Goal: Information Seeking & Learning: Learn about a topic

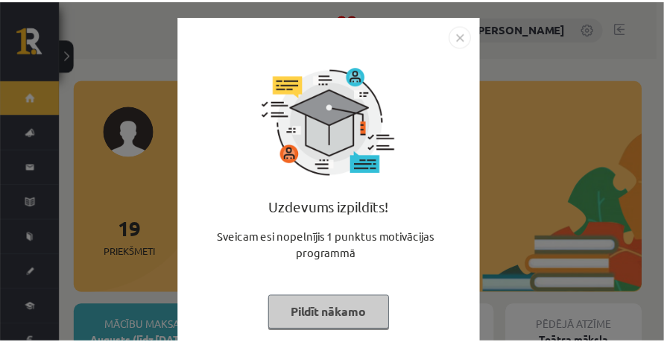
scroll to position [27, 0]
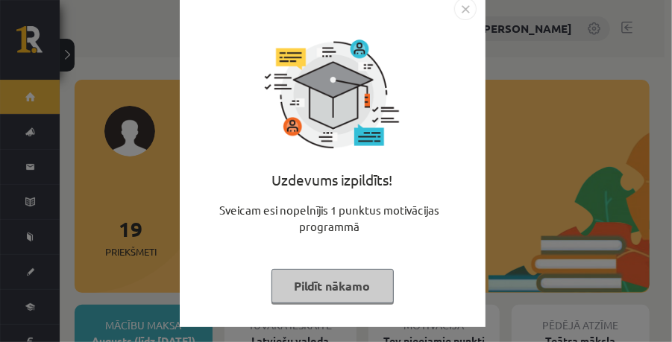
click at [337, 294] on button "Pildīt nākamo" at bounding box center [332, 286] width 122 height 34
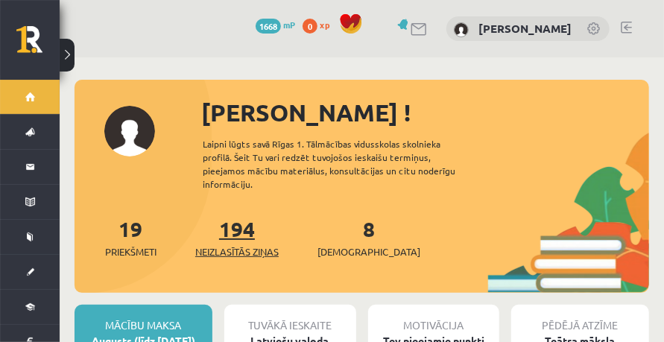
scroll to position [99, 0]
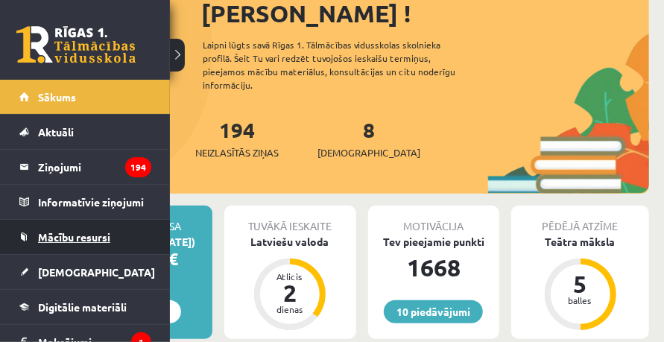
click at [94, 237] on span "Mācību resursi" at bounding box center [74, 236] width 72 height 13
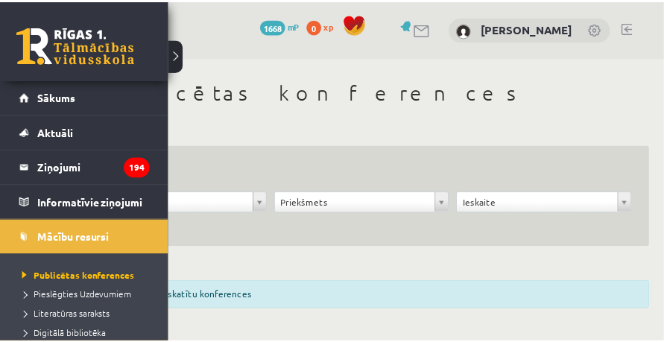
scroll to position [198, 0]
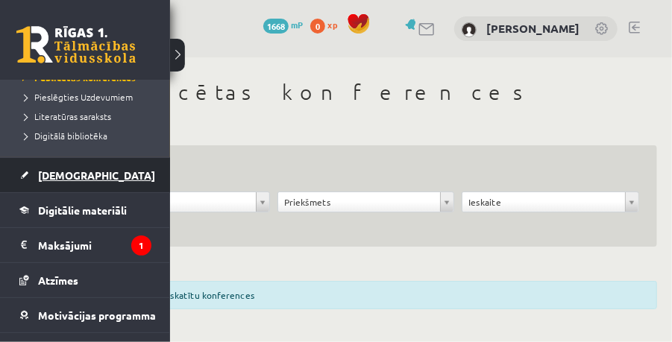
click at [81, 177] on span "[DEMOGRAPHIC_DATA]" at bounding box center [96, 174] width 117 height 13
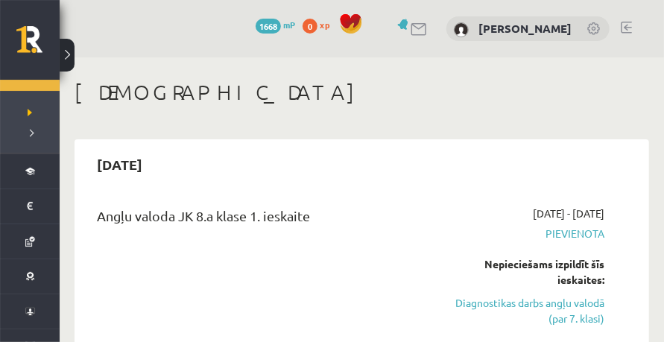
scroll to position [149, 0]
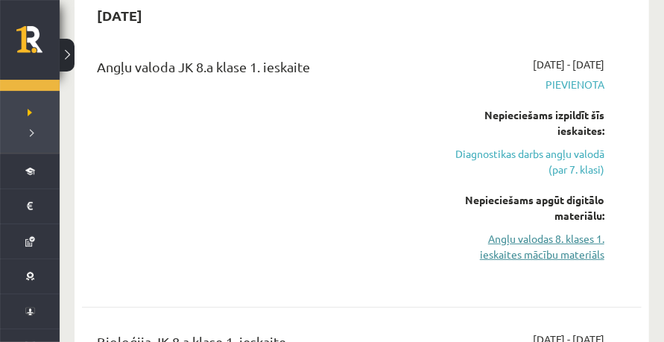
click at [559, 241] on link "Angļu valodas 8. klases 1. ieskaites mācību materiāls" at bounding box center [527, 246] width 154 height 31
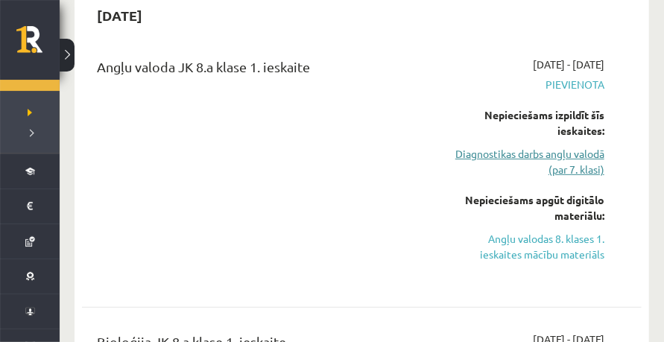
click at [521, 157] on link "Diagnostikas darbs angļu valodā (par 7. klasi)" at bounding box center [527, 161] width 154 height 31
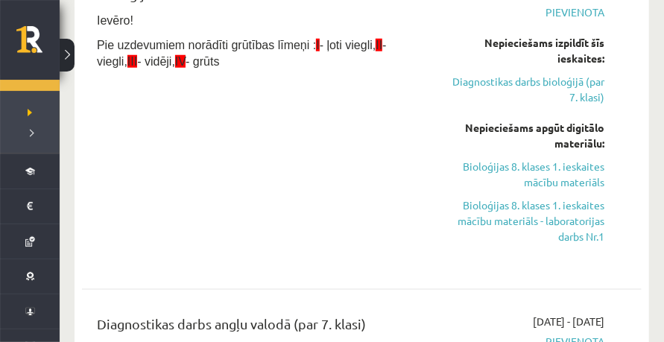
scroll to position [447, 0]
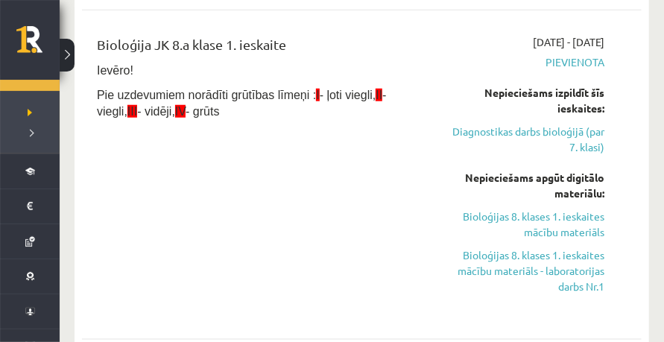
drag, startPoint x: 333, startPoint y: 142, endPoint x: 321, endPoint y: 148, distance: 13.7
click at [321, 148] on div "Bioloģija JK 8.a klase 1. ieskaite Ievēro! Pie uzdevumiem norādīti grūtības līm…" at bounding box center [262, 174] width 353 height 281
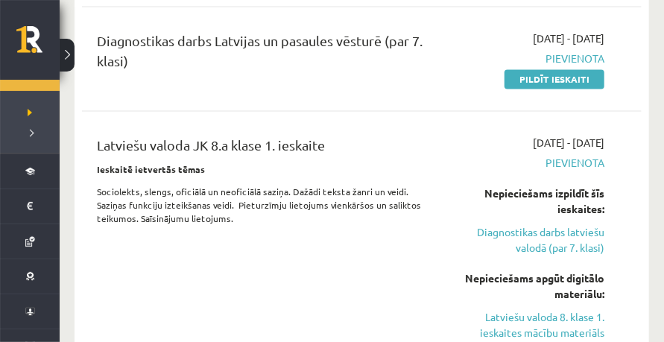
scroll to position [1192, 0]
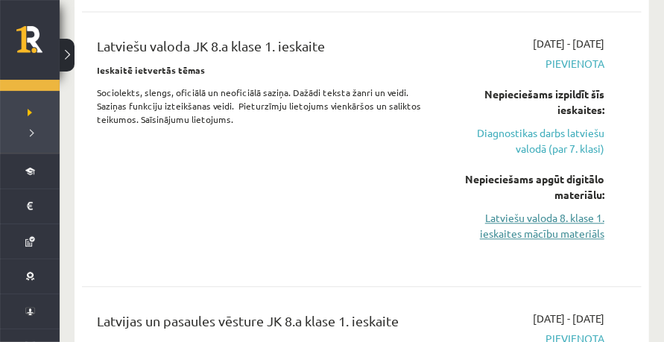
click at [482, 218] on link "Latviešu valoda 8. klase 1. ieskaites mācību materiāls" at bounding box center [527, 225] width 154 height 31
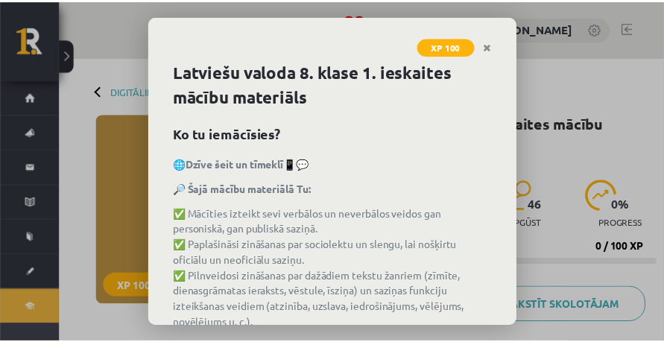
scroll to position [179, 0]
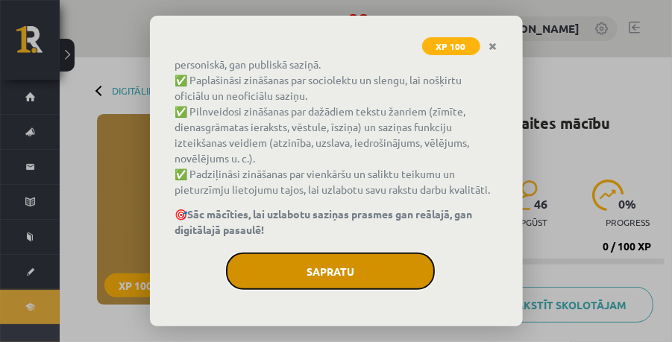
click at [352, 274] on button "Sapratu" at bounding box center [330, 271] width 209 height 37
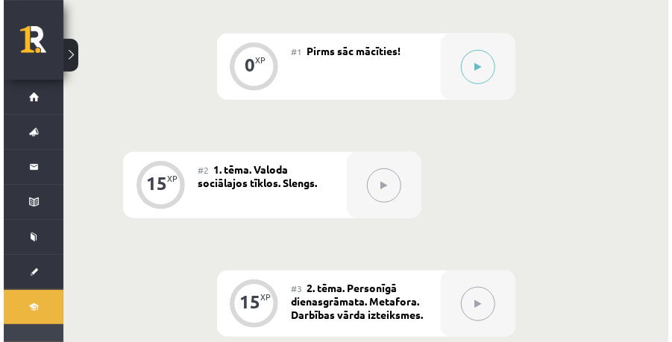
scroll to position [269, 0]
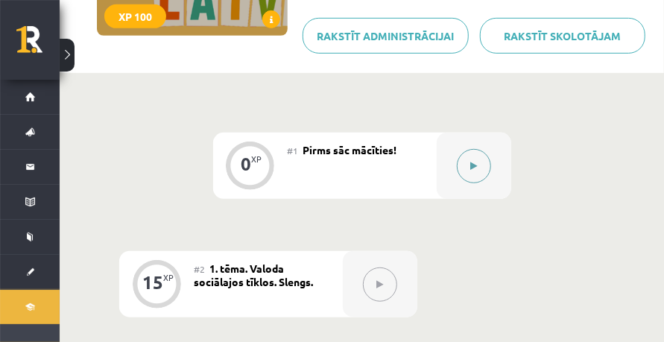
click at [462, 156] on button at bounding box center [474, 166] width 34 height 34
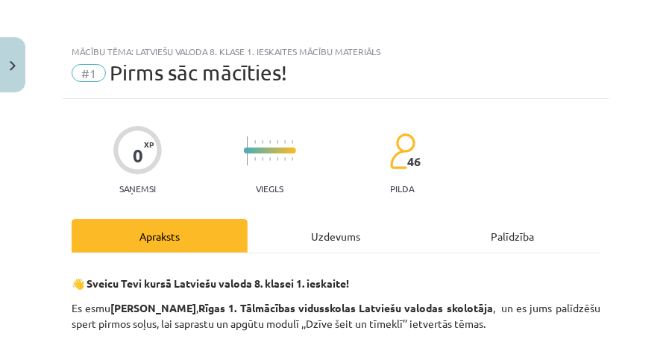
click at [383, 228] on div "Uzdevums" at bounding box center [336, 236] width 176 height 34
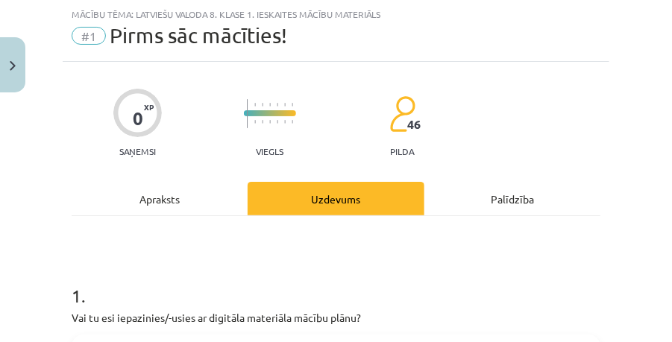
scroll to position [186, 0]
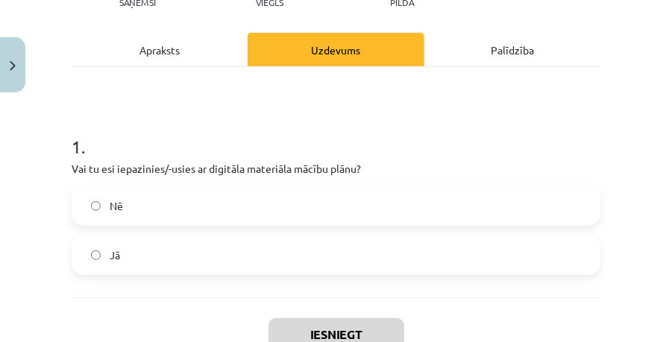
click at [152, 253] on label "Jā" at bounding box center [336, 254] width 526 height 37
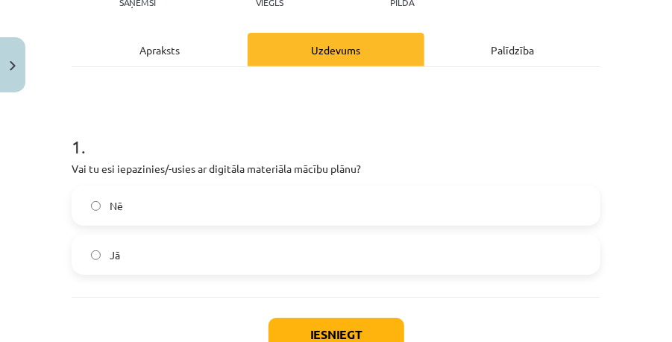
scroll to position [286, 0]
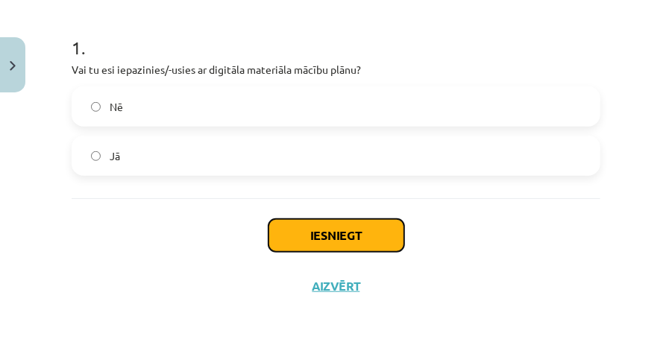
click at [316, 243] on button "Iesniegt" at bounding box center [336, 235] width 136 height 33
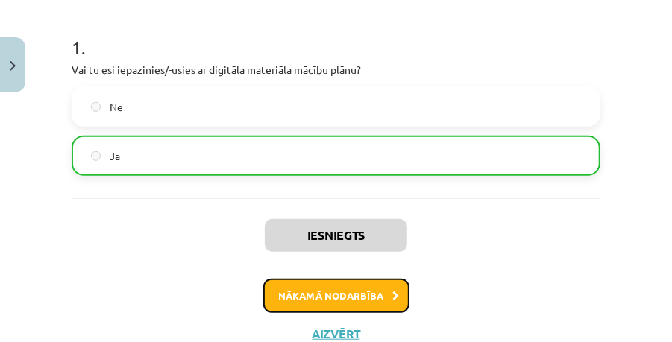
click at [344, 297] on button "Nākamā nodarbība" at bounding box center [336, 296] width 146 height 34
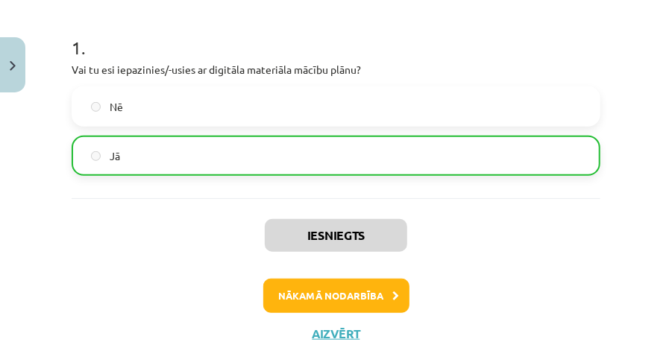
scroll to position [37, 0]
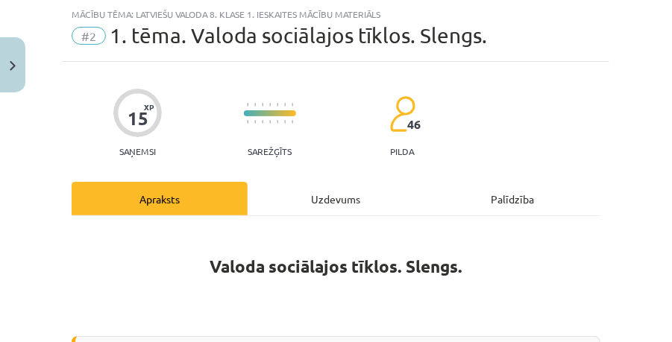
click at [340, 208] on div "Uzdevums" at bounding box center [336, 199] width 176 height 34
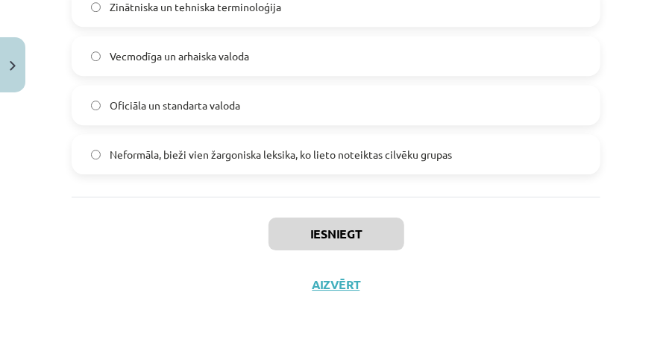
scroll to position [1625, 0]
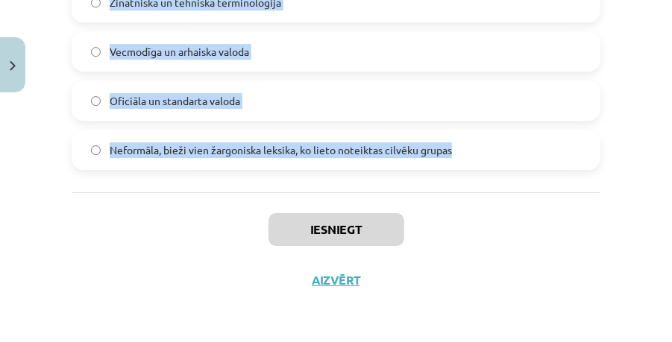
drag, startPoint x: 67, startPoint y: 39, endPoint x: 485, endPoint y: 155, distance: 434.1
copy form "1 . Kas ir sociolekts? Literārs valodas stils Dialekts, ko lieto noteiktā ģeogr…"
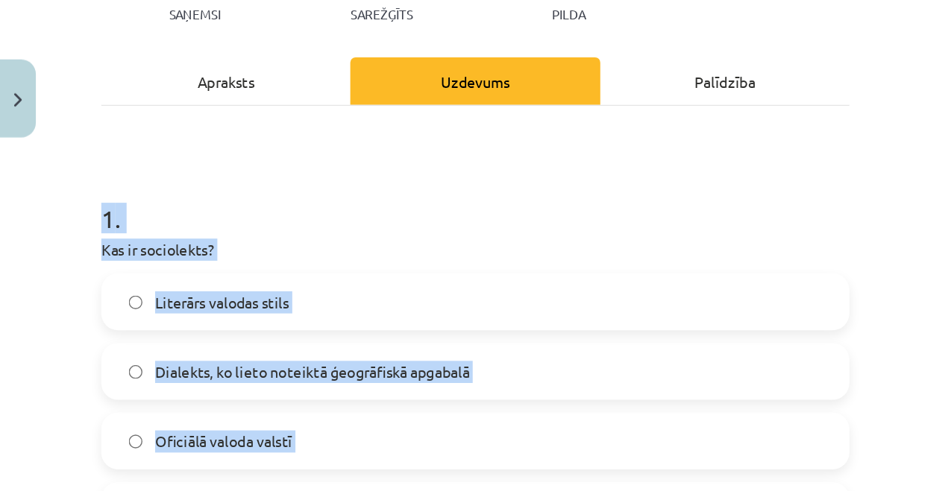
scroll to position [0, 0]
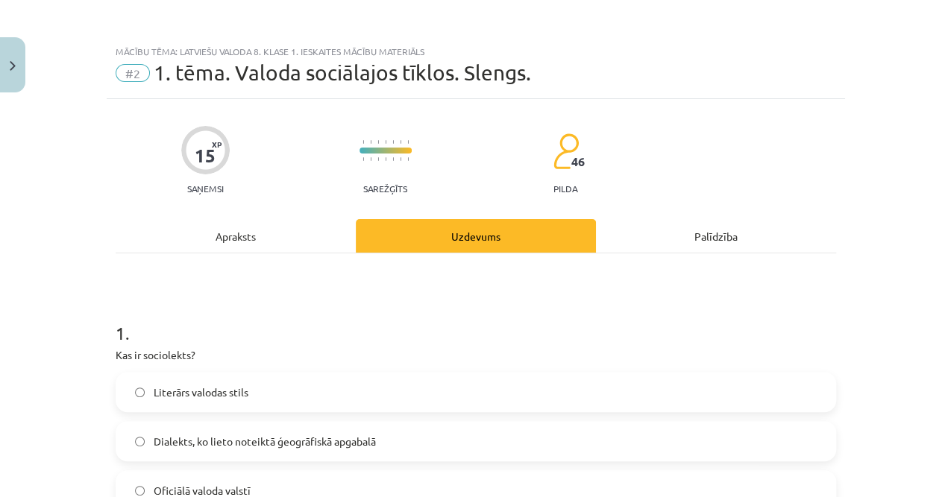
click at [81, 229] on div "Mācību tēma: Latviešu valoda 8. klase 1. ieskaites mācību materiāls #2 1. tēma.…" at bounding box center [475, 248] width 951 height 497
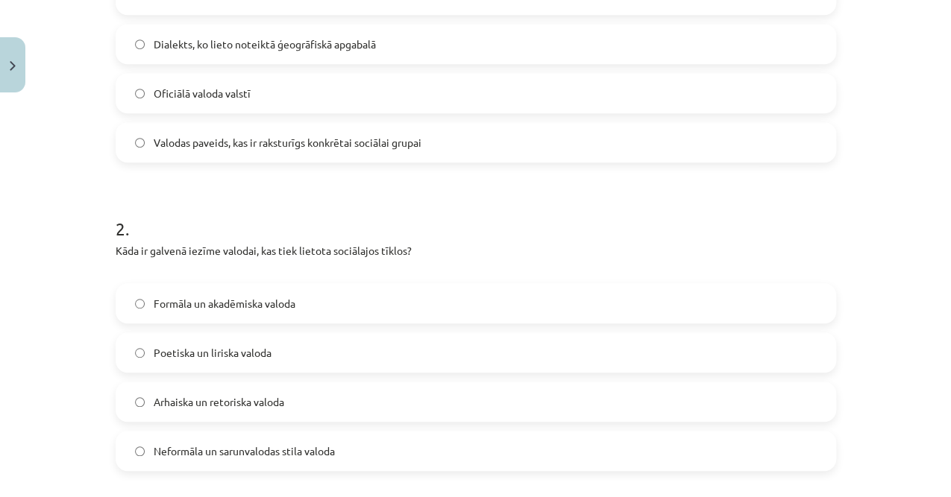
scroll to position [198, 0]
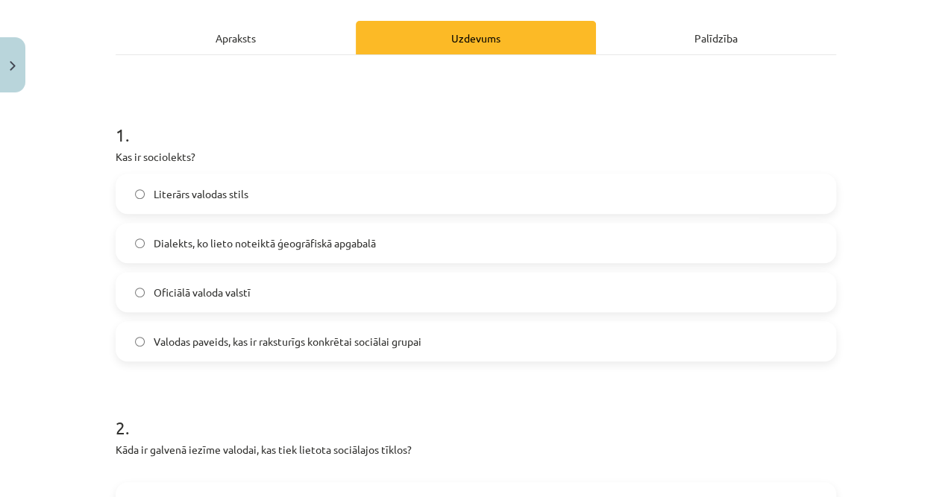
click at [218, 337] on span "Valodas paveids, kas ir raksturīgs konkrētai sociālai grupai" at bounding box center [288, 342] width 268 height 16
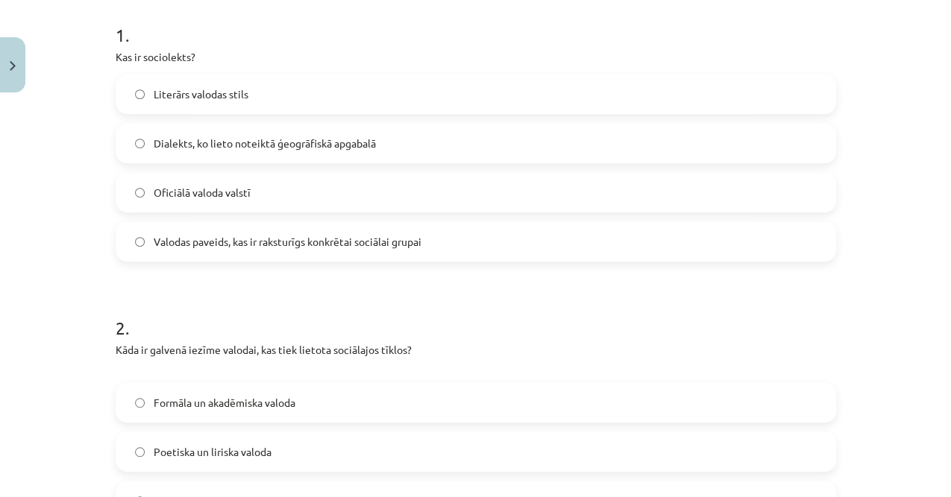
scroll to position [447, 0]
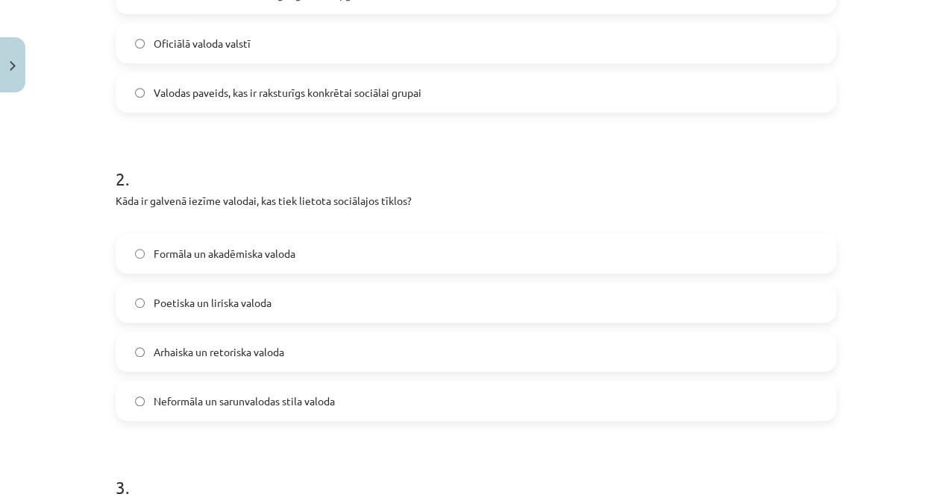
click at [192, 341] on span "Neformāla un sarunvalodas stila valoda" at bounding box center [244, 402] width 181 height 16
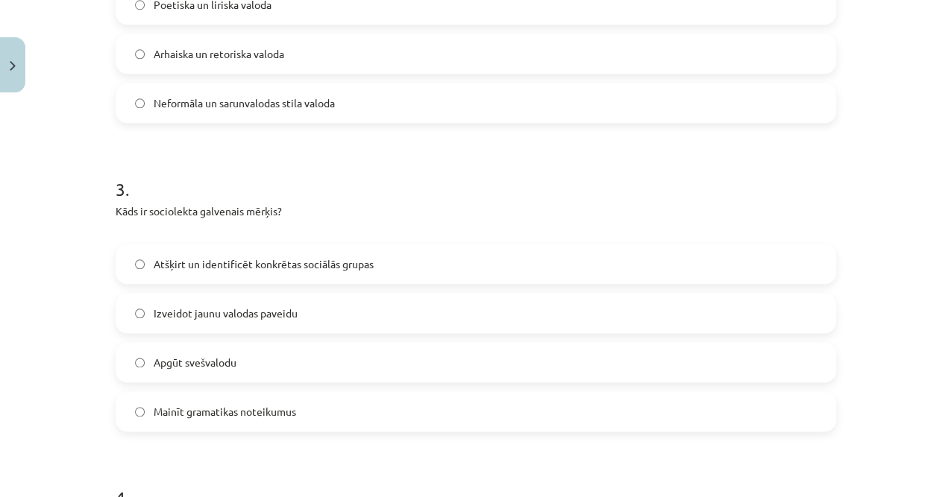
click at [195, 271] on span "Atšķirt un identificēt konkrētas sociālās grupas" at bounding box center [264, 264] width 220 height 16
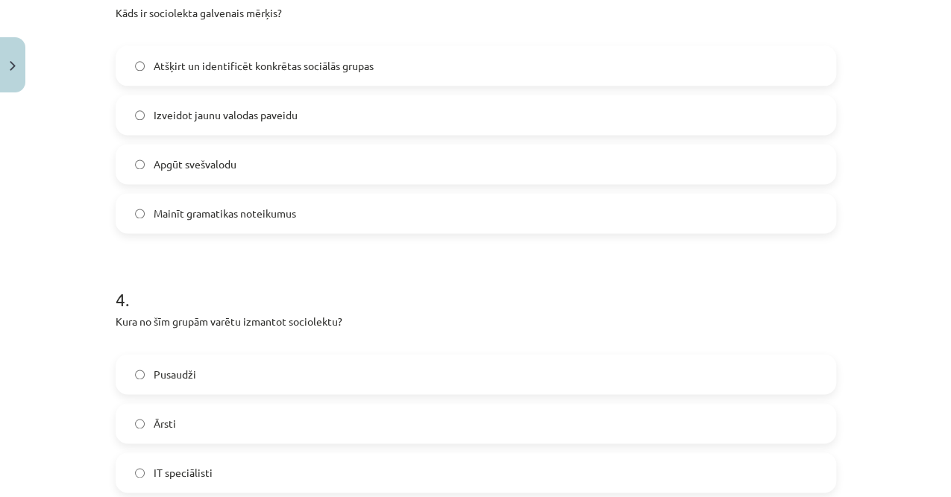
scroll to position [1093, 0]
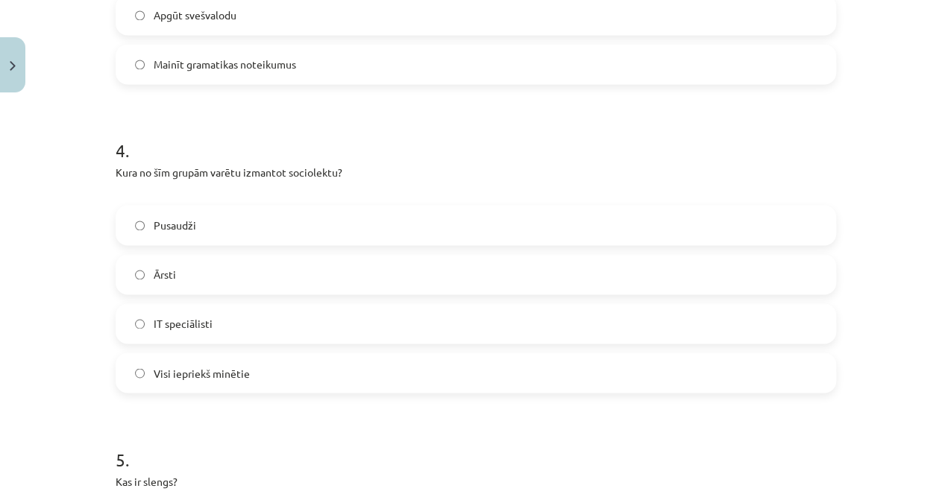
click at [198, 341] on label "Visi iepriekš minētie" at bounding box center [475, 372] width 717 height 37
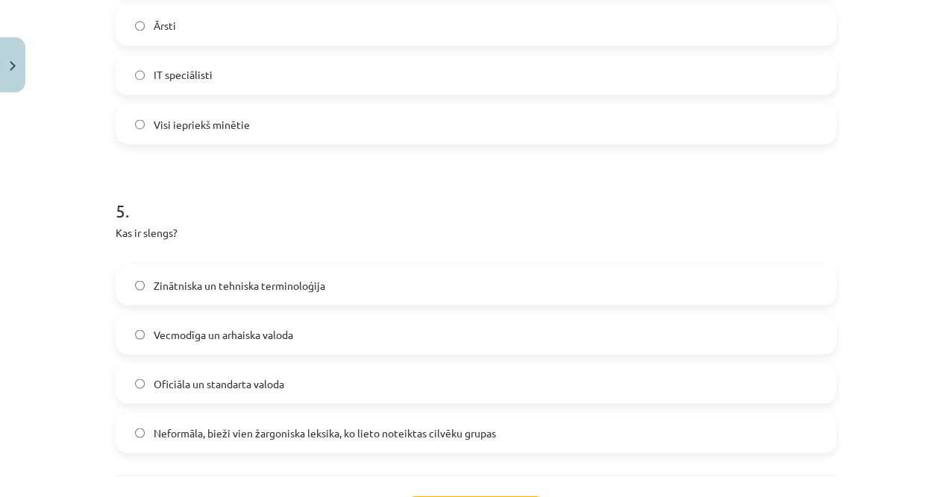
click at [194, 341] on label "Neformāla, bieži vien žargoniska leksika, ko lieto noteiktas cilvēku grupas" at bounding box center [475, 432] width 717 height 37
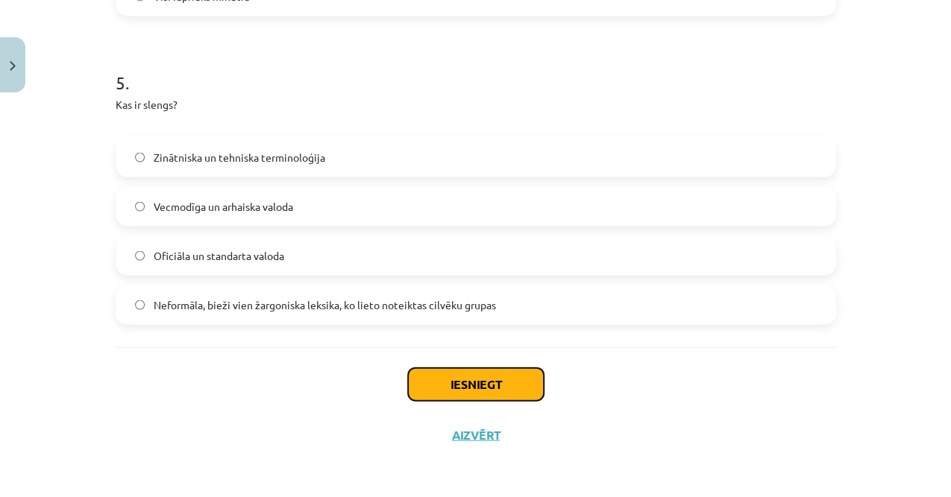
click at [458, 341] on button "Iesniegt" at bounding box center [476, 384] width 136 height 33
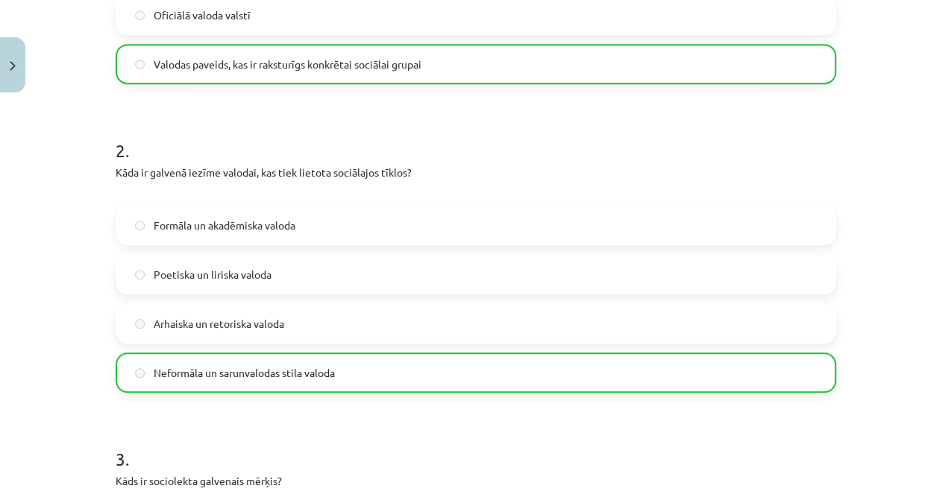
scroll to position [327, 0]
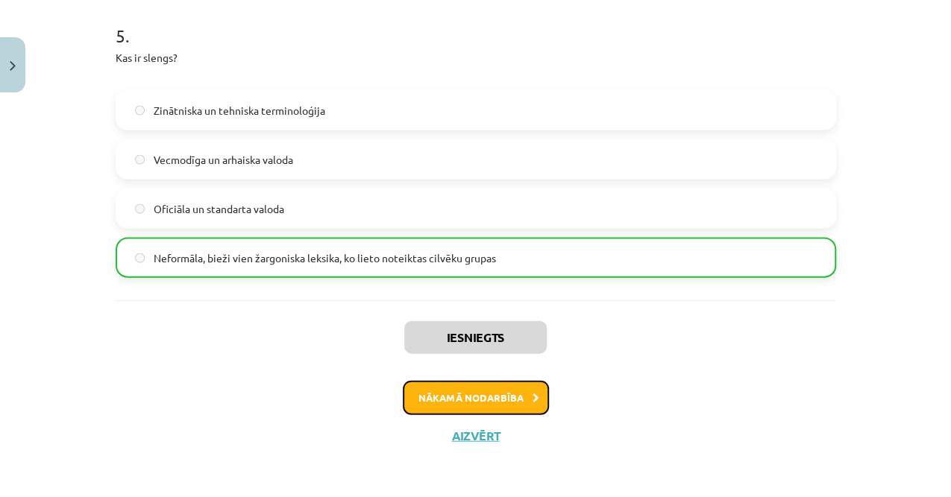
click at [435, 341] on button "Nākamā nodarbība" at bounding box center [476, 398] width 146 height 34
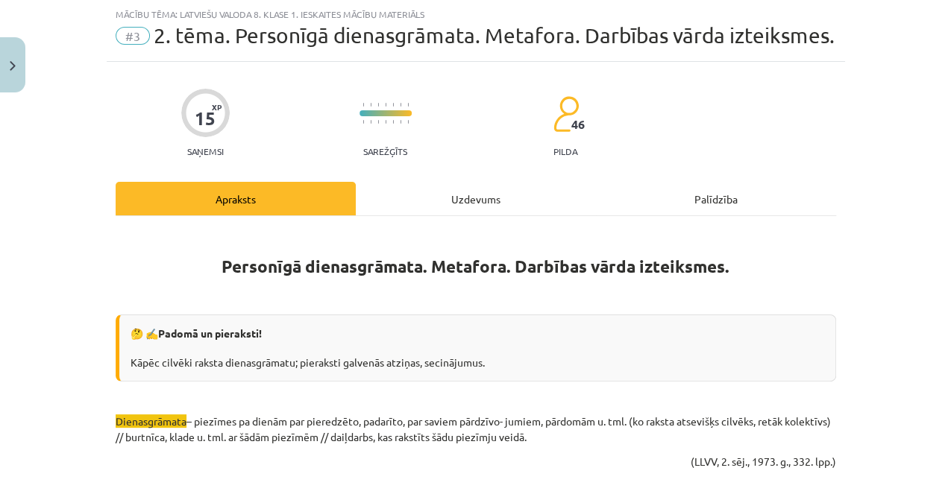
click at [385, 203] on div "Uzdevums" at bounding box center [476, 199] width 240 height 34
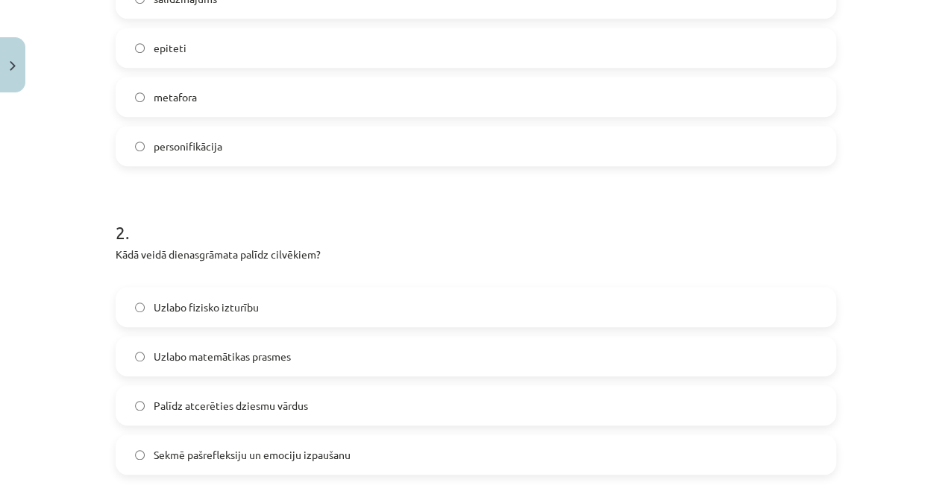
drag, startPoint x: 93, startPoint y: 134, endPoint x: 133, endPoint y: -16, distance: 155.9
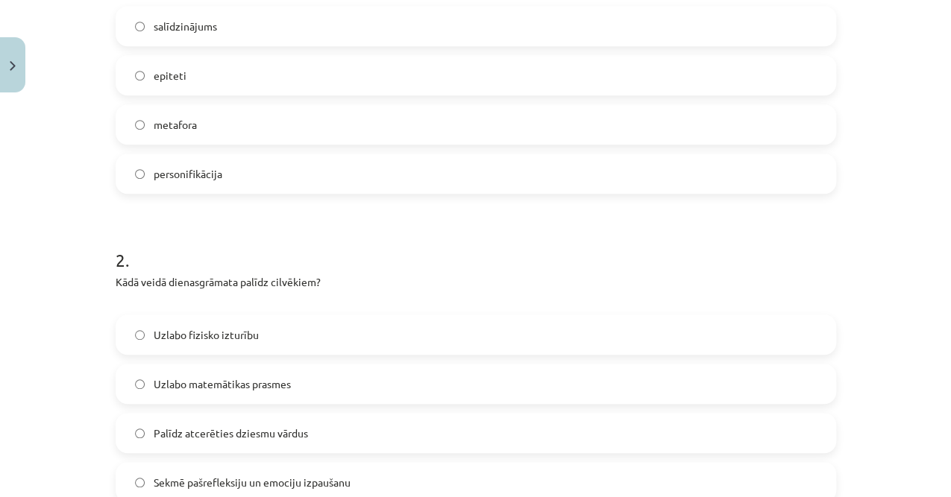
scroll to position [198, 0]
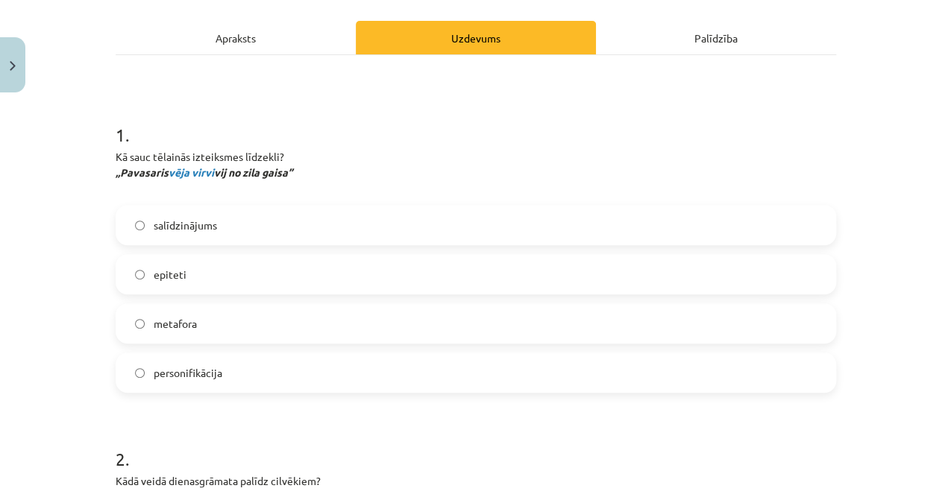
click at [75, 179] on div "Mācību tēma: Latviešu valoda 8. klase 1. ieskaites mācību materiāls #3 2. tēma.…" at bounding box center [475, 248] width 951 height 497
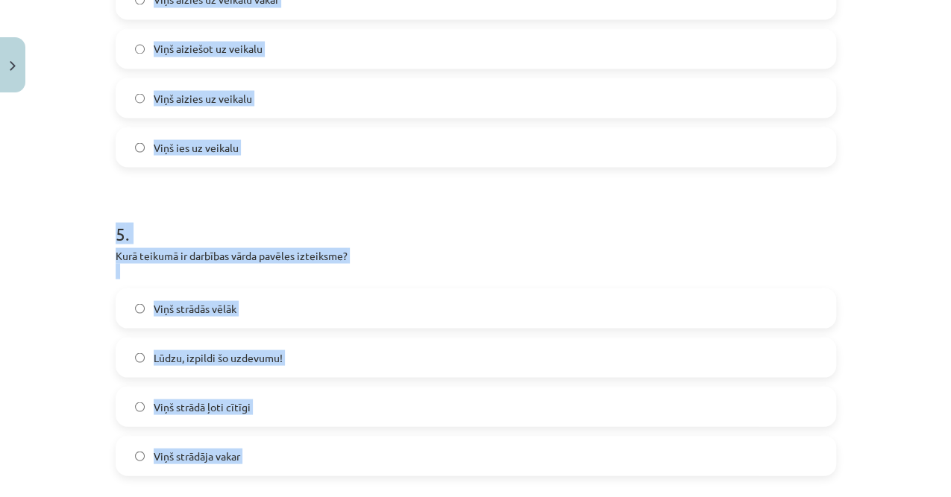
scroll to position [1516, 0]
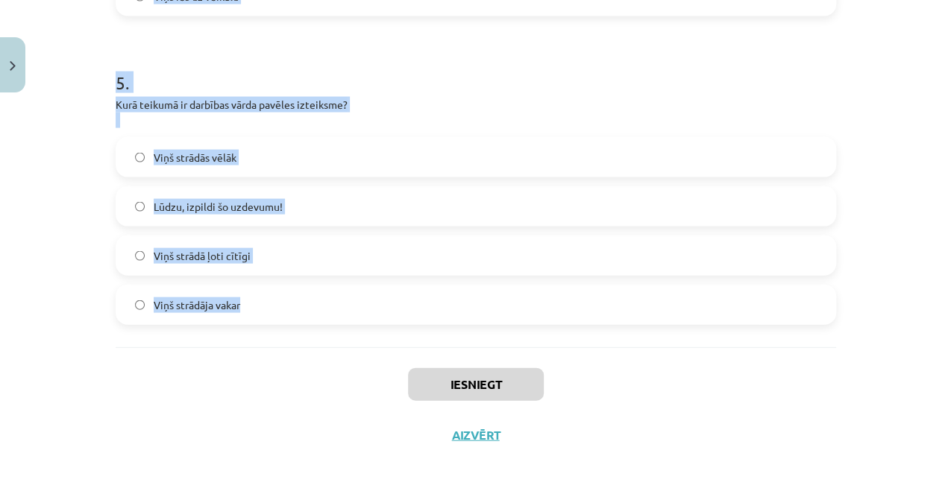
drag, startPoint x: 114, startPoint y: 119, endPoint x: 280, endPoint y: 338, distance: 275.7
copy form "1 . Kā sauc tēlainās izteiksmes līdzekli? „Pavasaris vēja virvi vij no zila gai…"
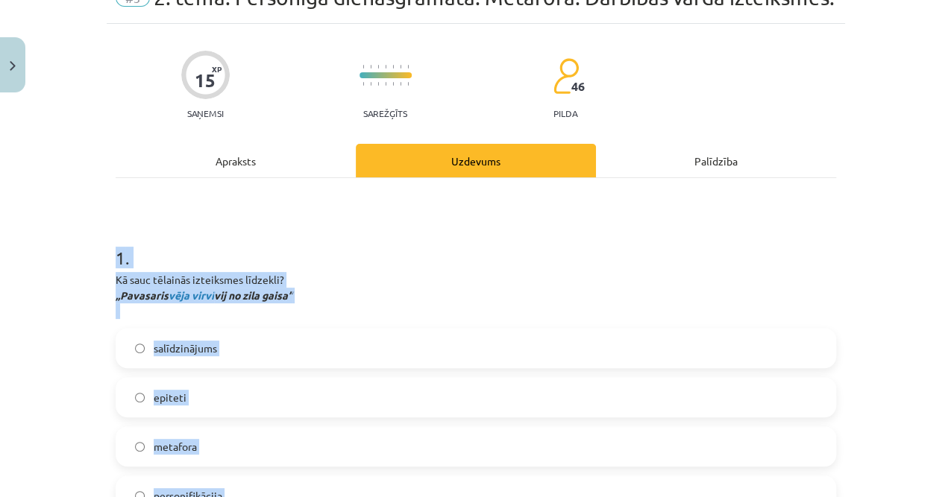
click at [86, 253] on div "Mācību tēma: Latviešu valoda 8. klase 1. ieskaites mācību materiāls #3 2. tēma.…" at bounding box center [475, 248] width 951 height 497
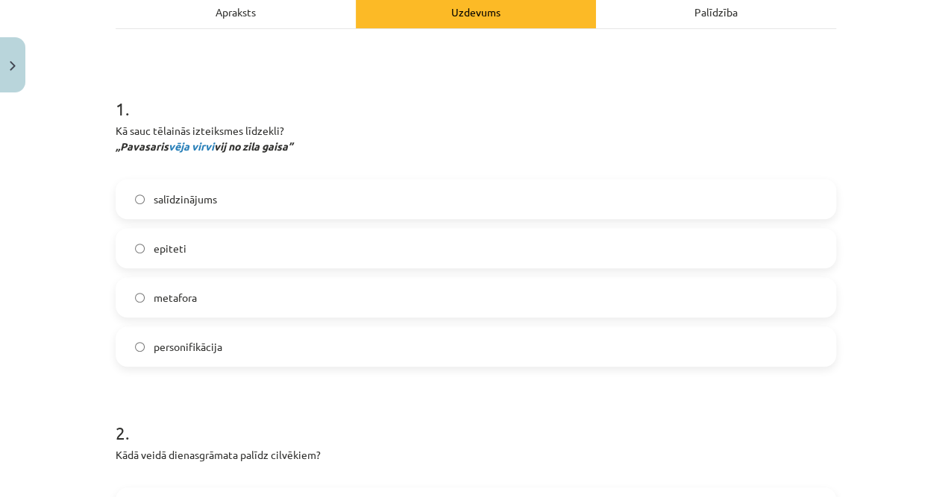
click at [182, 284] on label "metafora" at bounding box center [475, 297] width 717 height 37
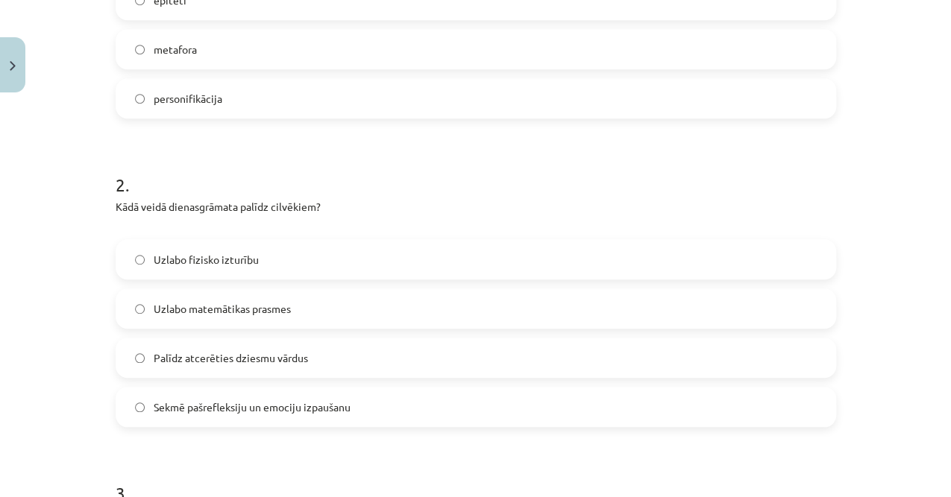
click at [213, 341] on span "Sekmē pašrefleksiju un emociju izpaušanu" at bounding box center [252, 408] width 197 height 16
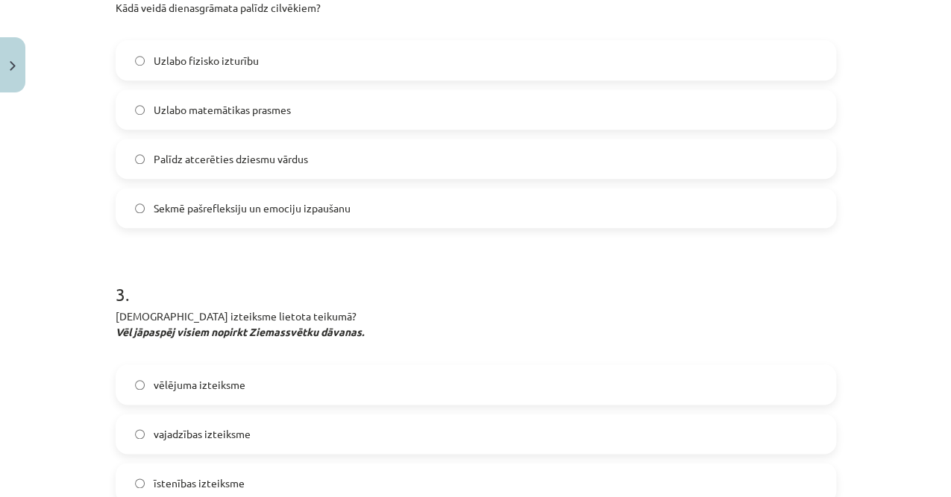
scroll to position [771, 0]
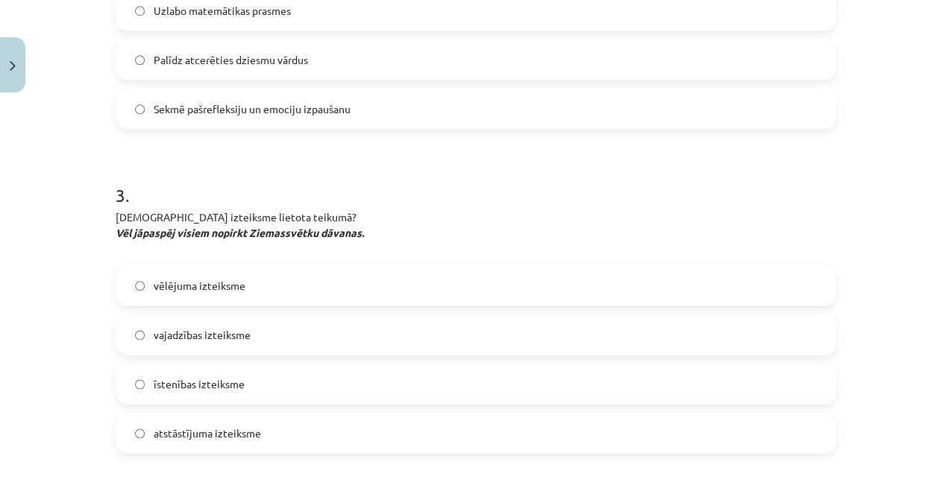
click at [183, 284] on span "vēlējuma izteiksme" at bounding box center [200, 286] width 92 height 16
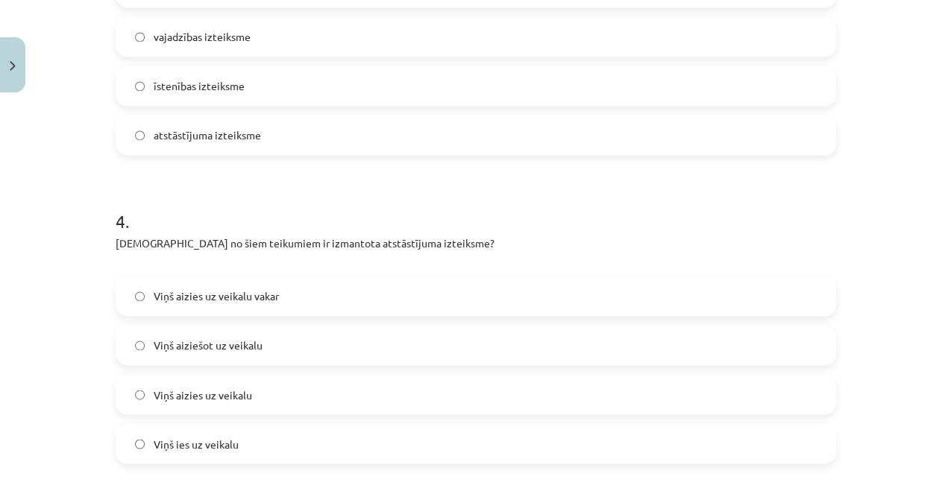
scroll to position [1119, 0]
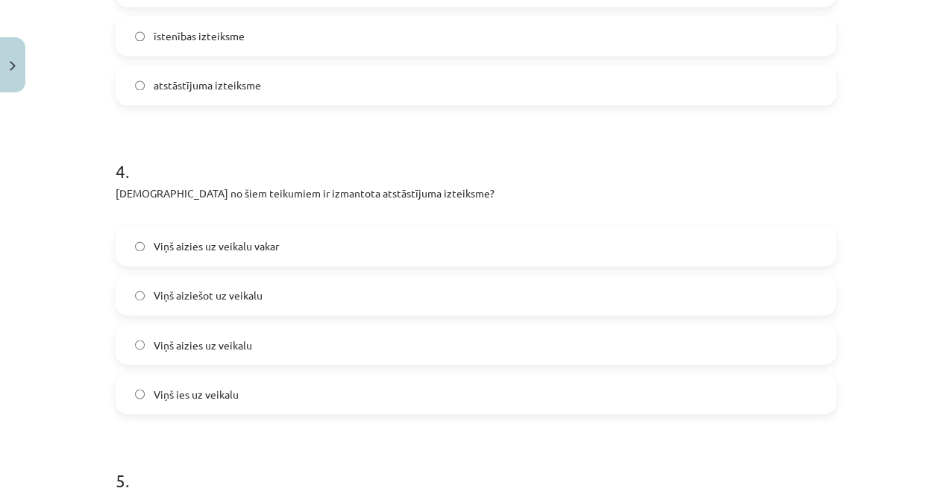
click at [220, 305] on label "Viņš aiziešot uz veikalu" at bounding box center [475, 295] width 717 height 37
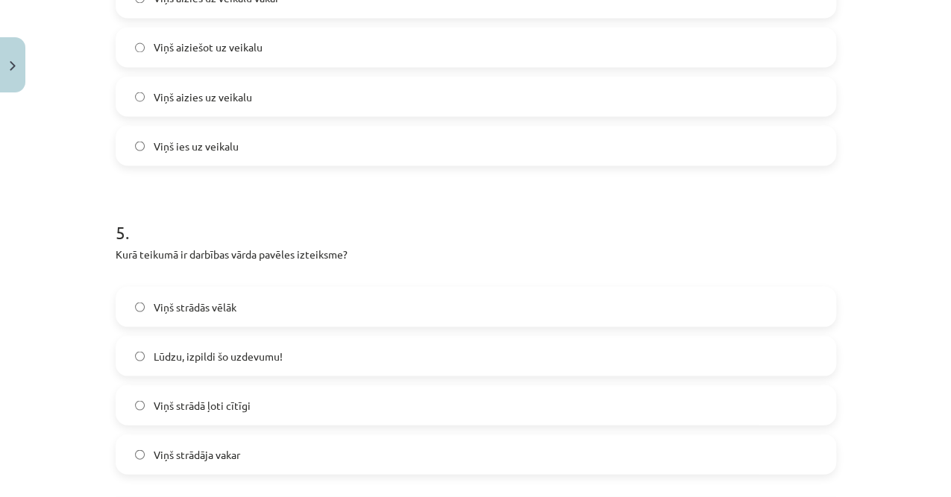
scroll to position [1417, 0]
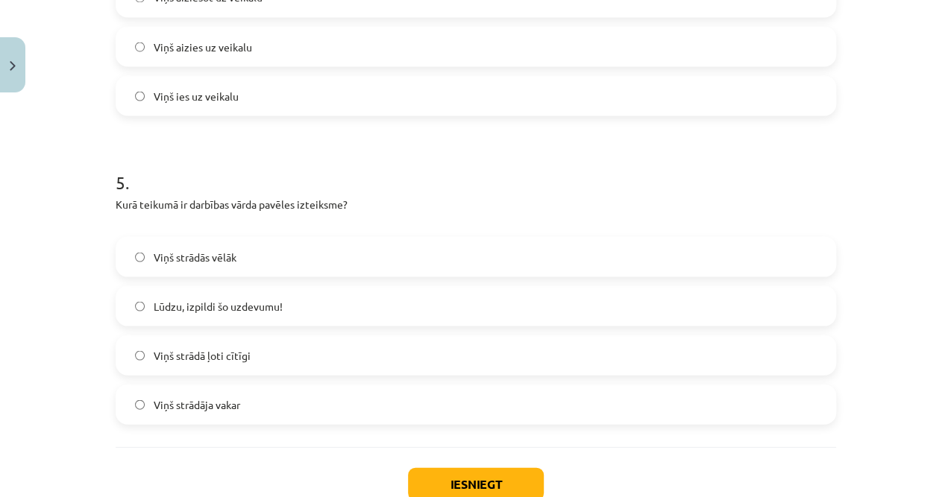
click at [210, 298] on span "Lūdzu, izpildi šo uzdevumu!" at bounding box center [218, 306] width 129 height 16
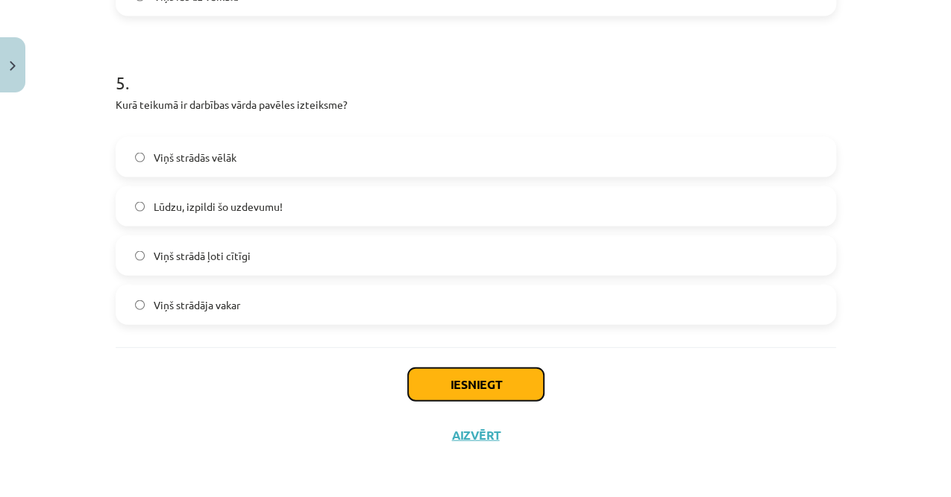
drag, startPoint x: 438, startPoint y: 396, endPoint x: 440, endPoint y: 388, distance: 8.5
click at [441, 341] on button "Iesniegt" at bounding box center [476, 384] width 136 height 33
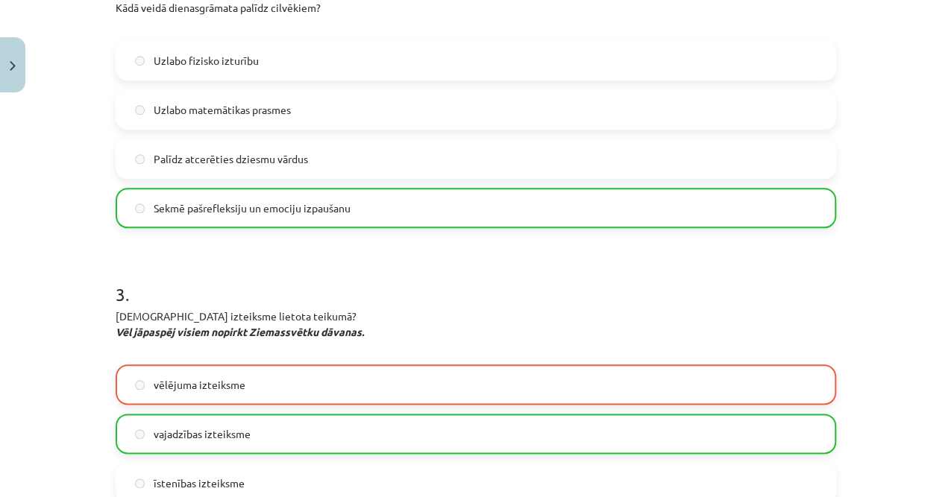
scroll to position [722, 0]
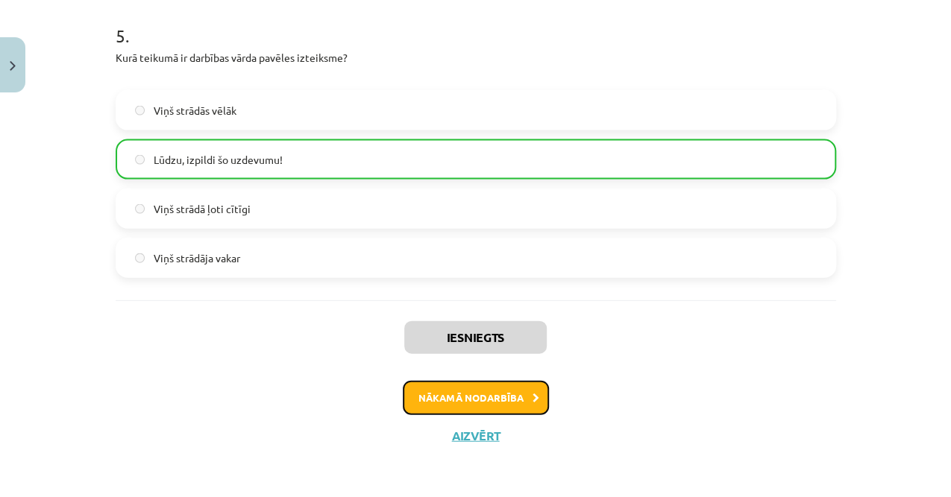
click at [464, 341] on button "Nākamā nodarbība" at bounding box center [476, 398] width 146 height 34
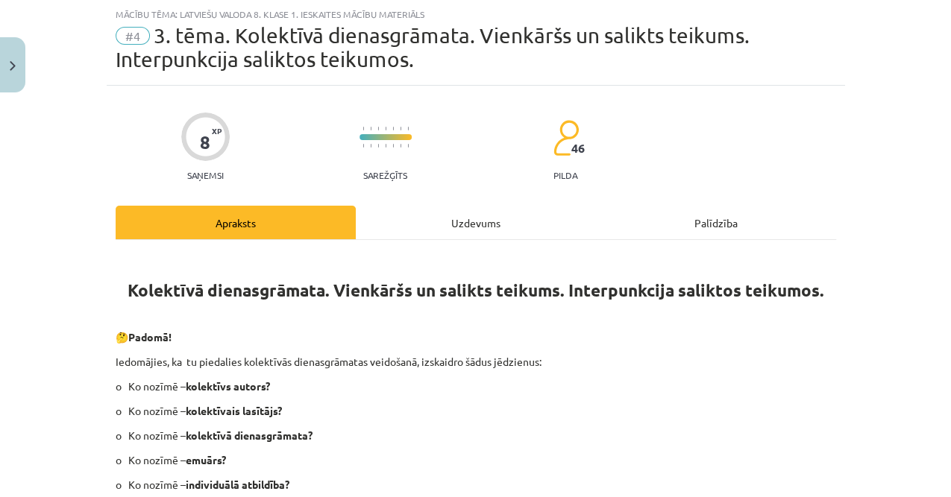
click at [406, 231] on div "Uzdevums" at bounding box center [476, 223] width 240 height 34
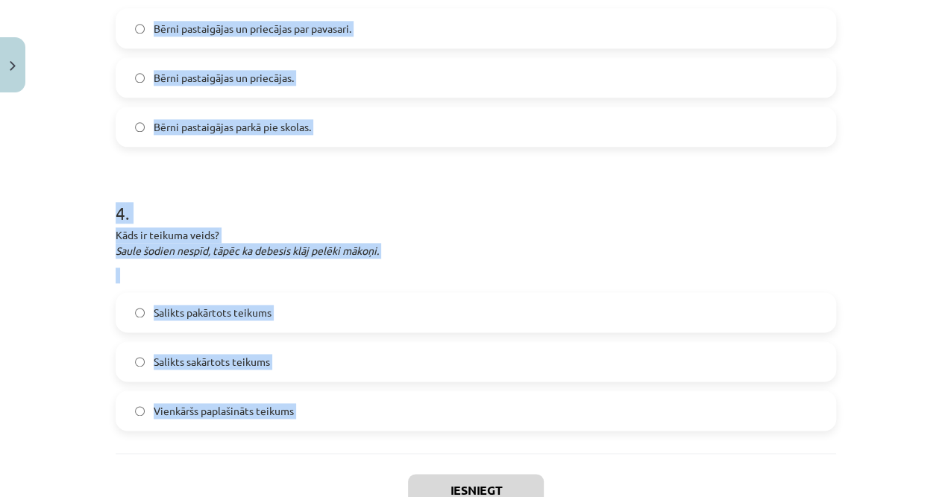
scroll to position [981, 0]
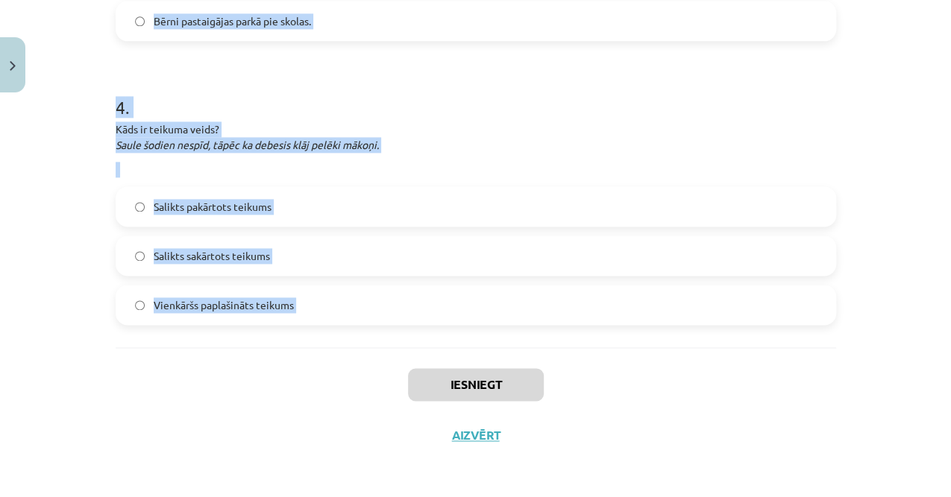
drag, startPoint x: 92, startPoint y: 152, endPoint x: 316, endPoint y: 361, distance: 305.9
click at [316, 341] on div "Mācību tēma: Latviešu valoda 8. klase 1. ieskaites mācību materiāls #4 3. tēma.…" at bounding box center [475, 248] width 951 height 497
copy form "1 . Esi godīgs! Vai esi izpildījis uzdevumus 3. tēmas mācību materiāla beigās? …"
drag, startPoint x: 115, startPoint y: 111, endPoint x: 94, endPoint y: 172, distance: 64.6
click at [116, 111] on h1 "4 ." at bounding box center [476, 94] width 720 height 46
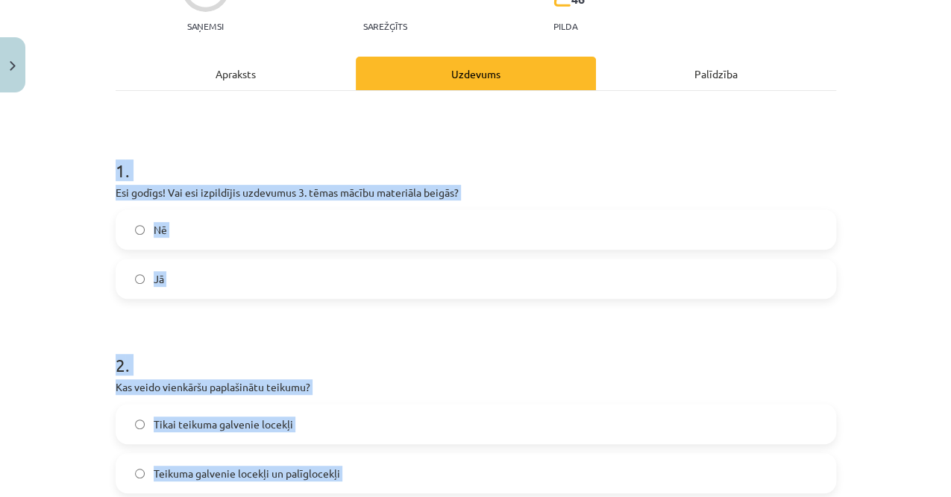
scroll to position [0, 0]
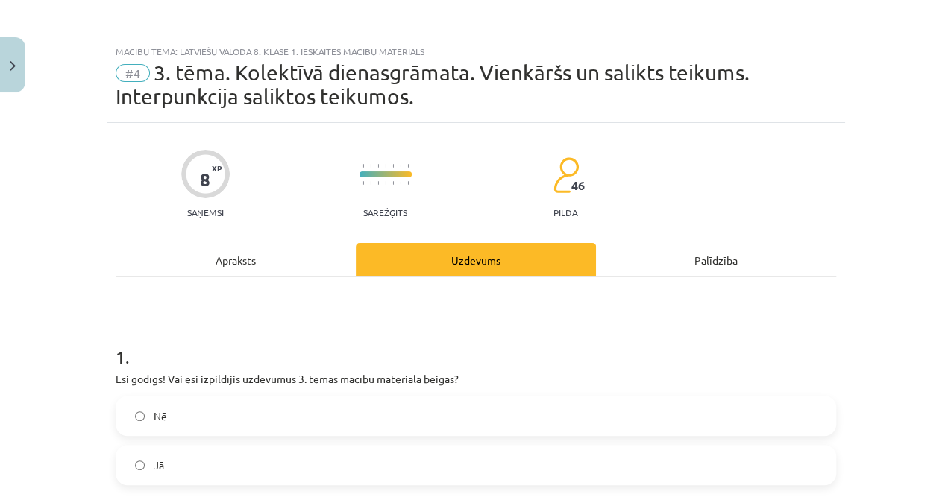
click at [148, 252] on div "Apraksts" at bounding box center [236, 260] width 240 height 34
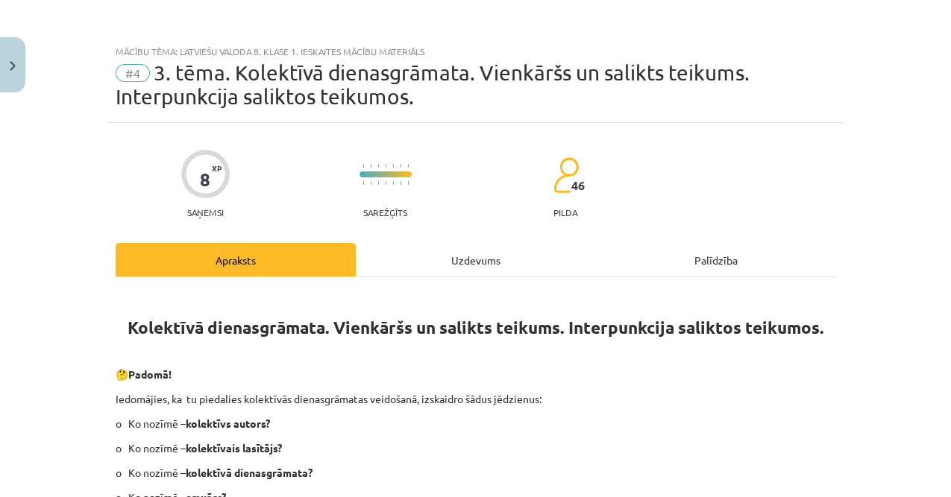
scroll to position [37, 0]
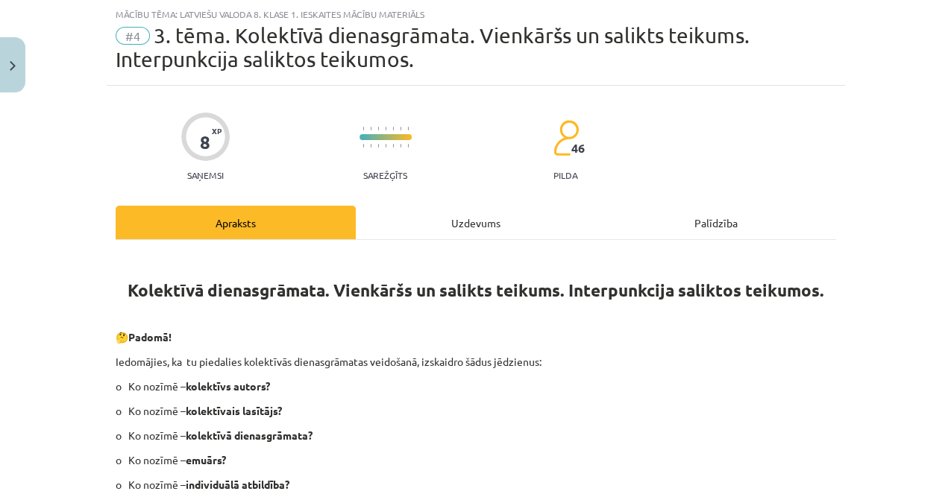
click at [401, 228] on div "Uzdevums" at bounding box center [476, 223] width 240 height 34
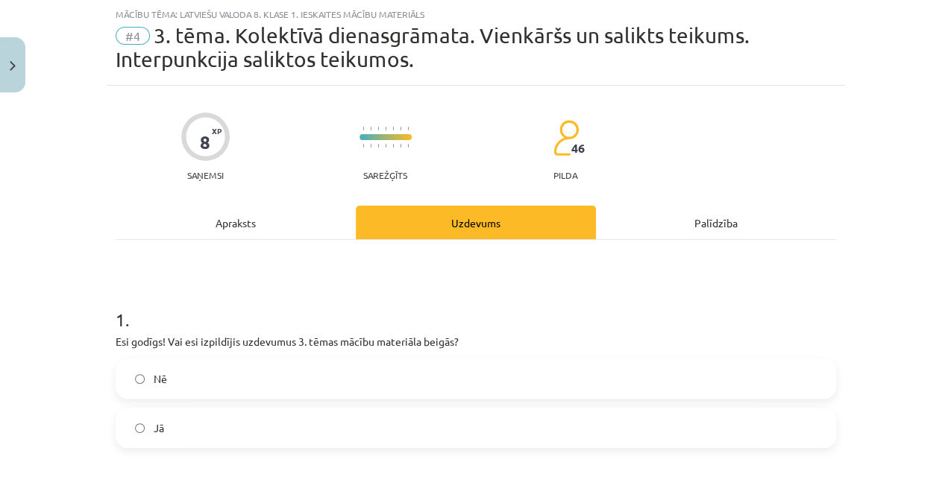
scroll to position [136, 0]
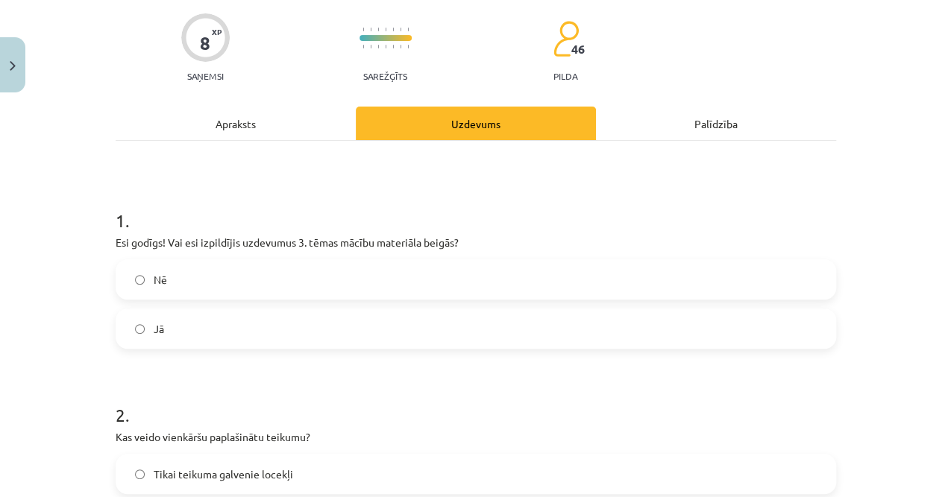
click at [208, 280] on label "Nē" at bounding box center [475, 279] width 717 height 37
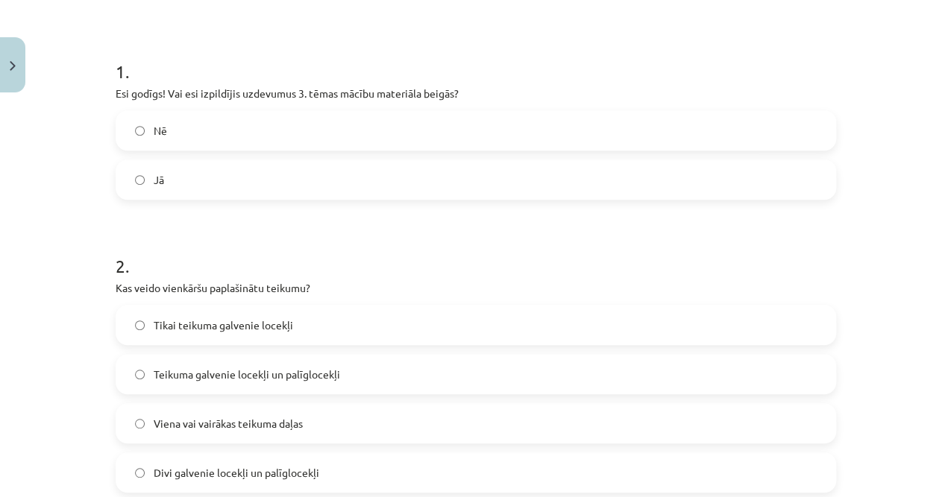
scroll to position [385, 0]
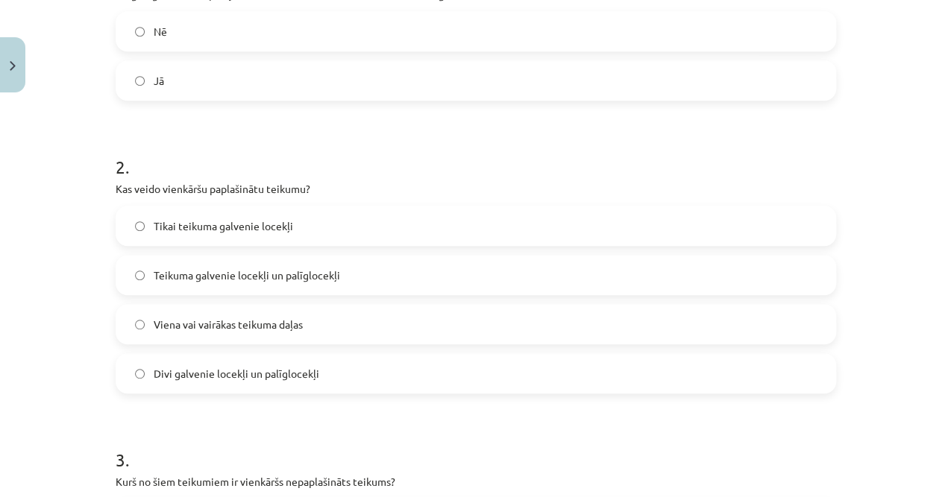
click at [174, 276] on span "Teikuma galvenie locekļi un palīglocekļi" at bounding box center [247, 276] width 186 height 16
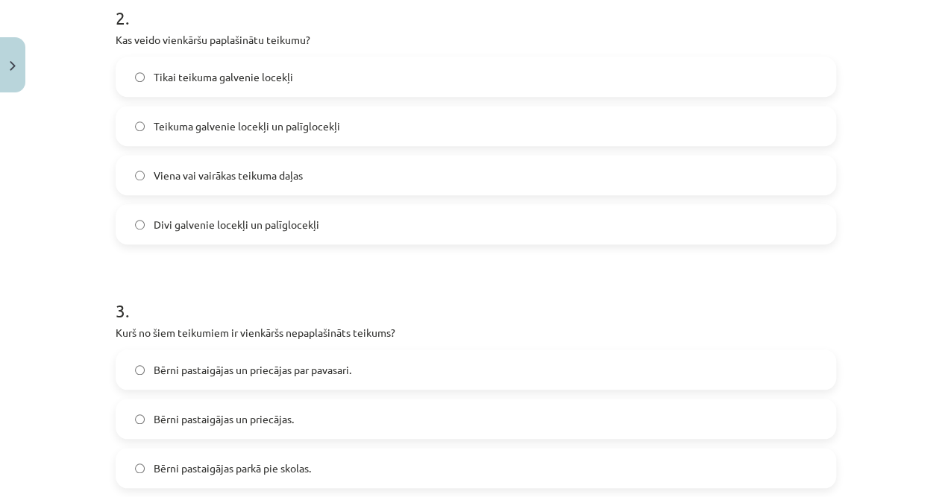
scroll to position [584, 0]
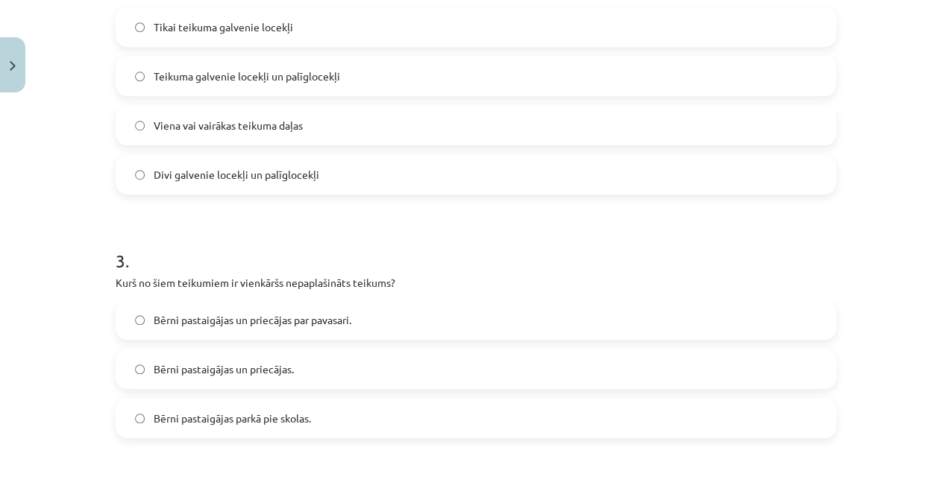
click at [289, 341] on span "Bērni pastaigājas un priecājas." at bounding box center [224, 370] width 140 height 16
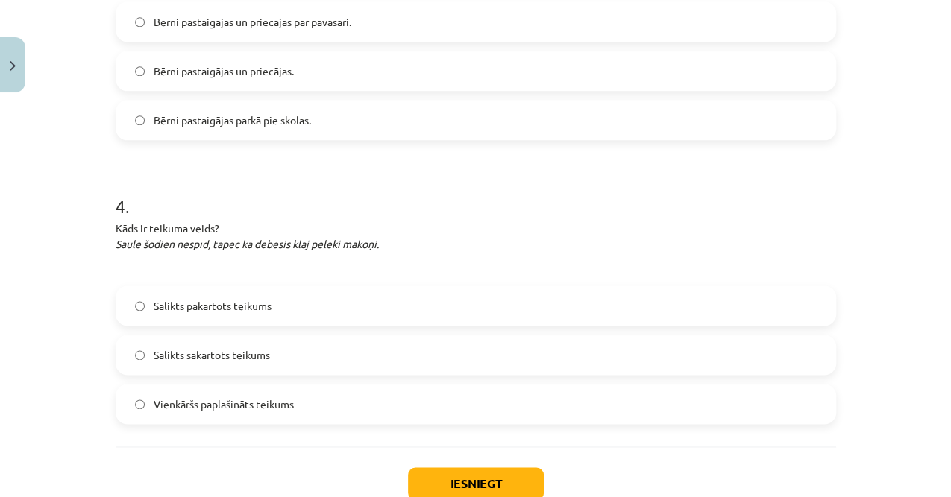
scroll to position [932, 0]
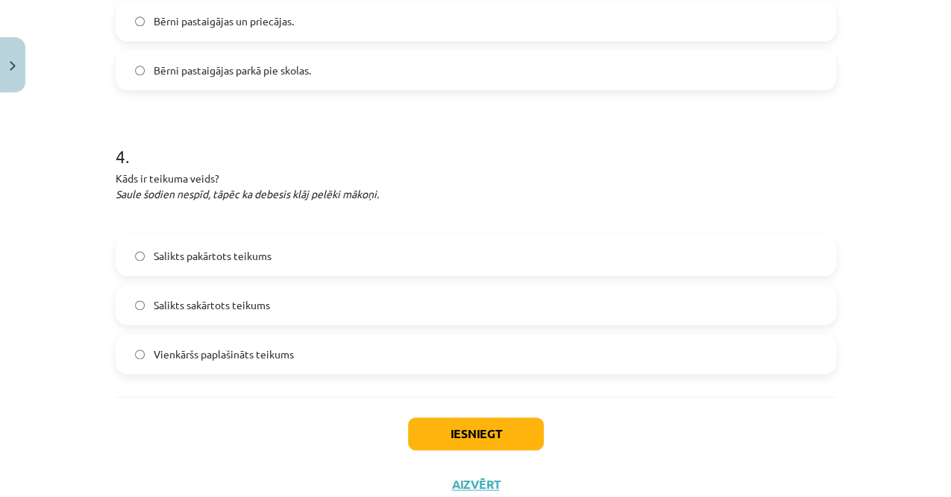
drag, startPoint x: 244, startPoint y: 253, endPoint x: 252, endPoint y: 271, distance: 19.7
click at [245, 253] on span "Salikts pakārtots teikums" at bounding box center [213, 256] width 118 height 16
click at [419, 341] on div "Iesniegt Aizvērt" at bounding box center [476, 449] width 720 height 104
click at [440, 341] on button "Iesniegt" at bounding box center [476, 434] width 136 height 33
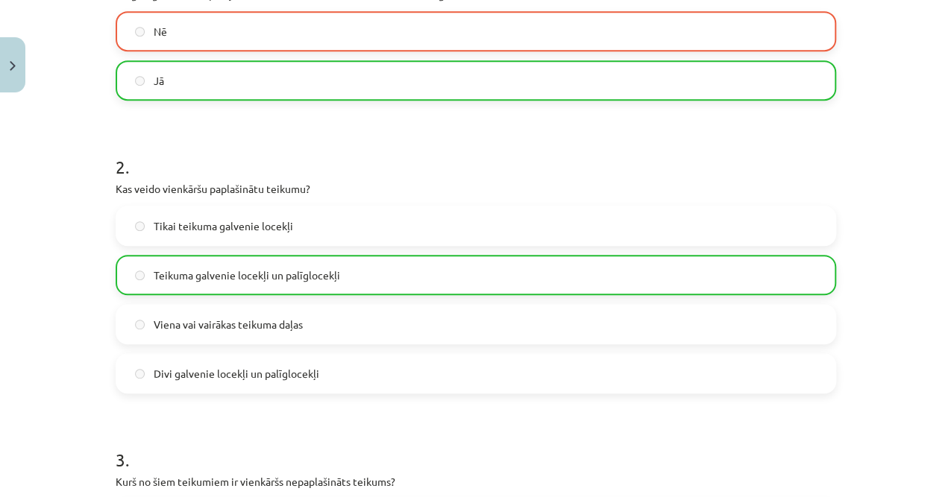
scroll to position [236, 0]
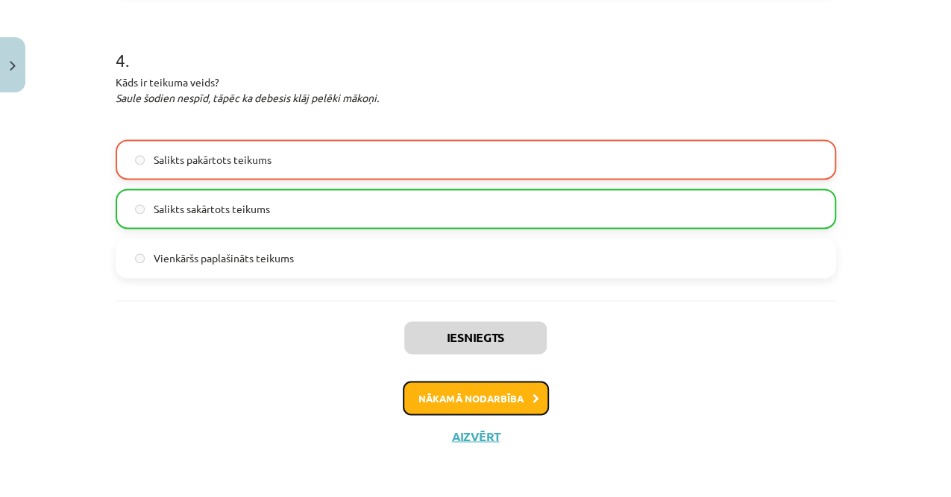
click at [489, 341] on button "Nākamā nodarbība" at bounding box center [476, 398] width 146 height 34
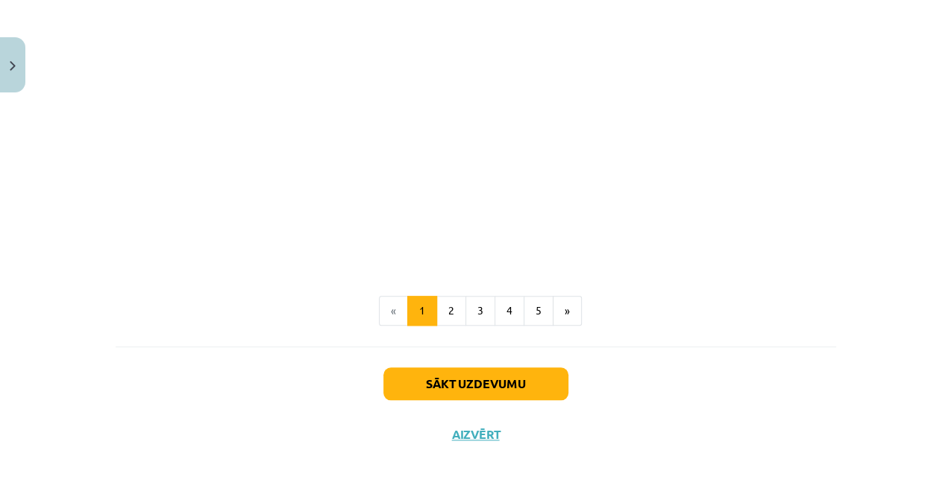
scroll to position [37, 0]
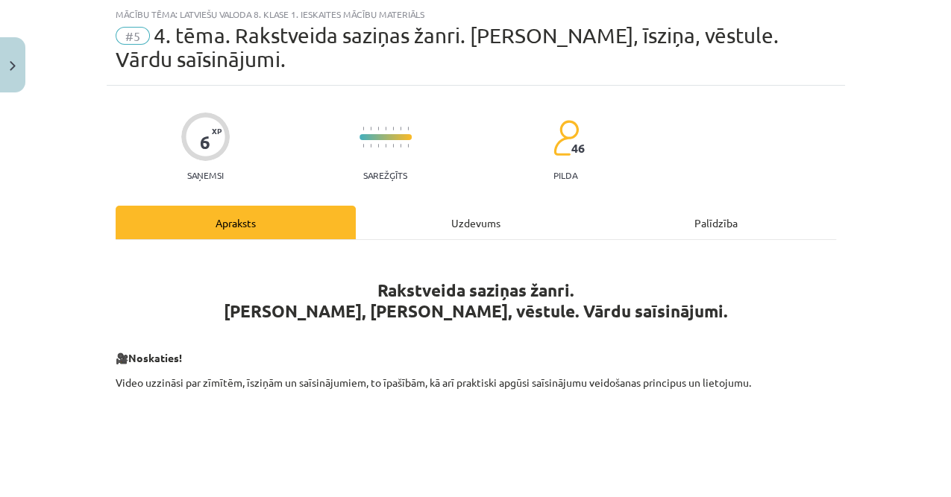
click at [444, 215] on div "Uzdevums" at bounding box center [476, 223] width 240 height 34
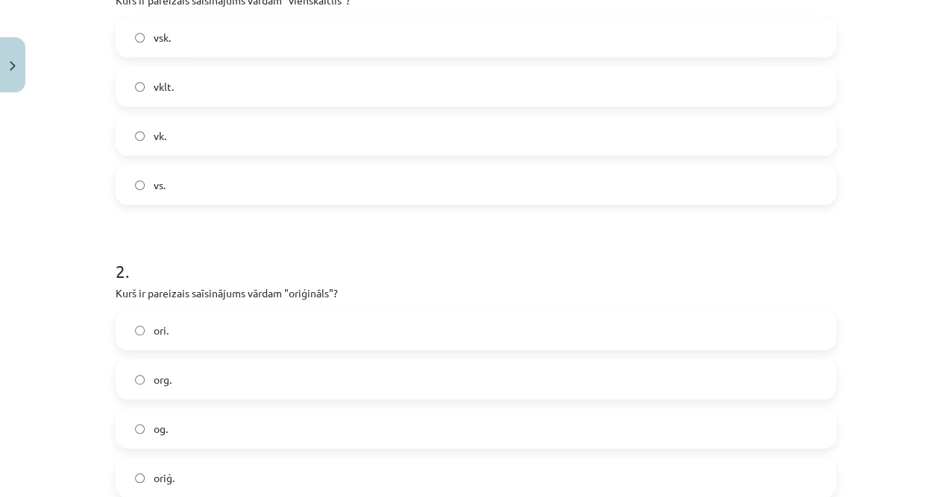
scroll to position [552, 0]
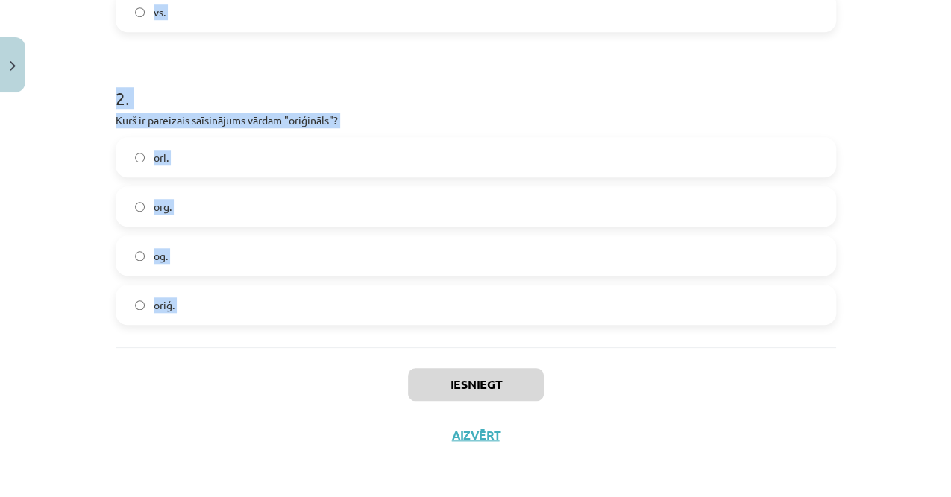
drag, startPoint x: 107, startPoint y: 213, endPoint x: 265, endPoint y: 350, distance: 209.8
click at [265, 341] on div "Mācību tēma: Latviešu valoda 8. klase 1. ieskaites mācību materiāls #5 4. tēma.…" at bounding box center [475, 248] width 951 height 497
copy form "1 . Kurš ir pareizais saīsinājums vārdam "vienskaitlis"? vsk. vklt. vk. vs. 2 .…"
click at [107, 151] on div "6 XP Saņemsi Sarežģīts 46 pilda Apraksts Uzdevums Palīdzība 1 . Kurš ir pareiza…" at bounding box center [476, 15] width 738 height 889
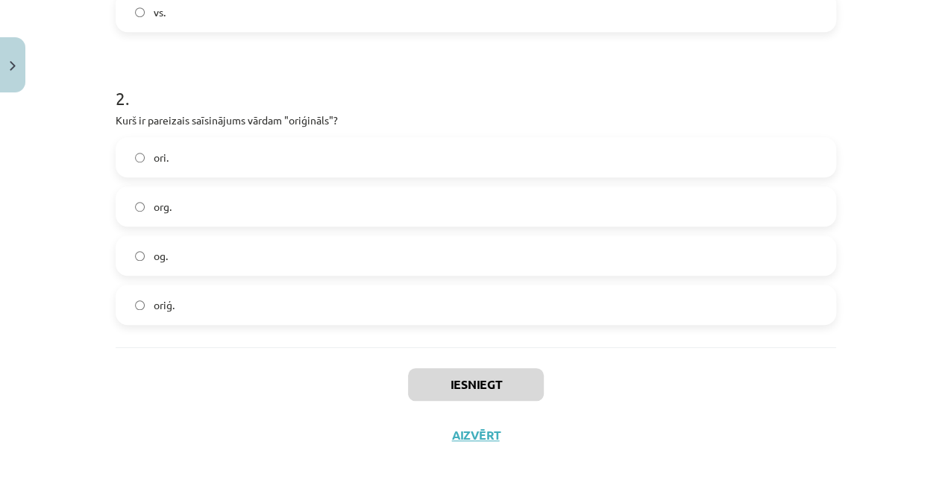
click at [189, 306] on label "oriģ." at bounding box center [475, 304] width 717 height 37
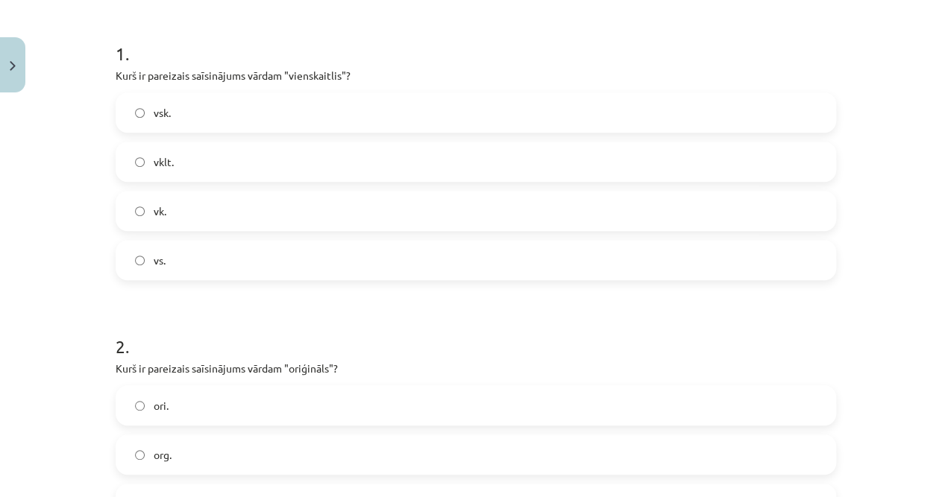
scroll to position [204, 0]
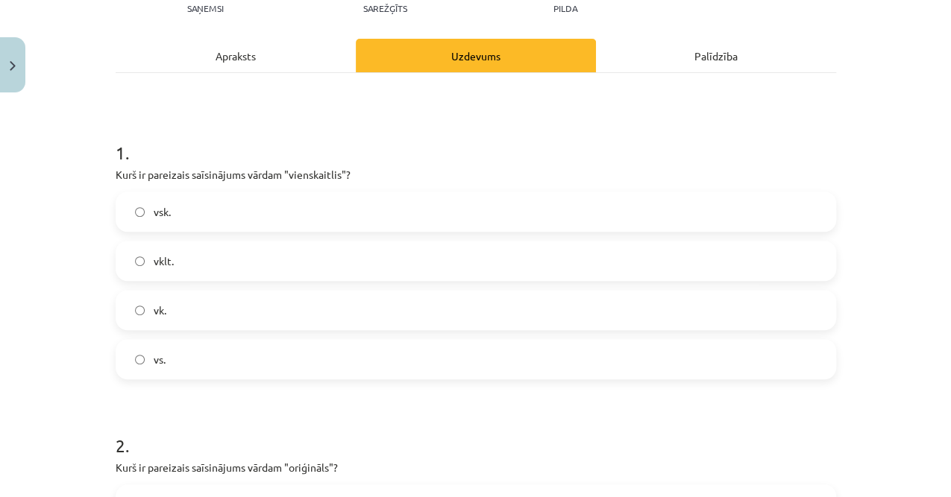
click at [185, 305] on label "vk." at bounding box center [475, 310] width 717 height 37
click at [285, 212] on label "vsk." at bounding box center [475, 211] width 717 height 37
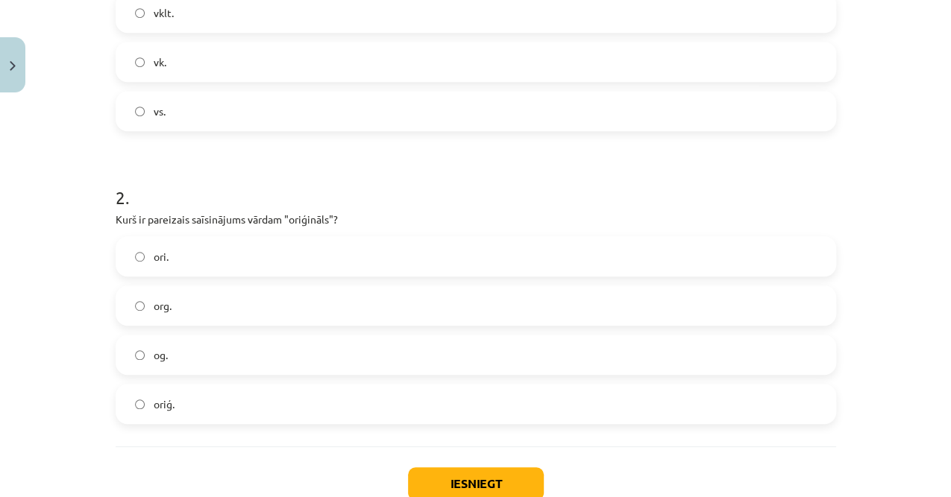
scroll to position [552, 0]
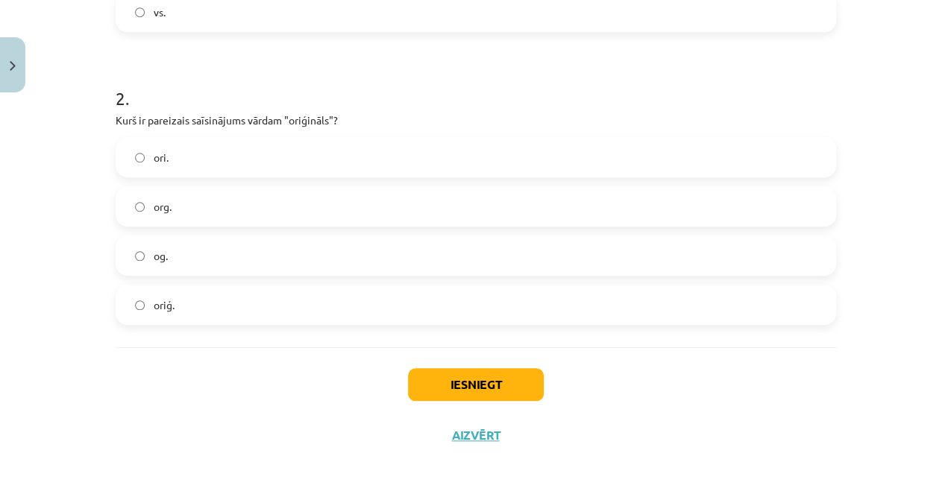
click at [174, 207] on label "org." at bounding box center [475, 206] width 717 height 37
click at [198, 306] on label "oriģ." at bounding box center [475, 304] width 717 height 37
click at [433, 341] on button "Iesniegt" at bounding box center [476, 384] width 136 height 33
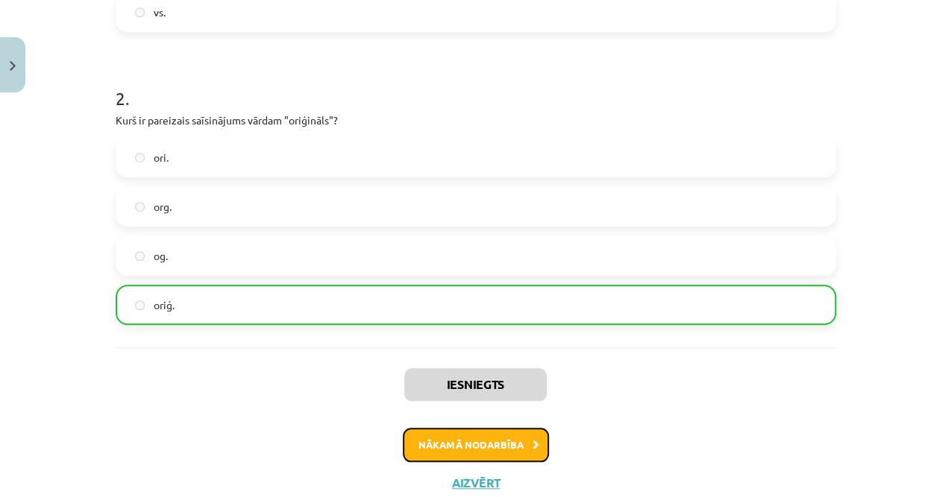
click at [481, 341] on button "Nākamā nodarbība" at bounding box center [476, 445] width 146 height 34
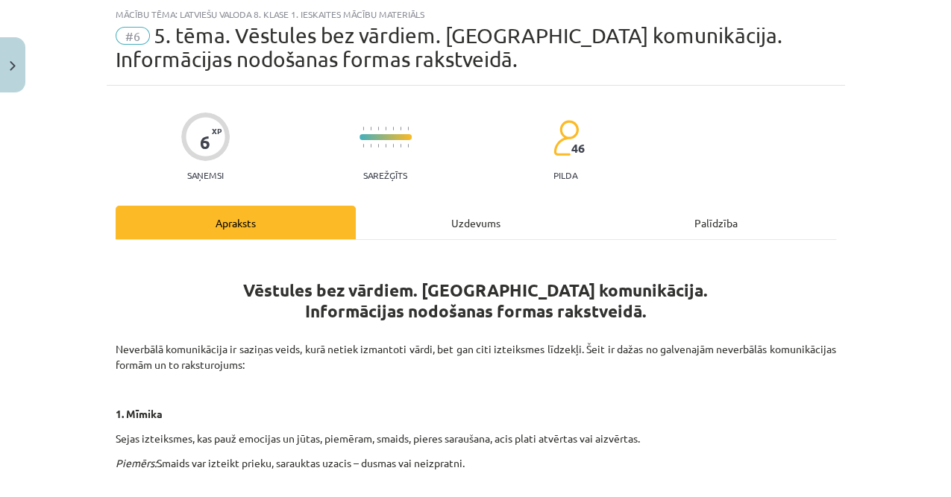
click at [429, 228] on div "Uzdevums" at bounding box center [476, 223] width 240 height 34
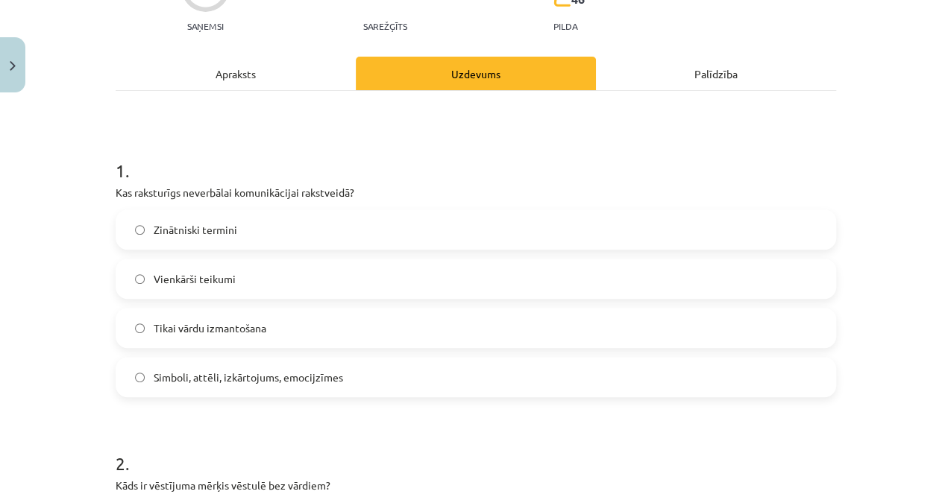
scroll to position [236, 0]
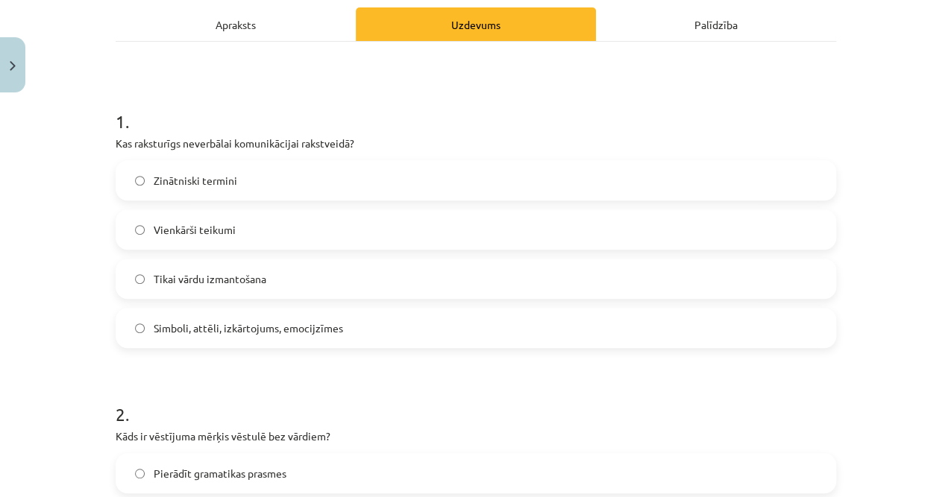
click at [222, 327] on span "Simboli, attēli, izkārtojums, emocijzīmes" at bounding box center [248, 329] width 189 height 16
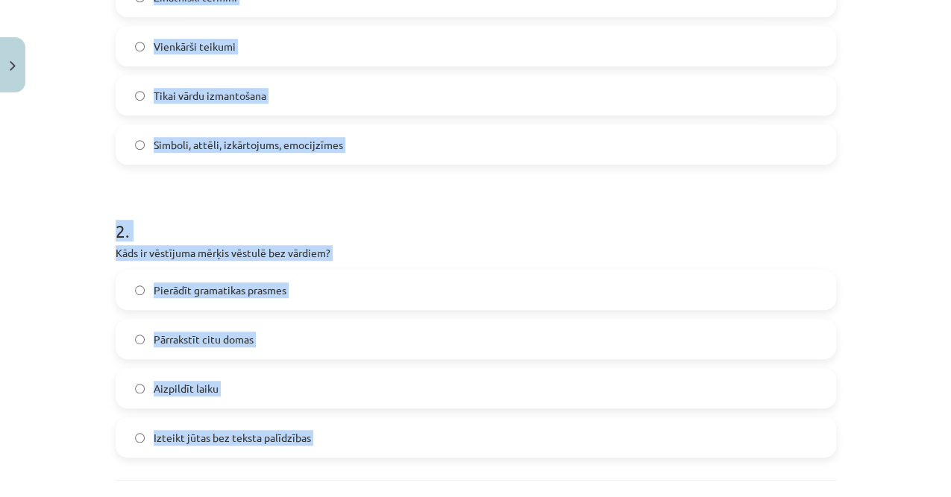
scroll to position [552, 0]
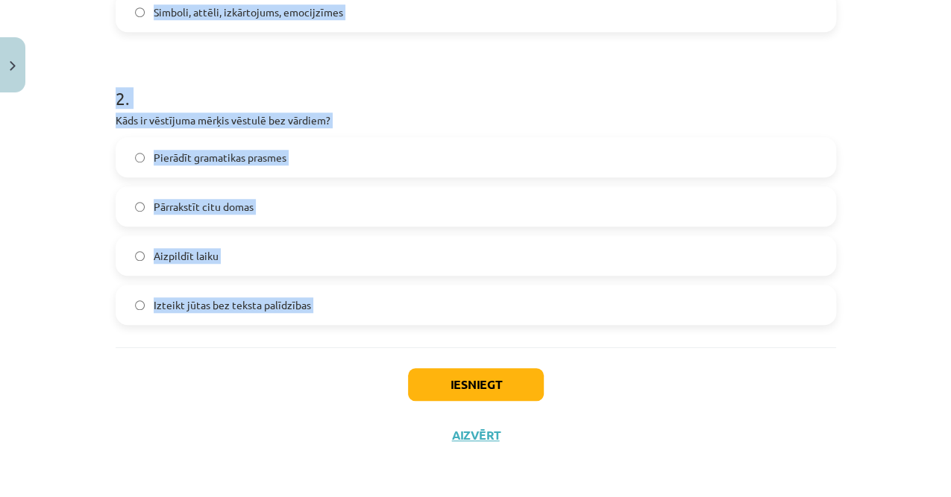
drag, startPoint x: 88, startPoint y: 102, endPoint x: 297, endPoint y: 387, distance: 353.1
click at [297, 341] on div "Mācību tēma: Latviešu valoda 8. klase 1. ieskaites mācību materiāls #6 5. tēma.…" at bounding box center [475, 248] width 951 height 497
copy form "1 . Kas raksturīgs neverbālai komunikācijai rakstveidā? Zinātniski termini  Vie…"
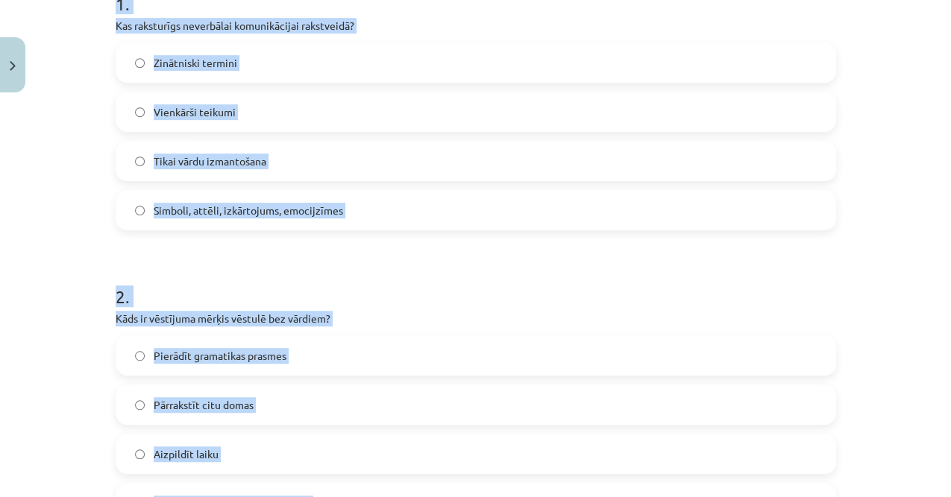
scroll to position [303, 0]
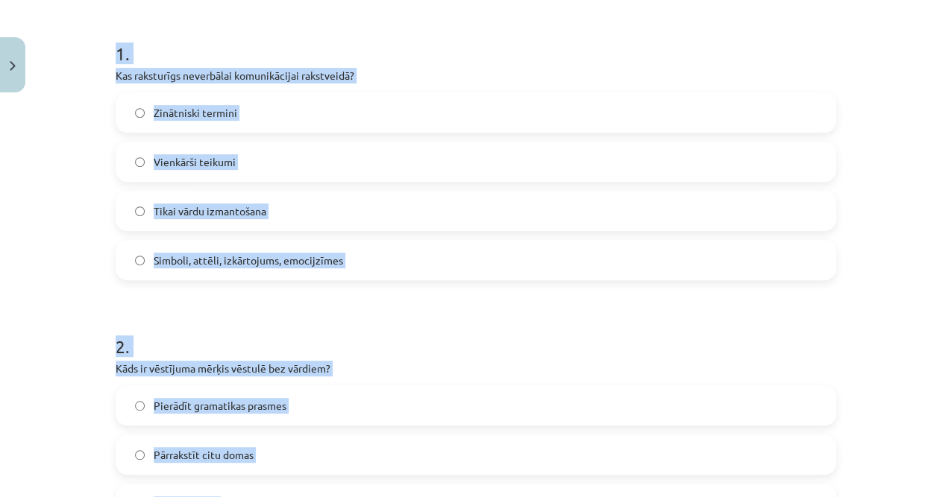
click at [61, 257] on div "Mācību tēma: Latviešu valoda 8. klase 1. ieskaites mācību materiāls #6 5. tēma.…" at bounding box center [475, 248] width 951 height 497
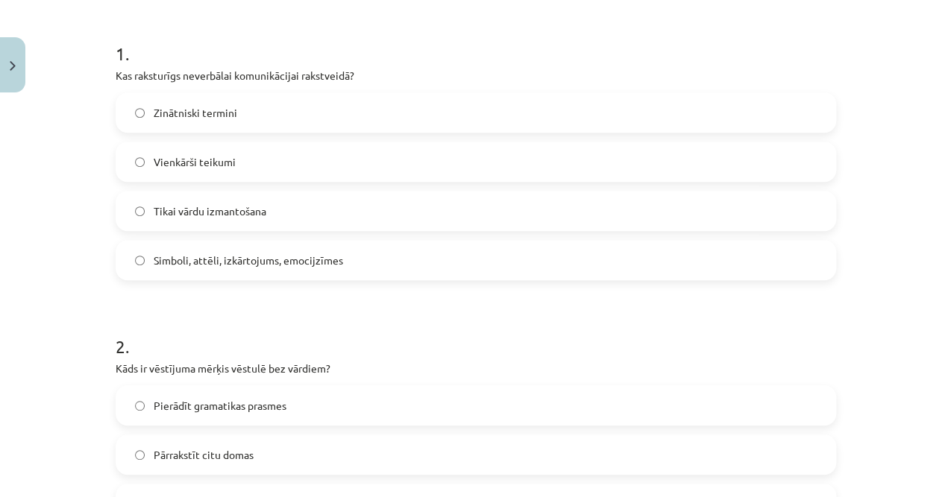
scroll to position [502, 0]
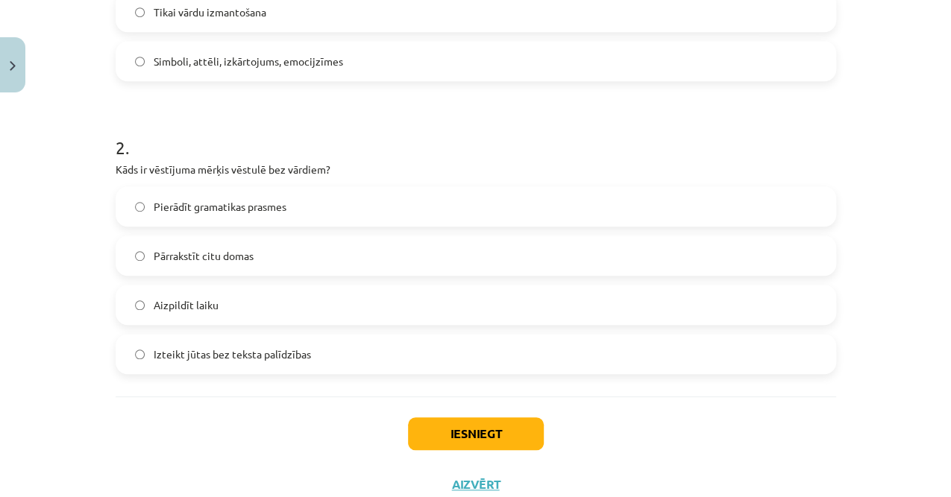
click at [220, 341] on span "Izteikt jūtas bez teksta palīdzības" at bounding box center [232, 355] width 157 height 16
click at [423, 341] on button "Iesniegt" at bounding box center [476, 434] width 136 height 33
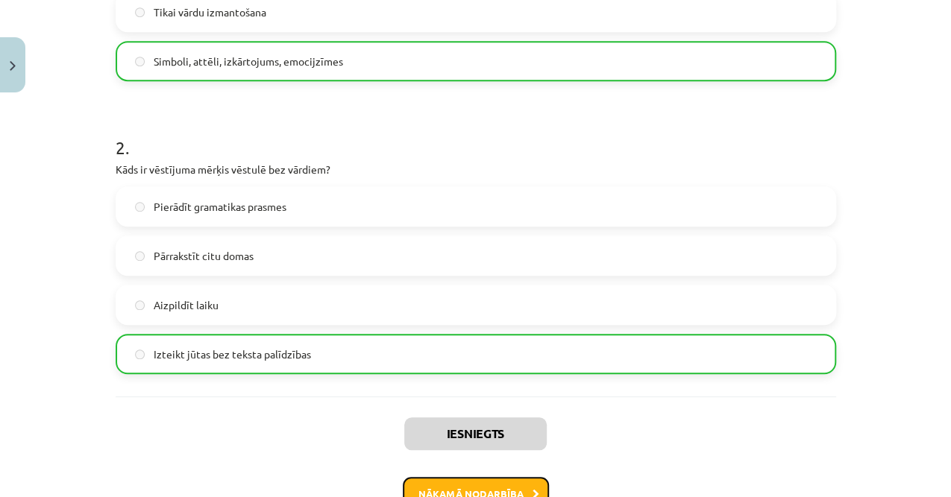
click at [431, 341] on button "Nākamā nodarbība" at bounding box center [476, 494] width 146 height 34
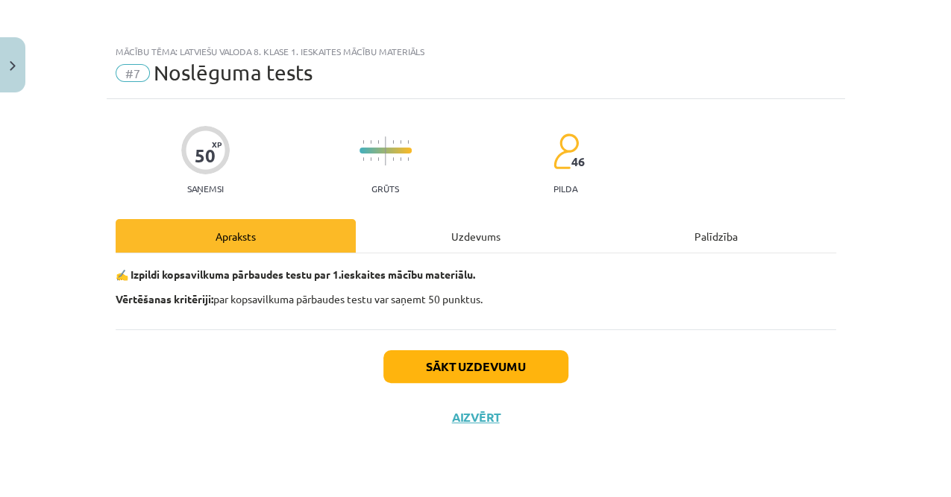
click at [429, 236] on div "Uzdevums" at bounding box center [476, 236] width 240 height 34
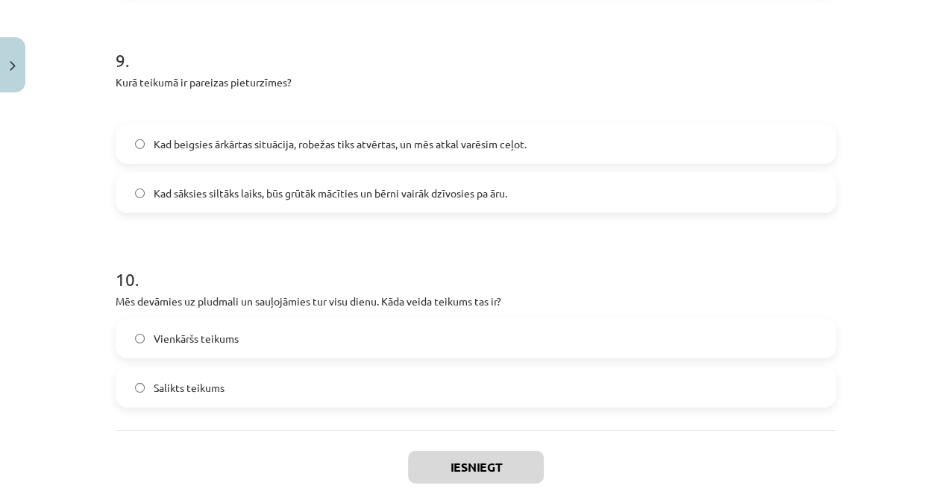
scroll to position [2199, 0]
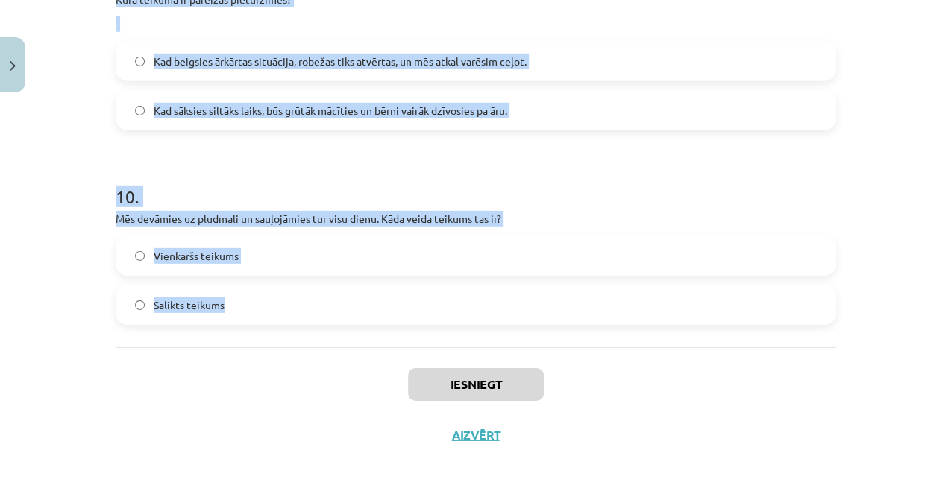
drag, startPoint x: 86, startPoint y: 265, endPoint x: 295, endPoint y: 321, distance: 216.3
click at [295, 321] on div "Mācību tēma: Latviešu valoda 8. klase 1. ieskaites mācību materiāls #7 Noslēgum…" at bounding box center [475, 248] width 951 height 497
copy form "1 . Viņš bija ļoti noguris, tomēr viņš turpināja strādāt. Kāda veida teikums ta…"
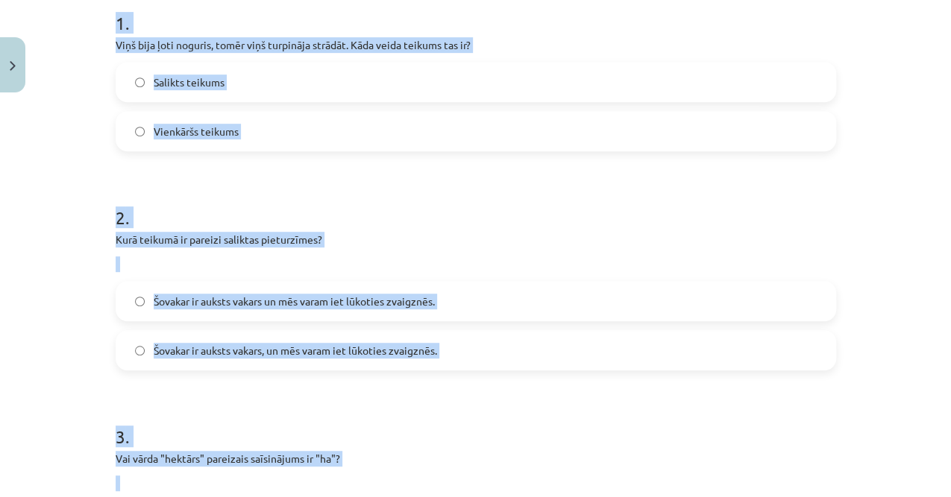
scroll to position [111, 0]
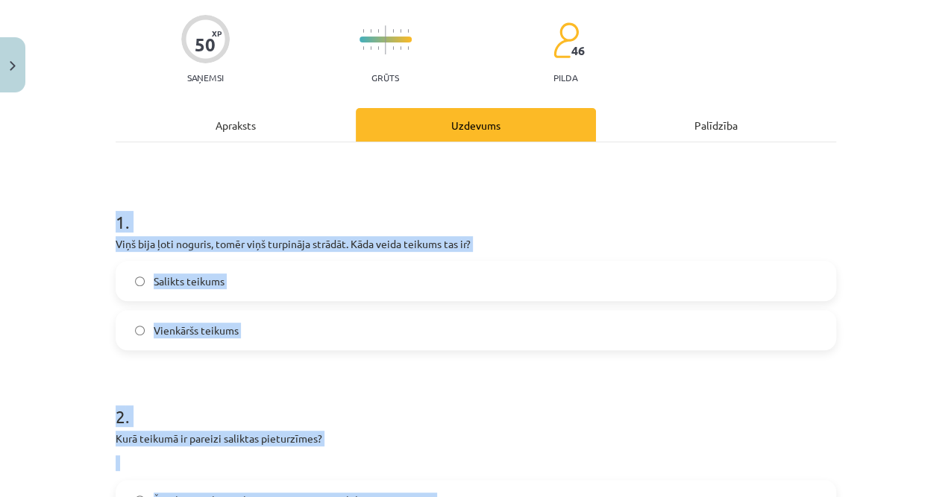
click at [36, 224] on div "Mācību tēma: Latviešu valoda 8. klase 1. ieskaites mācību materiāls #7 Noslēgum…" at bounding box center [475, 248] width 951 height 497
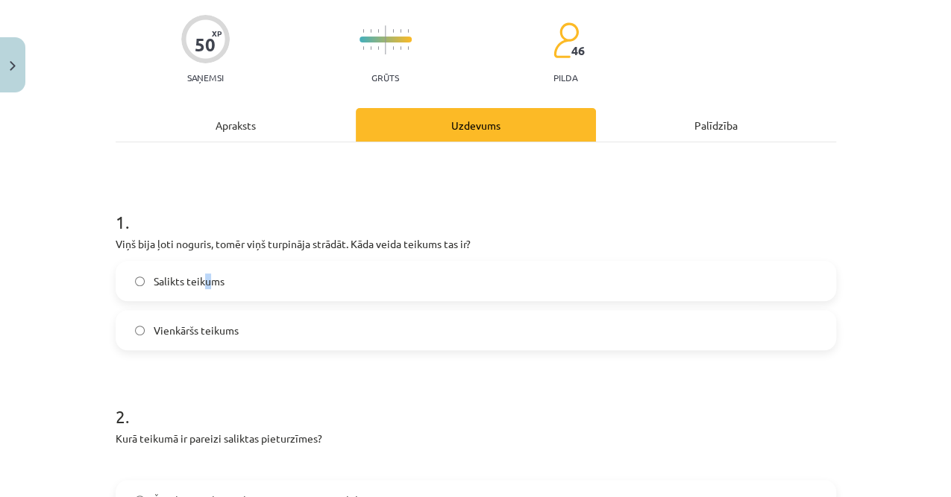
click at [204, 298] on label "Salikts teikums" at bounding box center [475, 280] width 717 height 37
drag, startPoint x: 204, startPoint y: 298, endPoint x: 185, endPoint y: 277, distance: 28.0
click at [185, 277] on span "Salikts teikums" at bounding box center [189, 282] width 71 height 16
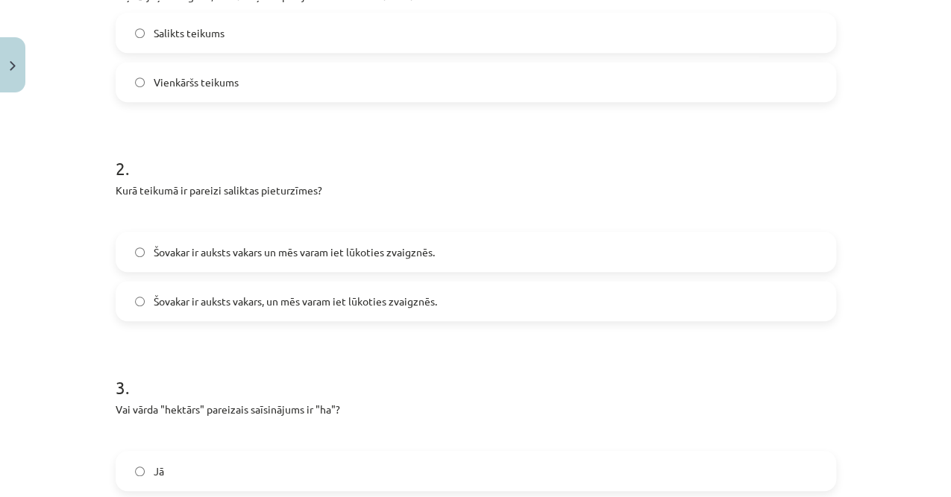
click at [259, 304] on span "Šovakar ir auksts vakars, un mēs varam iet lūkoties zvaigznēs." at bounding box center [295, 302] width 283 height 16
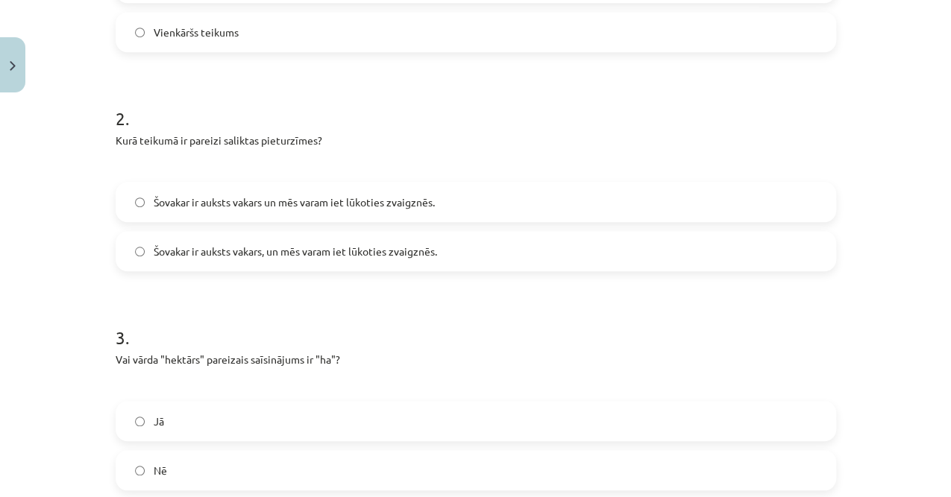
scroll to position [459, 0]
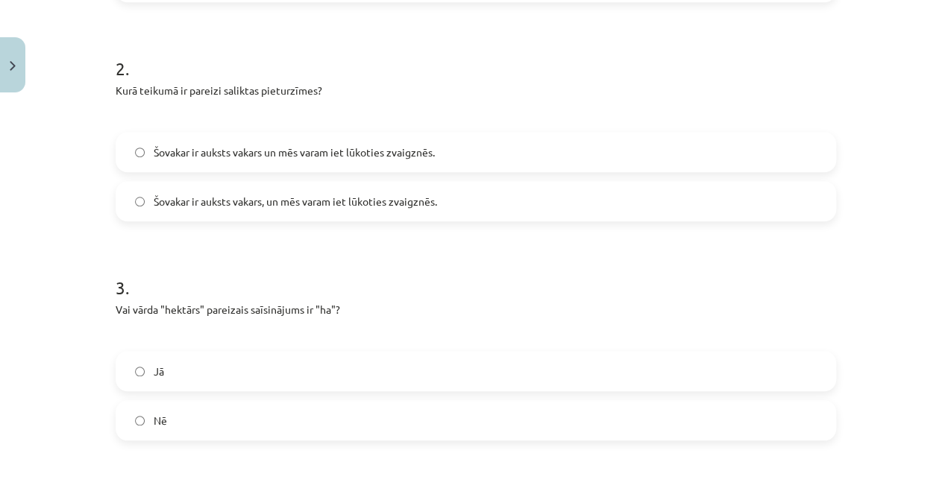
click at [202, 341] on label "Nē" at bounding box center [475, 420] width 717 height 37
click at [189, 341] on label "Jā" at bounding box center [475, 371] width 717 height 37
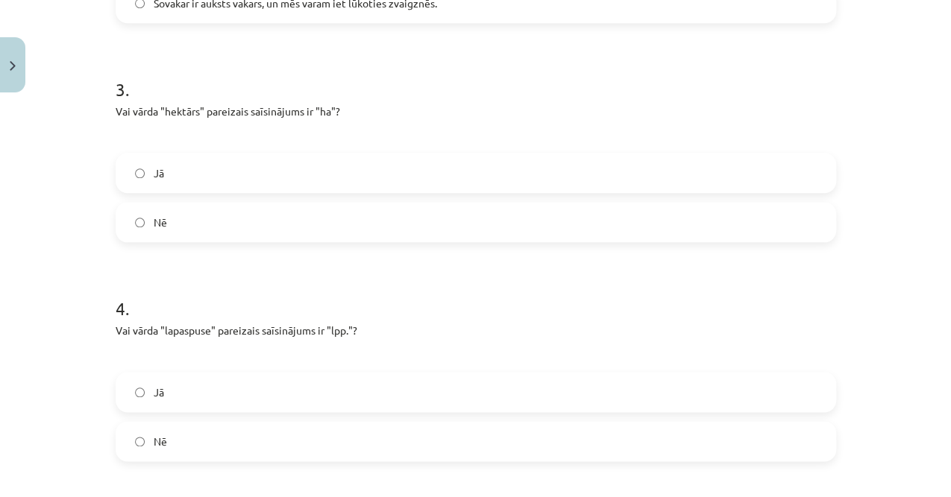
scroll to position [807, 0]
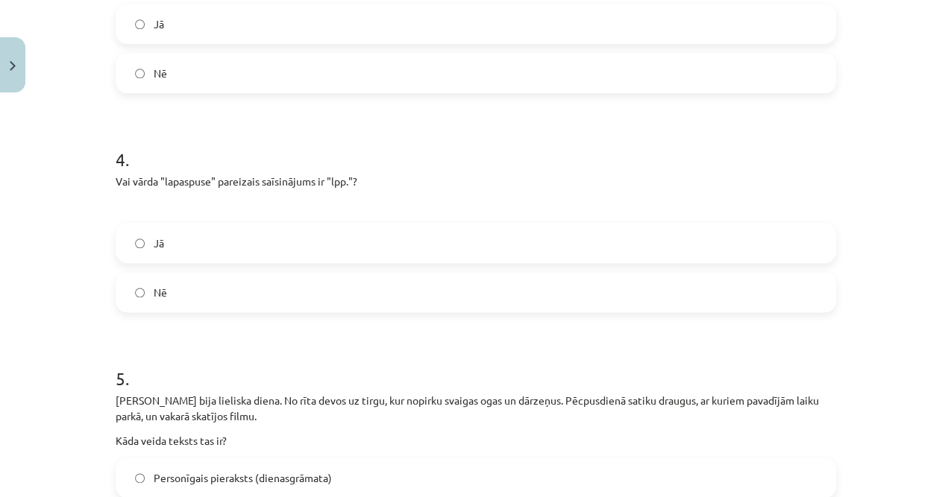
click at [169, 236] on label "Jā" at bounding box center [475, 242] width 717 height 37
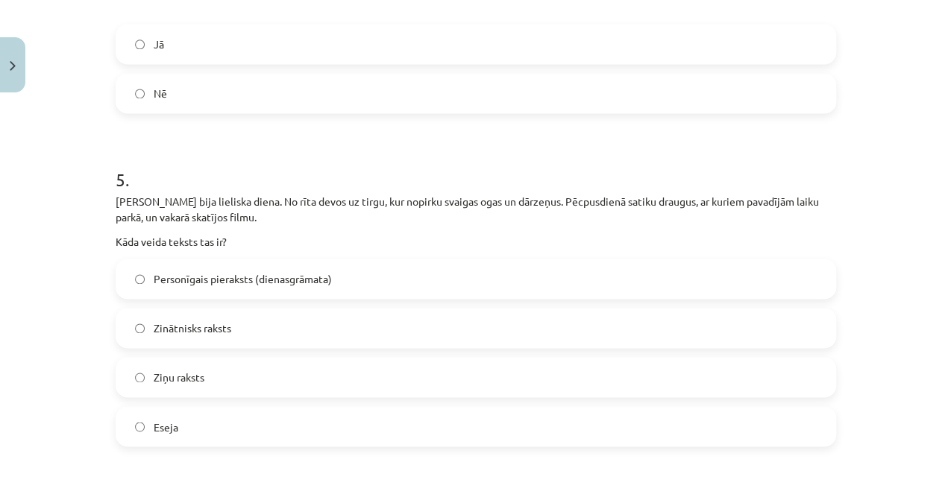
click at [227, 278] on span "Personīgais pieraksts (dienasgrāmata)" at bounding box center [243, 279] width 178 height 16
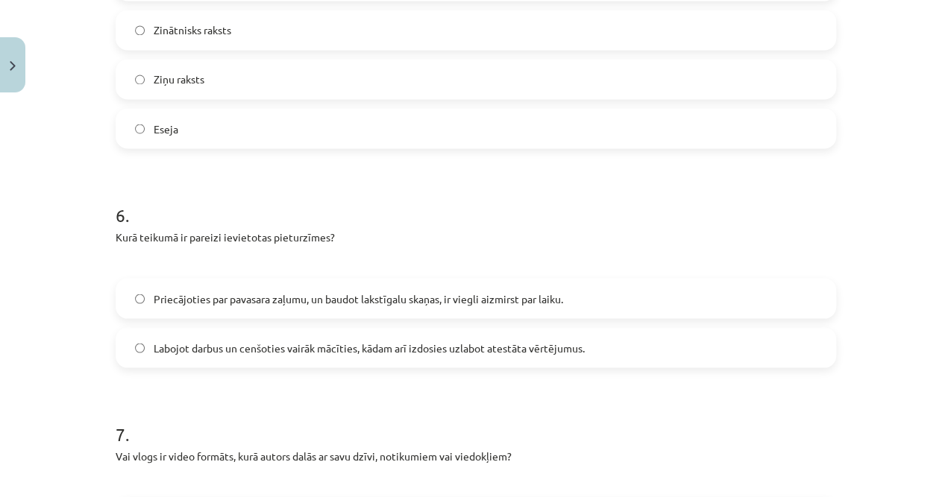
click at [301, 301] on span "Priecājoties par pavasara zaļumu, un baudot lakstīgalu skaņas, ir viegli aizmir…" at bounding box center [358, 299] width 409 height 16
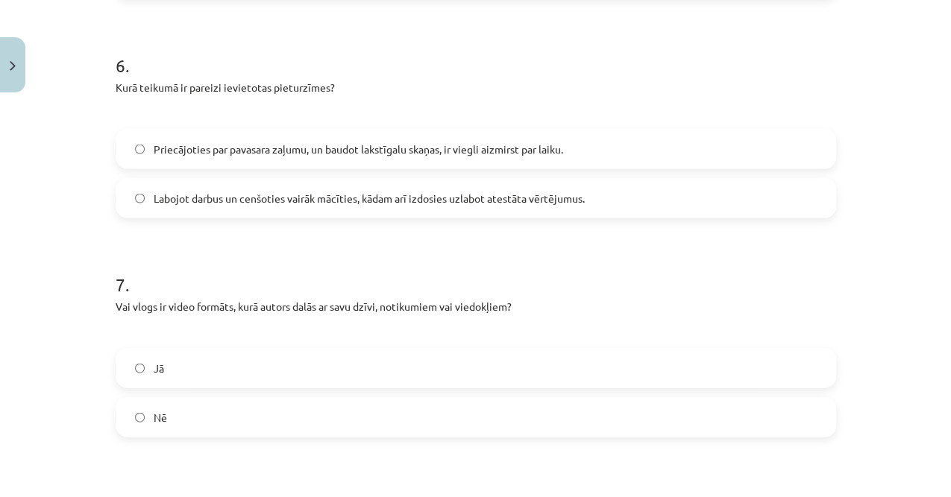
scroll to position [1503, 0]
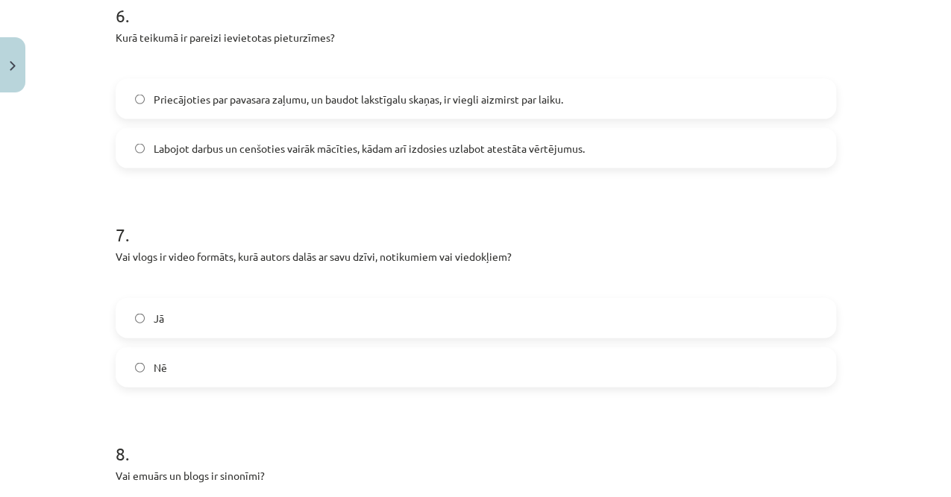
click at [209, 296] on div "7 . Vai vlogs ir video formāts, kurā autors dalās ar savu dzīvi, notikumiem vai…" at bounding box center [476, 292] width 720 height 189
click at [212, 312] on label "Jā" at bounding box center [475, 318] width 717 height 37
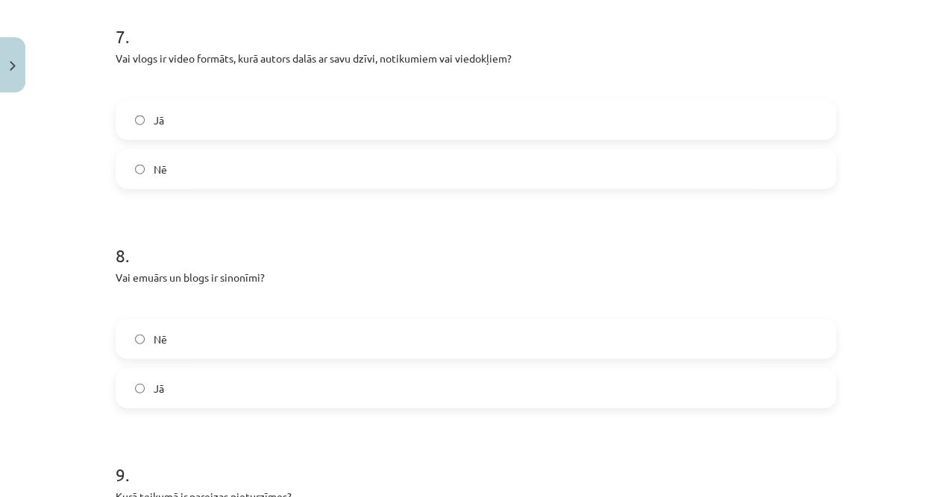
click at [189, 341] on label "Jā" at bounding box center [475, 388] width 717 height 37
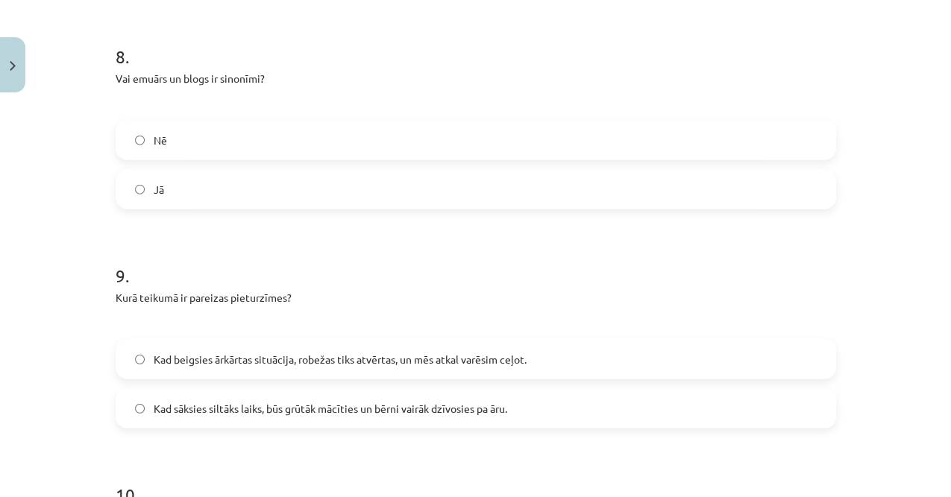
click at [331, 341] on label "Kad beigsies ārkārtas situācija, robežas tiks atvērtas, un mēs atkal varēsim ce…" at bounding box center [475, 359] width 717 height 37
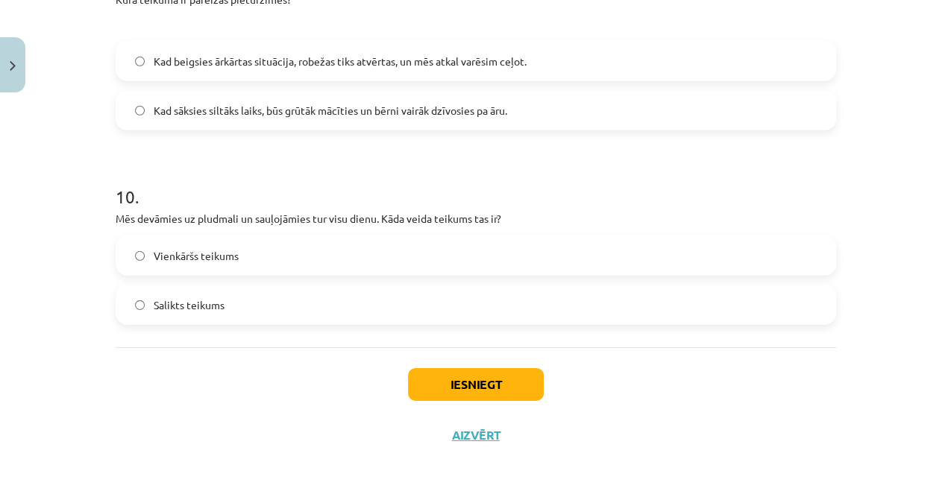
click at [227, 260] on span "Vienkāršs teikums" at bounding box center [196, 256] width 85 height 16
click at [431, 341] on div "Iesniegt Aizvērt" at bounding box center [476, 399] width 720 height 104
click at [435, 341] on button "Iesniegt" at bounding box center [476, 384] width 136 height 33
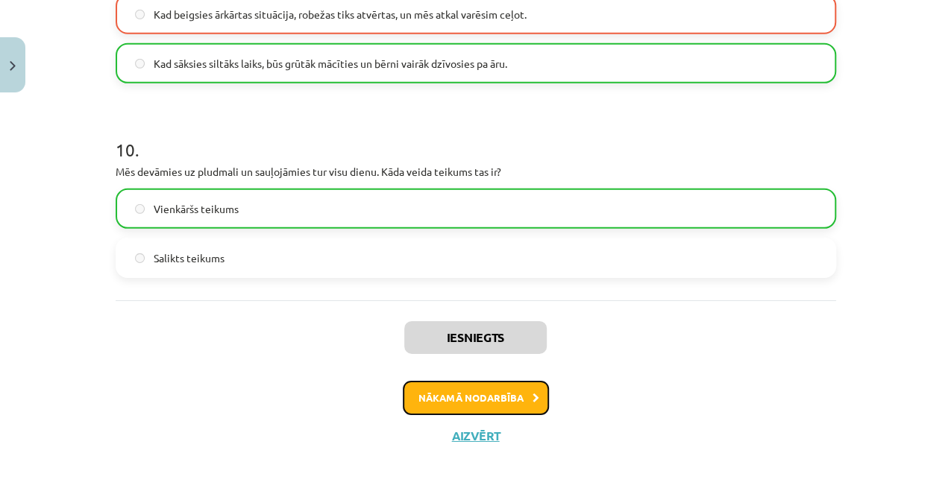
click at [482, 341] on button "Nākamā nodarbība" at bounding box center [476, 398] width 146 height 34
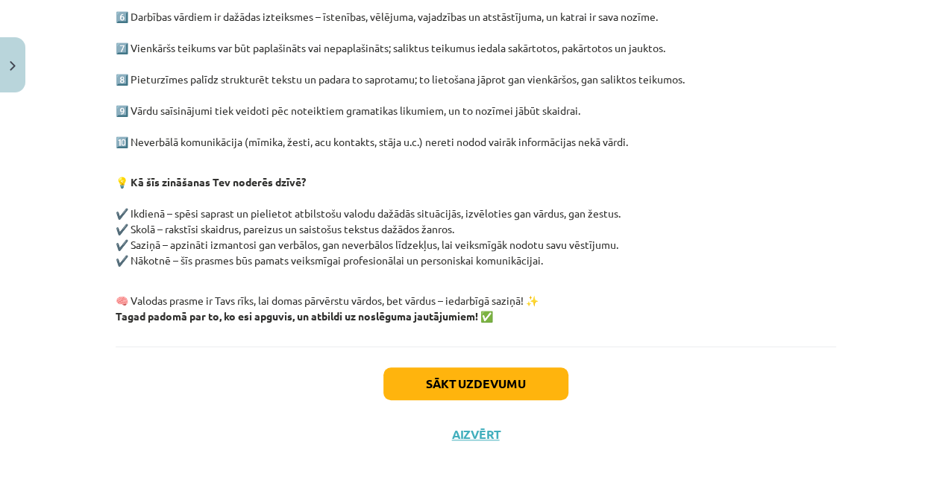
scroll to position [37, 0]
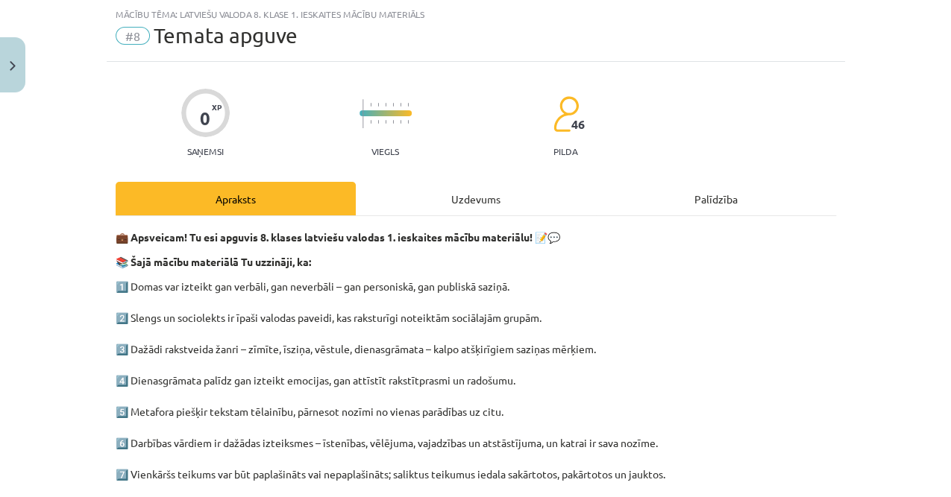
click at [444, 219] on div "💼 Apsveicam! Tu esi apguvis 8. klases latviešu valodas 1. ieskaites mācību mate…" at bounding box center [476, 494] width 720 height 557
click at [444, 202] on div "Uzdevums" at bounding box center [476, 199] width 240 height 34
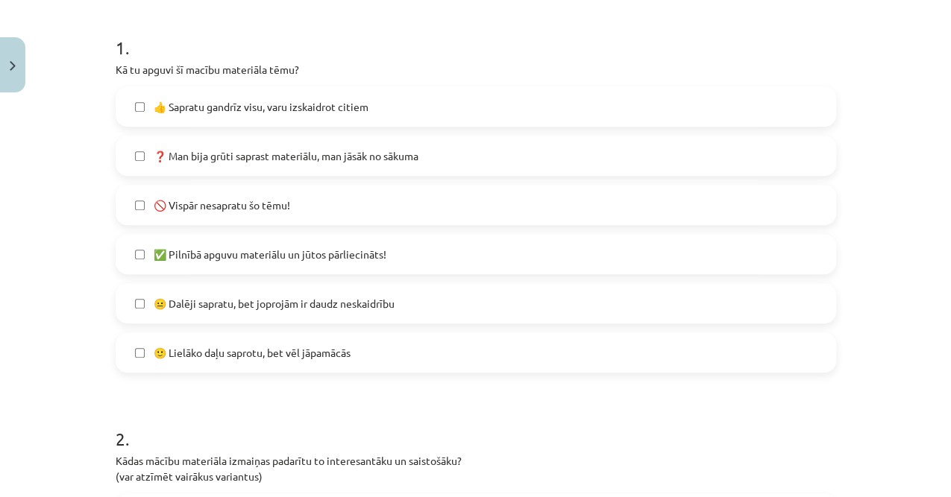
scroll to position [236, 0]
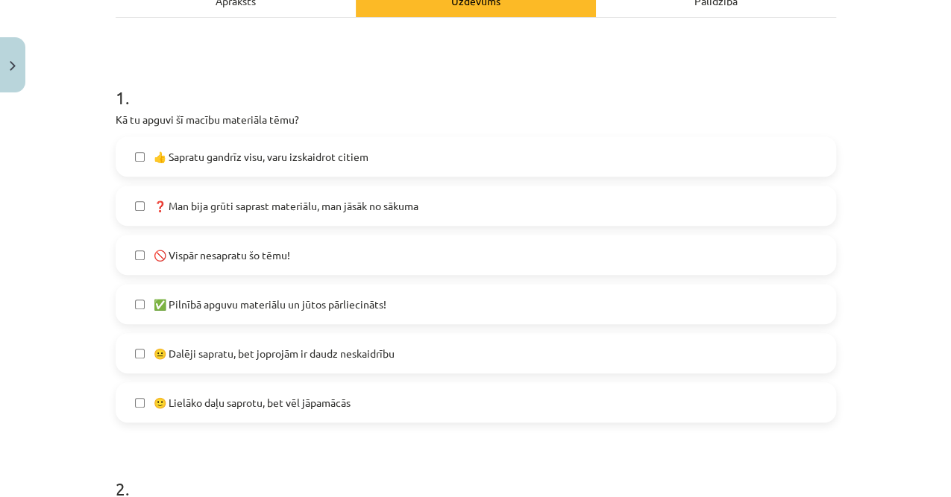
click at [234, 341] on span "😐 Dalēji sapratu, bet joprojām ir daudz neskaidrību" at bounding box center [274, 354] width 241 height 16
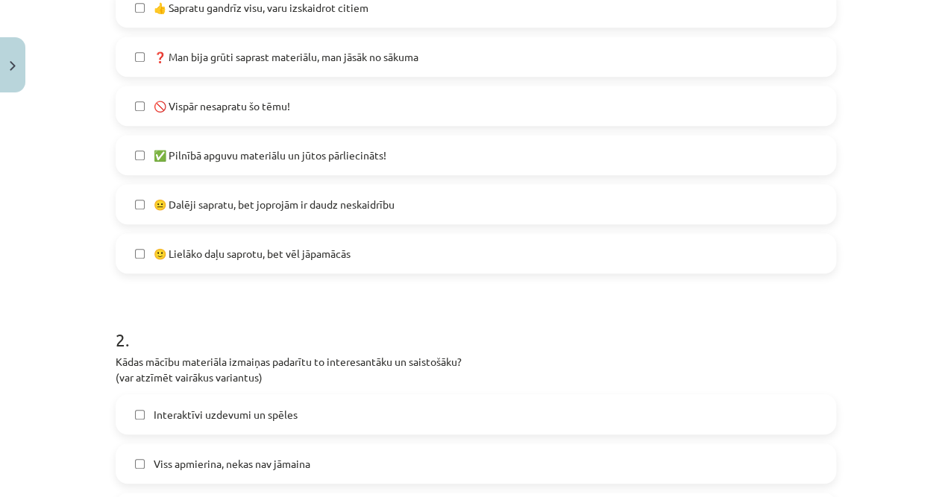
scroll to position [435, 0]
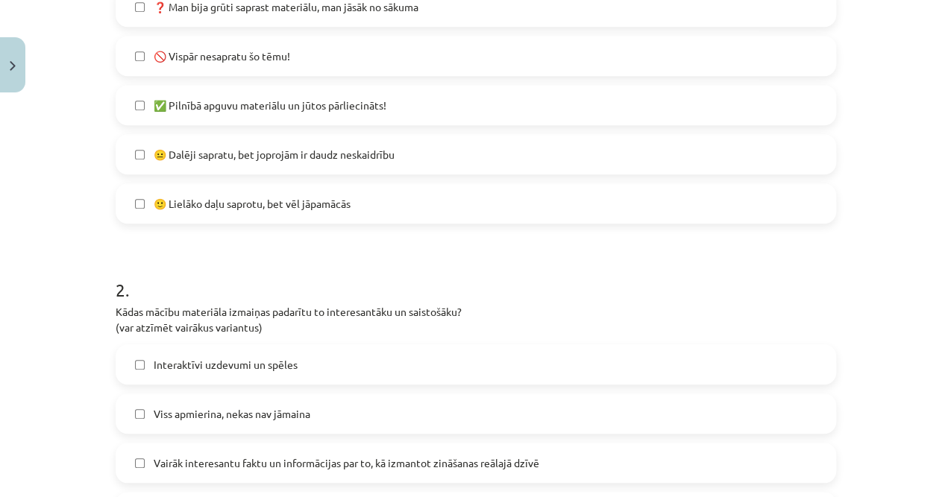
click at [250, 212] on label "🙂 Lielāko daļu saprotu, bet vēl jāpamācās" at bounding box center [475, 203] width 717 height 37
click at [215, 157] on span "😐 Dalēji sapratu, bet joprojām ir daudz neskaidrību" at bounding box center [274, 155] width 241 height 16
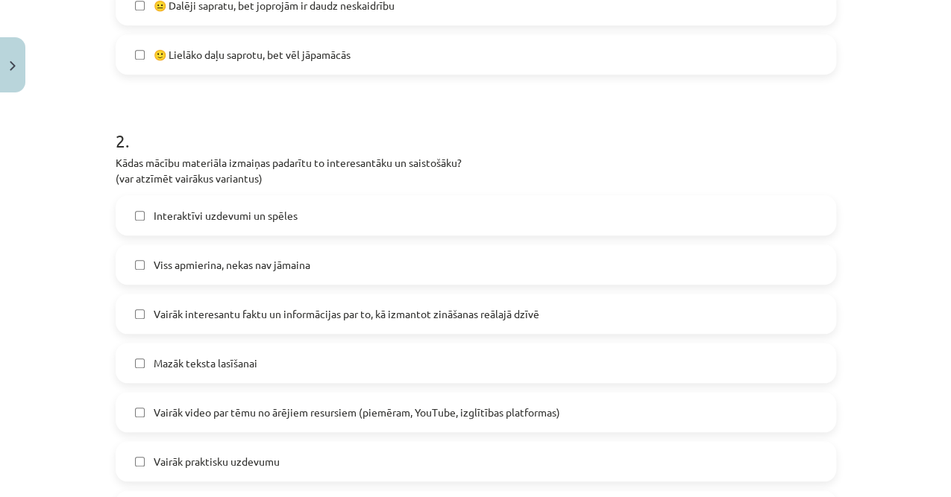
scroll to position [634, 0]
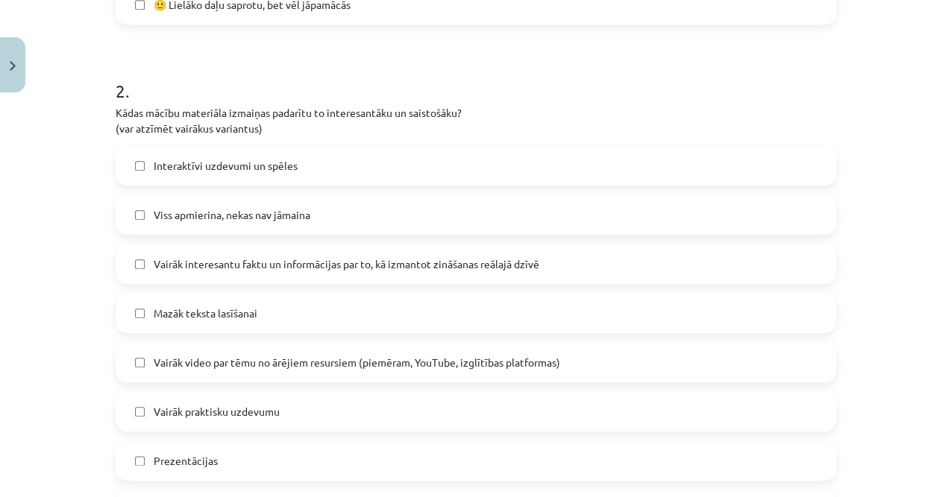
click at [227, 171] on span "Interaktīvi uzdevumi un spēles" at bounding box center [226, 166] width 144 height 16
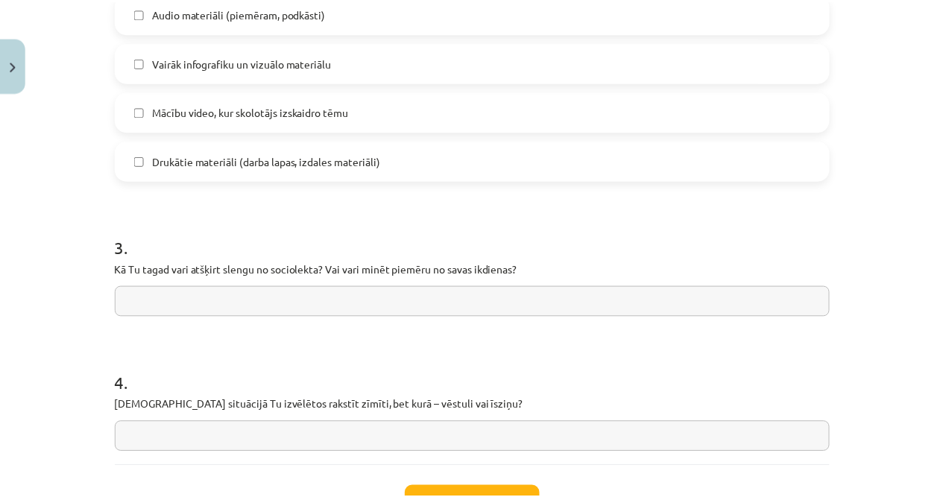
scroll to position [1180, 0]
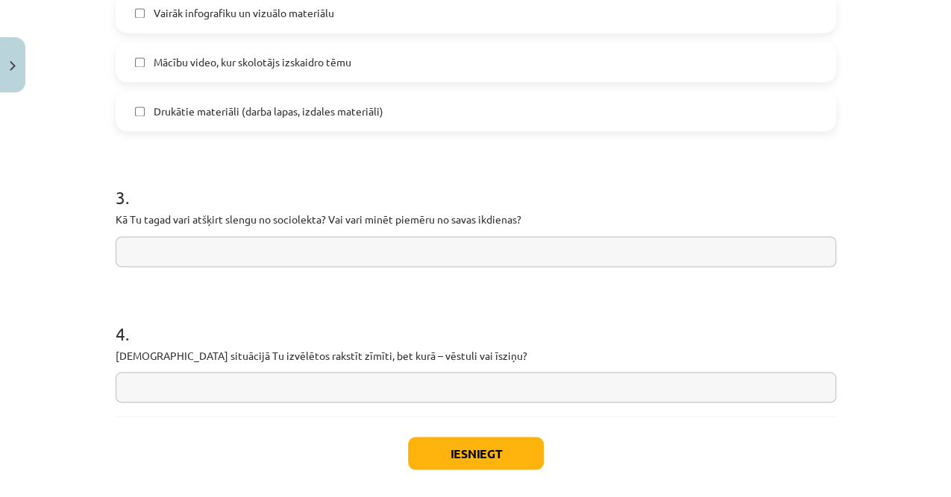
click at [168, 303] on h1 "4 ." at bounding box center [476, 320] width 720 height 46
click at [177, 234] on div "3 . Kā Tu tagad vari atšķirt slengu no sociolekta? Vai vari minēt piemēru no sa…" at bounding box center [476, 214] width 720 height 106
click at [255, 225] on p "Kā Tu tagad vari atšķirt slengu no sociolekta? Vai vari minēt piemēru no savas …" at bounding box center [476, 220] width 720 height 16
drag, startPoint x: 255, startPoint y: 225, endPoint x: 315, endPoint y: 227, distance: 60.4
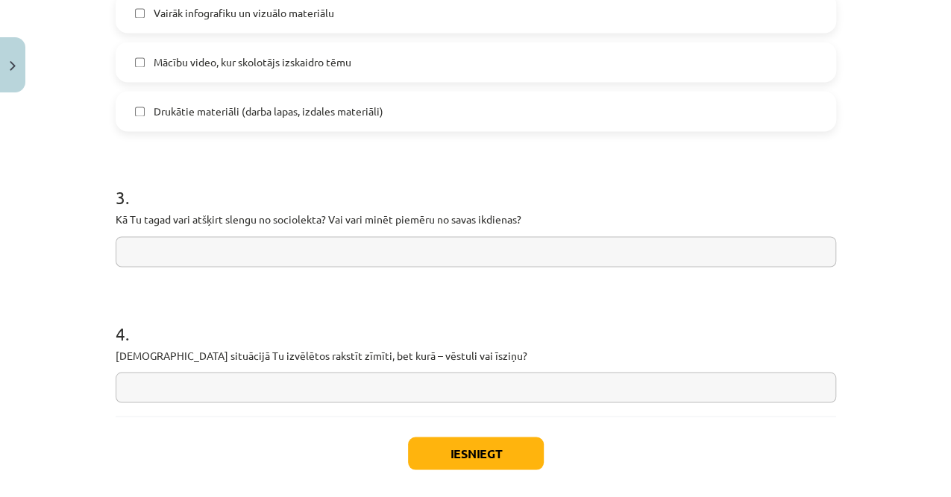
click at [315, 227] on div "3 . Kā Tu tagad vari atšķirt slengu no sociolekta? Vai vari minēt piemēru no sa…" at bounding box center [476, 214] width 720 height 106
click at [306, 246] on input "text" at bounding box center [476, 251] width 720 height 31
drag, startPoint x: 313, startPoint y: 286, endPoint x: 307, endPoint y: 304, distance: 19.6
click at [297, 318] on h1 "4 ." at bounding box center [476, 320] width 720 height 46
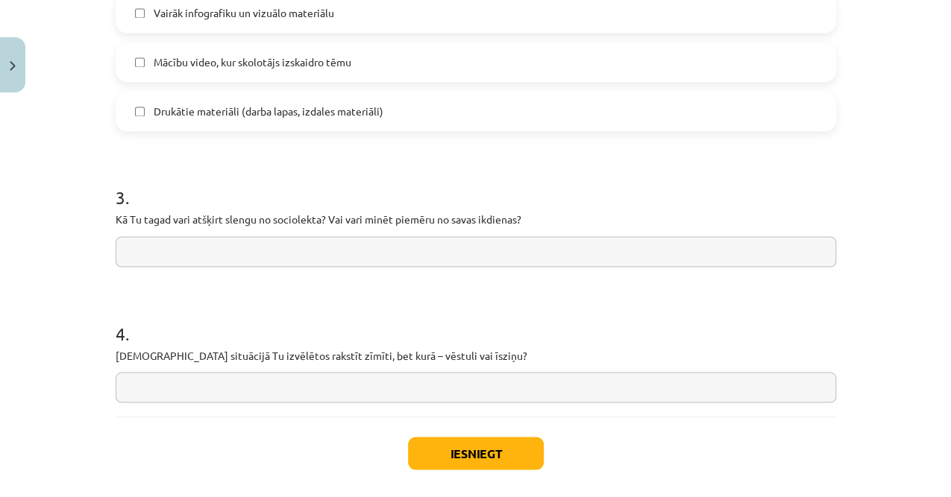
drag, startPoint x: 259, startPoint y: 328, endPoint x: 247, endPoint y: 330, distance: 12.9
click at [257, 328] on h1 "4 ." at bounding box center [476, 320] width 720 height 46
click at [187, 341] on div "4 . Kurā situācijā Tu izvēlētos rakstīt zīmīti, bet kurā – vēstuli vai īsziņu?" at bounding box center [476, 350] width 720 height 106
drag, startPoint x: 187, startPoint y: 342, endPoint x: 160, endPoint y: 382, distance: 47.8
click at [161, 341] on input "text" at bounding box center [476, 387] width 720 height 31
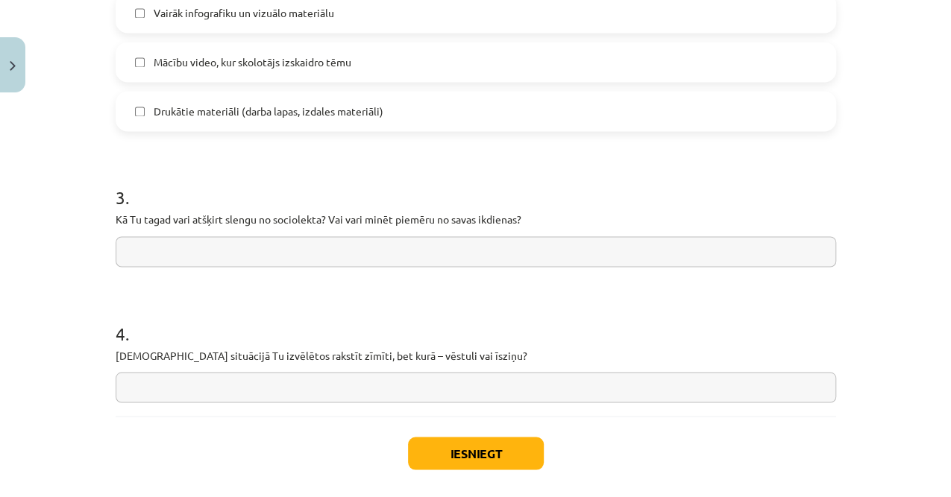
click at [160, 341] on input "text" at bounding box center [476, 387] width 720 height 31
click at [160, 261] on input "text" at bounding box center [476, 251] width 720 height 31
click at [417, 341] on button "Iesniegt" at bounding box center [476, 453] width 136 height 33
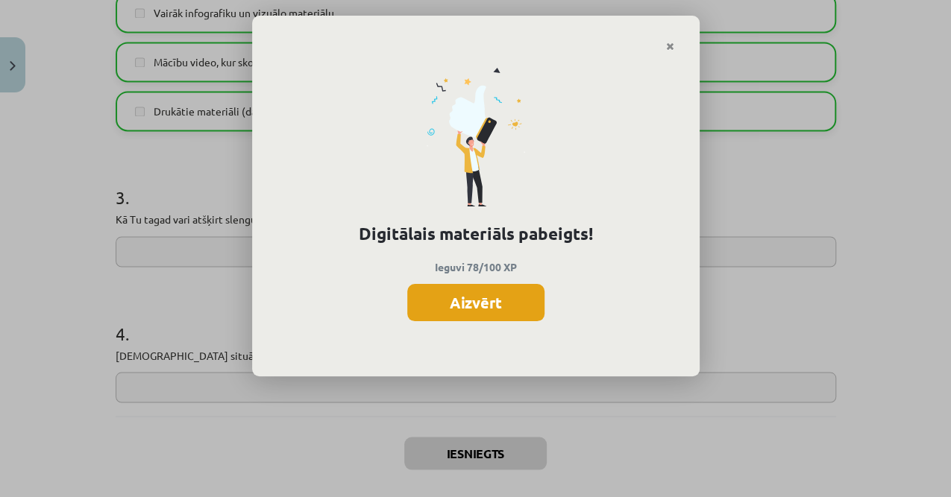
click at [426, 295] on button "Aizvērt" at bounding box center [475, 302] width 137 height 37
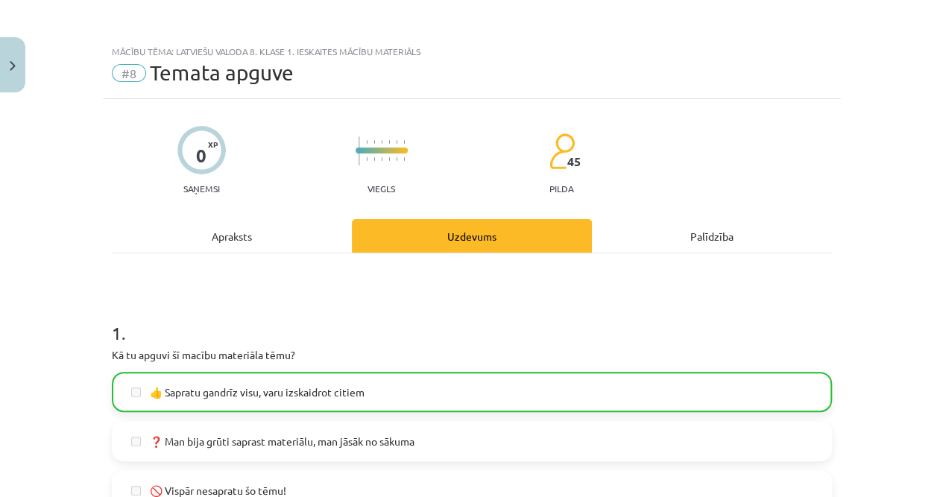
scroll to position [70, 0]
click at [20, 66] on button "Close" at bounding box center [12, 64] width 25 height 55
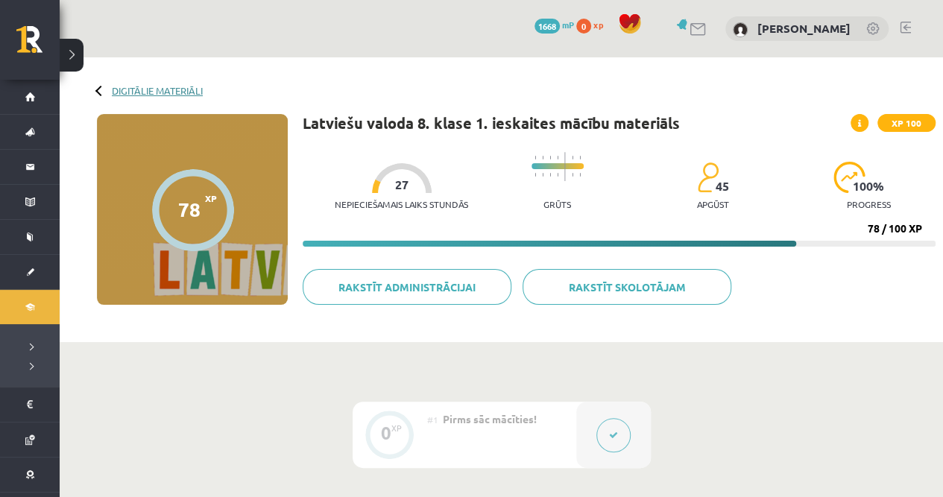
click at [124, 93] on link "Digitālie materiāli" at bounding box center [157, 90] width 91 height 11
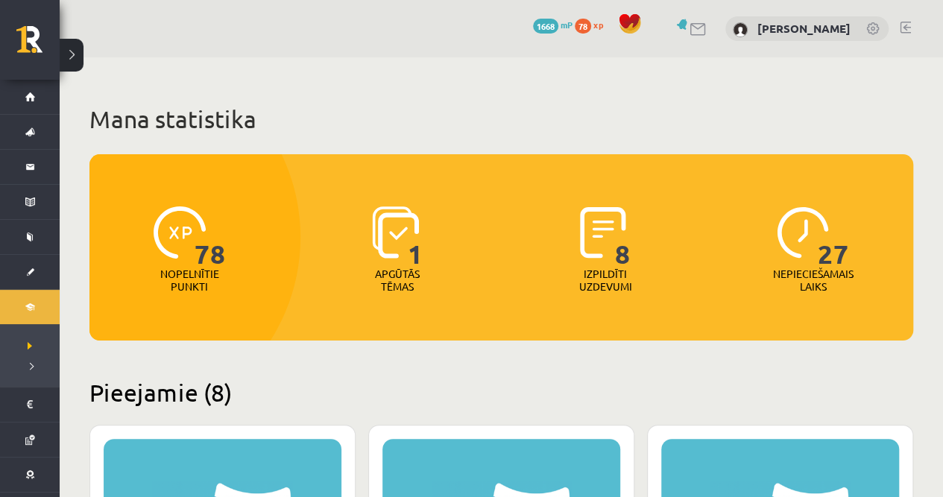
click at [558, 25] on span "1668" at bounding box center [545, 26] width 25 height 15
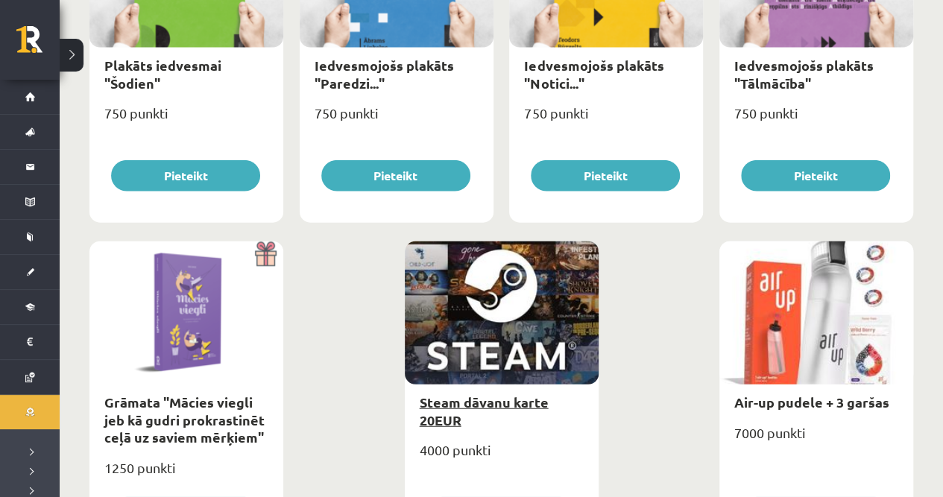
scroll to position [1739, 0]
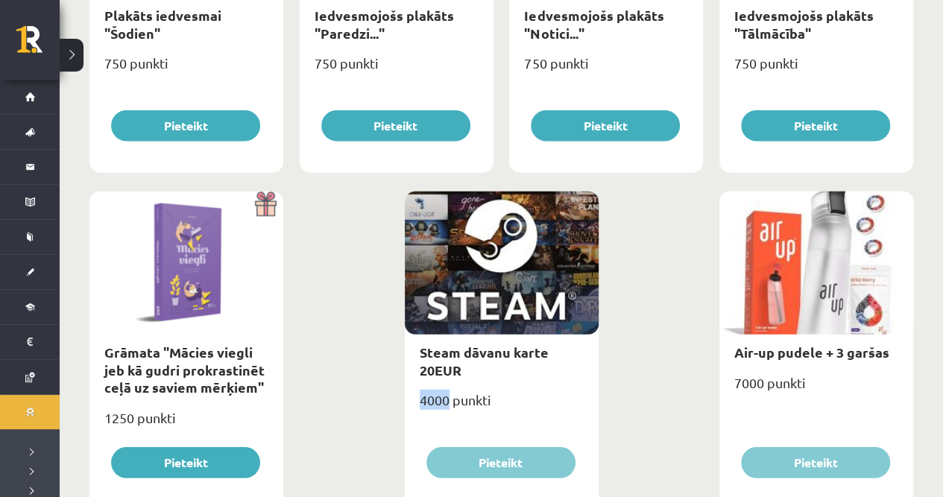
drag, startPoint x: 418, startPoint y: 398, endPoint x: 481, endPoint y: 403, distance: 63.5
click at [481, 403] on div "4000 punkti" at bounding box center [502, 406] width 194 height 37
drag, startPoint x: 482, startPoint y: 403, endPoint x: 531, endPoint y: 409, distance: 48.8
click at [531, 409] on div "4000 punkti" at bounding box center [502, 406] width 194 height 37
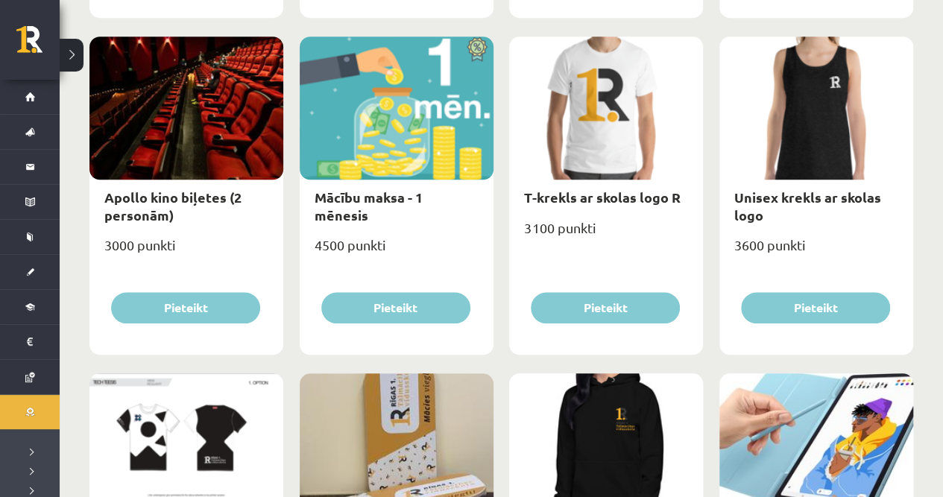
scroll to position [746, 0]
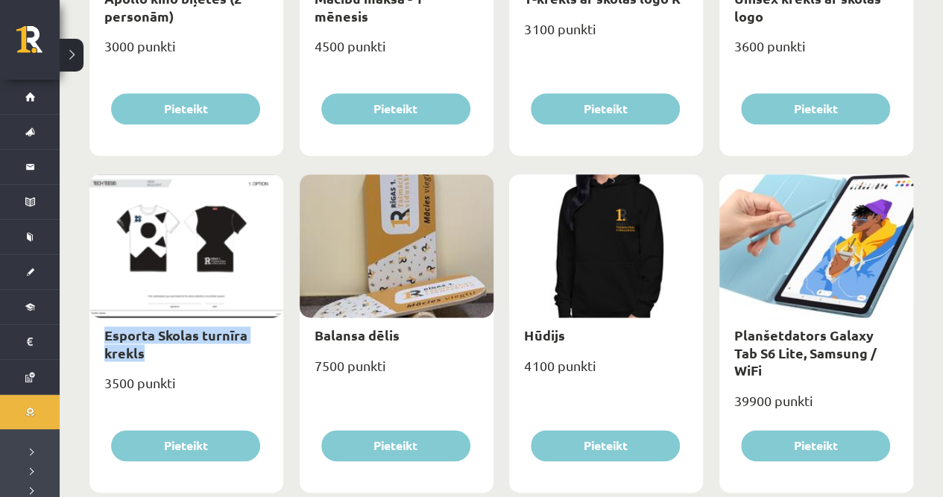
drag, startPoint x: 103, startPoint y: 337, endPoint x: 191, endPoint y: 347, distance: 88.5
click at [191, 347] on div "Esporta Skolas turnīra krekls" at bounding box center [186, 344] width 194 height 53
drag, startPoint x: 191, startPoint y: 347, endPoint x: 218, endPoint y: 350, distance: 27.1
click at [218, 350] on div "Esporta Skolas turnīra krekls" at bounding box center [186, 344] width 194 height 53
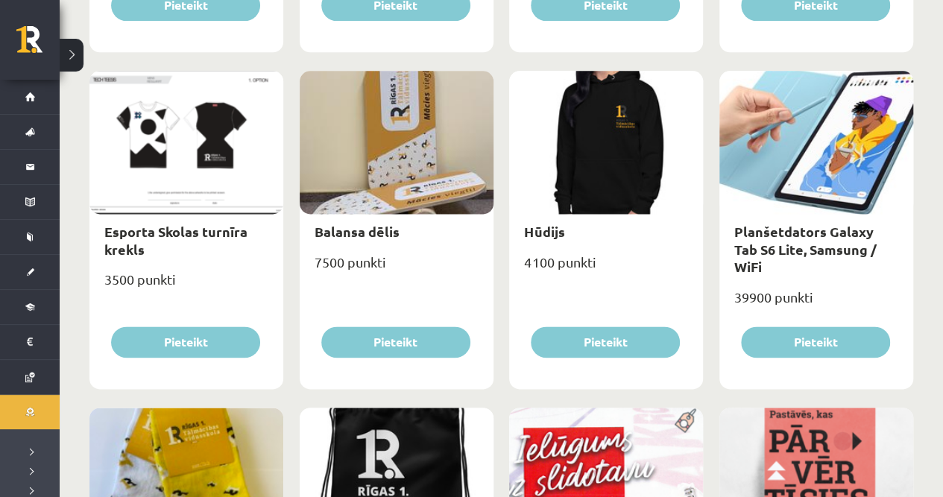
scroll to position [650, 0]
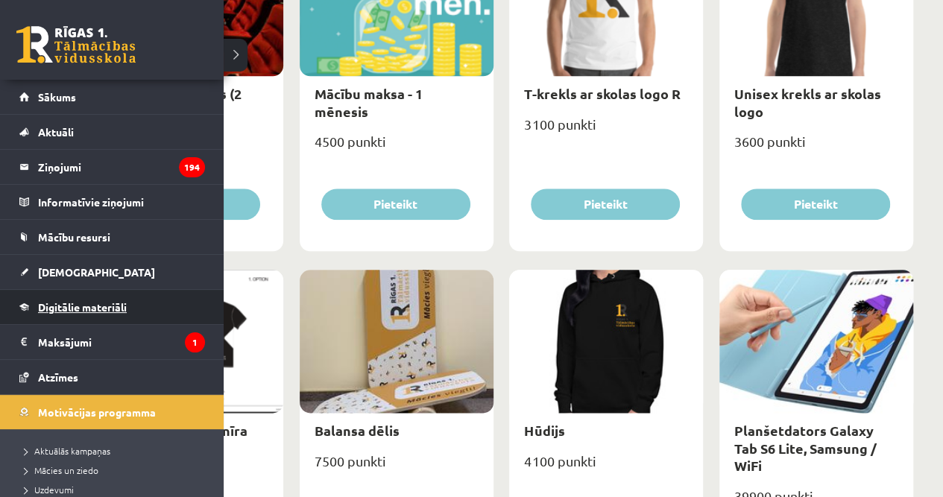
click at [114, 313] on link "Digitālie materiāli" at bounding box center [112, 307] width 186 height 34
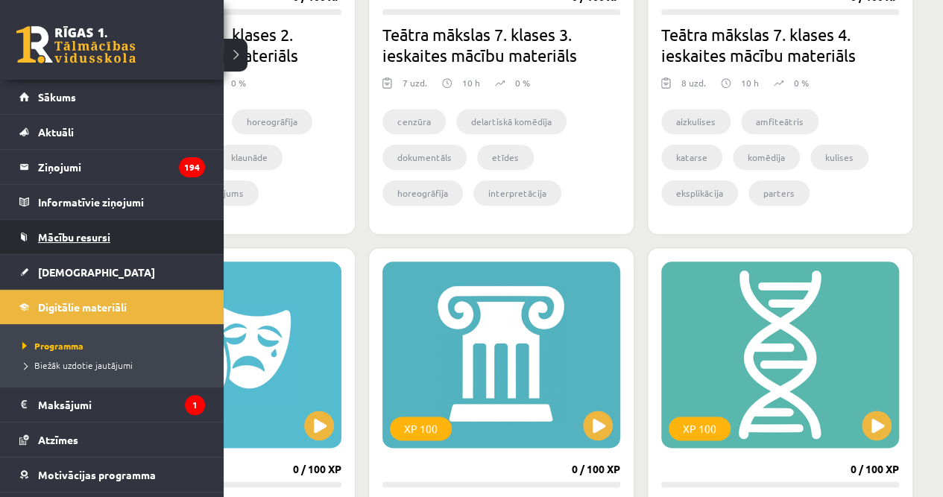
click at [125, 230] on link "Mācību resursi" at bounding box center [112, 237] width 186 height 34
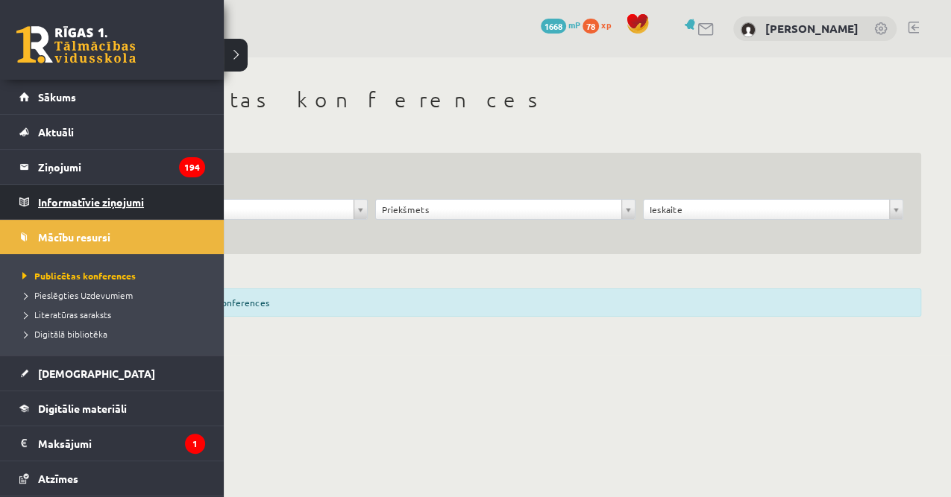
click at [81, 202] on legend "Informatīvie ziņojumi 0" at bounding box center [121, 202] width 167 height 34
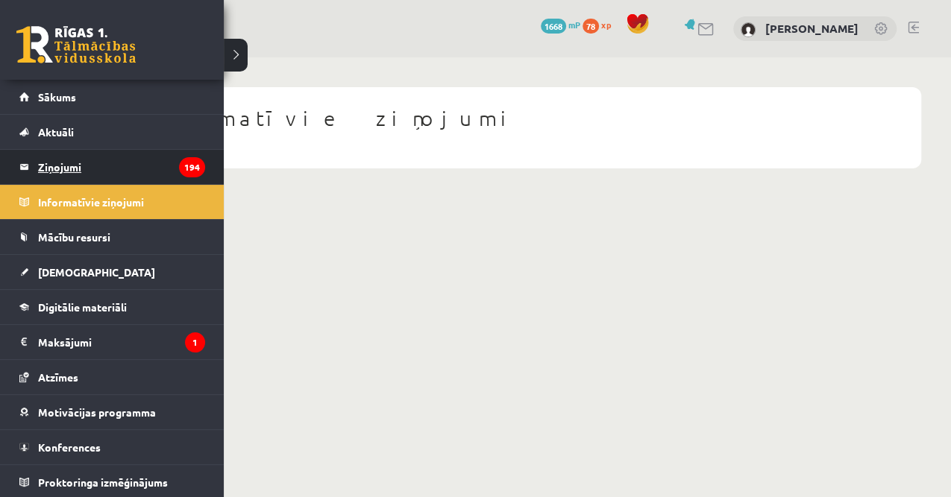
click at [75, 163] on legend "Ziņojumi 194" at bounding box center [121, 167] width 167 height 34
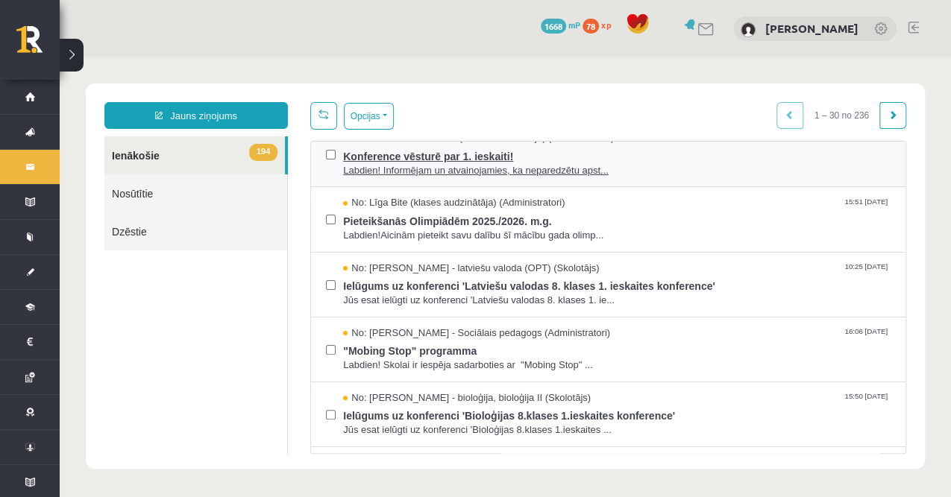
scroll to position [49, 0]
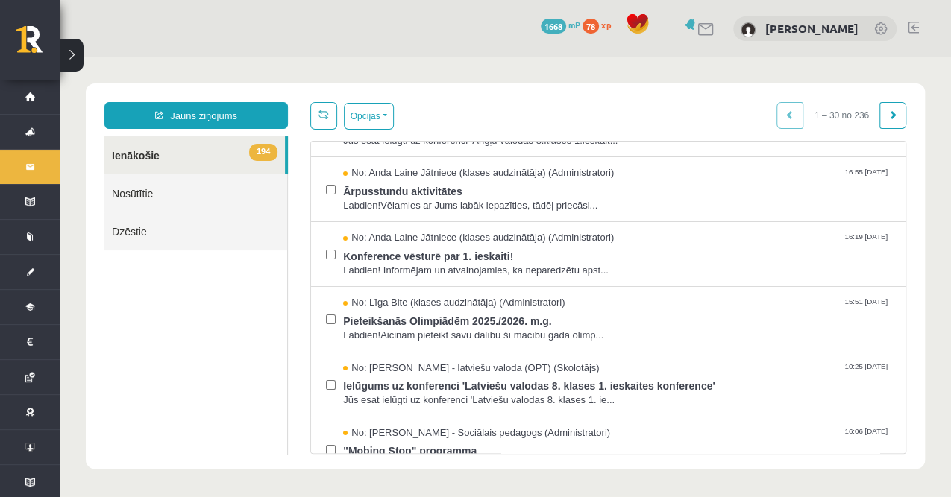
click at [203, 188] on link "Nosūtītie" at bounding box center [195, 193] width 183 height 38
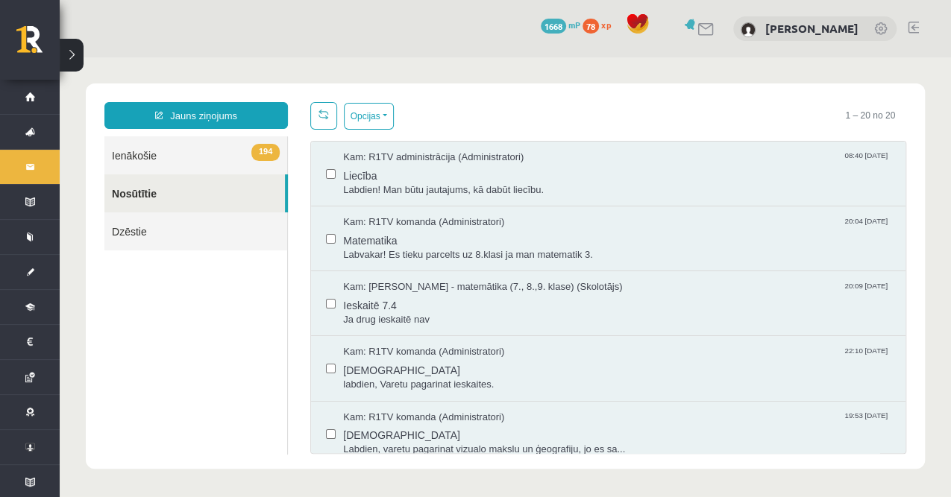
click at [168, 228] on link "Dzēstie" at bounding box center [195, 231] width 183 height 38
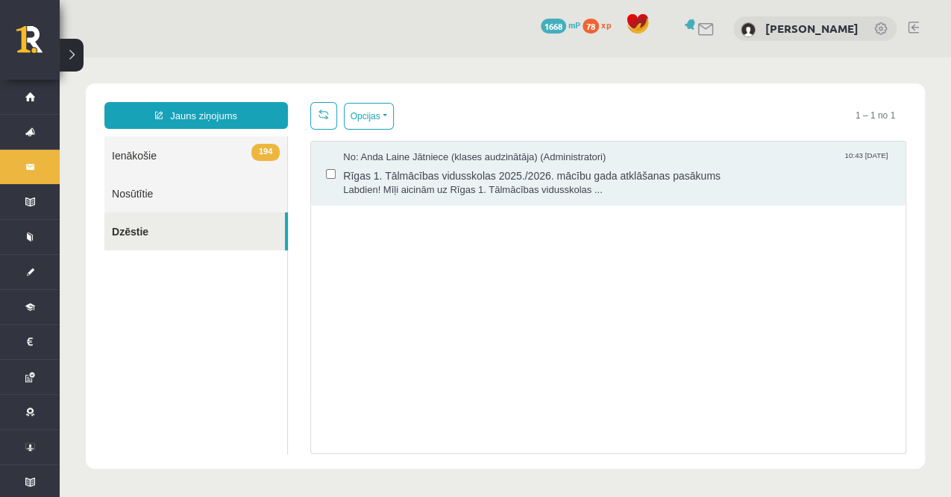
scroll to position [0, 0]
click at [164, 193] on link "Nosūtītie" at bounding box center [195, 193] width 183 height 38
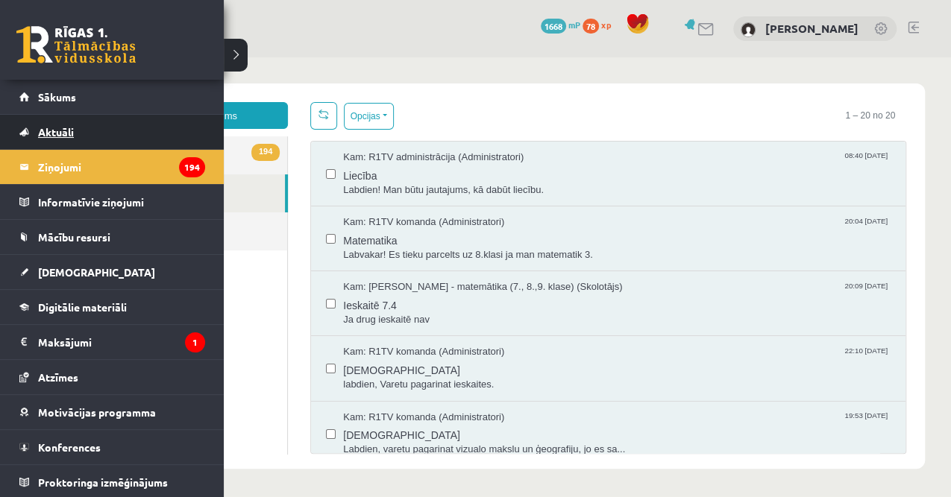
click at [89, 136] on link "Aktuāli" at bounding box center [112, 132] width 186 height 34
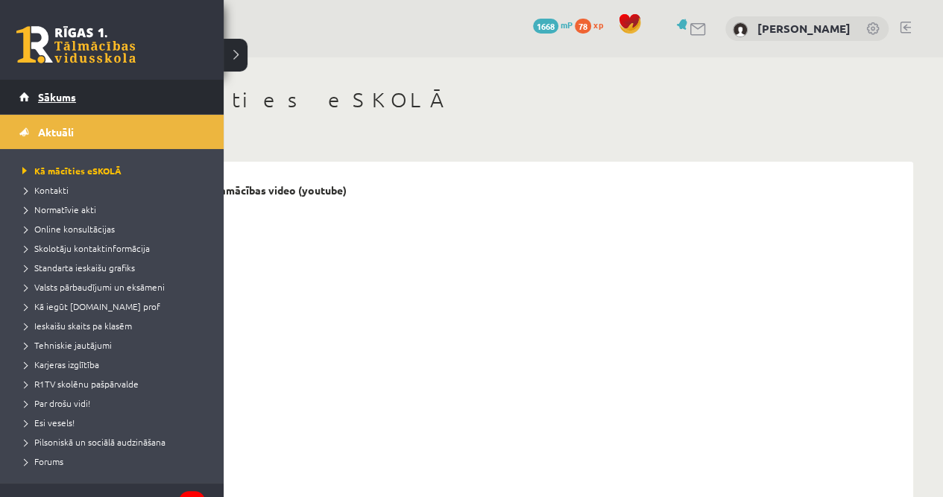
click at [62, 101] on span "Sākums" at bounding box center [57, 96] width 38 height 13
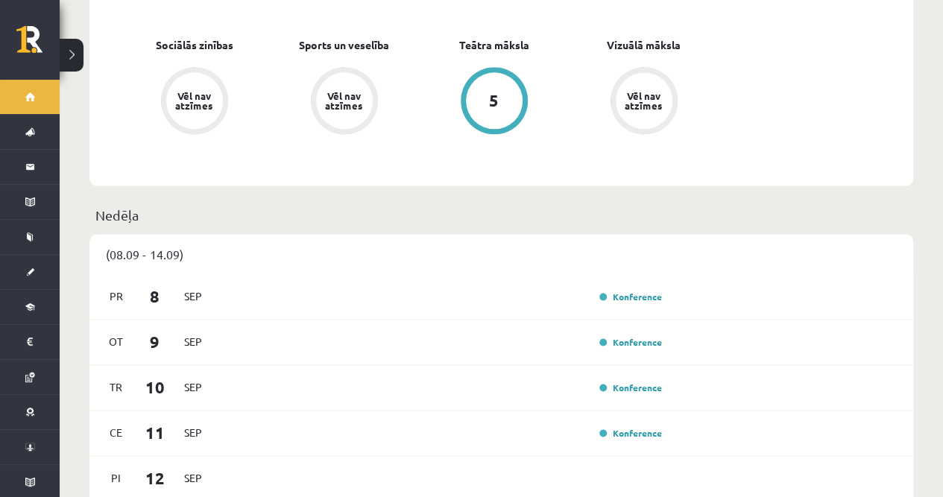
scroll to position [795, 0]
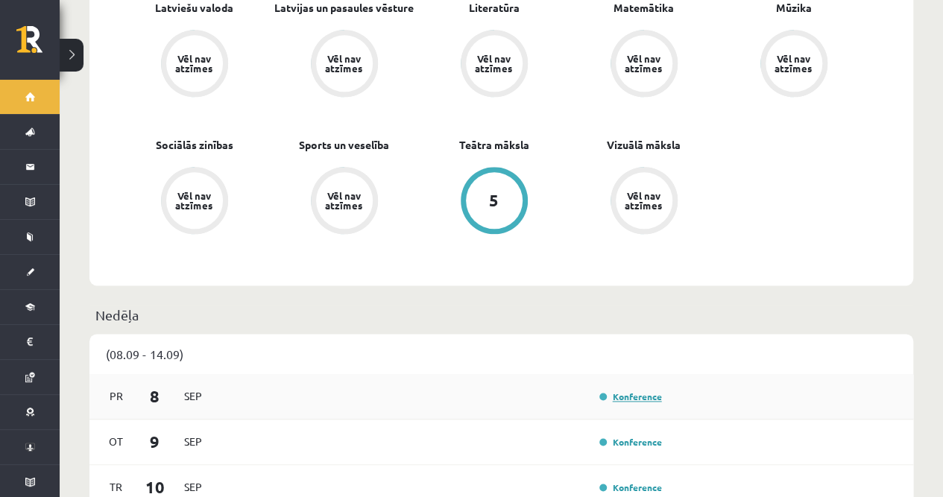
click at [629, 391] on link "Konference" at bounding box center [630, 397] width 63 height 12
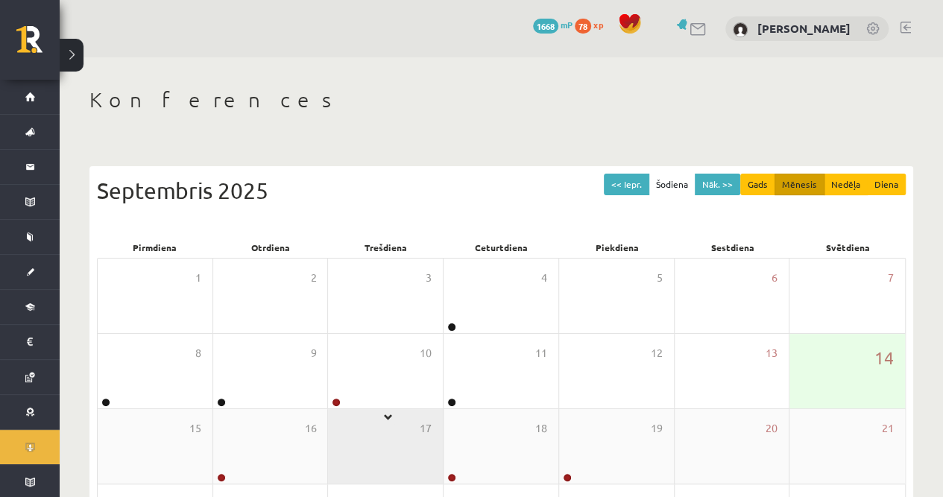
scroll to position [99, 0]
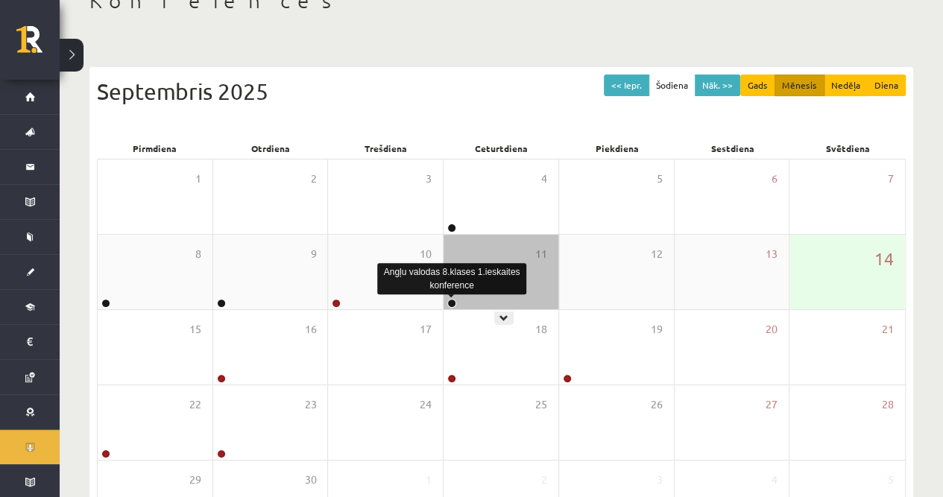
click at [449, 300] on link at bounding box center [451, 303] width 9 height 9
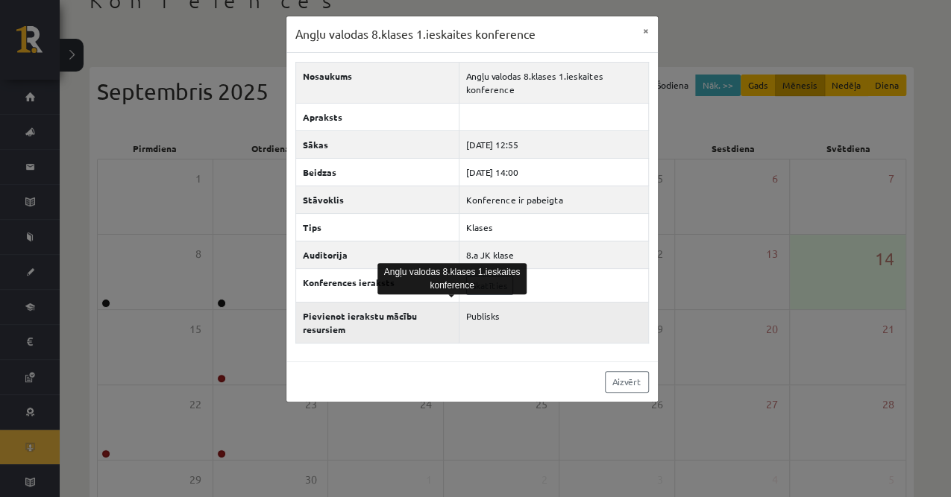
drag, startPoint x: 470, startPoint y: 327, endPoint x: 478, endPoint y: 318, distance: 11.6
click at [471, 327] on td "Publisks" at bounding box center [553, 322] width 189 height 41
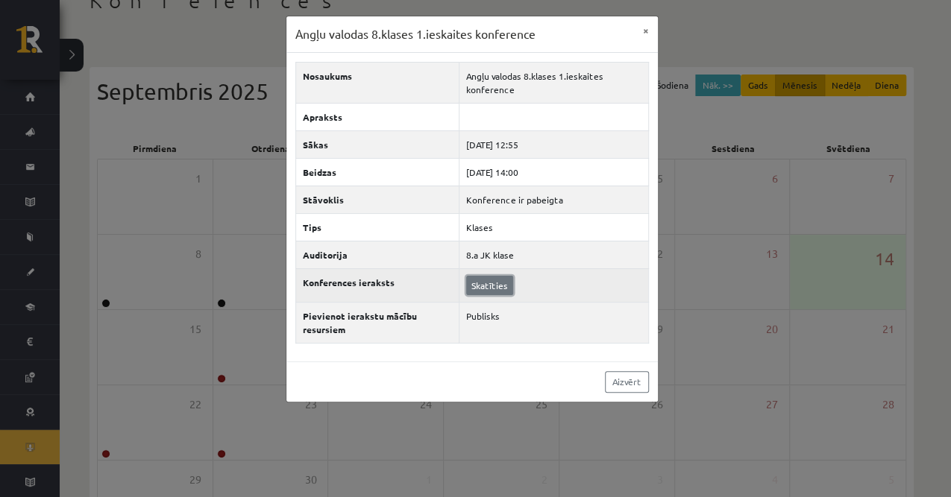
click at [485, 286] on link "Skatīties" at bounding box center [489, 285] width 47 height 19
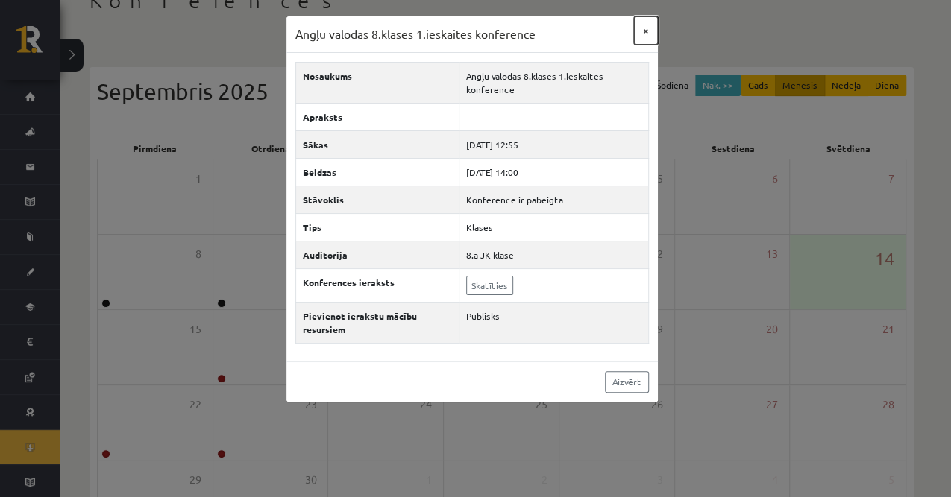
click at [644, 28] on button "×" at bounding box center [646, 30] width 24 height 28
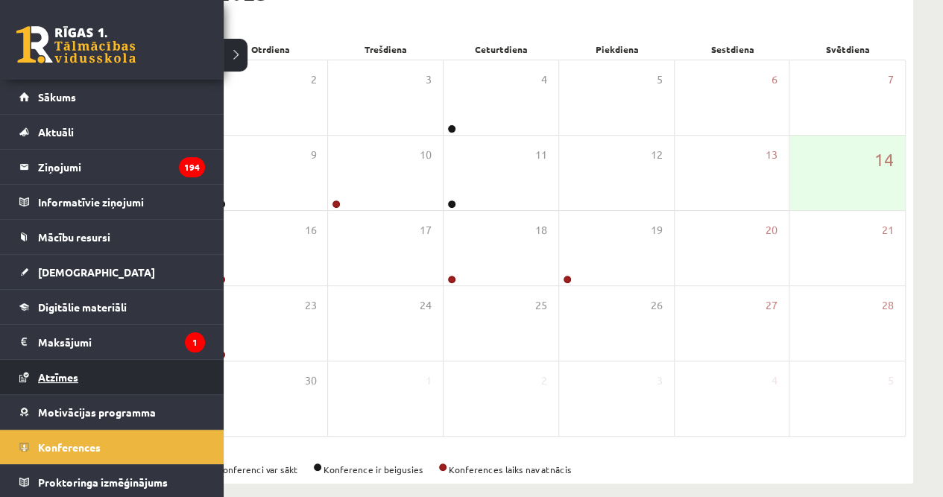
scroll to position [213, 0]
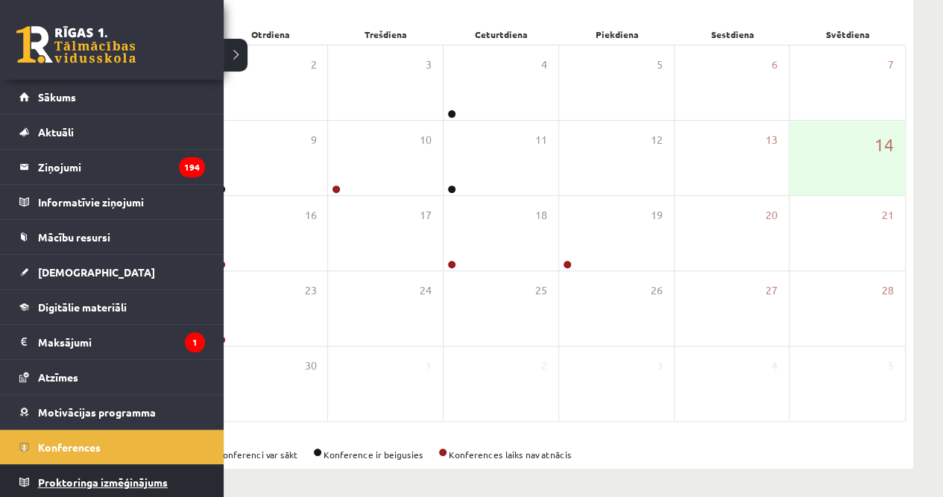
click at [90, 471] on link "Proktoringa izmēģinājums" at bounding box center [112, 482] width 186 height 34
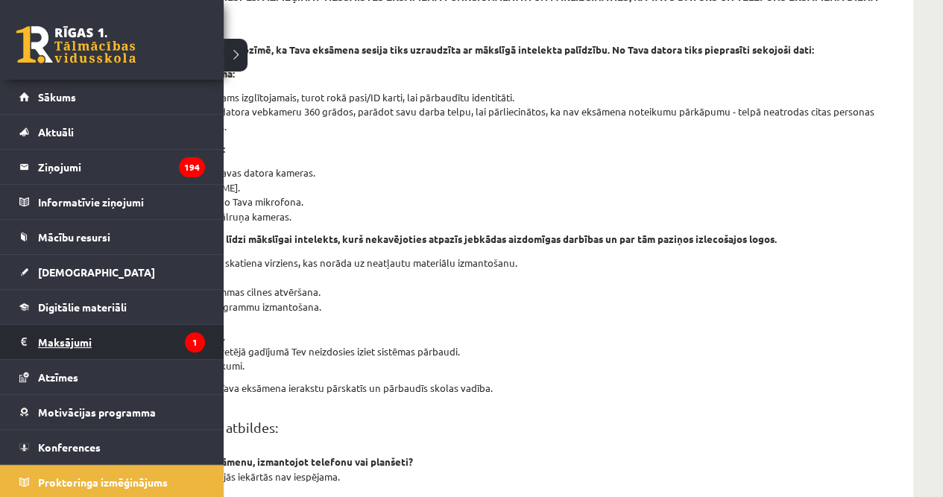
click at [84, 337] on legend "Maksājumi 1" at bounding box center [121, 342] width 167 height 34
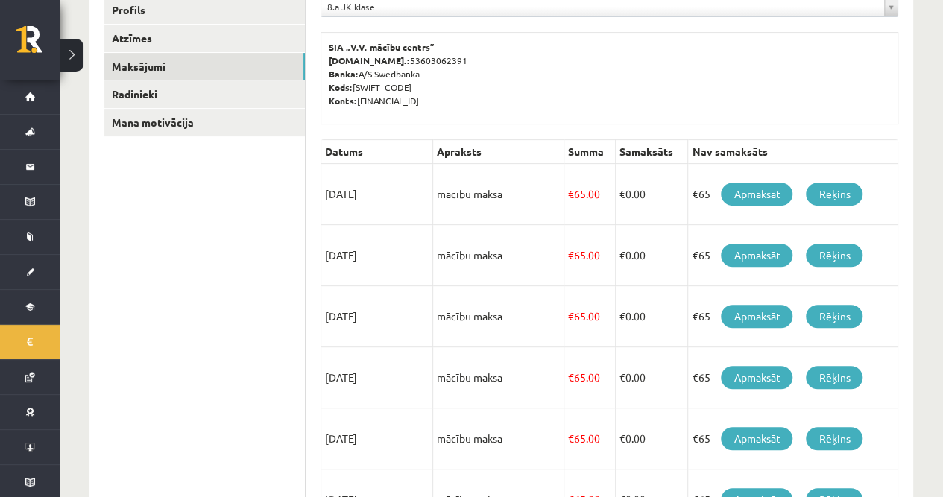
scroll to position [64, 0]
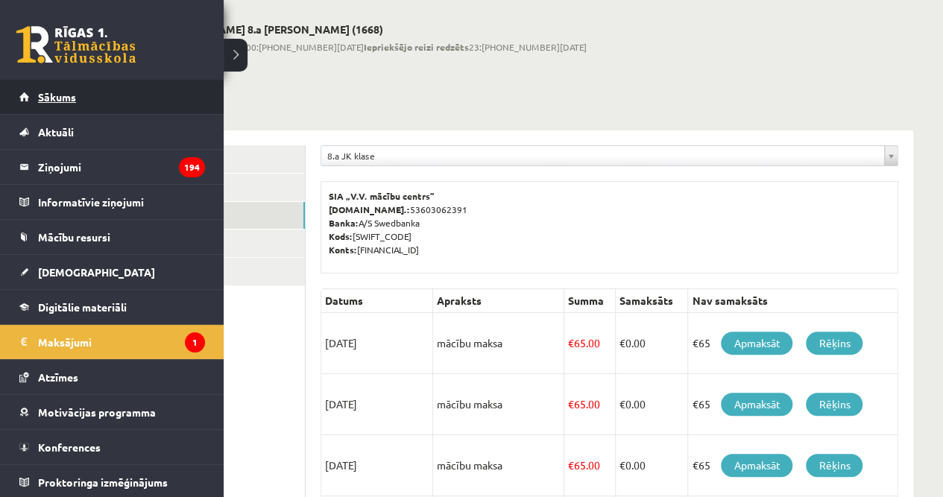
click at [56, 95] on span "Sākums" at bounding box center [57, 96] width 38 height 13
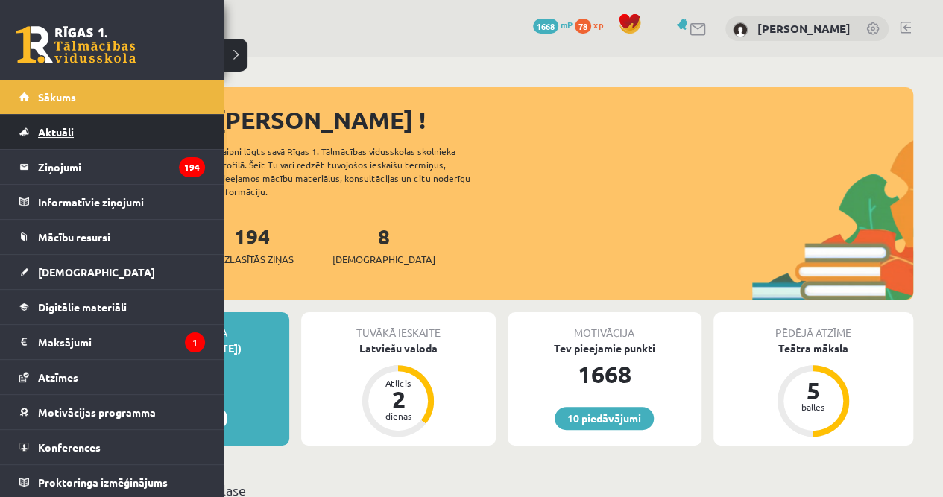
click at [48, 127] on span "Aktuāli" at bounding box center [56, 131] width 36 height 13
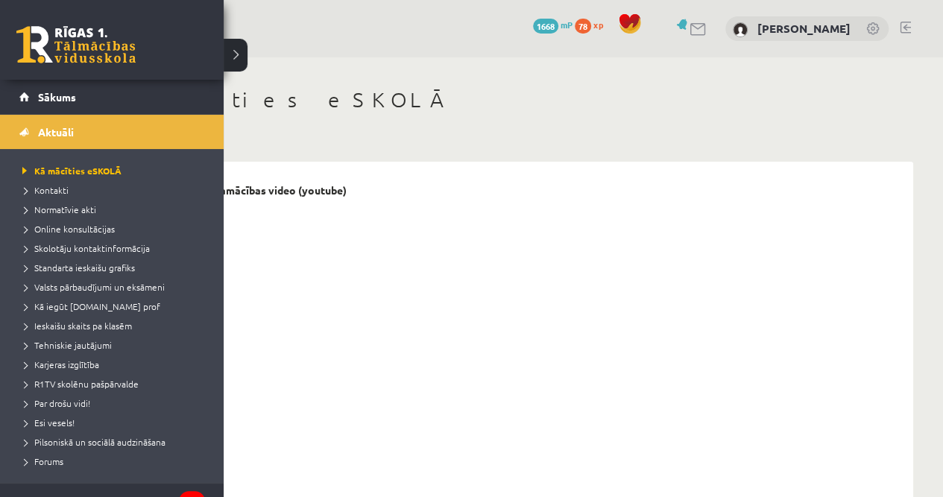
scroll to position [248, 0]
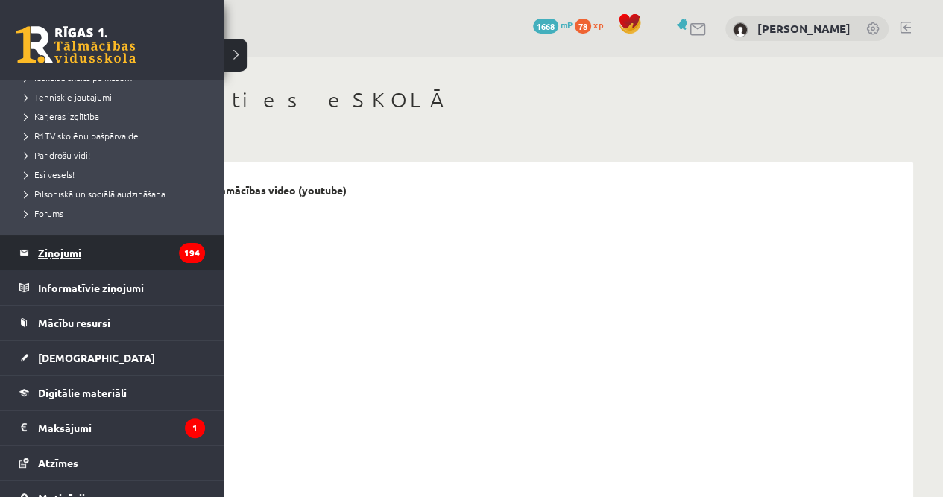
click at [66, 259] on legend "Ziņojumi 194" at bounding box center [121, 253] width 167 height 34
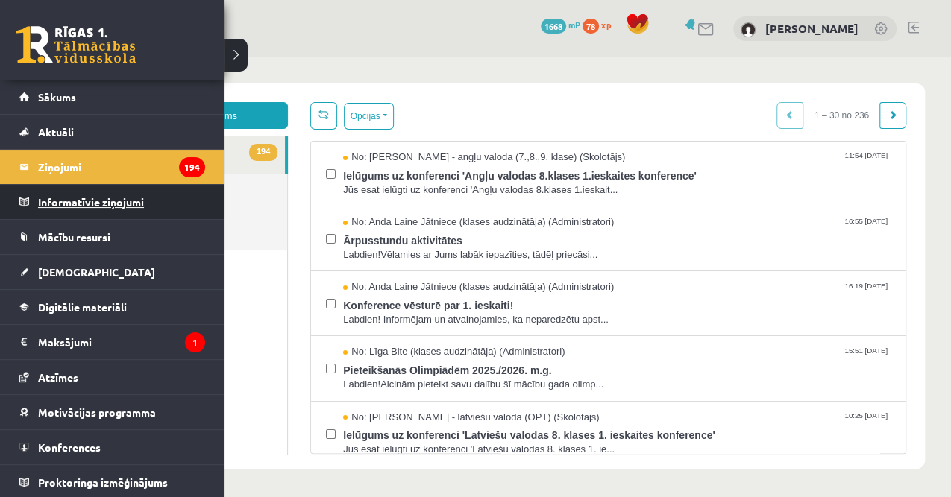
click at [109, 212] on legend "Informatīvie ziņojumi 0" at bounding box center [121, 202] width 167 height 34
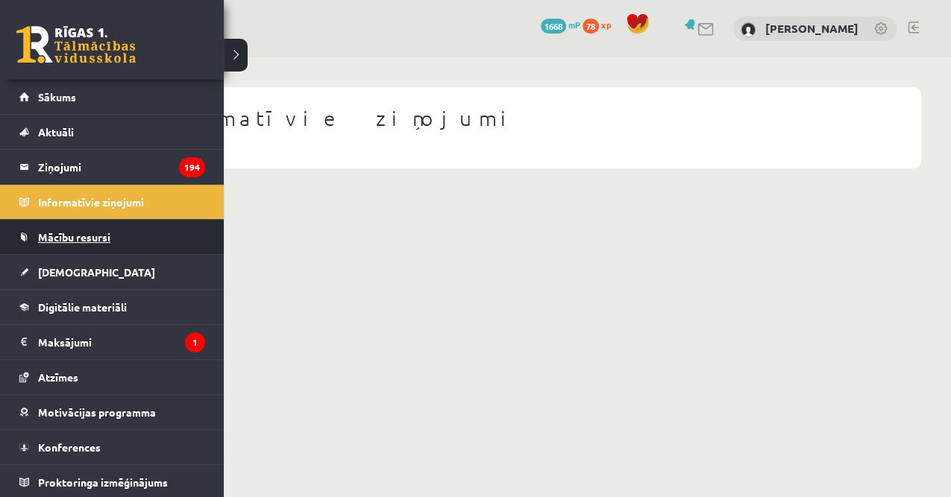
click at [84, 243] on link "Mācību resursi" at bounding box center [112, 237] width 186 height 34
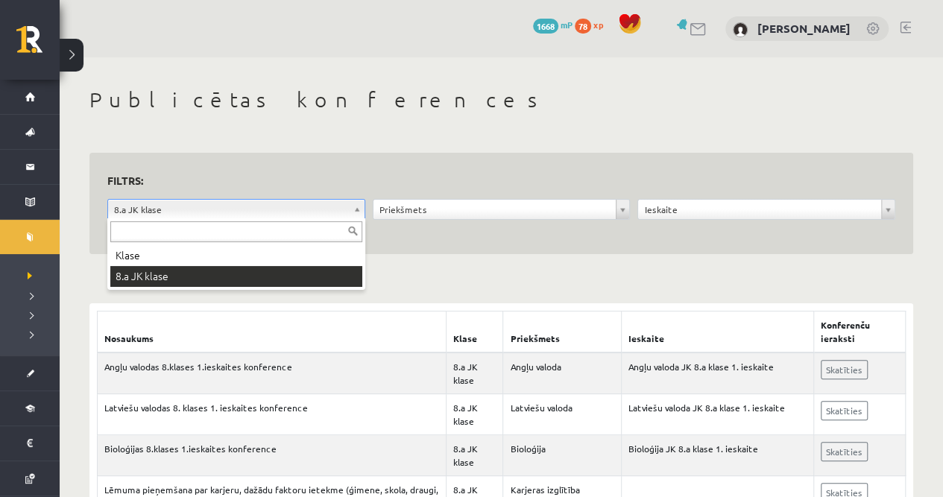
drag, startPoint x: 0, startPoint y: 0, endPoint x: 198, endPoint y: 212, distance: 290.1
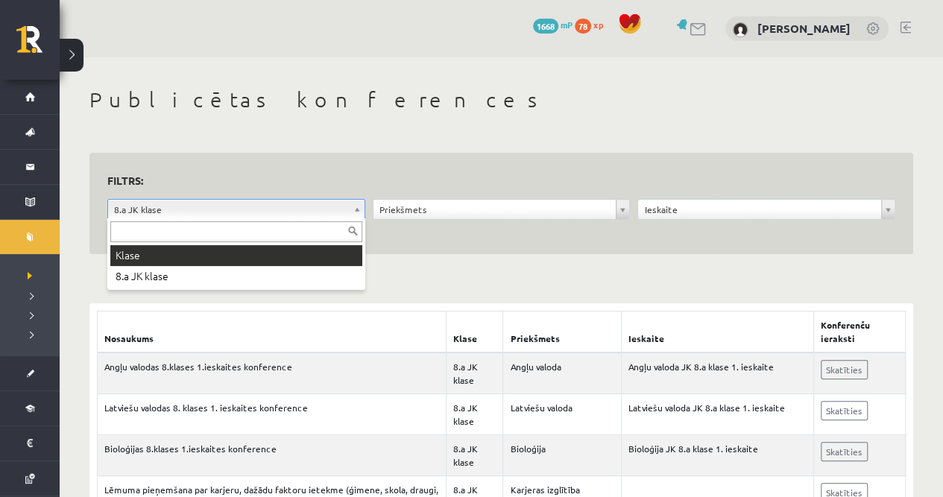
click at [195, 242] on input "text" at bounding box center [236, 231] width 252 height 21
click at [185, 244] on div "Klase 8.a JK klase" at bounding box center [236, 254] width 258 height 72
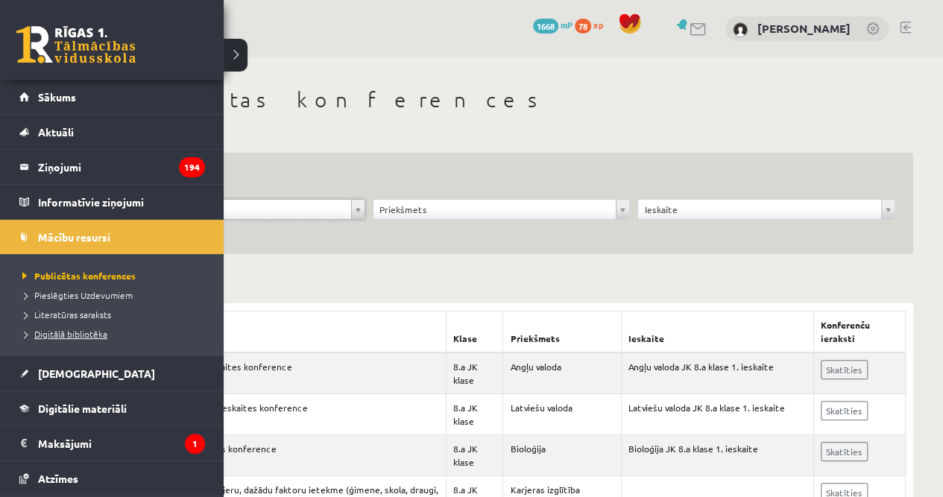
click at [81, 328] on span "Digitālā bibliotēka" at bounding box center [63, 334] width 89 height 12
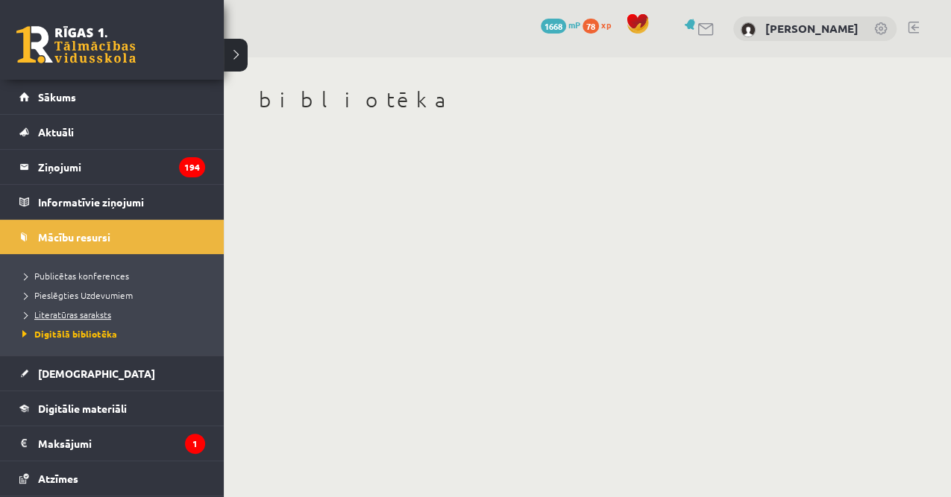
click at [55, 312] on span "Literatūras saraksts" at bounding box center [65, 315] width 92 height 12
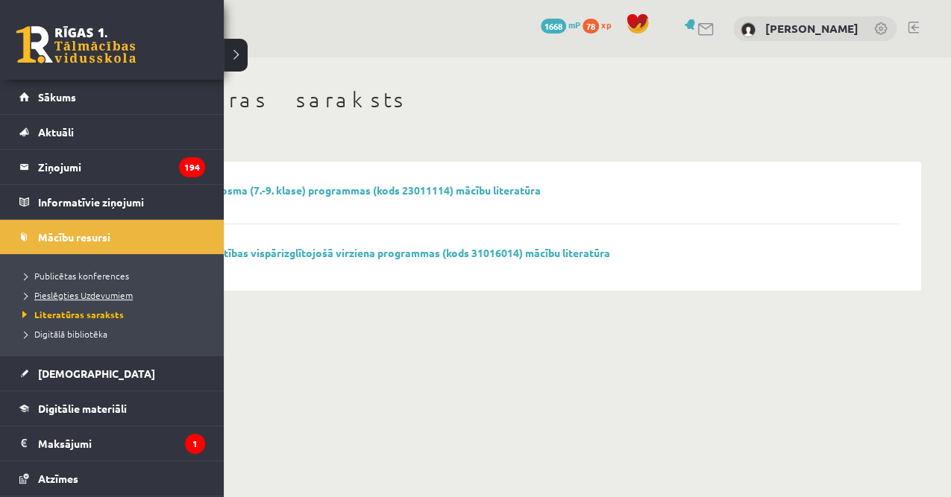
click at [57, 297] on span "Pieslēgties Uzdevumiem" at bounding box center [76, 295] width 114 height 12
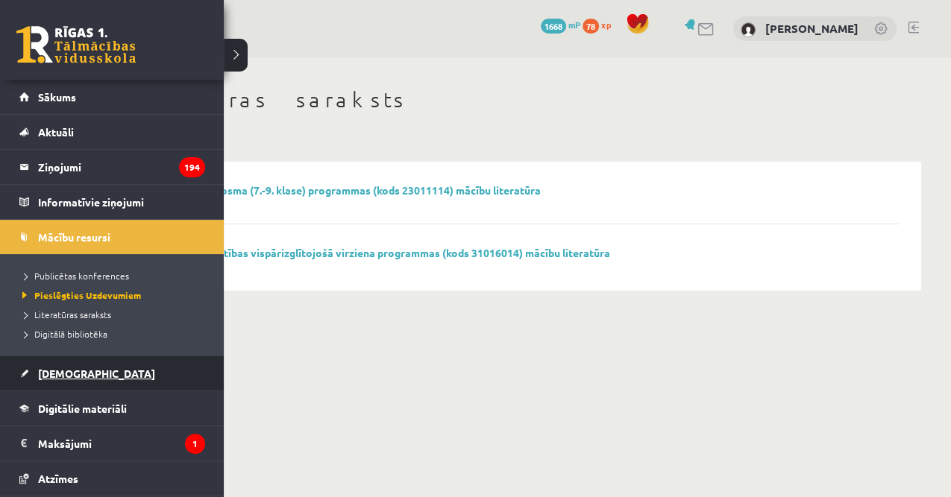
click at [70, 372] on span "[DEMOGRAPHIC_DATA]" at bounding box center [96, 373] width 117 height 13
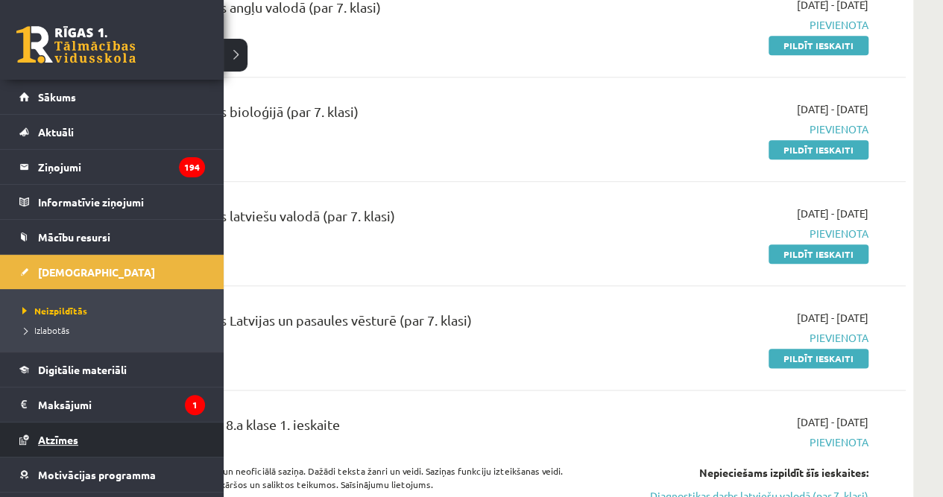
scroll to position [62, 0]
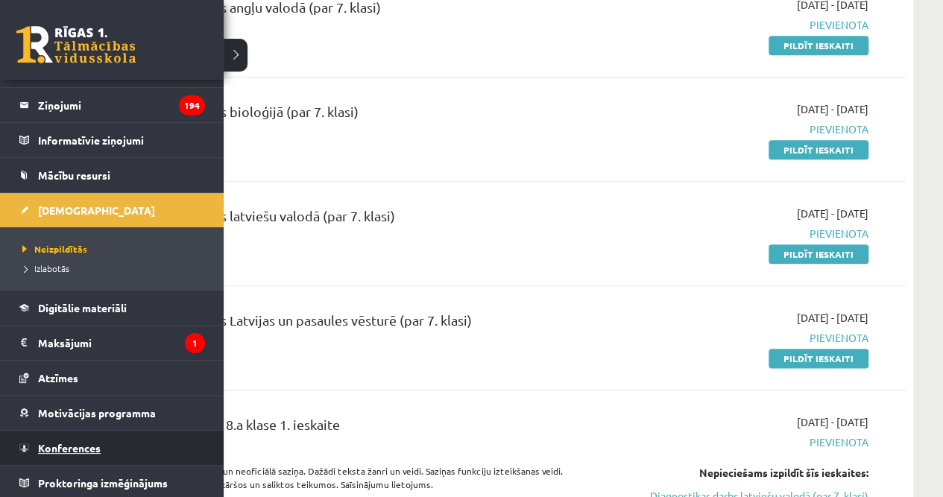
click at [100, 442] on link "Konferences" at bounding box center [112, 448] width 186 height 34
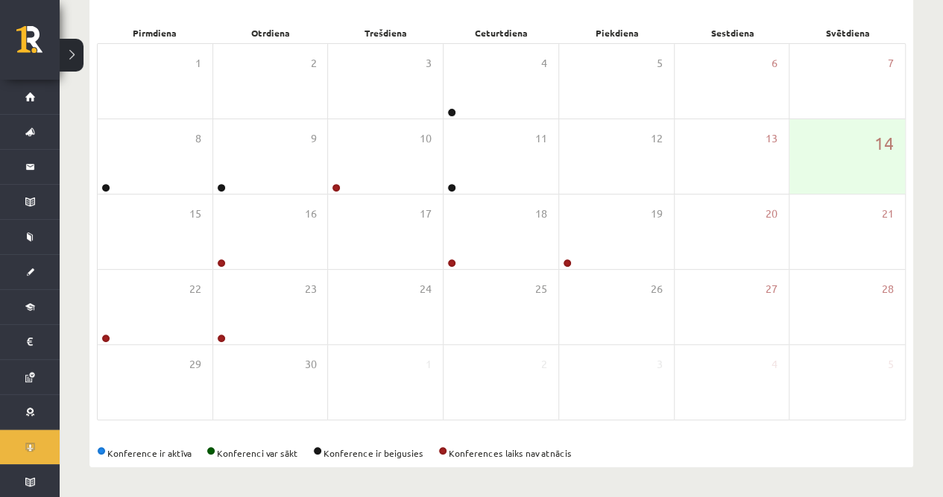
scroll to position [213, 0]
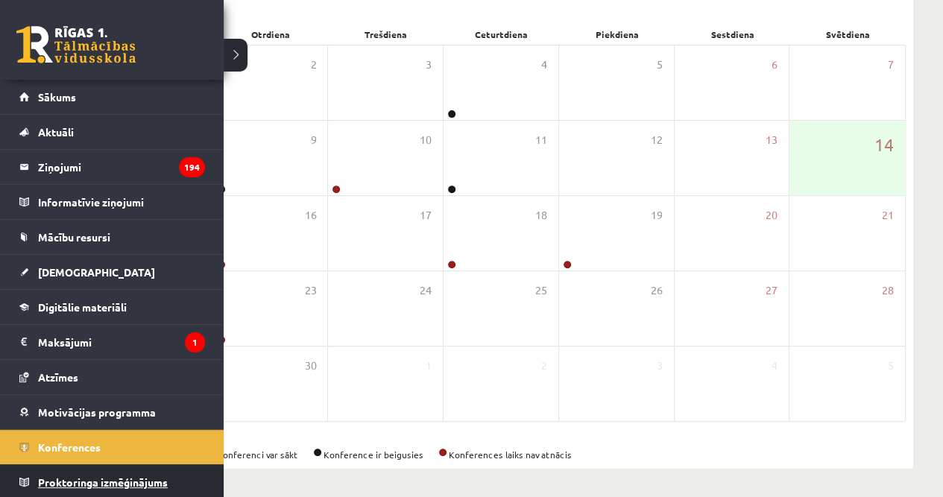
click at [114, 479] on span "Proktoringa izmēģinājums" at bounding box center [103, 482] width 130 height 13
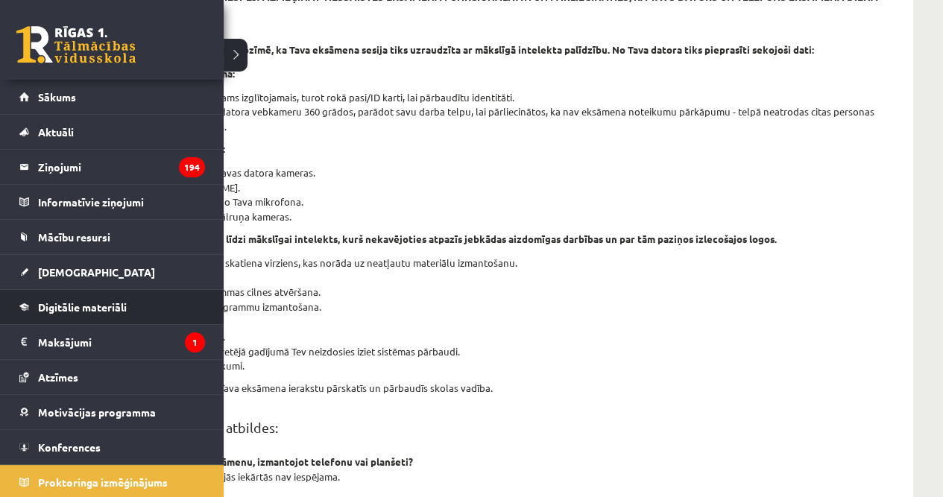
scroll to position [15, 0]
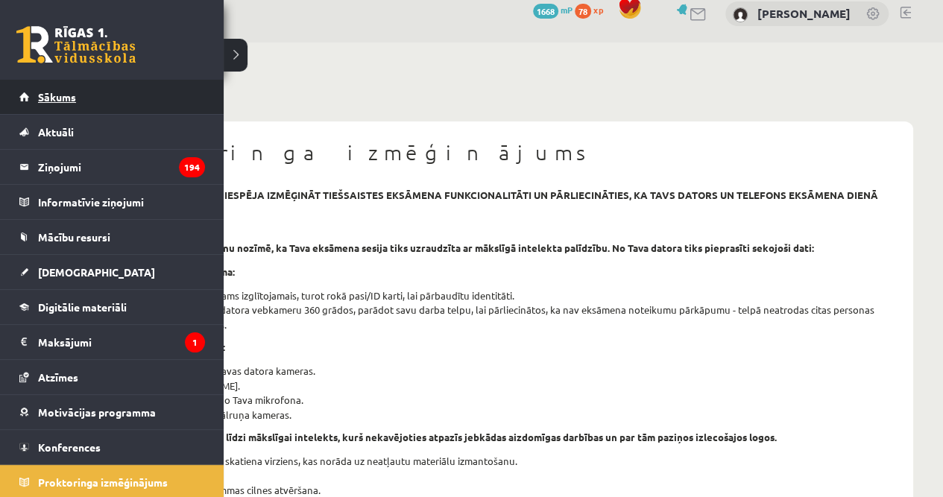
click at [107, 90] on link "Sākums" at bounding box center [112, 97] width 186 height 34
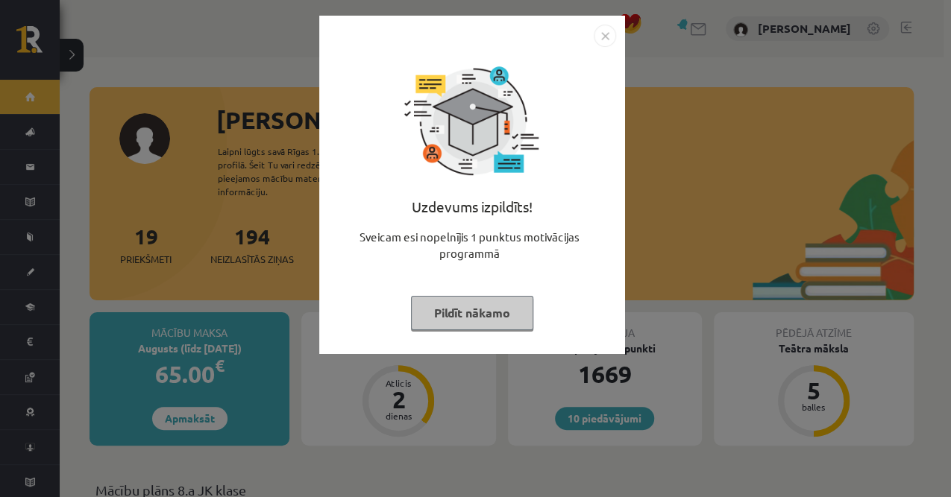
click at [473, 321] on button "Pildīt nākamo" at bounding box center [472, 313] width 122 height 34
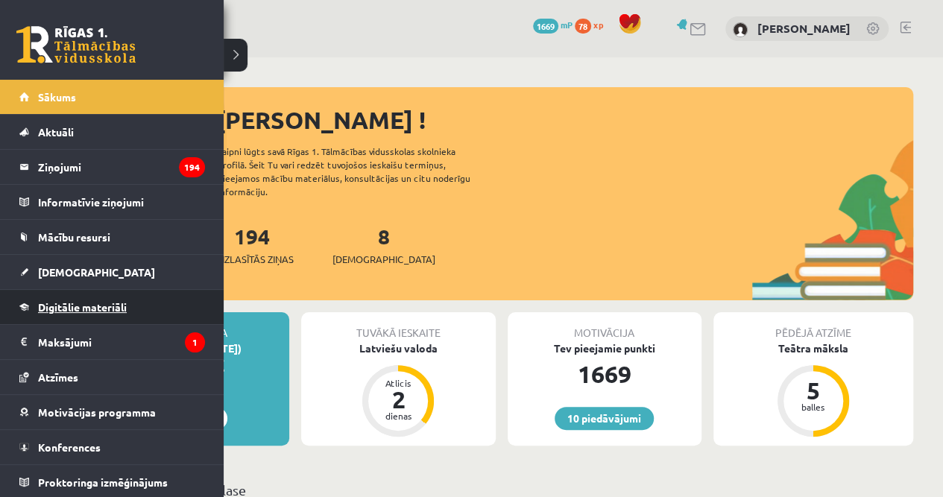
click at [79, 297] on link "Digitālie materiāli" at bounding box center [112, 307] width 186 height 34
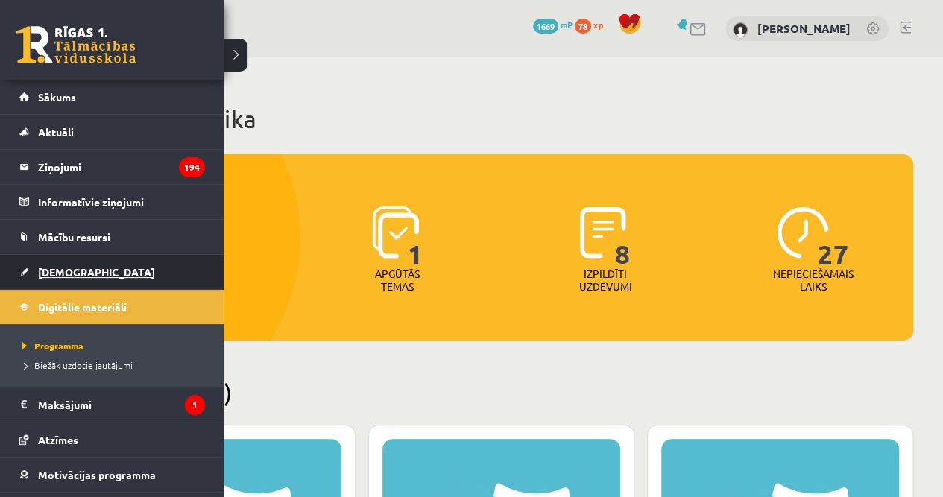
click at [69, 265] on span "[DEMOGRAPHIC_DATA]" at bounding box center [96, 271] width 117 height 13
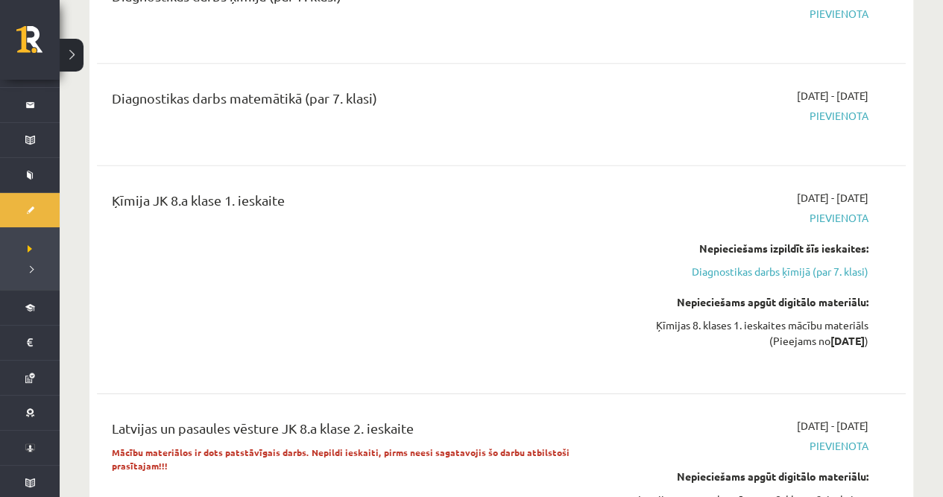
scroll to position [7220, 0]
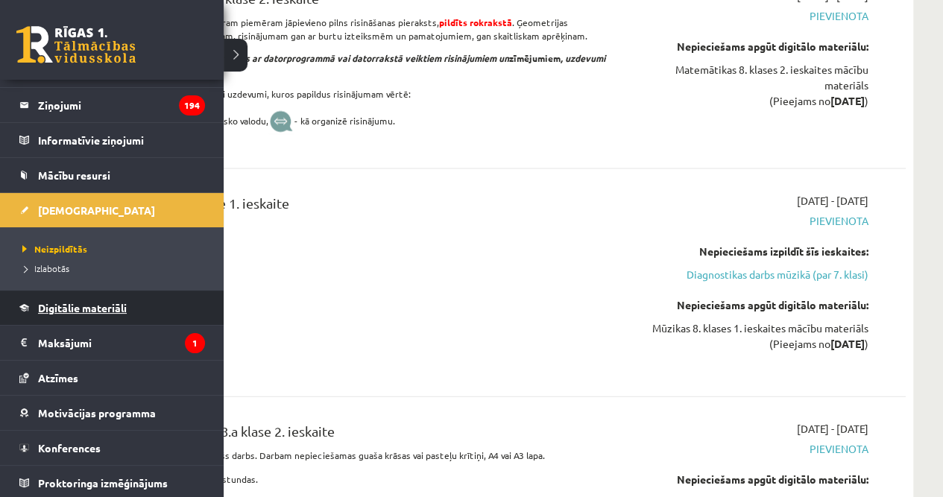
click at [45, 315] on link "Digitālie materiāli" at bounding box center [112, 308] width 186 height 34
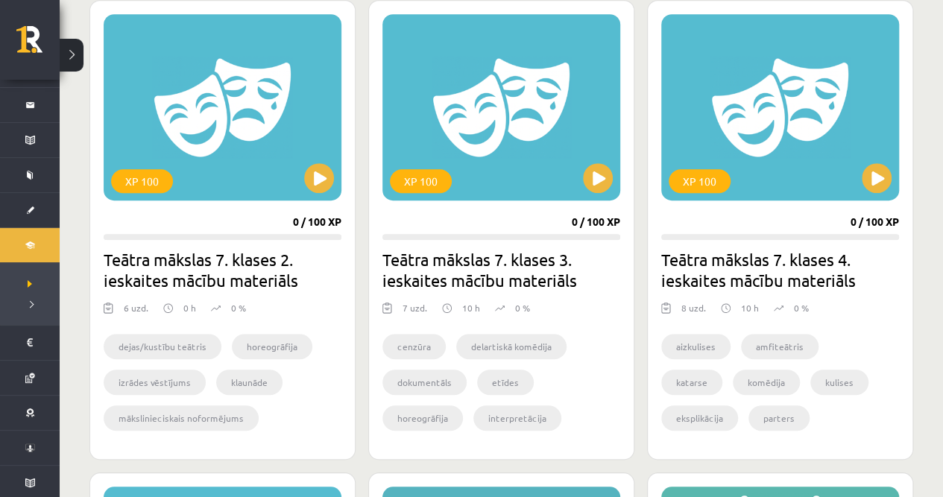
scroll to position [326, 0]
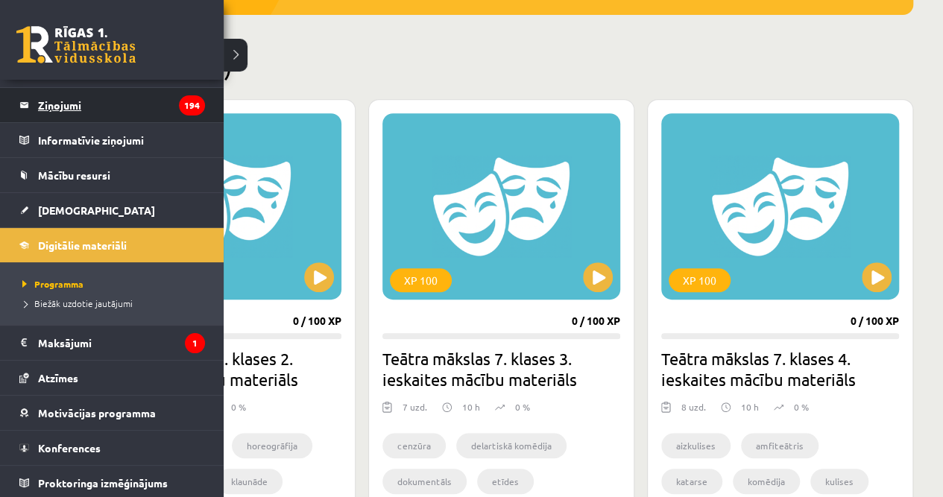
click at [92, 110] on legend "Ziņojumi 194" at bounding box center [121, 105] width 167 height 34
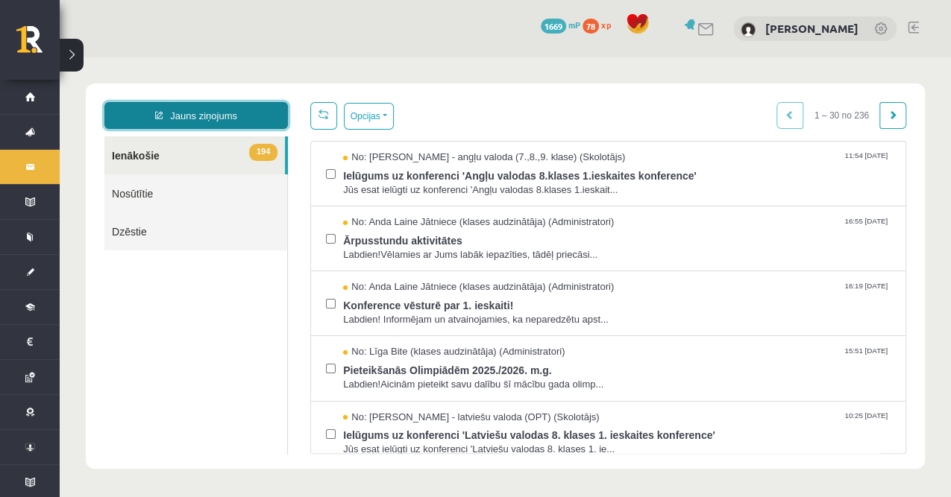
click at [201, 103] on link "Jauns ziņojums" at bounding box center [195, 115] width 183 height 27
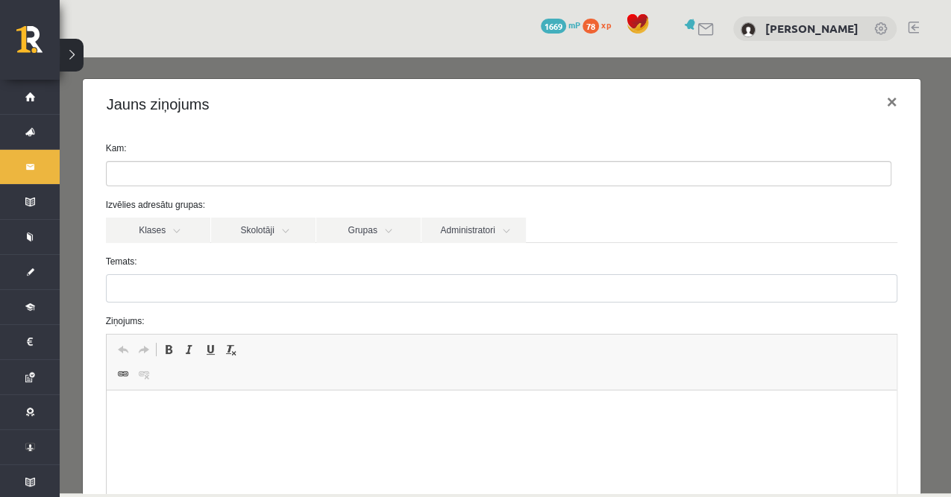
click at [157, 142] on label "Kam:" at bounding box center [502, 148] width 814 height 13
click at [160, 155] on label "Kam:" at bounding box center [502, 148] width 814 height 13
click at [134, 149] on label "Kam:" at bounding box center [502, 148] width 814 height 13
click at [129, 175] on input "search" at bounding box center [133, 174] width 52 height 24
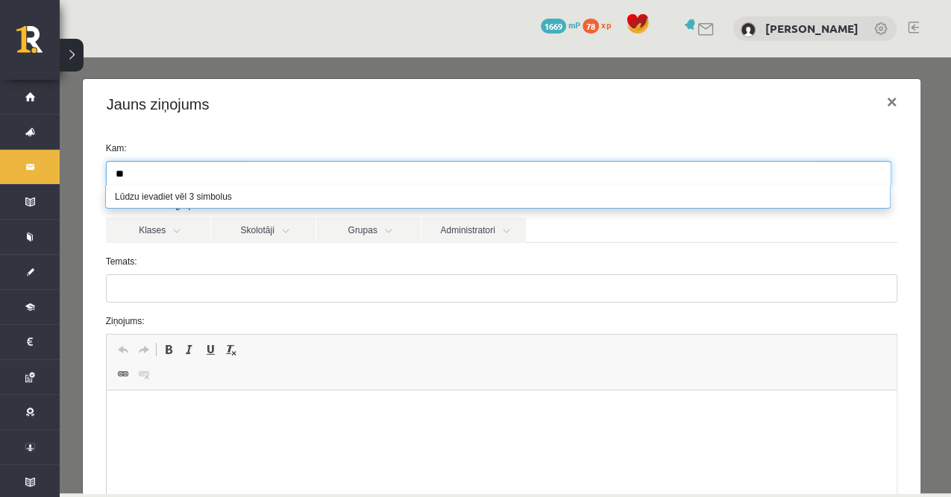
type input "*"
click at [100, 176] on div at bounding box center [502, 173] width 814 height 25
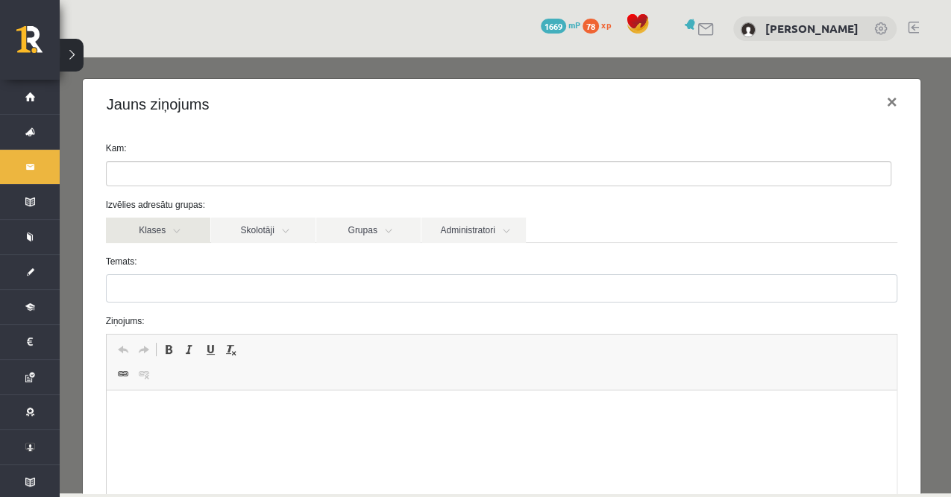
click at [160, 231] on link "Klases" at bounding box center [158, 230] width 104 height 25
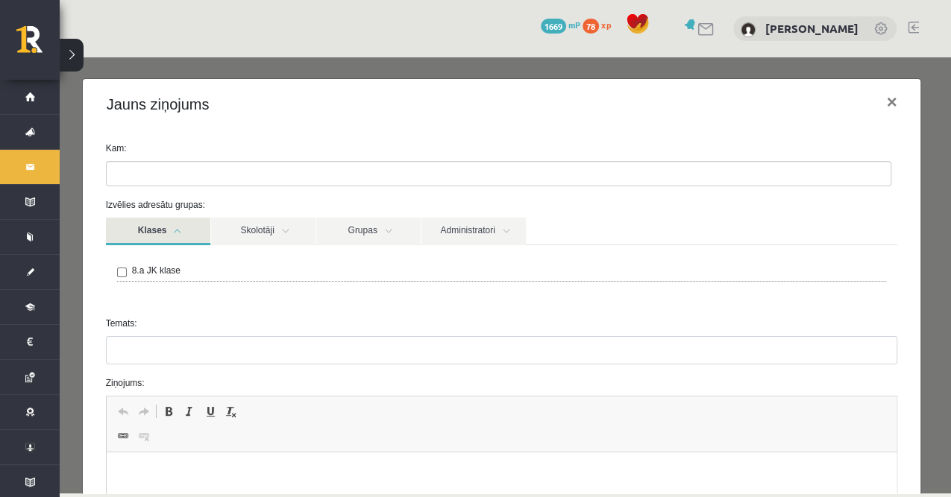
click at [154, 229] on link "Klases" at bounding box center [158, 232] width 104 height 28
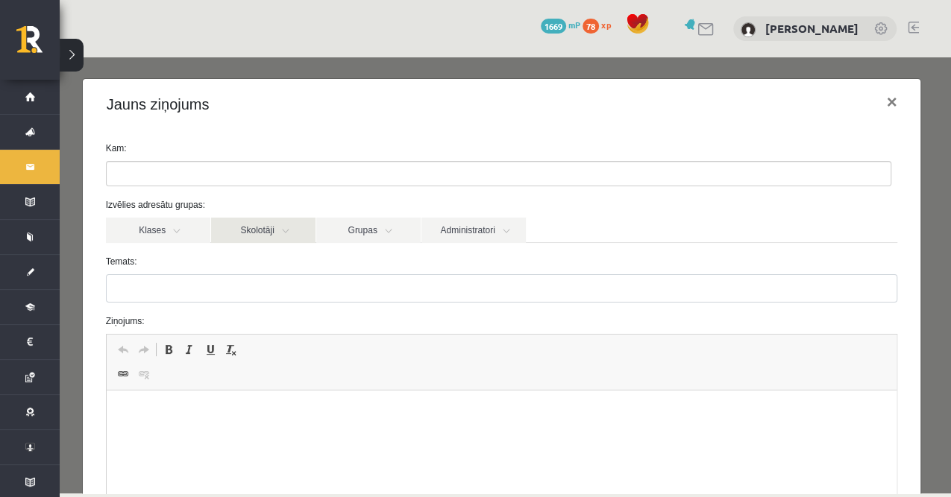
click at [236, 229] on link "Skolotāji" at bounding box center [263, 230] width 104 height 25
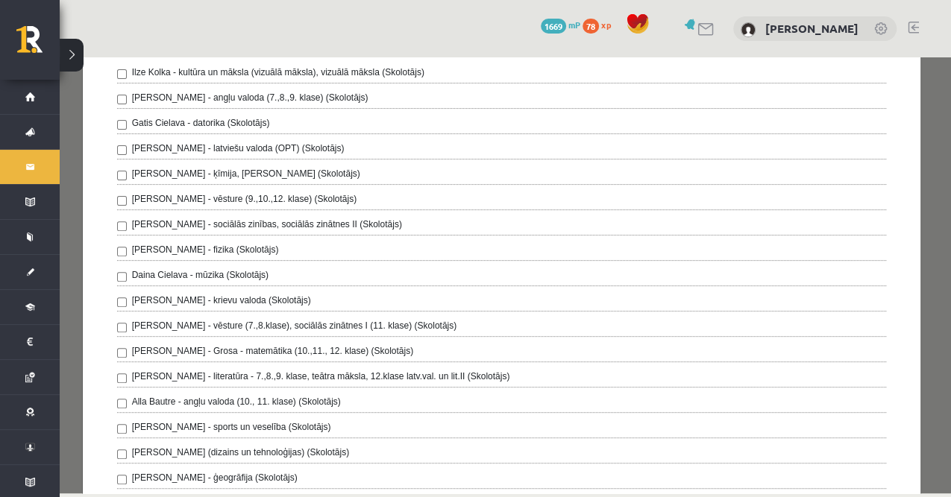
scroll to position [49, 0]
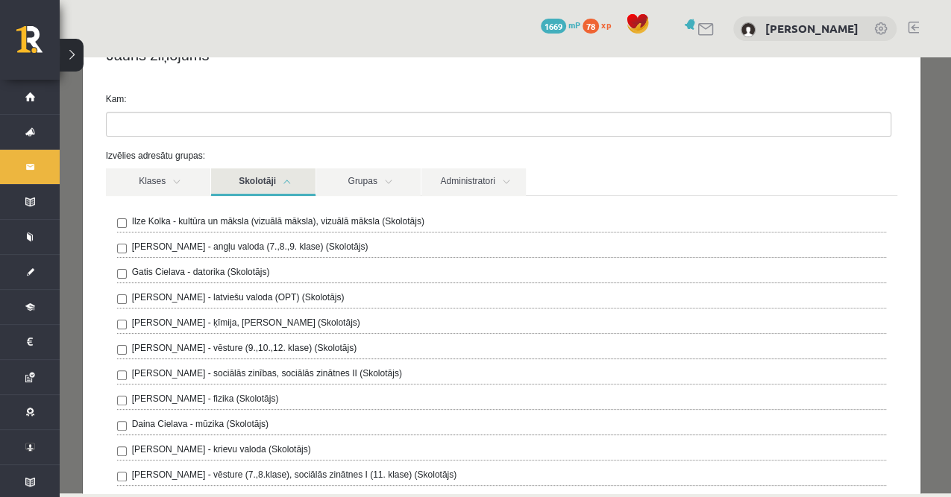
click at [256, 184] on link "Skolotāji" at bounding box center [263, 182] width 104 height 28
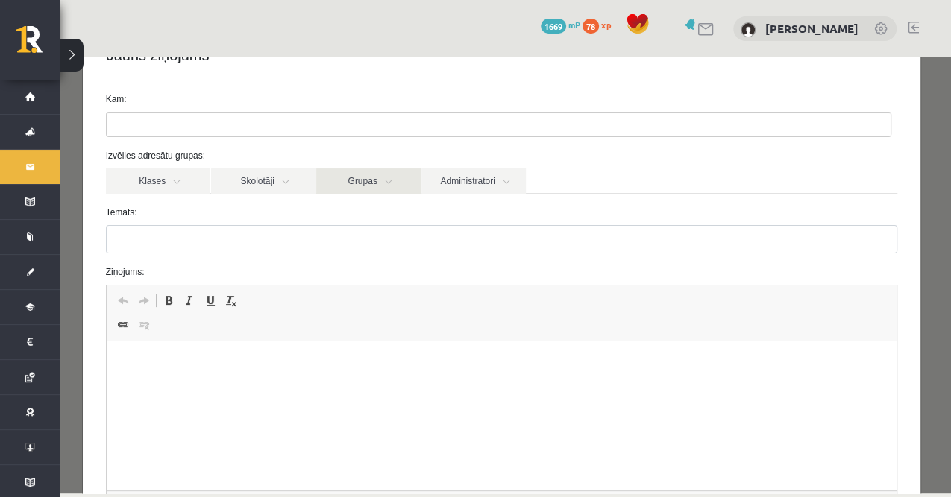
click at [348, 180] on link "Grupas" at bounding box center [368, 180] width 104 height 25
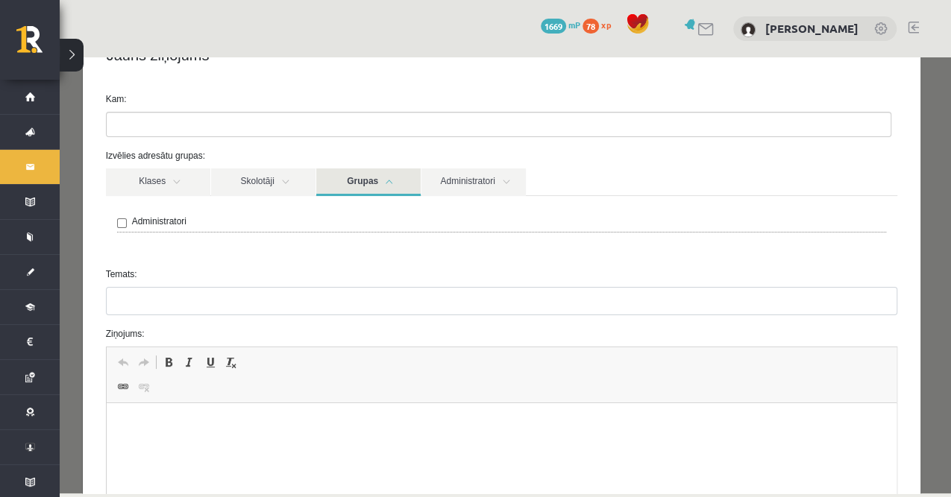
click at [348, 180] on link "Grupas" at bounding box center [368, 182] width 104 height 28
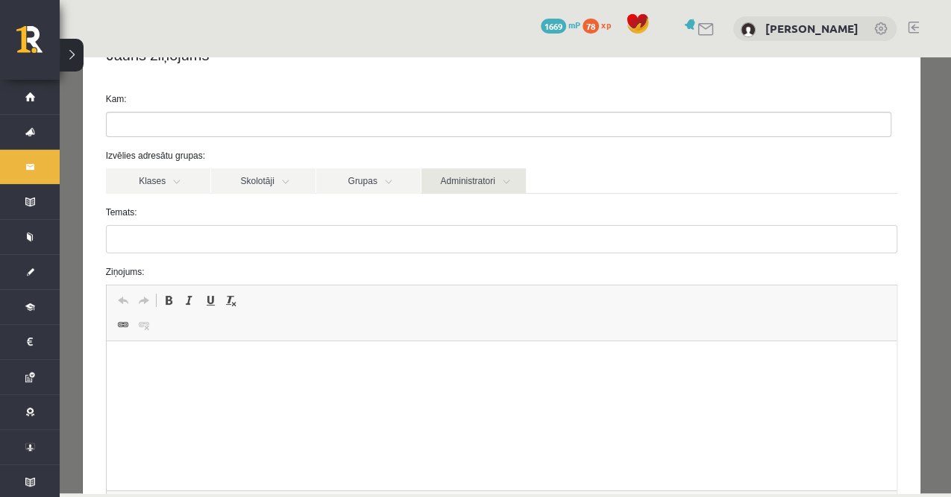
click at [432, 180] on link "Administratori" at bounding box center [473, 180] width 104 height 25
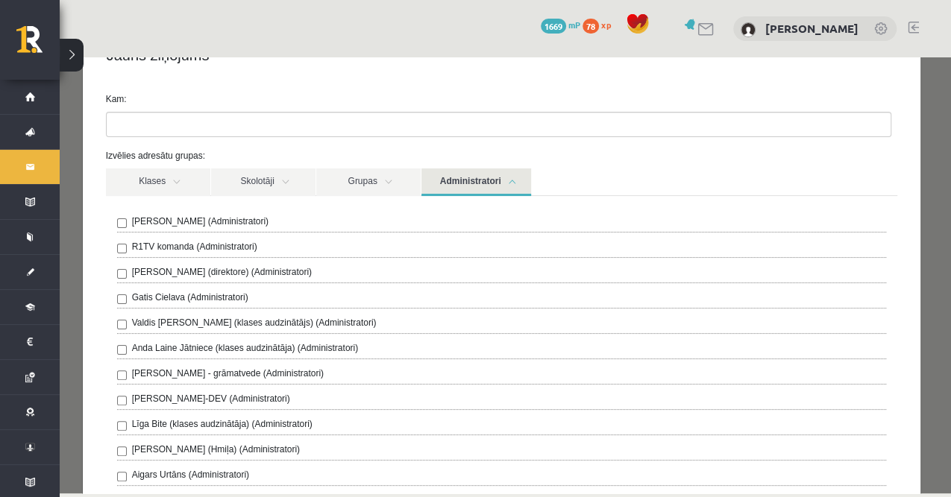
click at [159, 249] on label "R1TV komanda (Administratori)" at bounding box center [194, 246] width 125 height 13
click at [491, 180] on link "Administratori" at bounding box center [476, 182] width 110 height 28
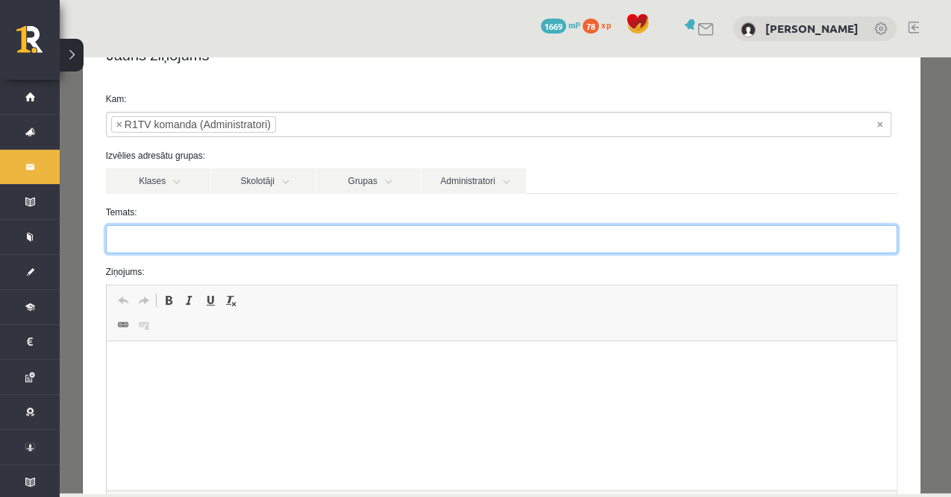
click at [178, 236] on input "Temats:" at bounding box center [502, 239] width 792 height 28
type input "*"
click at [133, 245] on input "**********" at bounding box center [502, 239] width 792 height 28
click at [167, 246] on input "**********" at bounding box center [502, 239] width 792 height 28
type input "**********"
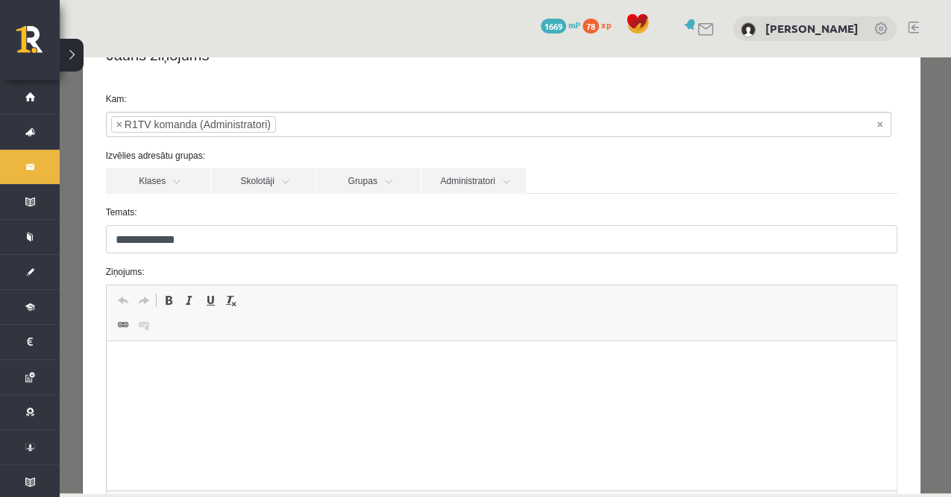
click at [177, 341] on iframe at bounding box center [502, 415] width 790 height 149
click at [130, 277] on label "Ziņojums:" at bounding box center [502, 271] width 814 height 13
click at [151, 358] on p "Bagātinātā teksta redaktors, wiswyg-editor-47024833847600-1757802413-428" at bounding box center [501, 364] width 760 height 16
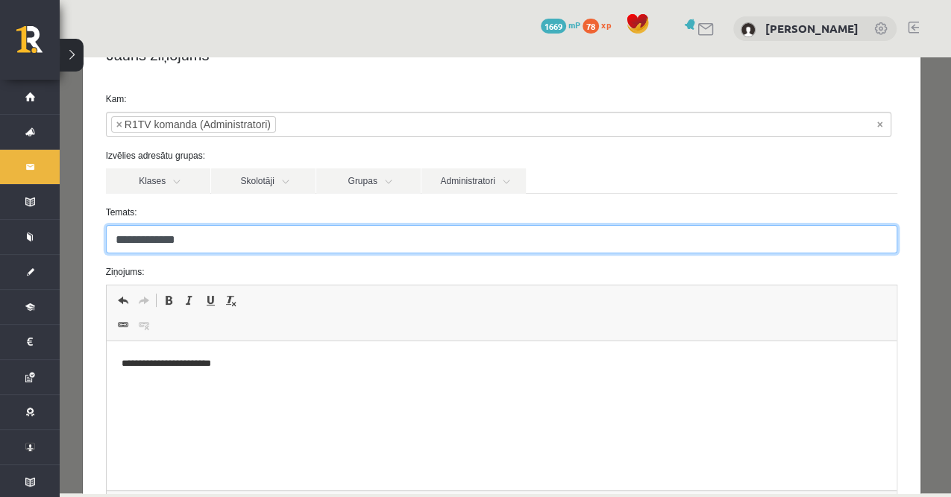
click at [174, 240] on input "**********" at bounding box center [502, 239] width 792 height 28
click at [173, 239] on input "**********" at bounding box center [502, 239] width 792 height 28
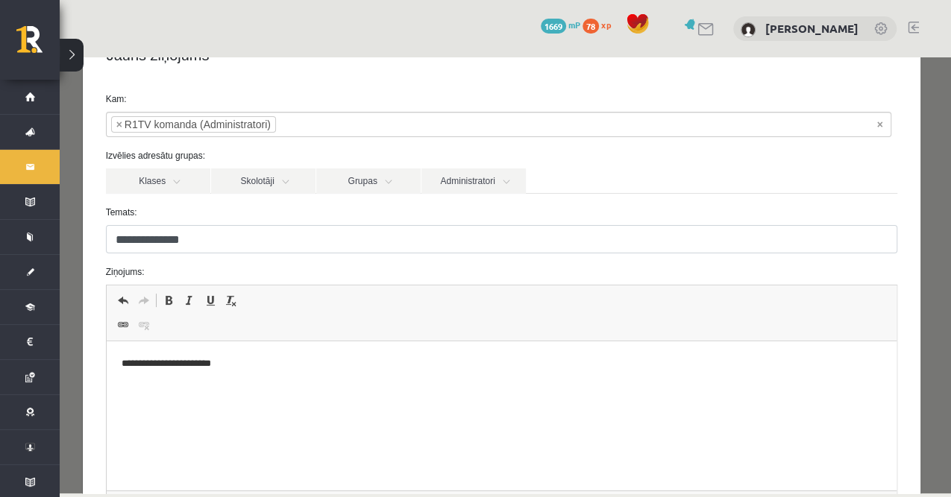
click at [256, 370] on p "**********" at bounding box center [498, 364] width 754 height 16
click at [180, 242] on input "**********" at bounding box center [502, 239] width 792 height 28
click at [179, 245] on input "**********" at bounding box center [502, 239] width 792 height 28
click at [177, 242] on input "**********" at bounding box center [502, 239] width 792 height 28
type input "**********"
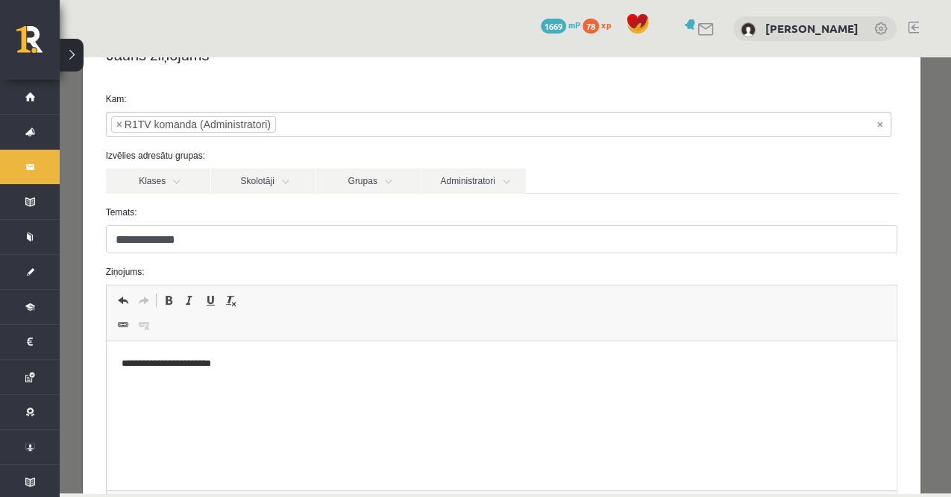
drag, startPoint x: 242, startPoint y: 350, endPoint x: 251, endPoint y: 359, distance: 12.7
click at [242, 351] on html "**********" at bounding box center [501, 363] width 790 height 45
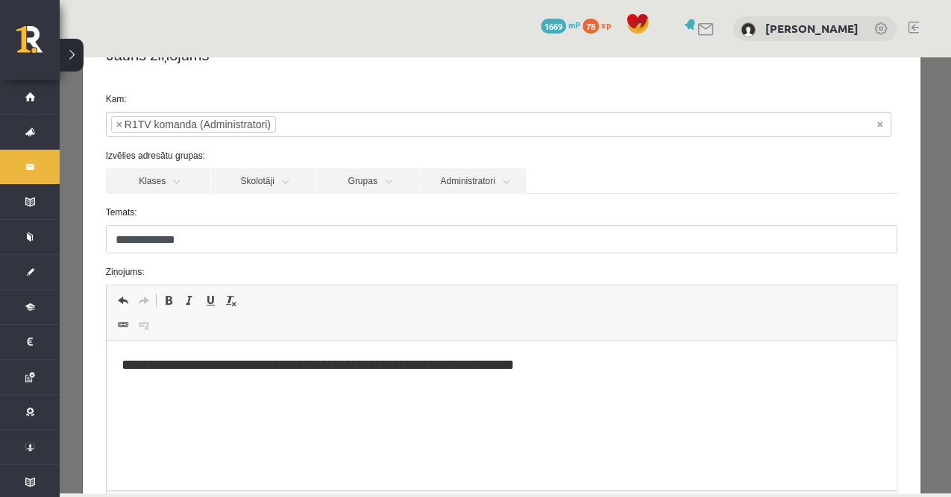
click at [471, 365] on h2 "**********" at bounding box center [498, 364] width 754 height 17
click at [576, 361] on h2 "**********" at bounding box center [498, 364] width 754 height 17
click at [123, 366] on h2 "**********" at bounding box center [498, 364] width 754 height 17
click at [121, 367] on h2 "**********" at bounding box center [498, 364] width 754 height 17
click at [144, 368] on h2 "**********" at bounding box center [498, 364] width 754 height 17
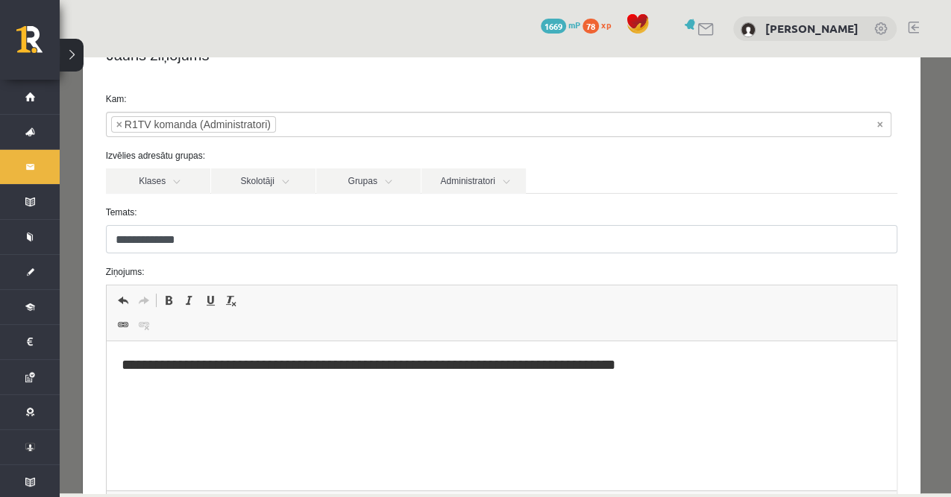
click at [171, 370] on h2 "**********" at bounding box center [498, 364] width 754 height 17
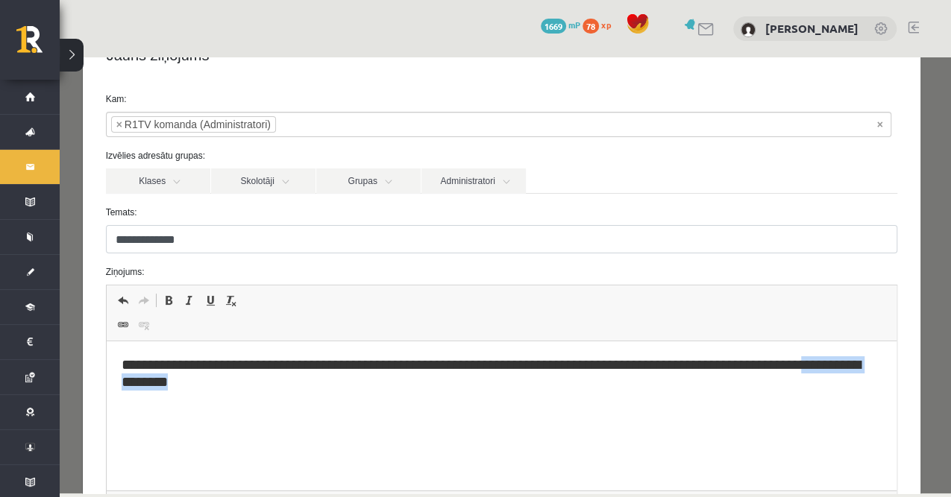
drag, startPoint x: 181, startPoint y: 391, endPoint x: 850, endPoint y: 354, distance: 669.8
click at [850, 354] on html "**********" at bounding box center [501, 373] width 790 height 65
click at [407, 368] on h2 "**********" at bounding box center [498, 364] width 754 height 17
click at [394, 368] on h2 "**********" at bounding box center [498, 364] width 754 height 17
click at [401, 368] on h2 "**********" at bounding box center [498, 364] width 754 height 17
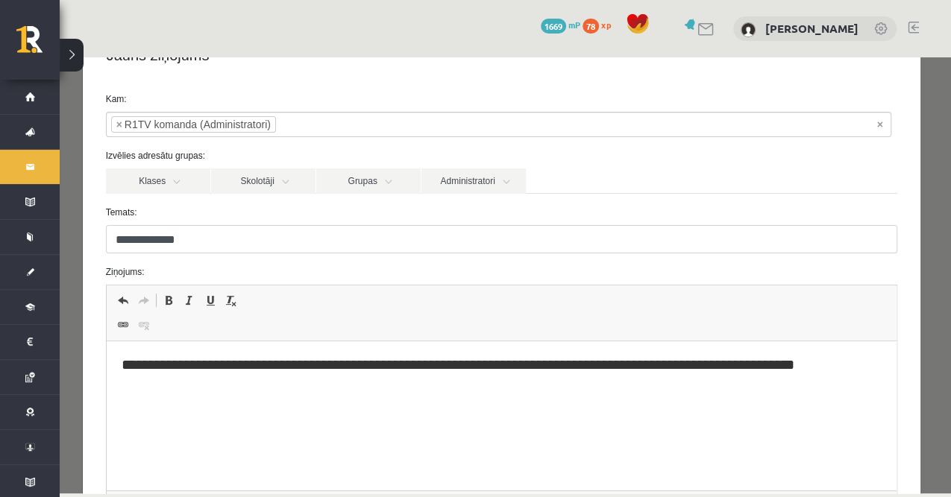
click at [420, 367] on h2 "**********" at bounding box center [498, 364] width 754 height 17
click at [177, 369] on h2 "**********" at bounding box center [498, 364] width 754 height 17
click at [284, 373] on h2 "**********" at bounding box center [498, 364] width 754 height 17
click at [542, 372] on h2 "**********" at bounding box center [498, 373] width 754 height 35
click at [538, 373] on h2 "**********" at bounding box center [498, 373] width 754 height 35
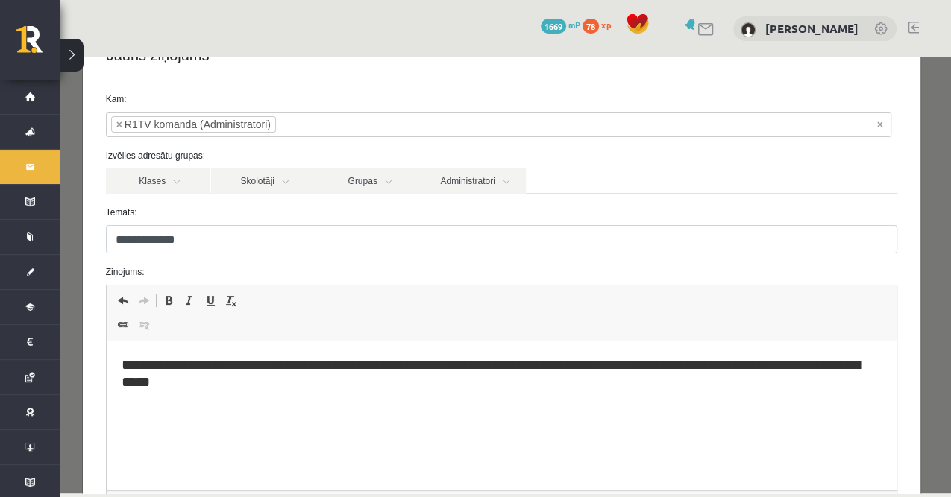
click at [589, 367] on h2 "**********" at bounding box center [498, 373] width 754 height 35
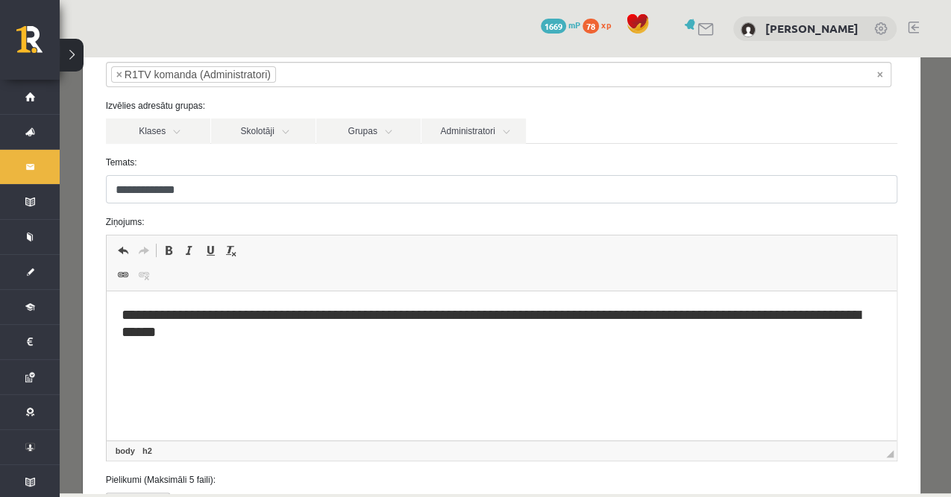
scroll to position [222, 0]
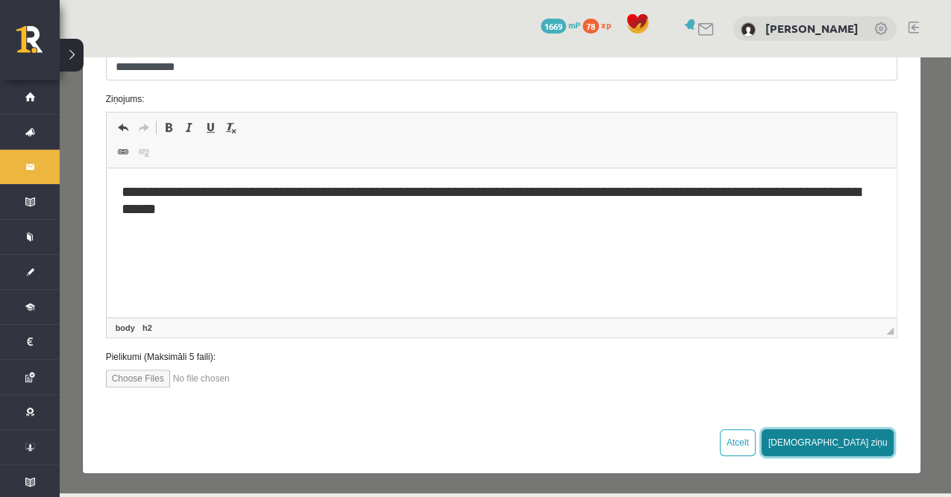
click at [854, 439] on button "[DEMOGRAPHIC_DATA] ziņu" at bounding box center [827, 442] width 133 height 27
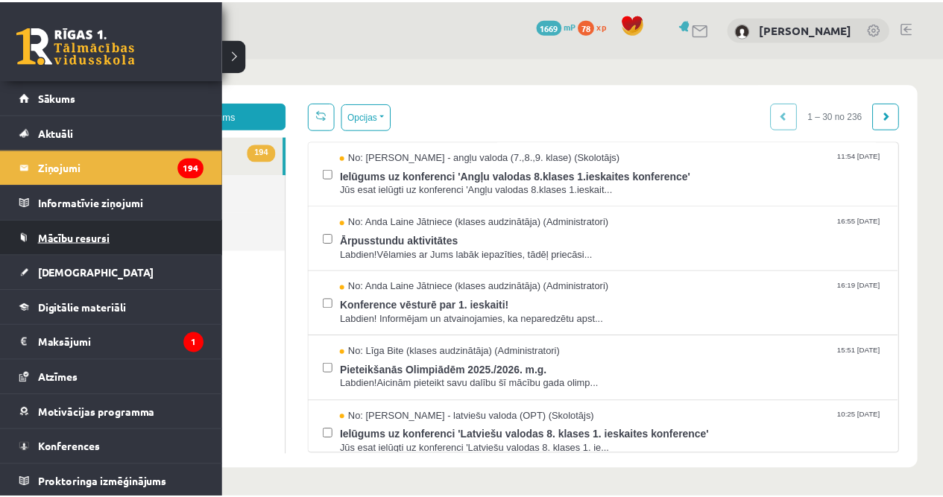
scroll to position [0, 0]
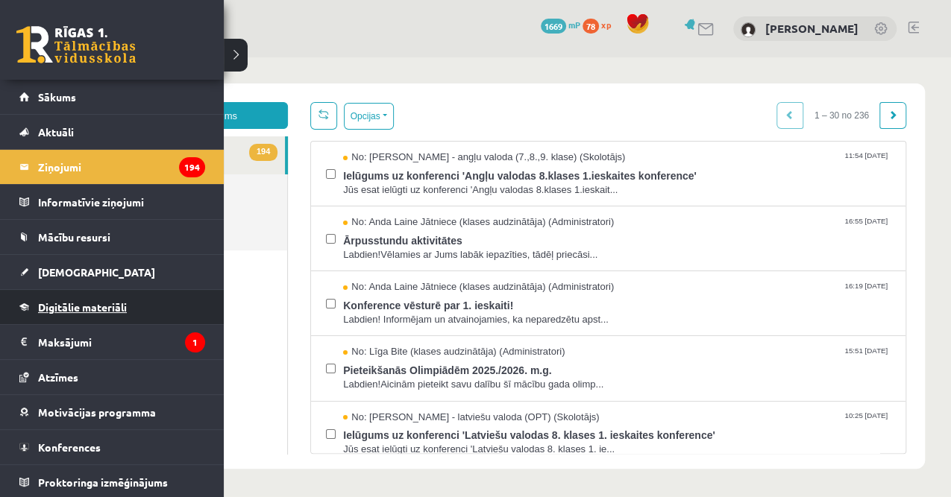
click at [86, 309] on span "Digitālie materiāli" at bounding box center [82, 306] width 89 height 13
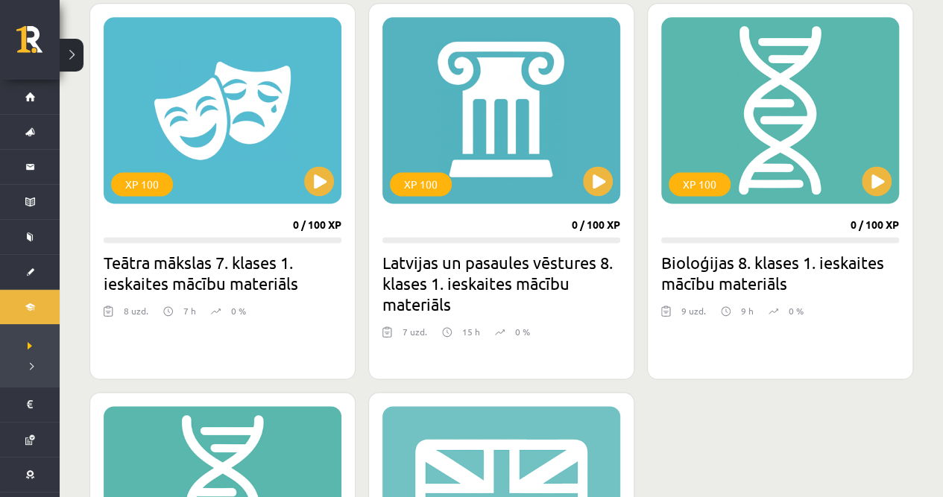
scroll to position [1143, 0]
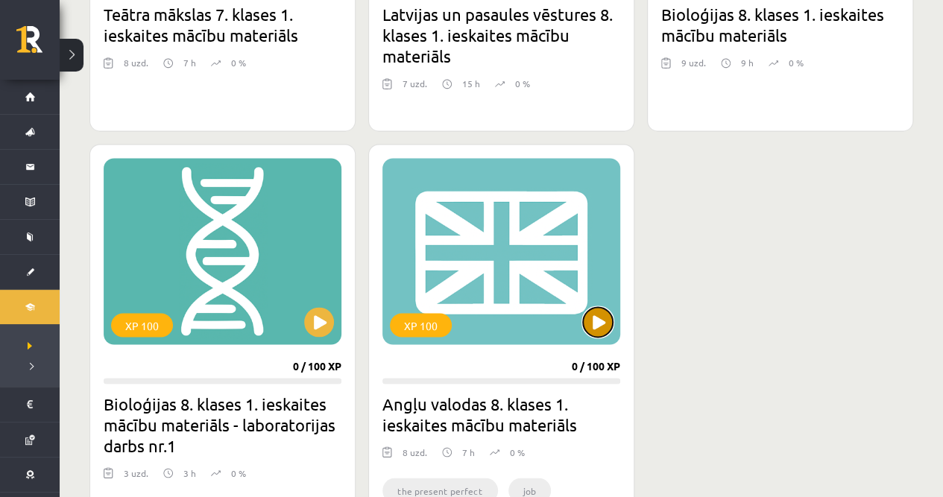
click at [601, 312] on button at bounding box center [598, 322] width 30 height 30
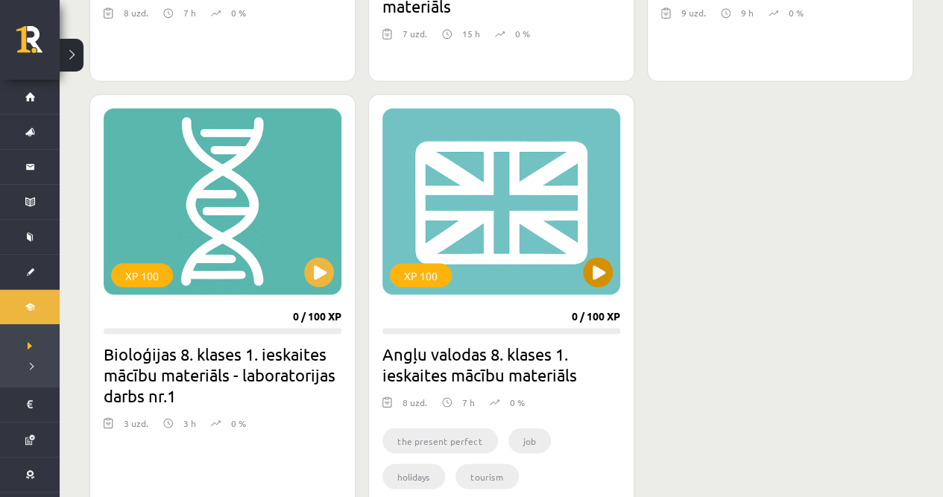
click at [586, 283] on div "XP 100" at bounding box center [501, 201] width 238 height 186
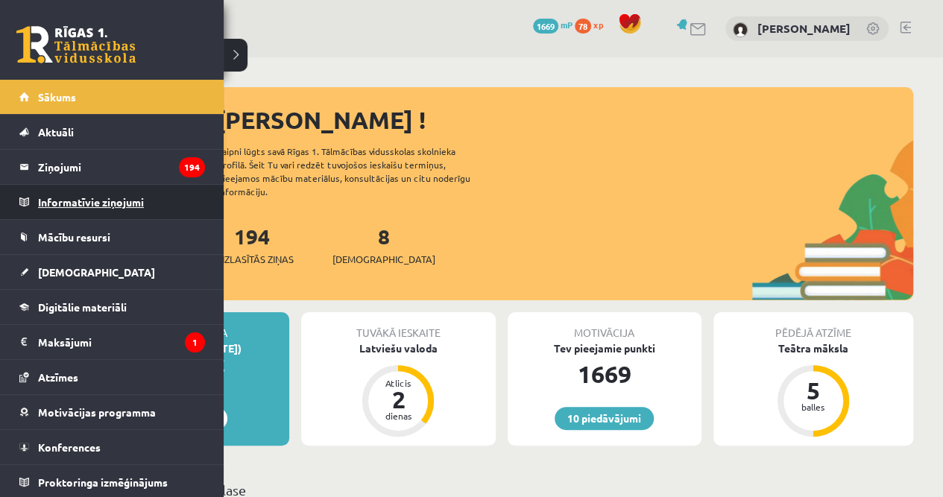
click at [109, 203] on legend "Informatīvie ziņojumi 0" at bounding box center [121, 202] width 167 height 34
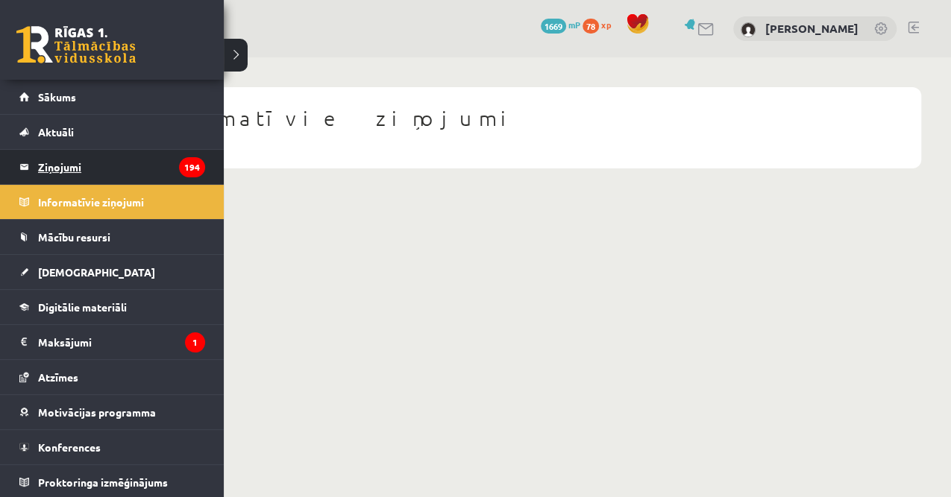
click at [51, 166] on legend "Ziņojumi 194" at bounding box center [121, 167] width 167 height 34
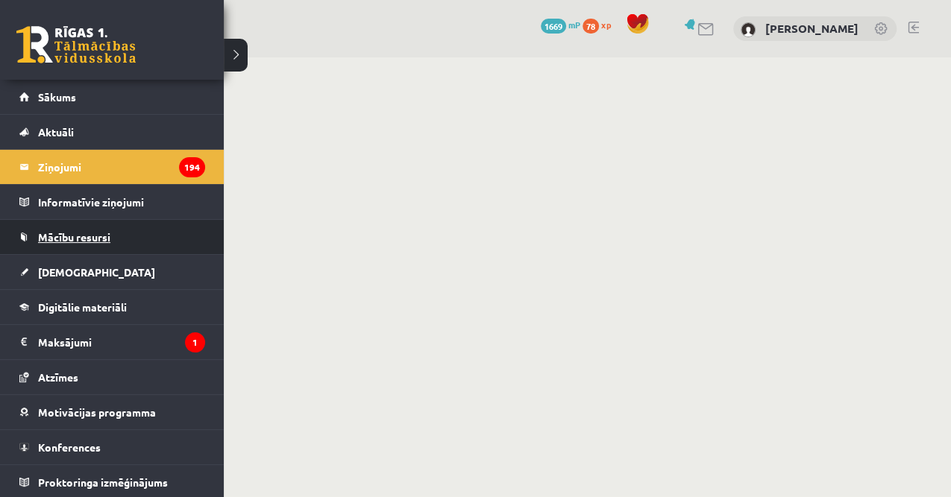
click at [79, 249] on link "Mācību resursi" at bounding box center [112, 237] width 186 height 34
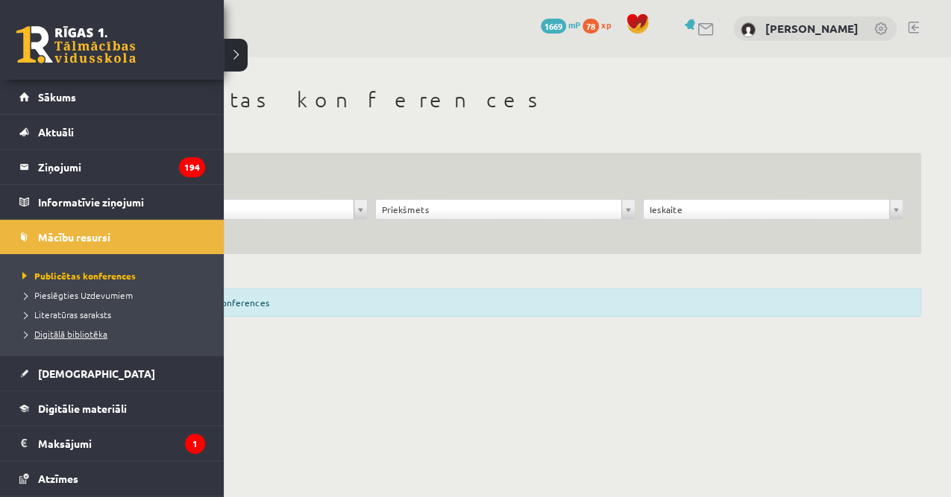
click at [76, 327] on link "Digitālā bibliotēka" at bounding box center [114, 333] width 190 height 13
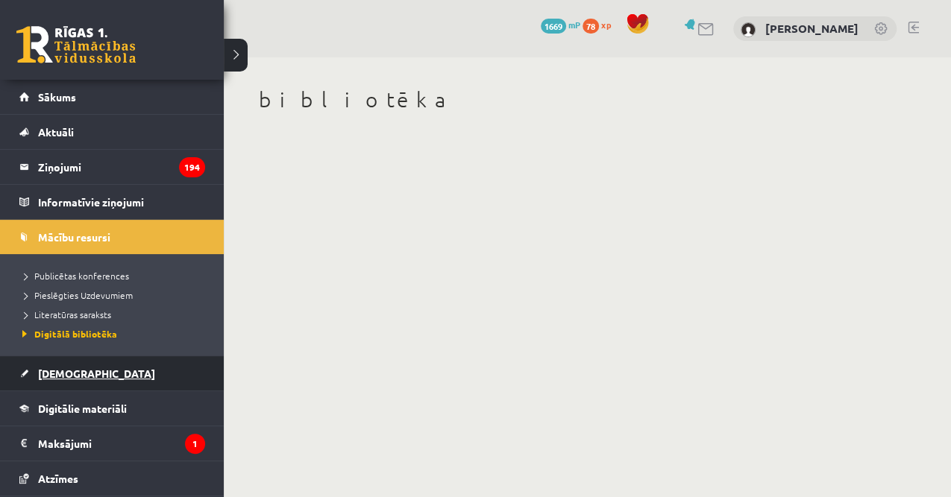
click at [63, 378] on link "[DEMOGRAPHIC_DATA]" at bounding box center [112, 373] width 186 height 34
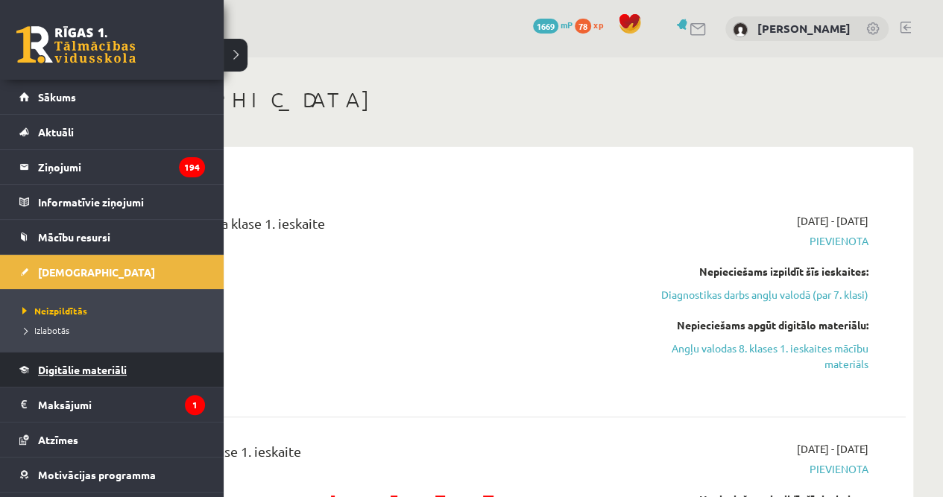
click at [43, 372] on span "Digitālie materiāli" at bounding box center [82, 369] width 89 height 13
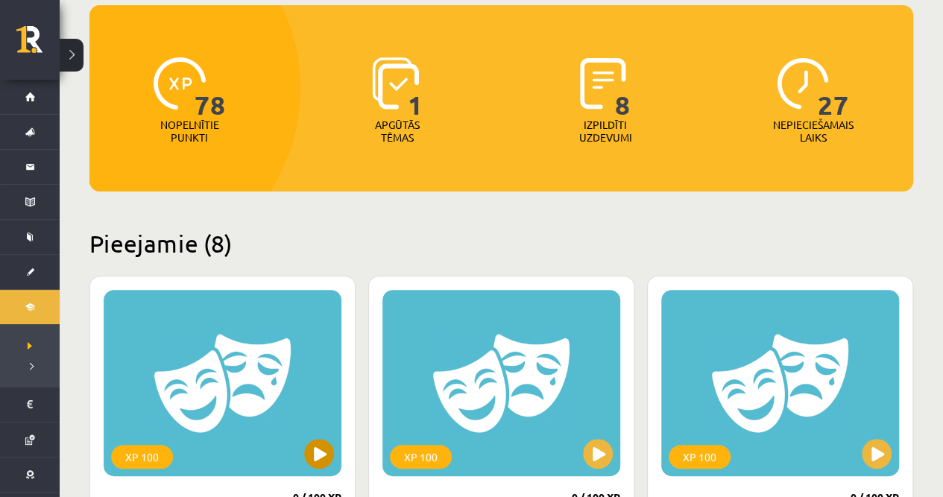
scroll to position [298, 0]
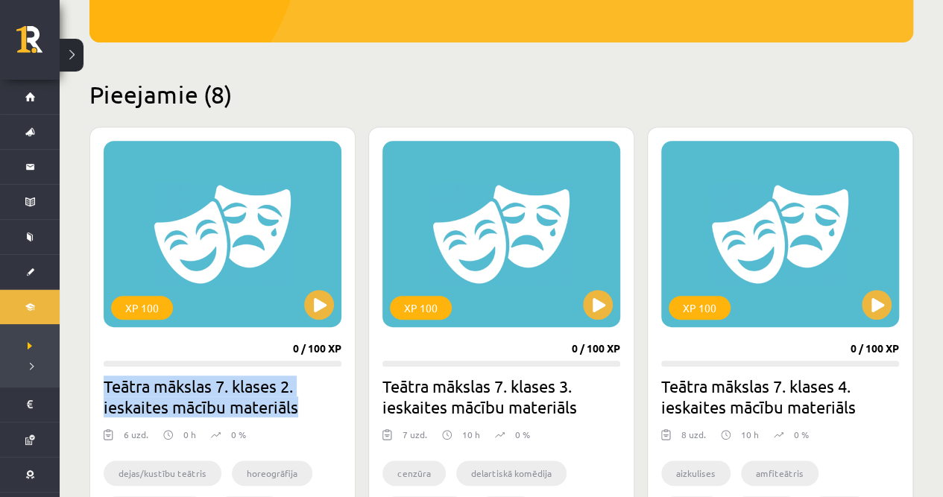
drag, startPoint x: 298, startPoint y: 409, endPoint x: 100, endPoint y: 380, distance: 200.3
click at [100, 380] on div "XP 100 0 / 100 XP Teātra mākslas 7. klases 2. ieskaites mācību materiāls 6 uzd.…" at bounding box center [222, 357] width 266 height 460
copy h2 "Teātra mākslas 7. klases 2. ieskaites mācību materiāls"
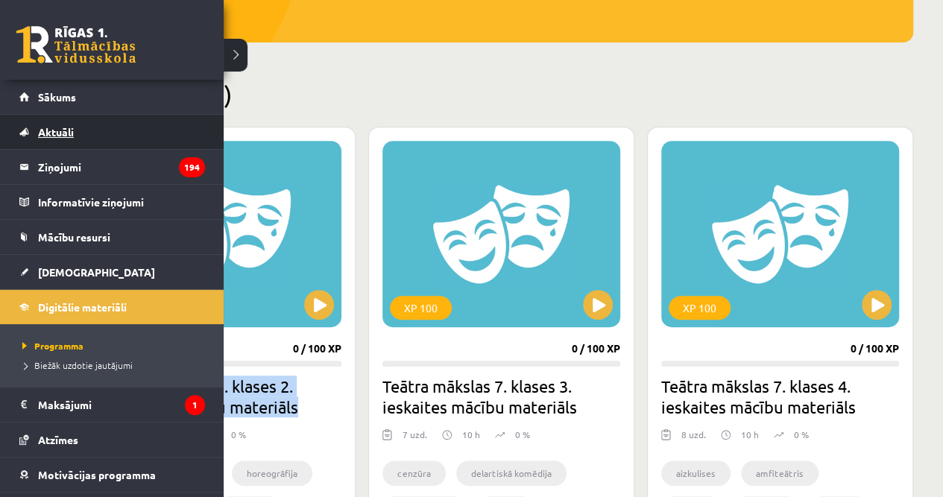
click at [78, 146] on link "Aktuāli" at bounding box center [112, 132] width 186 height 34
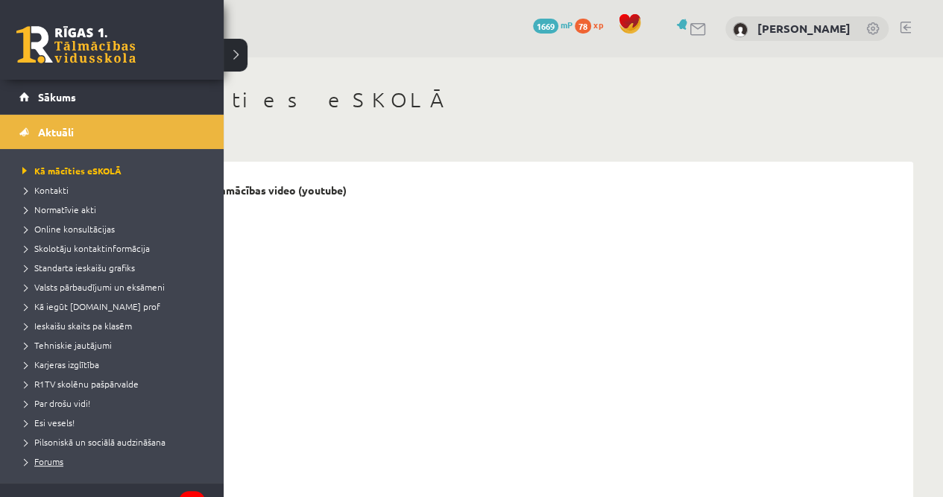
scroll to position [198, 0]
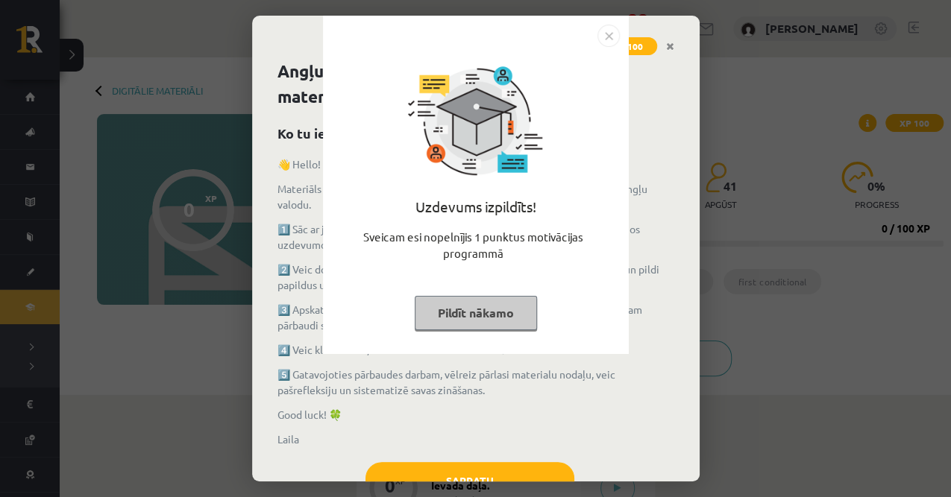
click at [494, 465] on div "Uzdevums izpildīts! Sveicam esi nopelnījis 1 punktus motivācijas programmā Pild…" at bounding box center [475, 248] width 951 height 497
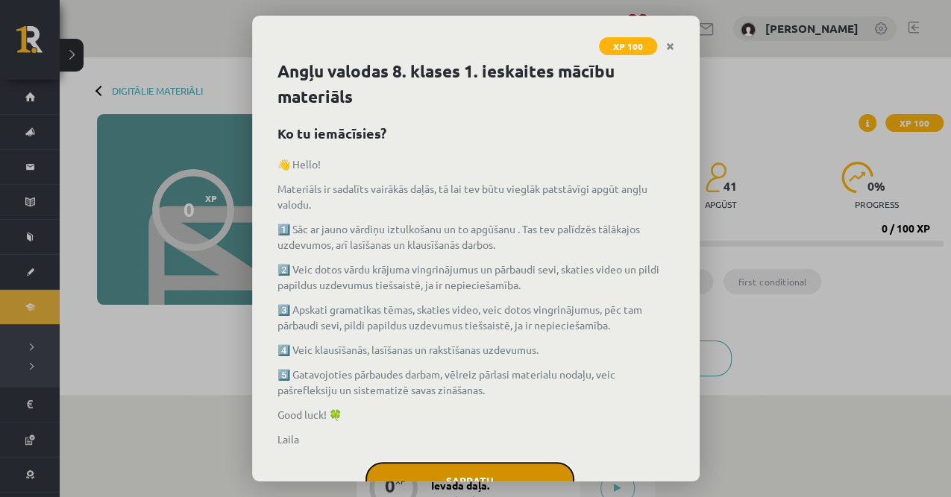
click at [464, 470] on button "Sapratu" at bounding box center [469, 480] width 209 height 37
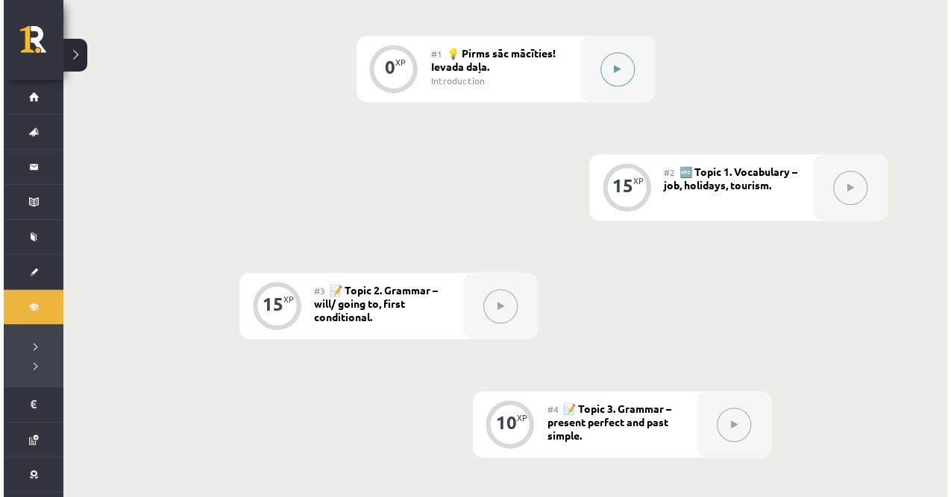
scroll to position [319, 0]
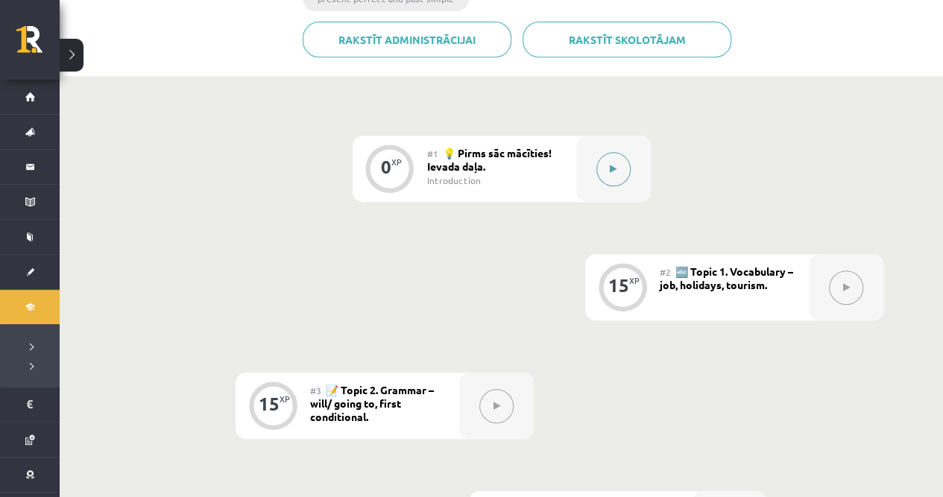
click at [602, 158] on button at bounding box center [613, 169] width 34 height 34
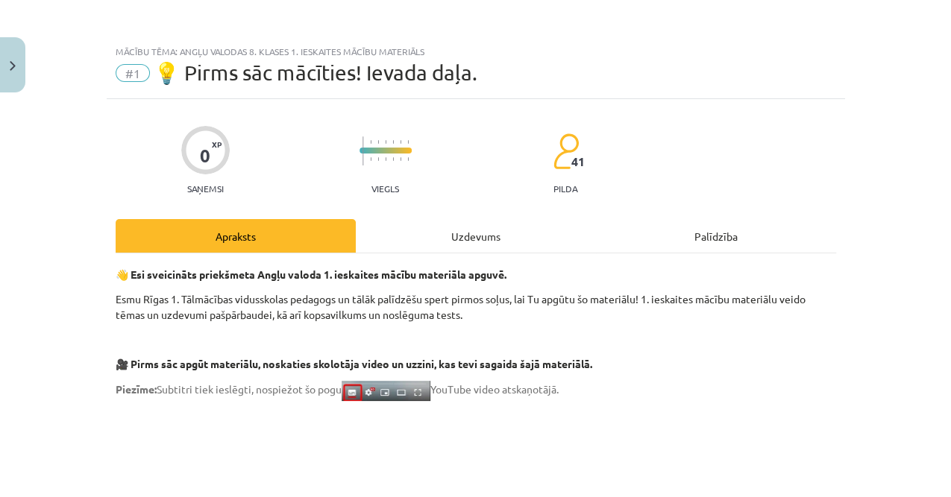
click at [423, 233] on div "Uzdevums" at bounding box center [476, 236] width 240 height 34
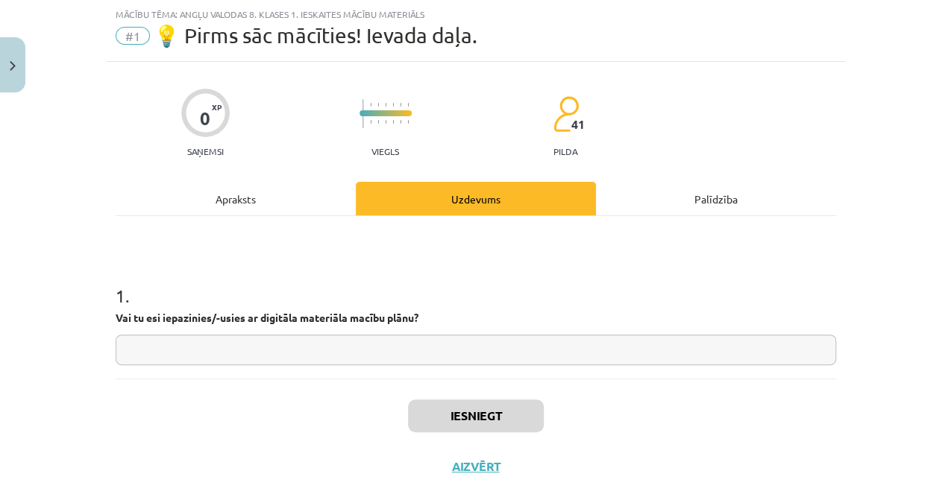
scroll to position [69, 0]
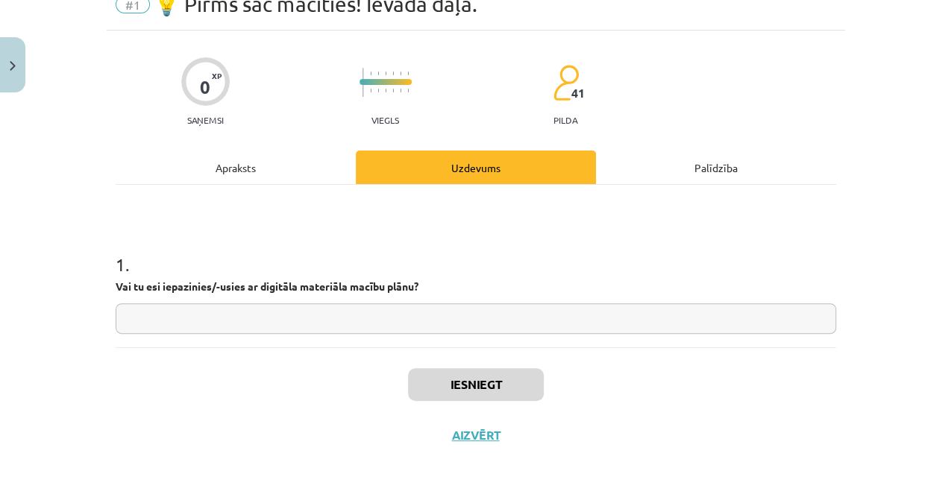
click at [122, 331] on input "text" at bounding box center [476, 318] width 720 height 31
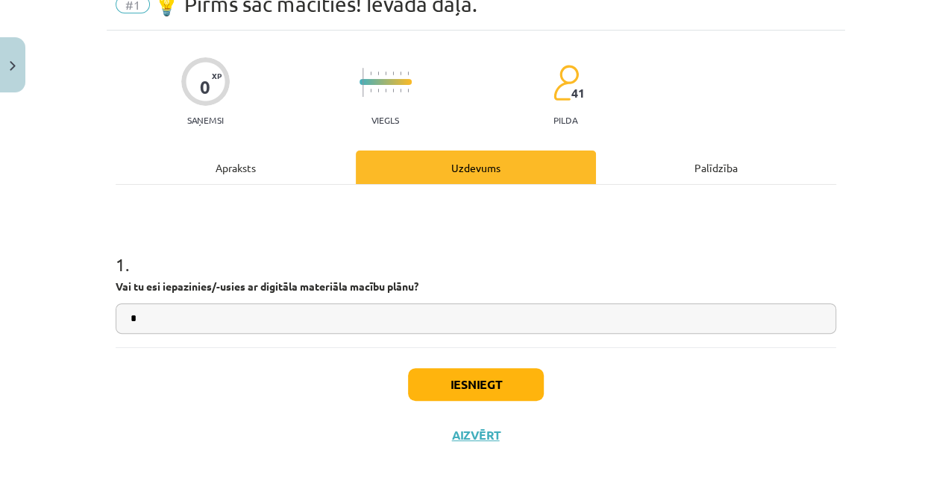
type input "*"
click at [422, 381] on button "Iesniegt" at bounding box center [476, 384] width 136 height 33
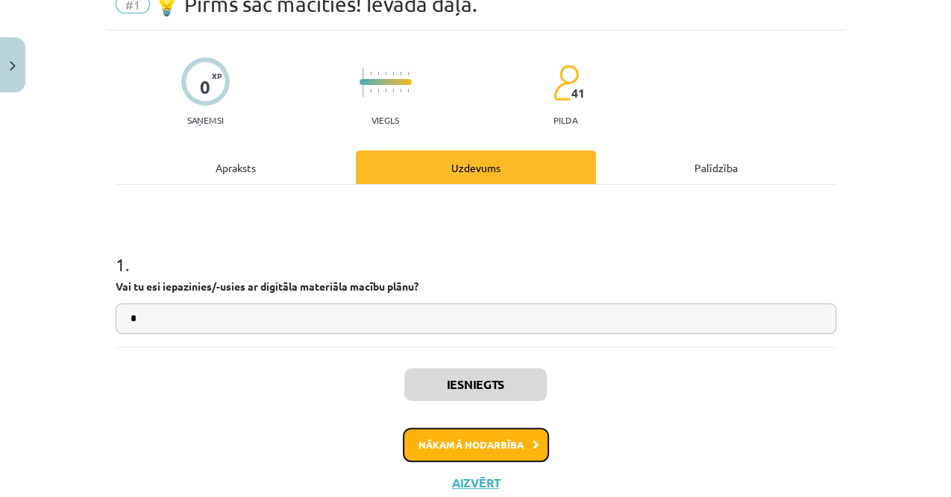
click at [409, 445] on button "Nākamā nodarbība" at bounding box center [476, 445] width 146 height 34
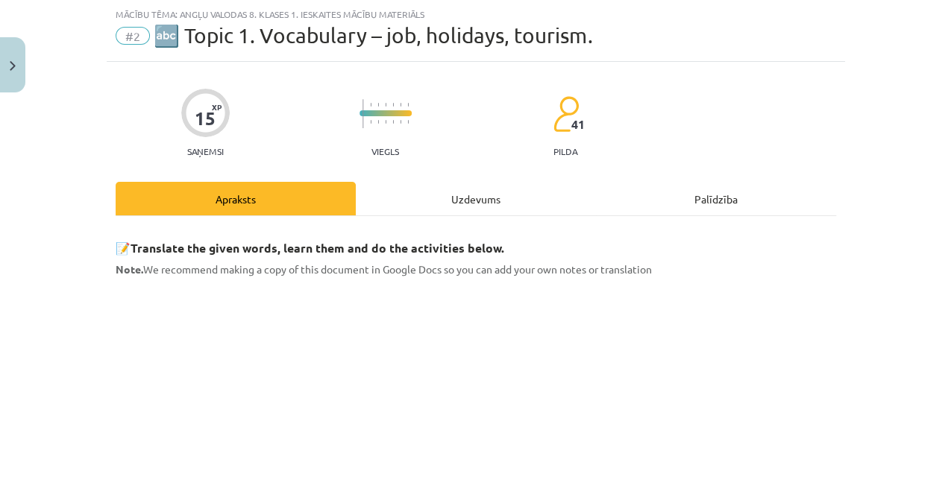
click at [482, 198] on div "Uzdevums" at bounding box center [476, 199] width 240 height 34
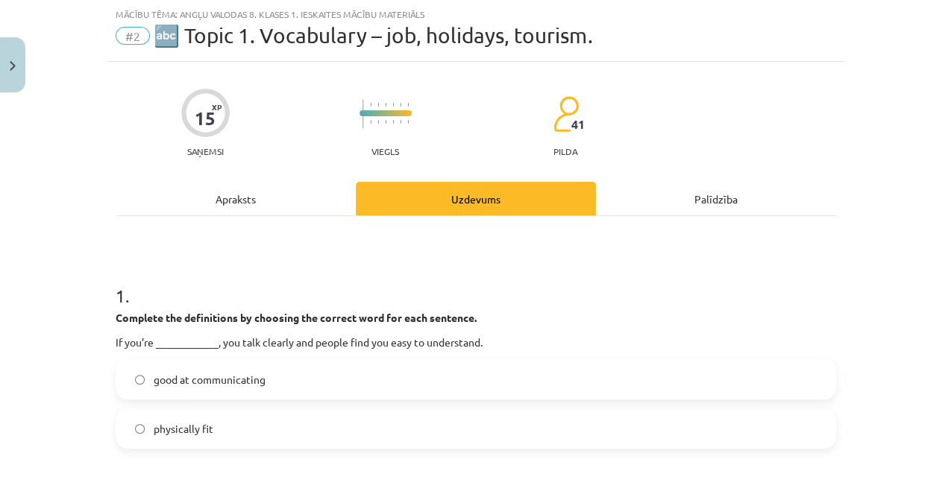
click at [192, 346] on p "If you’re ____________, you talk clearly and people find you easy to understand." at bounding box center [476, 343] width 720 height 16
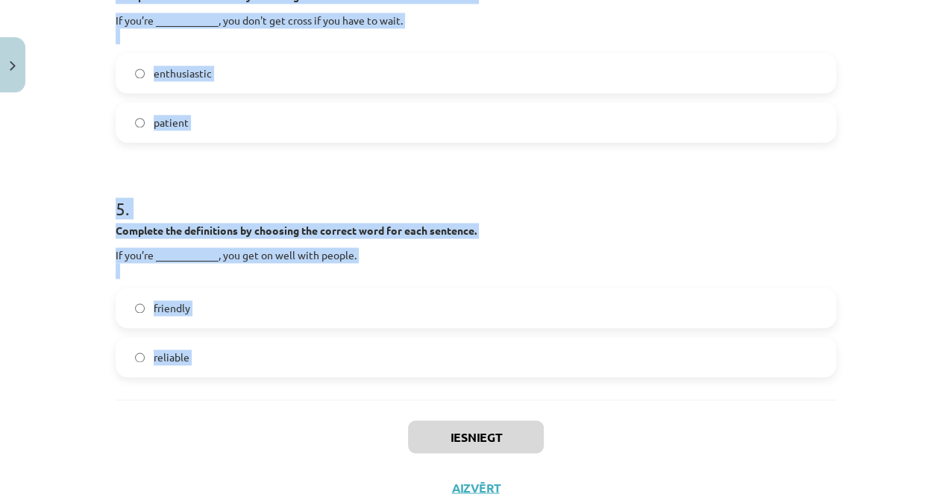
scroll to position [1100, 0]
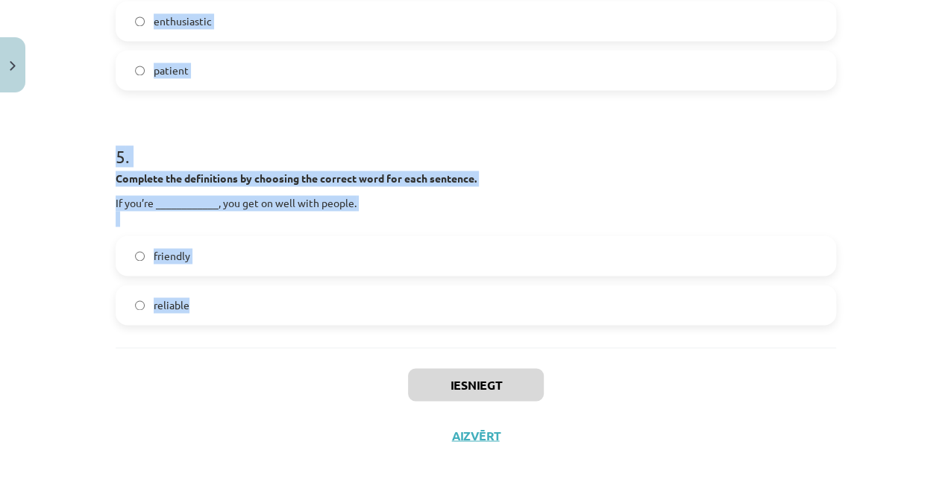
drag, startPoint x: 110, startPoint y: 192, endPoint x: 209, endPoint y: 315, distance: 157.4
copy form "1 . Complete the definitions by choosing the correct word for each sentence. If…"
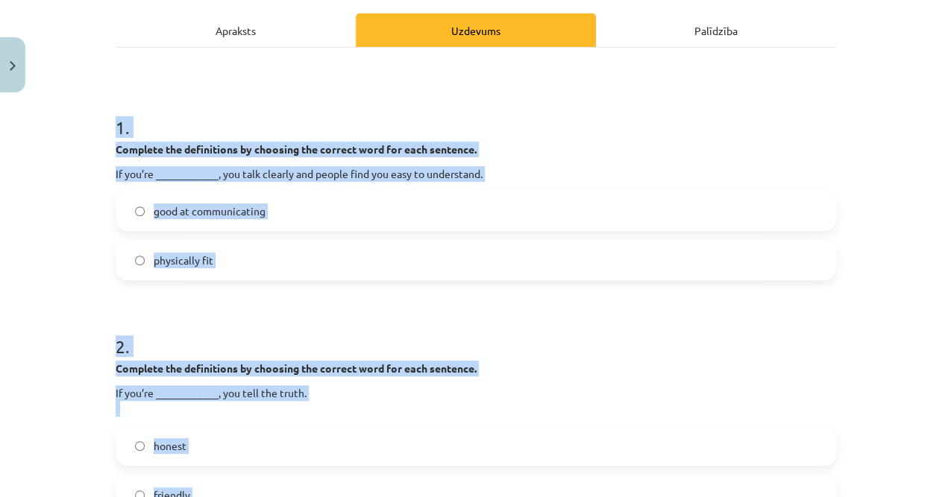
scroll to position [107, 0]
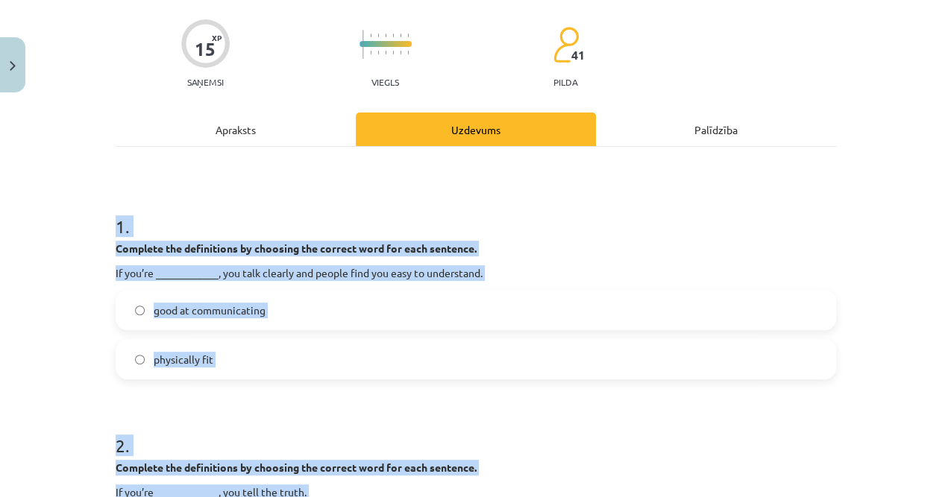
click at [0, 256] on div "Mācību tēma: Angļu valodas 8. klases 1. ieskaites mācību materiāls #2 🔤 Topic 1…" at bounding box center [475, 248] width 951 height 497
click at [198, 317] on span "good at communicating" at bounding box center [210, 311] width 112 height 16
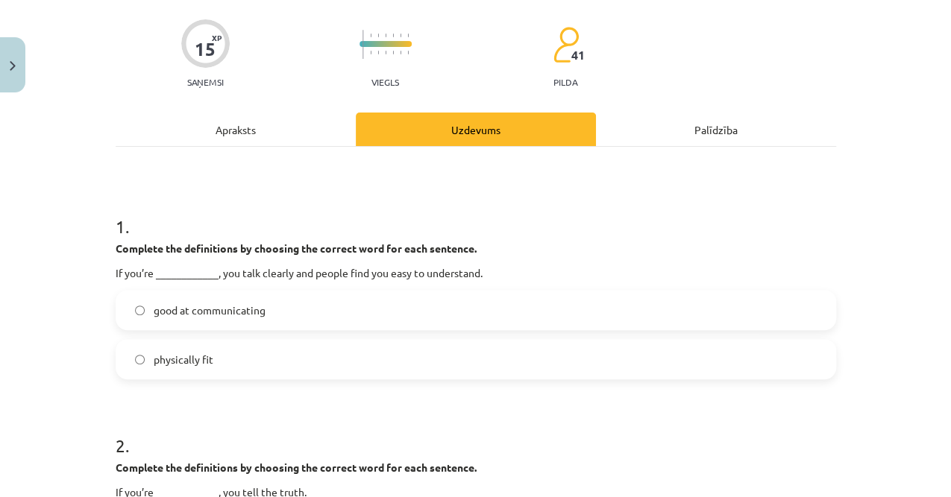
scroll to position [306, 0]
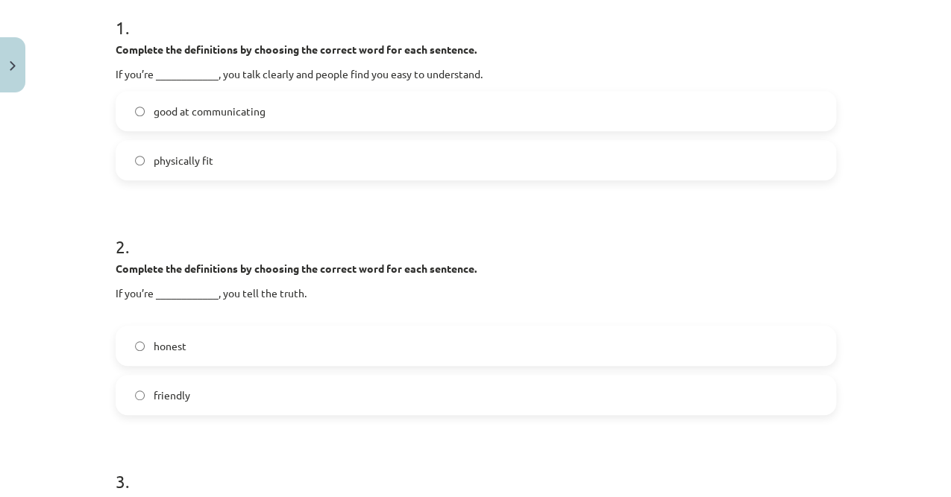
click at [206, 339] on label "honest" at bounding box center [475, 345] width 717 height 37
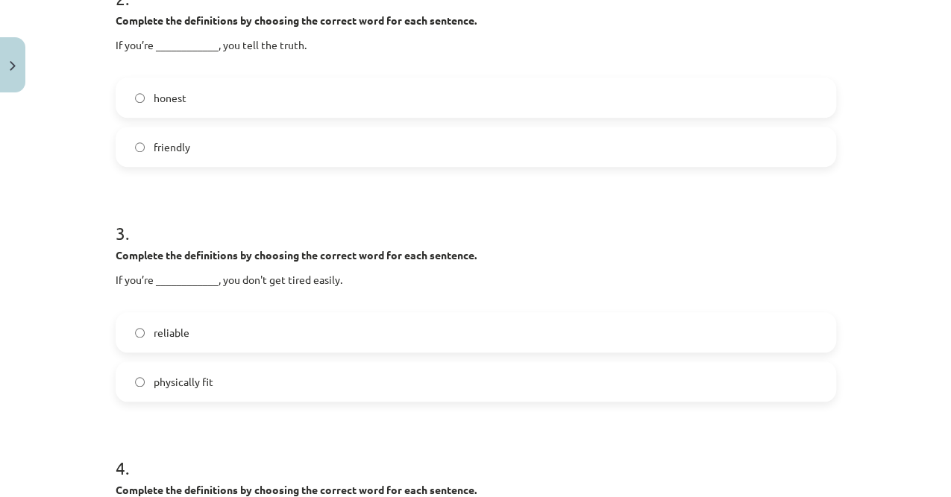
click at [207, 325] on label "reliable" at bounding box center [475, 332] width 717 height 37
click at [219, 389] on label "physically fit" at bounding box center [475, 381] width 717 height 37
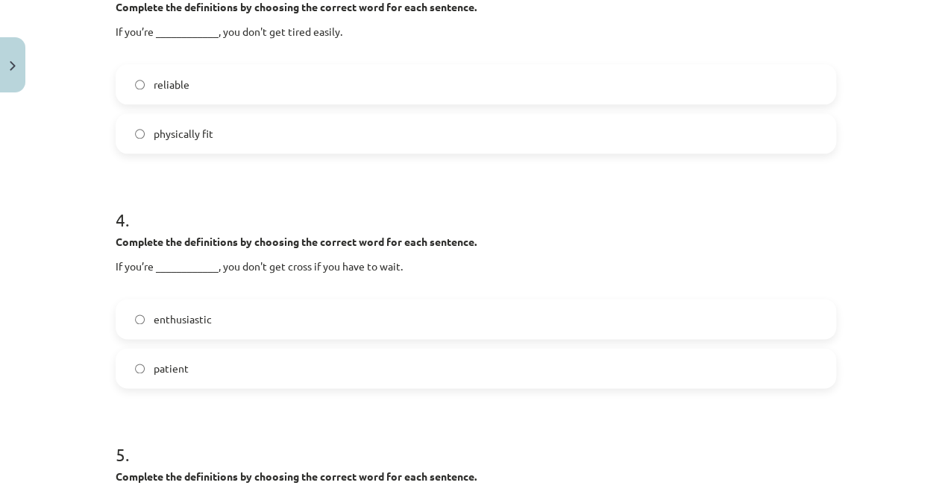
click at [194, 364] on label "patient" at bounding box center [475, 368] width 717 height 37
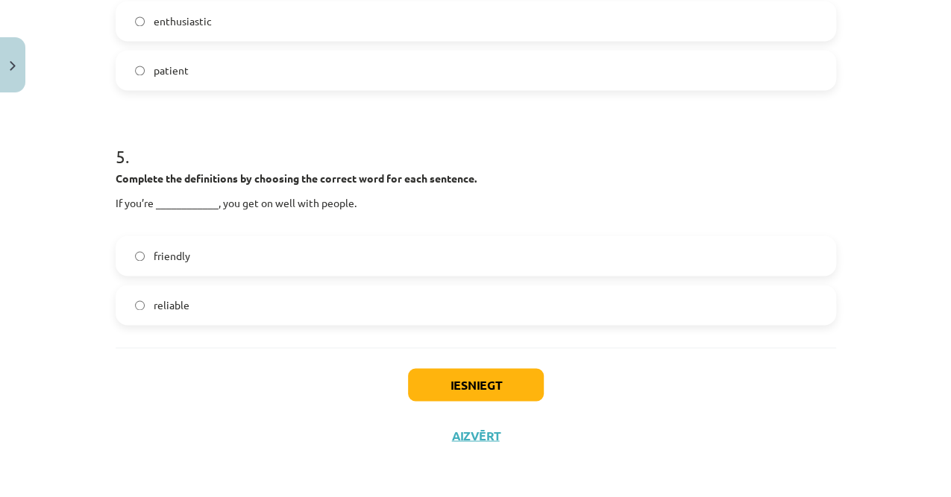
click at [209, 248] on label "friendly" at bounding box center [475, 255] width 717 height 37
click at [489, 386] on button "Iesniegt" at bounding box center [476, 384] width 136 height 33
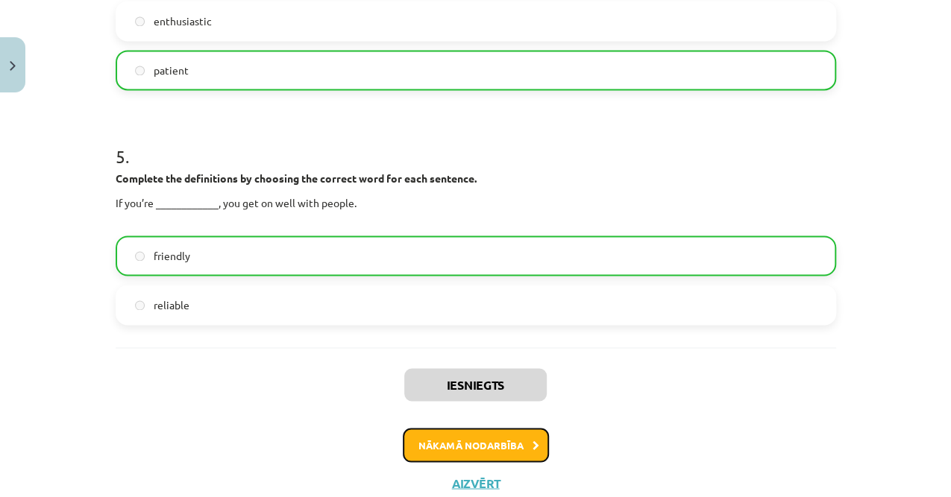
click at [492, 438] on button "Nākamā nodarbība" at bounding box center [476, 445] width 146 height 34
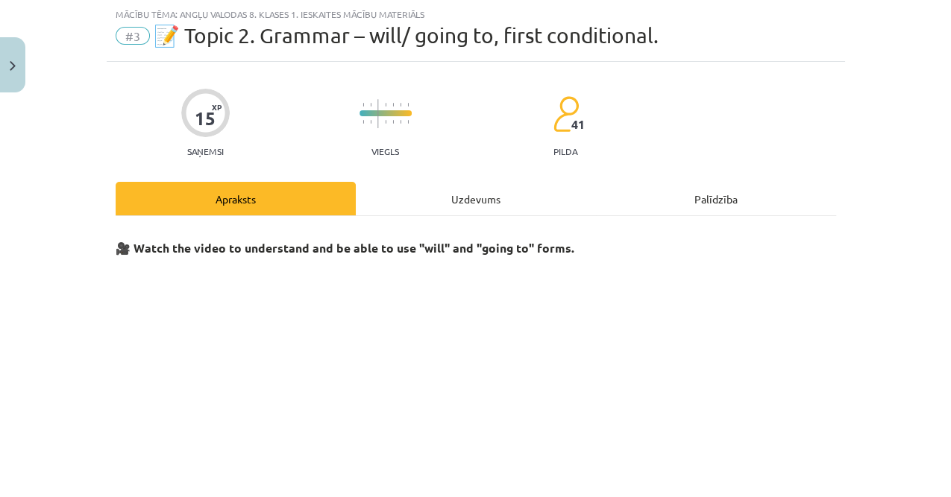
click at [443, 202] on div "Uzdevums" at bounding box center [476, 199] width 240 height 34
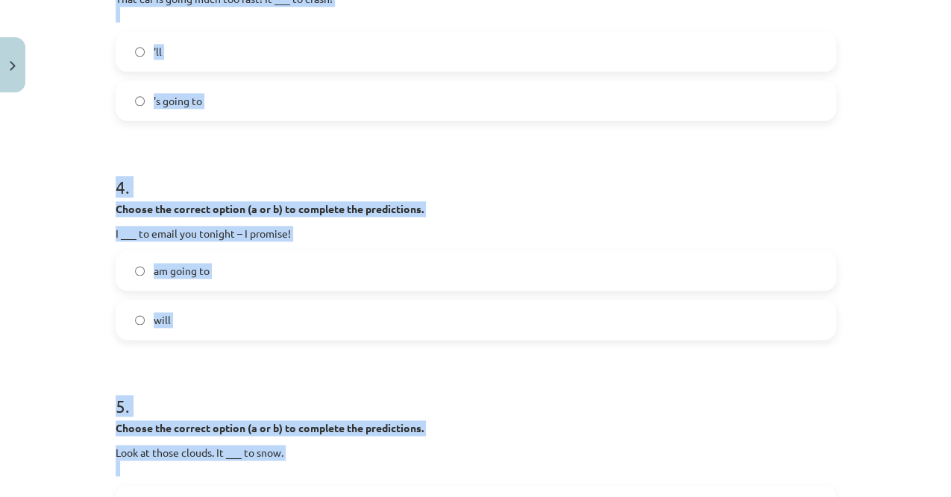
scroll to position [1083, 0]
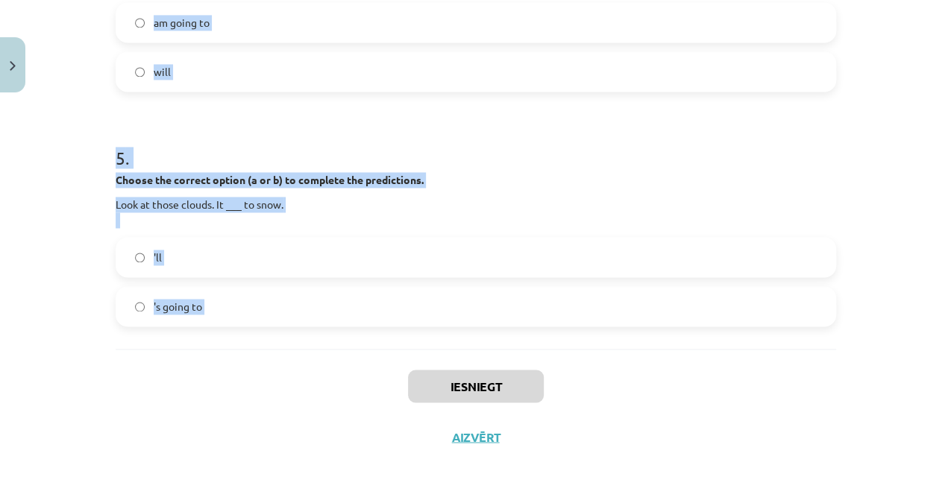
drag, startPoint x: 148, startPoint y: 222, endPoint x: 252, endPoint y: 353, distance: 167.7
copy form "1 . Choose the correct option (a or b) to complete the predictions. Kat hasn’t …"
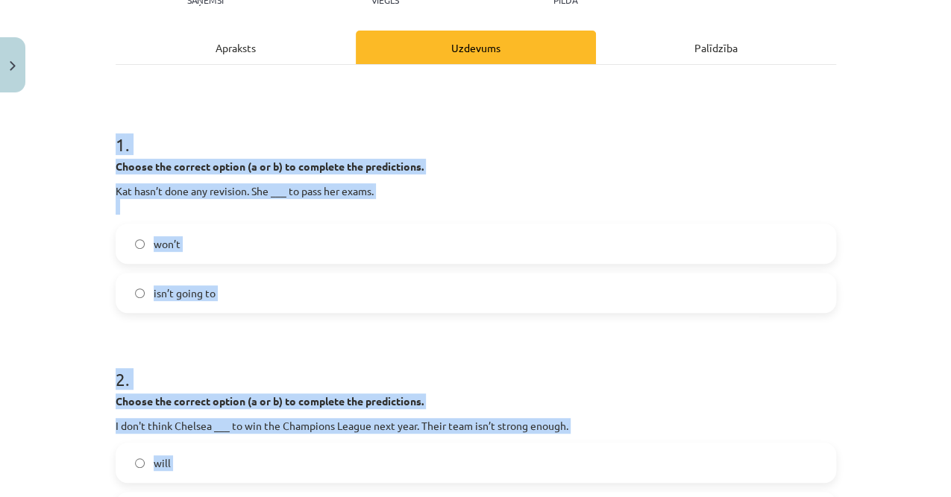
scroll to position [40, 0]
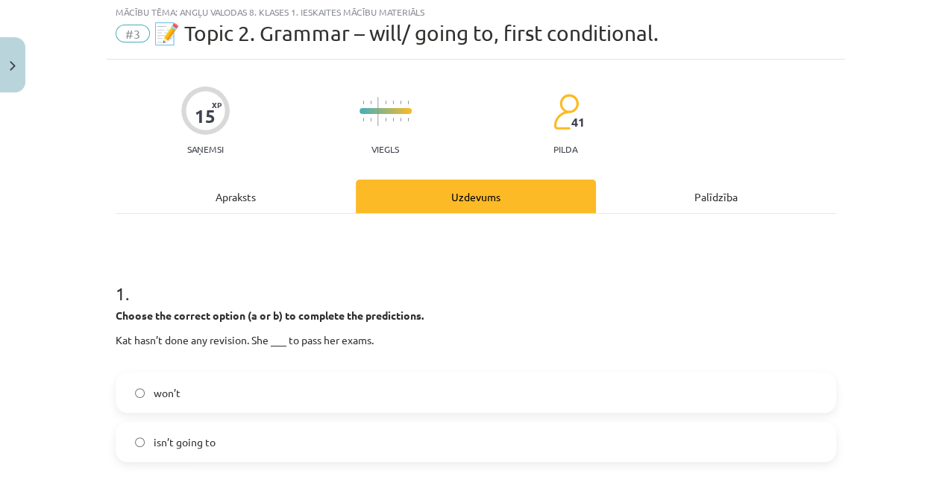
click at [45, 183] on div "Mācību tēma: Angļu valodas 8. klases 1. ieskaites mācību materiāls #3 📝 Topic 2…" at bounding box center [475, 248] width 951 height 497
click at [219, 422] on div "won’t isn’t going to" at bounding box center [476, 417] width 720 height 89
click at [222, 447] on label "isn’t going to" at bounding box center [475, 441] width 717 height 37
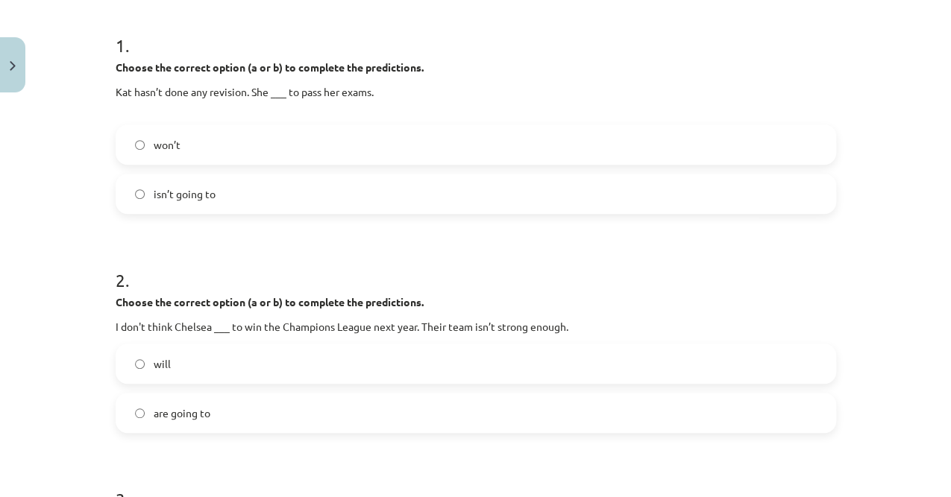
click at [221, 349] on label "will" at bounding box center [475, 363] width 717 height 37
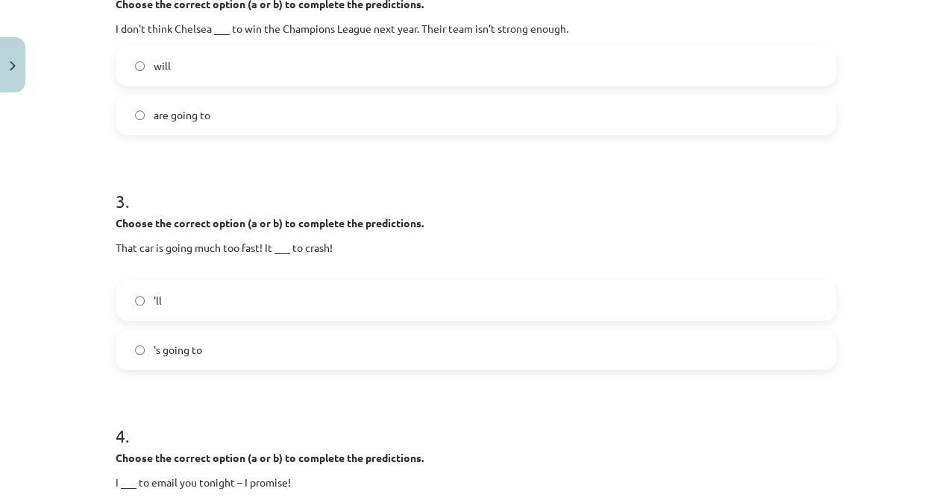
click at [235, 363] on label "'s going to" at bounding box center [475, 349] width 717 height 37
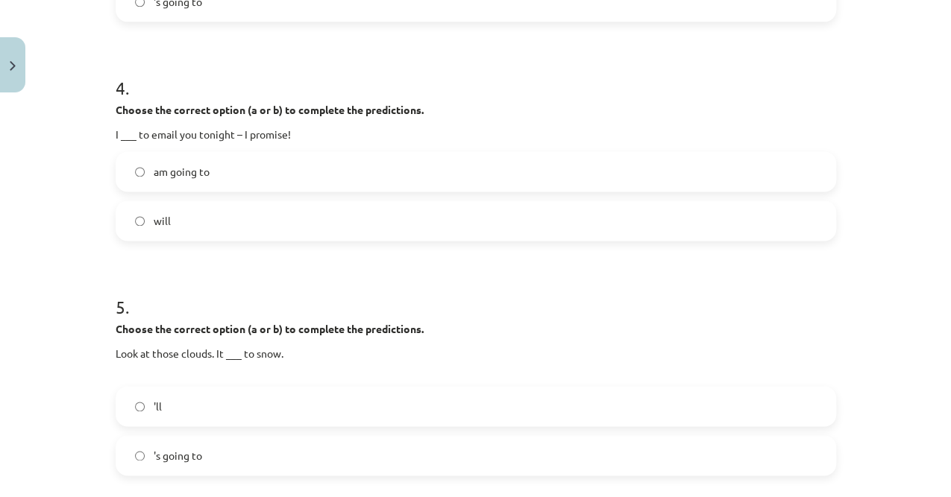
click at [154, 196] on div "am going to will" at bounding box center [476, 195] width 720 height 89
click at [167, 219] on label "will" at bounding box center [475, 220] width 717 height 37
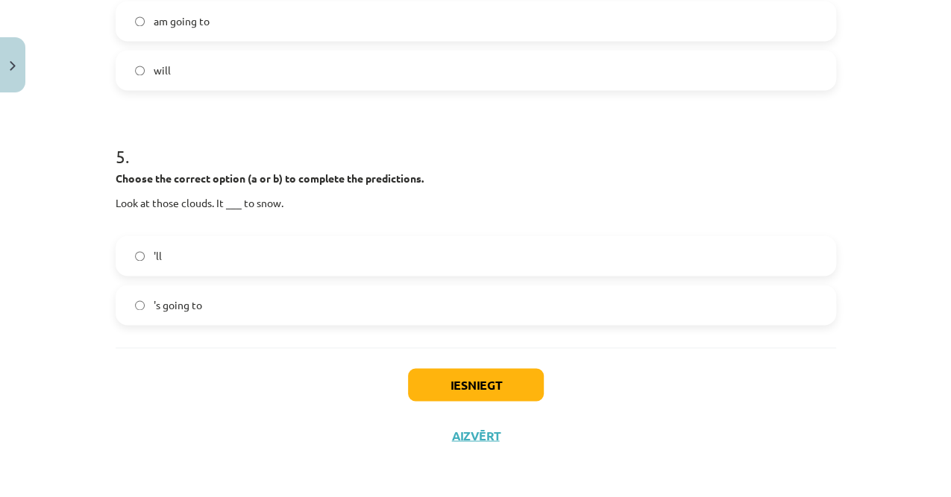
click at [207, 313] on label "'s going to" at bounding box center [475, 304] width 717 height 37
click at [415, 377] on button "Iesniegt" at bounding box center [476, 384] width 136 height 33
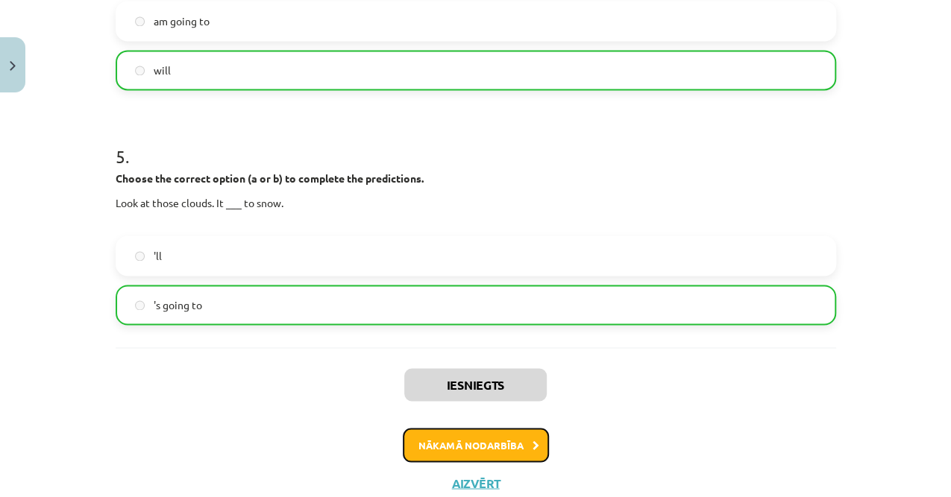
click at [432, 447] on button "Nākamā nodarbība" at bounding box center [476, 445] width 146 height 34
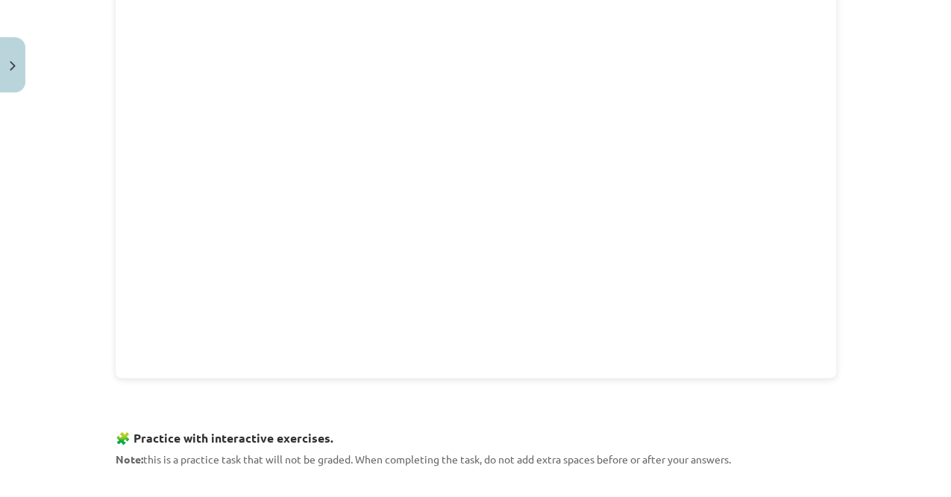
scroll to position [37, 0]
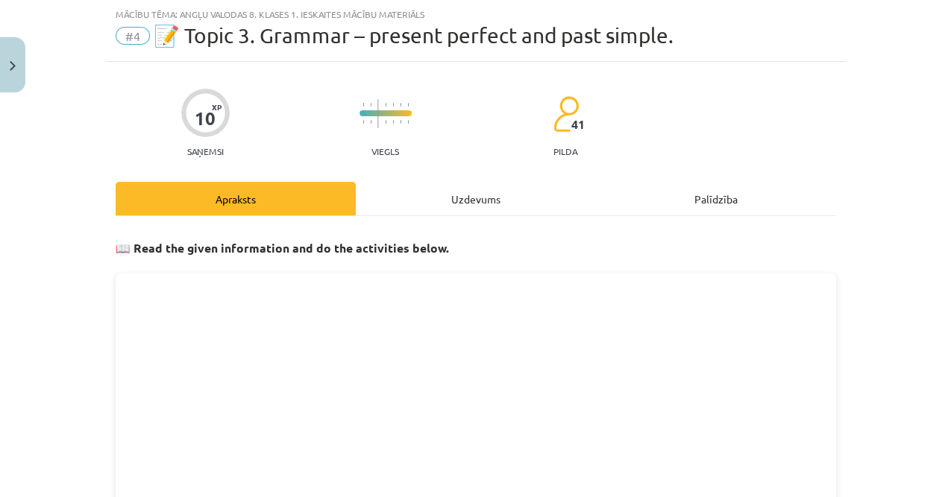
click at [420, 198] on div "Uzdevums" at bounding box center [476, 199] width 240 height 34
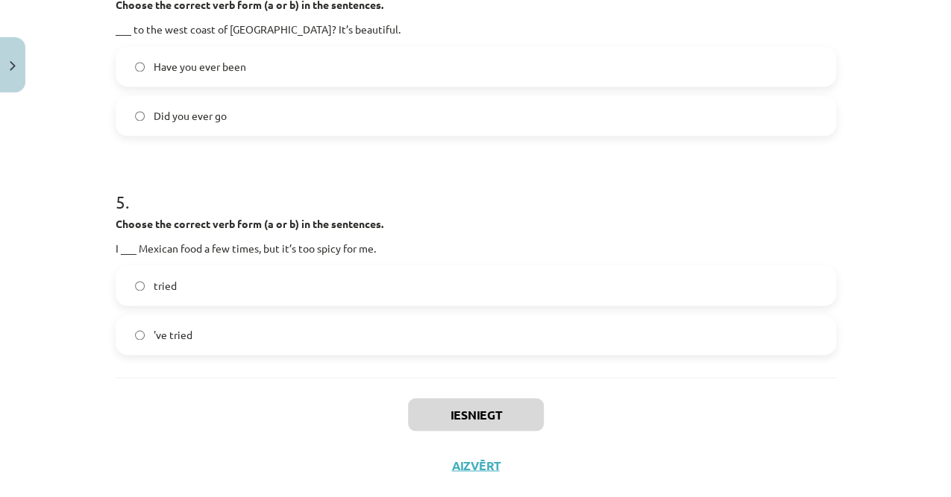
scroll to position [1062, 0]
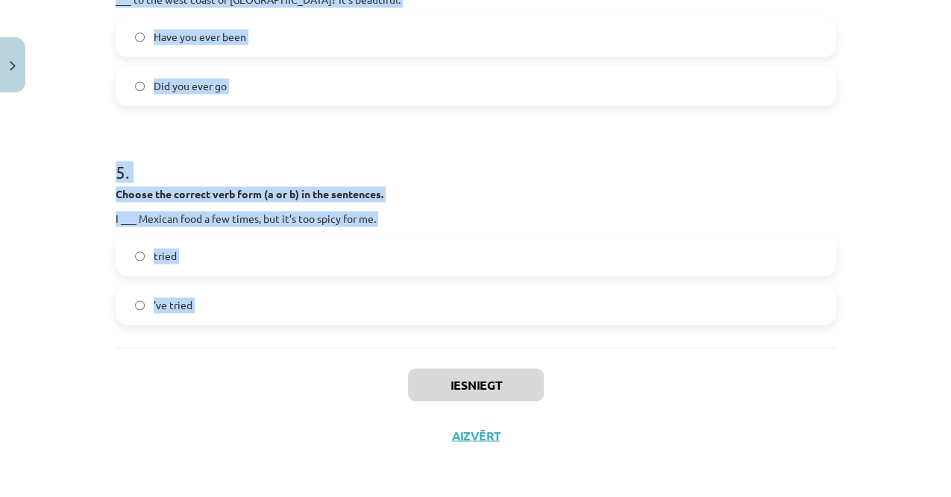
drag, startPoint x: 107, startPoint y: 189, endPoint x: 237, endPoint y: 359, distance: 214.3
copy form "1 . Choose the correct verb form (a or b) in the sentences. My dad ___ about tw…"
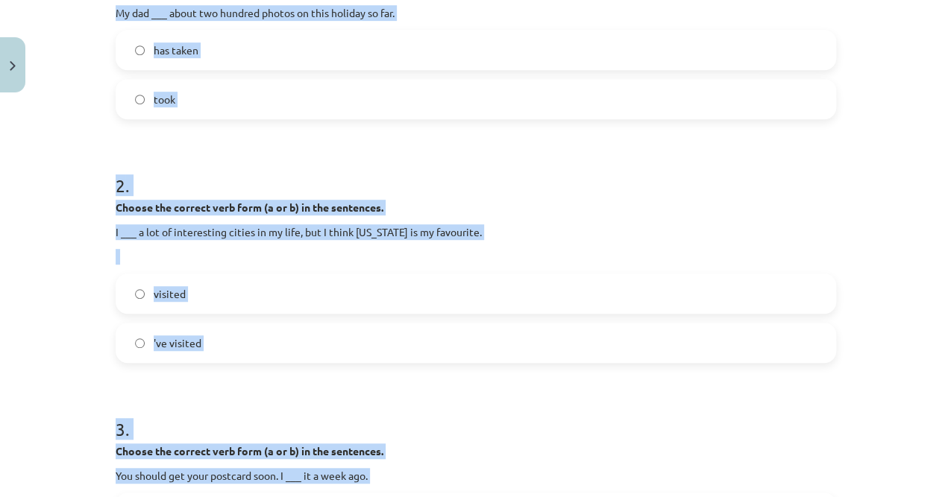
scroll to position [218, 0]
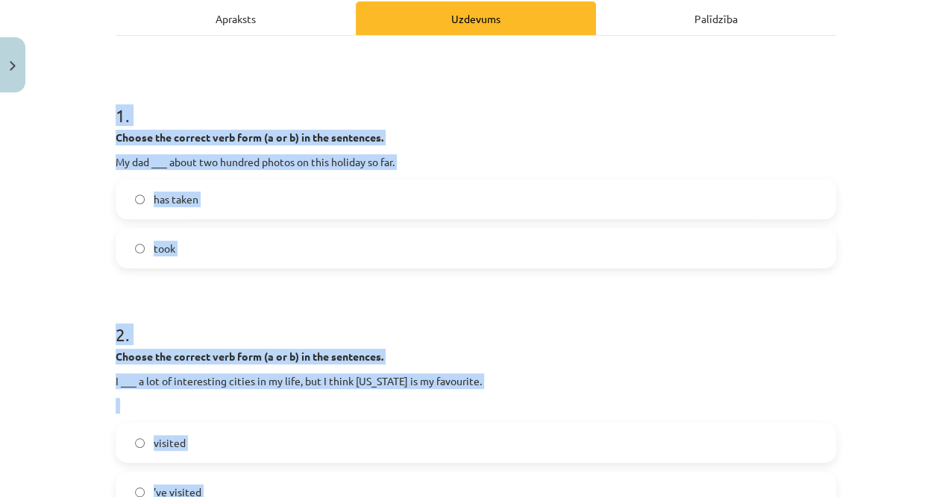
click at [51, 174] on div "Mācību tēma: Angļu valodas 8. klases 1. ieskaites mācību materiāls #4 📝 Topic 3…" at bounding box center [475, 248] width 951 height 497
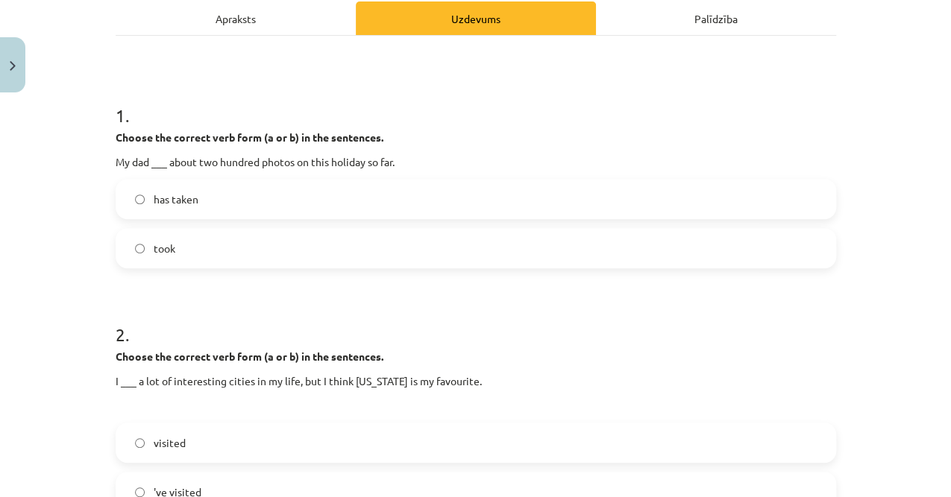
click at [211, 192] on label "has taken" at bounding box center [475, 198] width 717 height 37
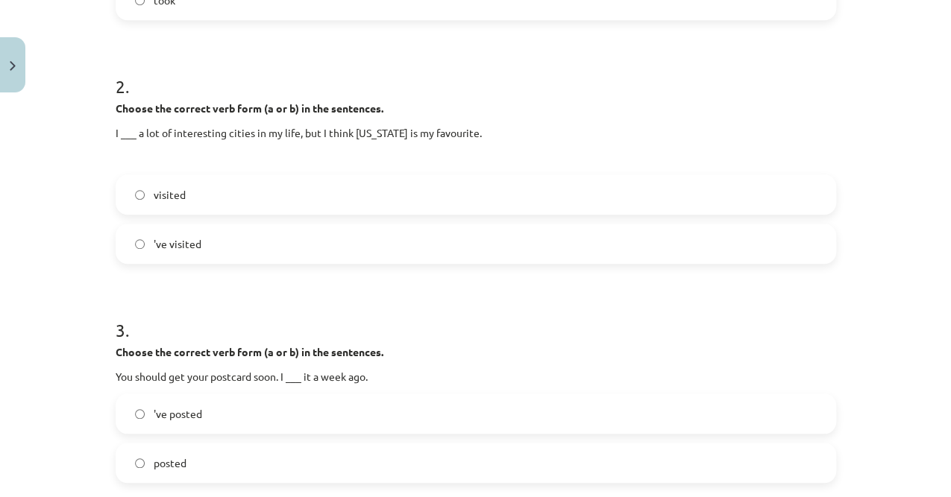
click at [198, 190] on label "visited" at bounding box center [475, 194] width 717 height 37
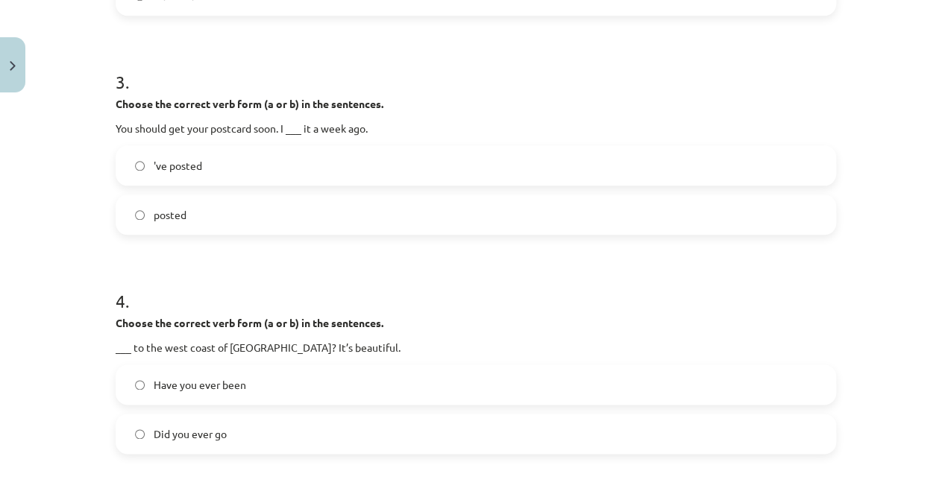
scroll to position [565, 0]
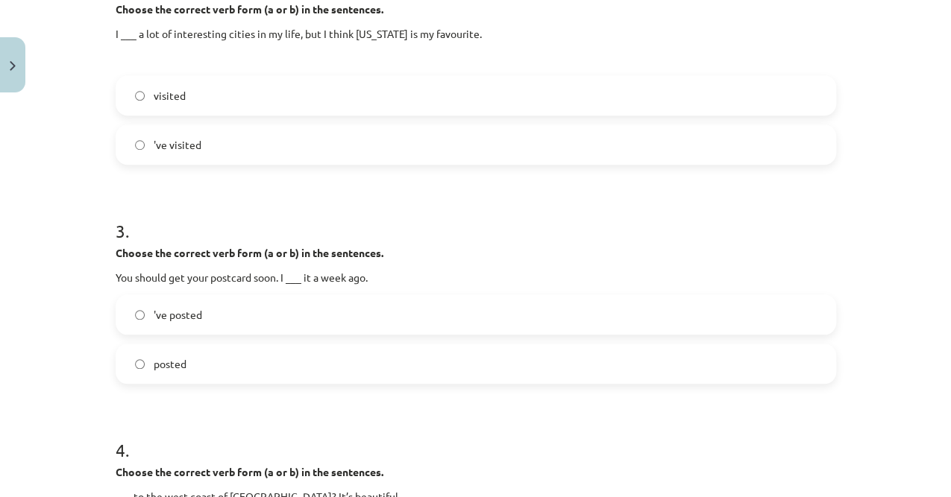
click at [180, 147] on span "'ve visited" at bounding box center [178, 145] width 48 height 16
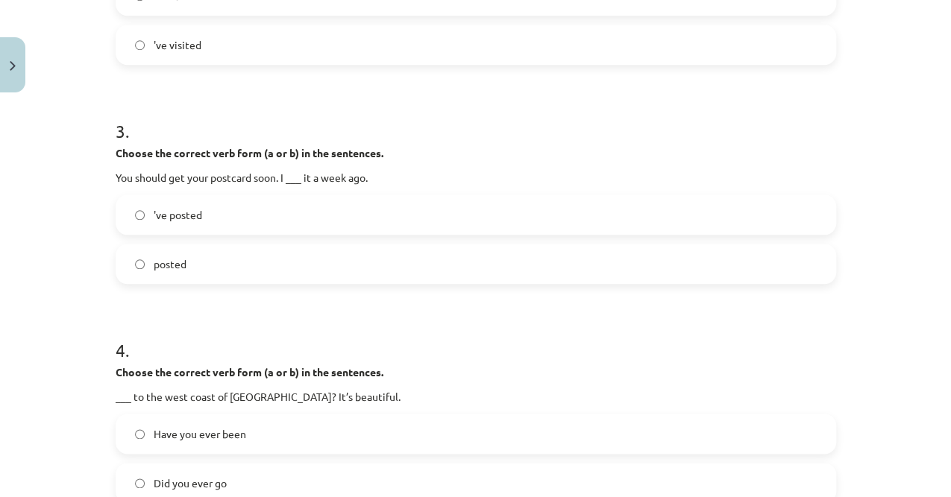
scroll to position [764, 0]
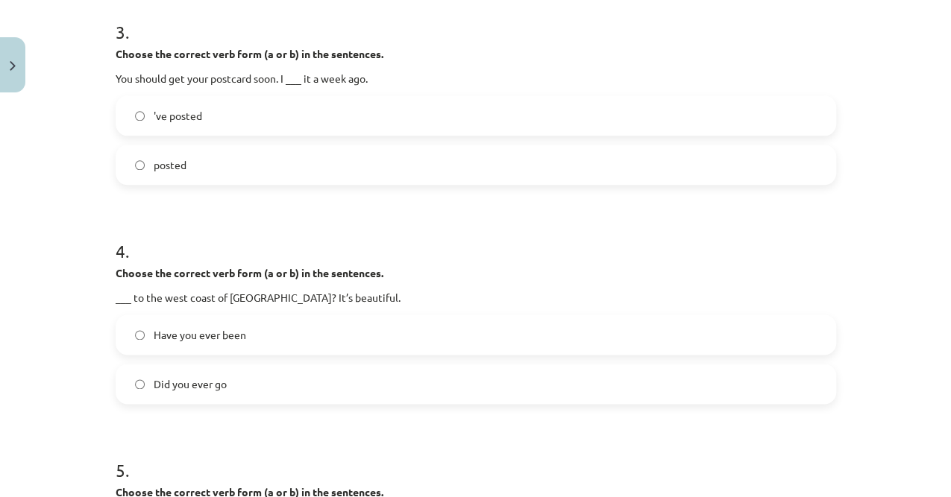
click at [212, 158] on label "posted" at bounding box center [475, 164] width 717 height 37
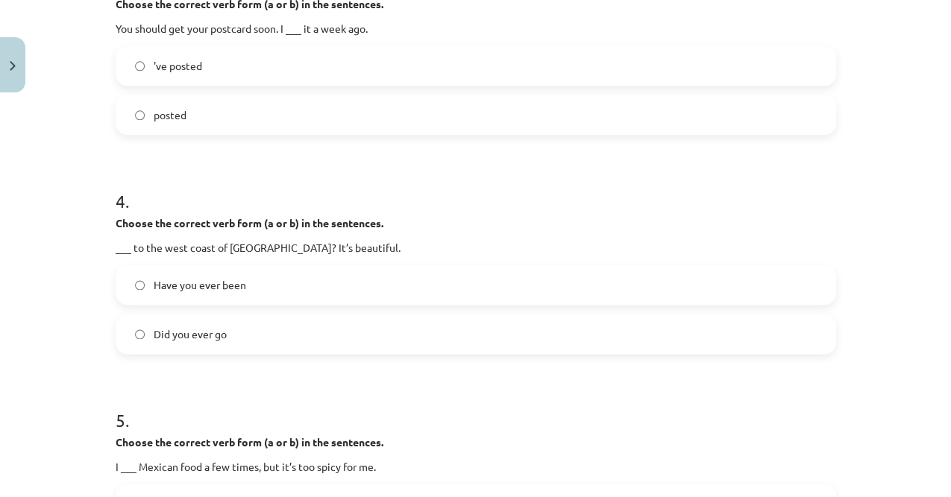
click at [228, 285] on span "Have you ever been" at bounding box center [200, 285] width 92 height 16
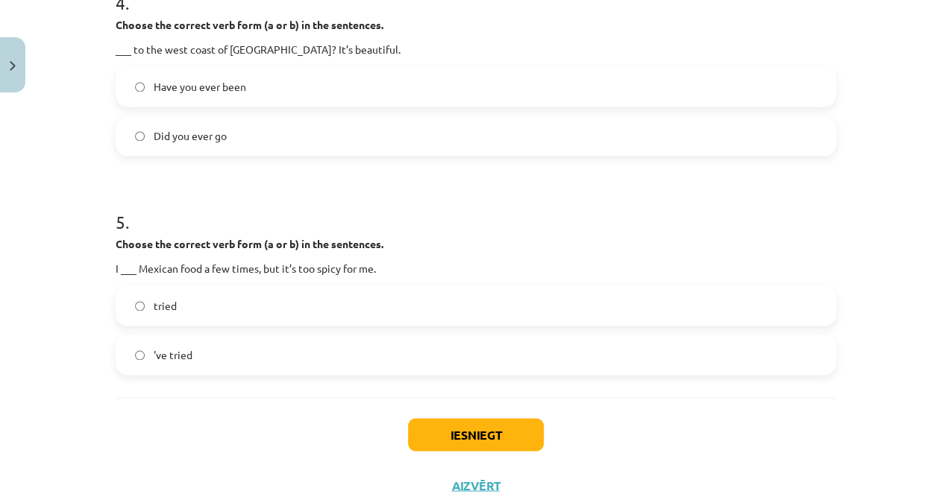
click at [227, 351] on label "'ve tried" at bounding box center [475, 354] width 717 height 37
click at [465, 440] on button "Iesniegt" at bounding box center [476, 434] width 136 height 33
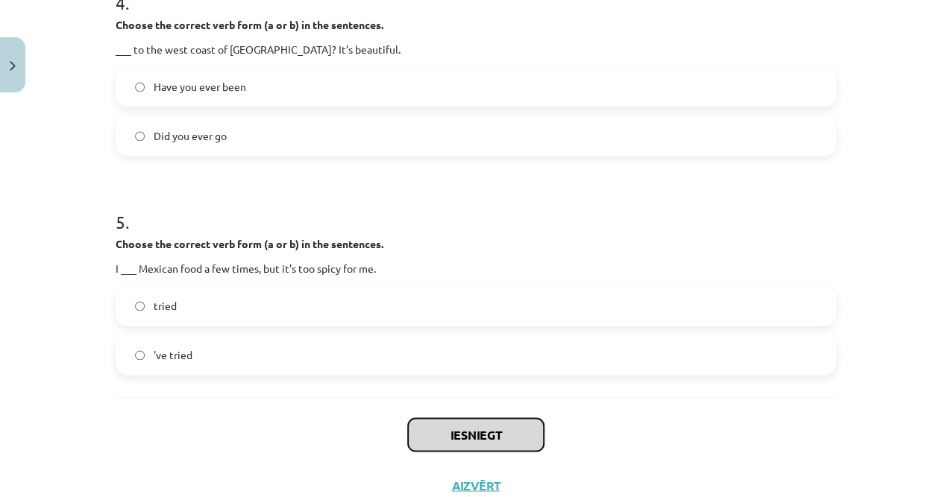
scroll to position [1062, 0]
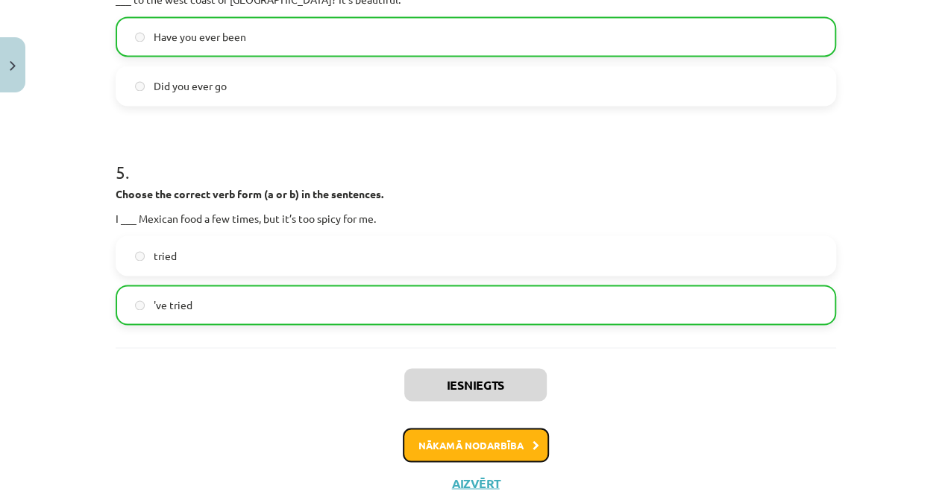
click at [485, 443] on button "Nākamā nodarbība" at bounding box center [476, 445] width 146 height 34
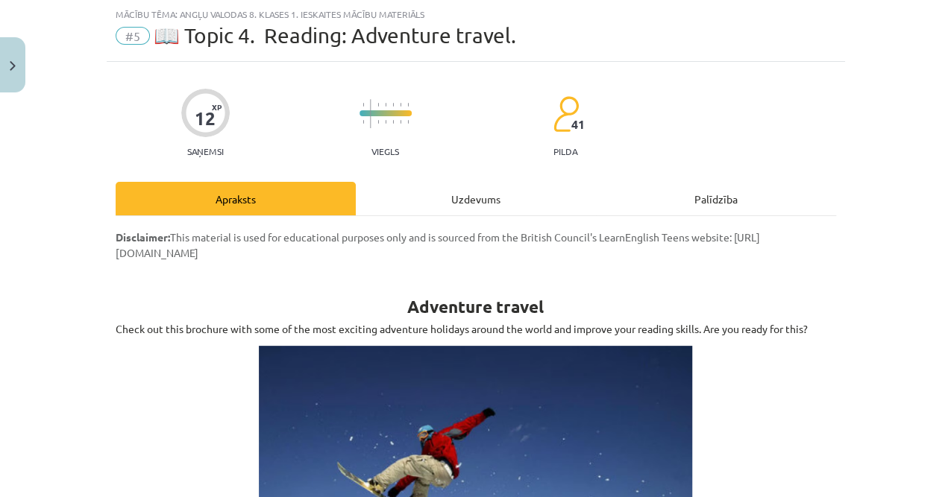
click at [427, 187] on div "Uzdevums" at bounding box center [476, 199] width 240 height 34
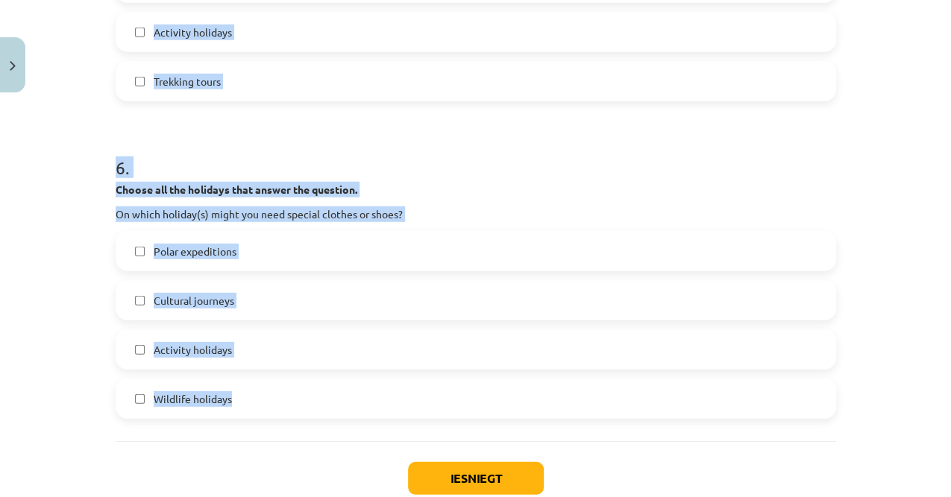
scroll to position [2044, 0]
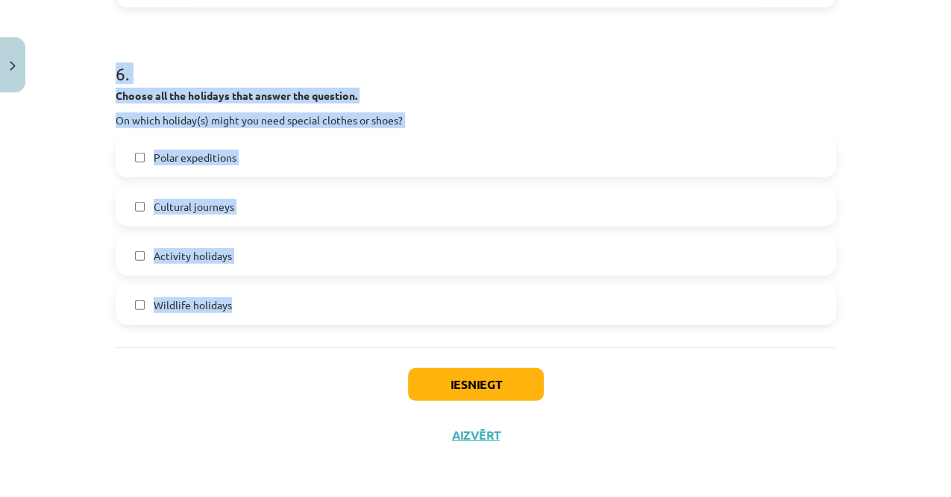
drag, startPoint x: 89, startPoint y: 169, endPoint x: 258, endPoint y: 325, distance: 230.0
click at [258, 325] on div "Mācību tēma: Angļu valodas 8. klases 1. ieskaites mācību materiāls #5 📖 Topic 4…" at bounding box center [475, 248] width 951 height 497
copy form "1 . Choose all the holidays that answer the question. On which holiday(s) can y…"
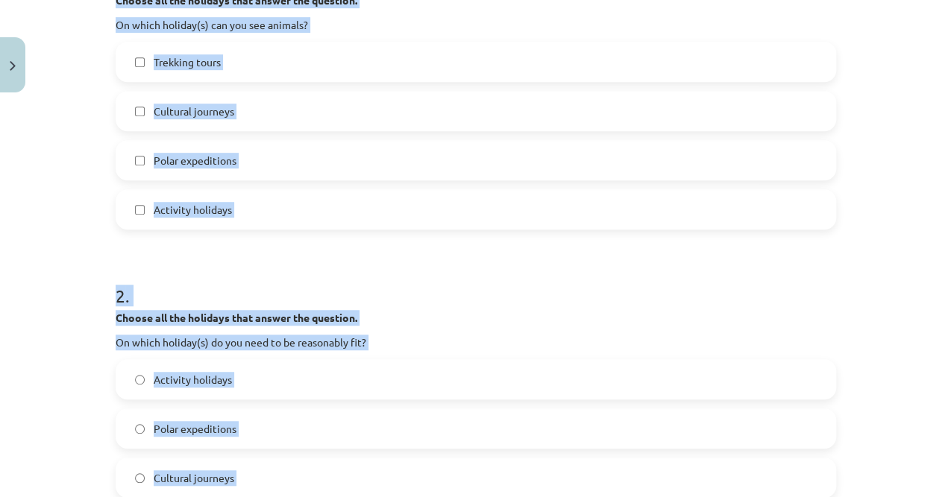
scroll to position [206, 0]
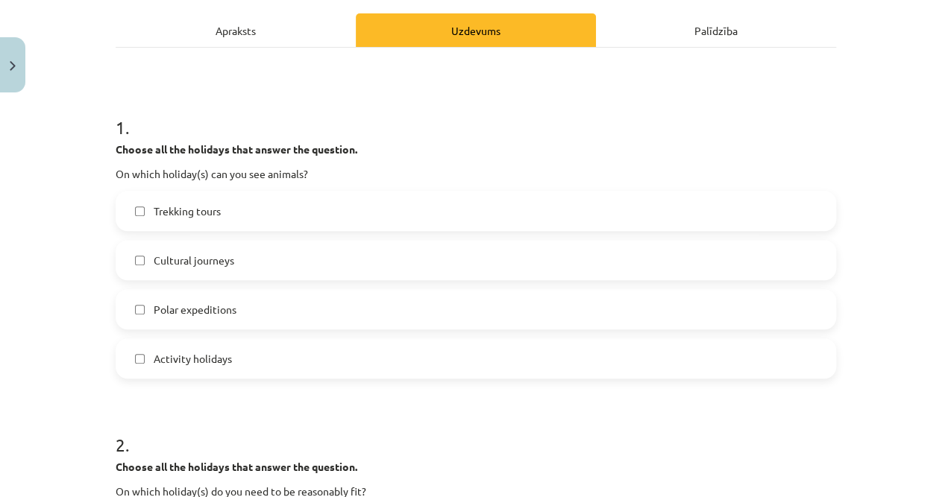
click at [189, 212] on span "Trekking tours" at bounding box center [187, 212] width 67 height 16
click at [212, 311] on span "Polar expeditions" at bounding box center [195, 310] width 83 height 16
click at [197, 351] on span "Activity holidays" at bounding box center [193, 359] width 78 height 16
click at [219, 358] on span "Activity holidays" at bounding box center [193, 359] width 78 height 16
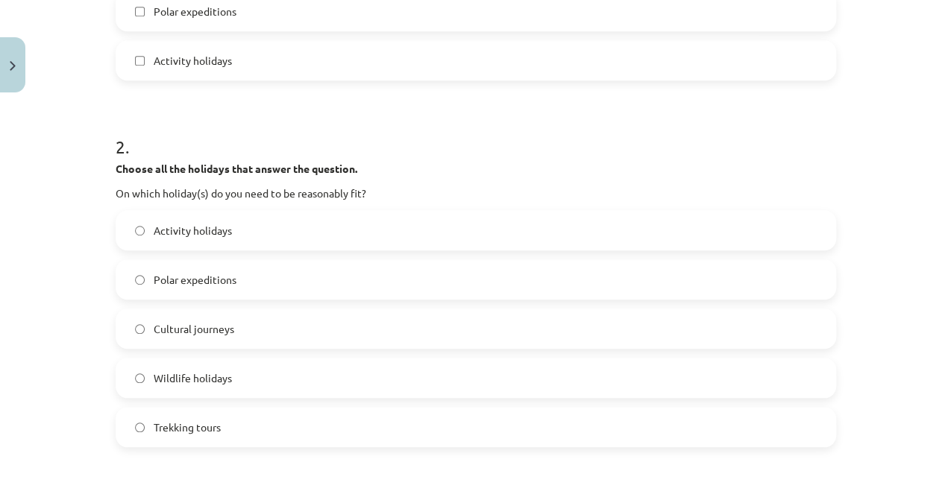
scroll to position [553, 0]
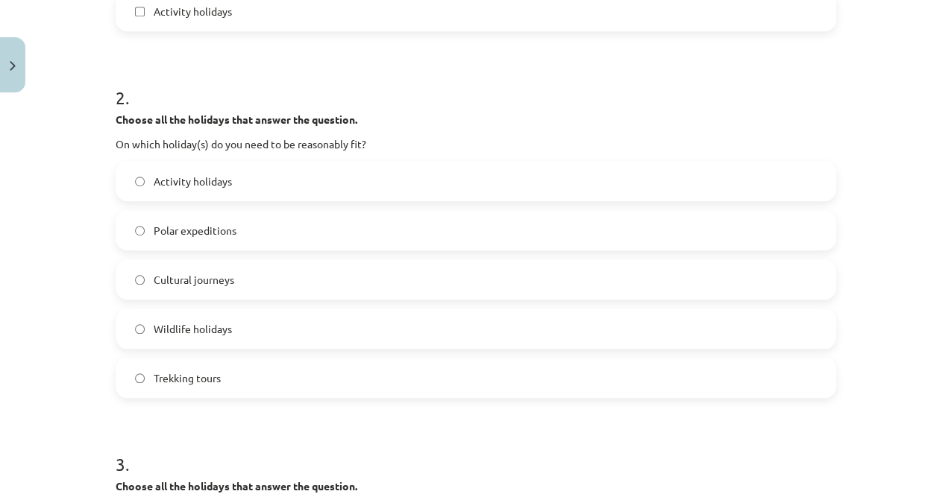
click at [185, 177] on span "Activity holidays" at bounding box center [193, 182] width 78 height 16
click at [216, 227] on span "Polar expeditions" at bounding box center [195, 231] width 83 height 16
click at [206, 180] on span "Activity holidays" at bounding box center [193, 182] width 78 height 16
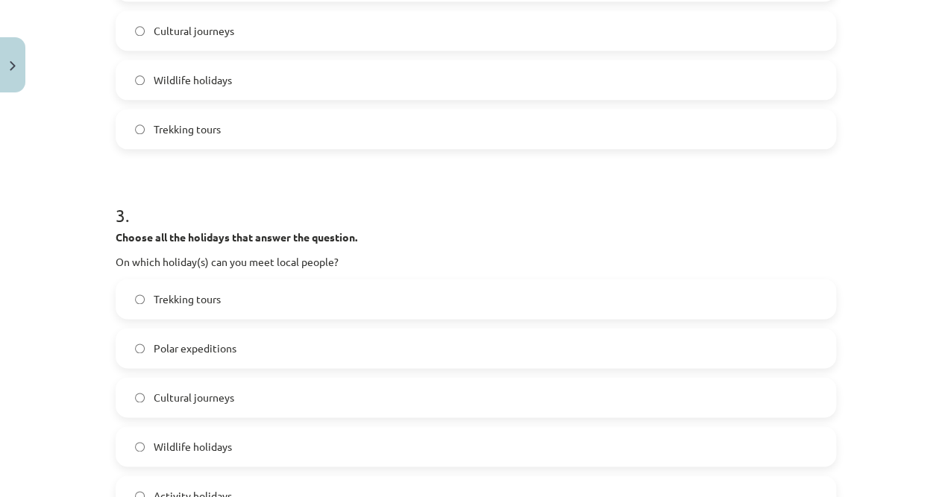
scroll to position [901, 0]
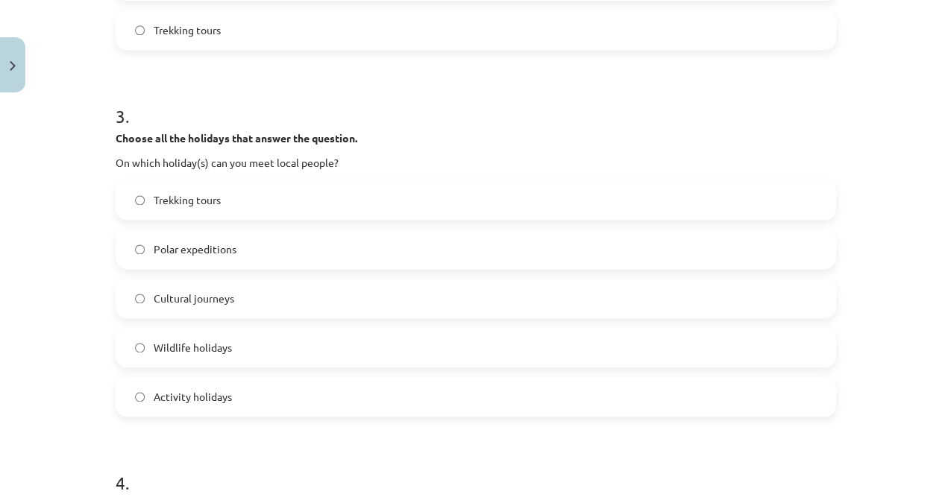
click at [207, 195] on span "Trekking tours" at bounding box center [187, 200] width 67 height 16
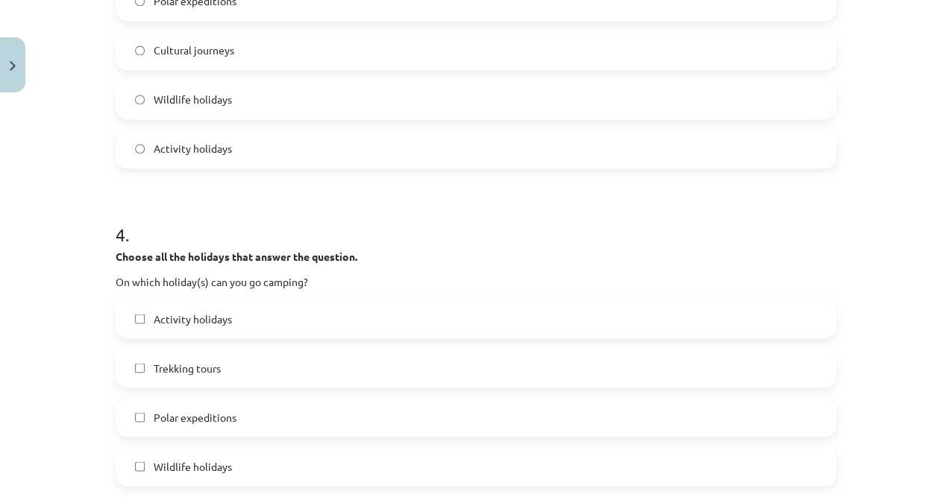
scroll to position [1250, 0]
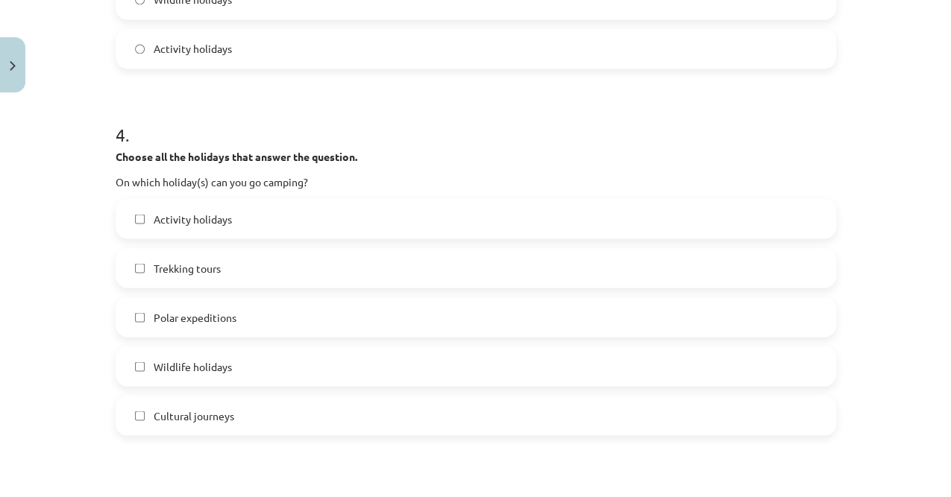
click at [221, 217] on span "Activity holidays" at bounding box center [193, 219] width 78 height 16
click at [189, 258] on label "Trekking tours" at bounding box center [475, 267] width 717 height 37
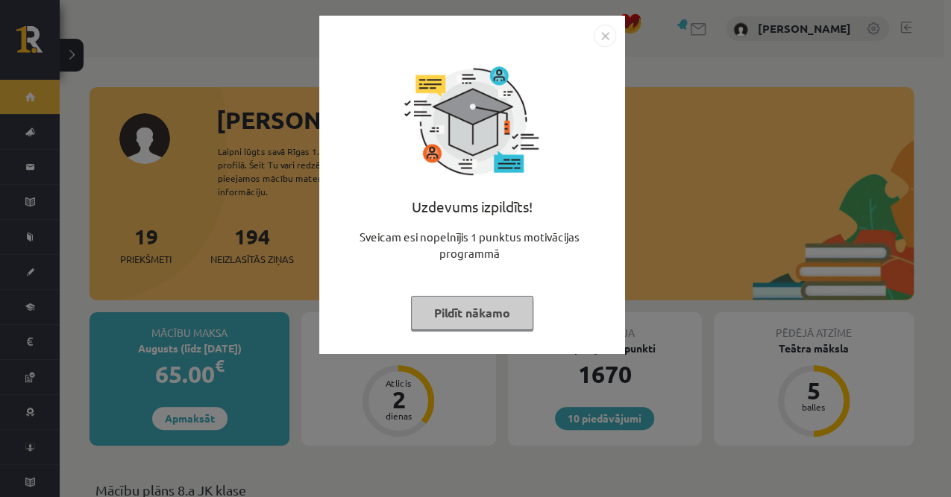
drag, startPoint x: 441, startPoint y: 323, endPoint x: 427, endPoint y: 312, distance: 18.0
click at [441, 323] on button "Pildīt nākamo" at bounding box center [472, 313] width 122 height 34
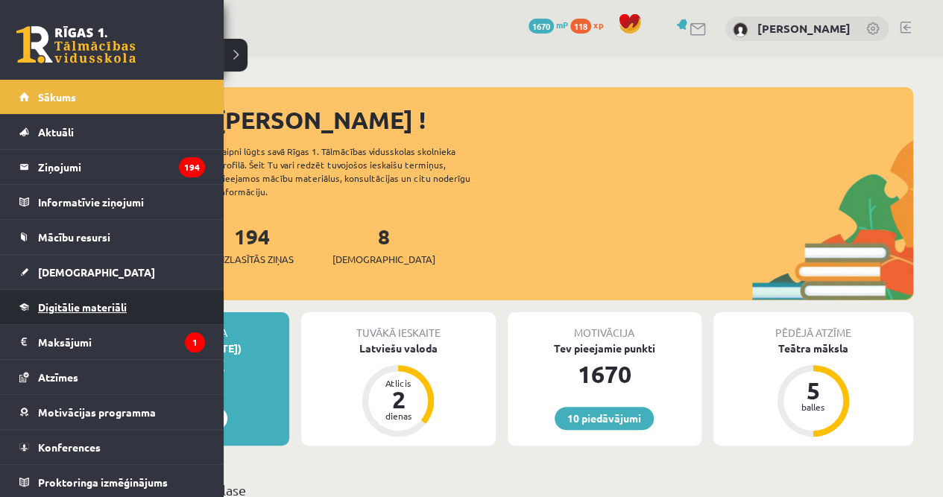
click at [130, 313] on link "Digitālie materiāli" at bounding box center [112, 307] width 186 height 34
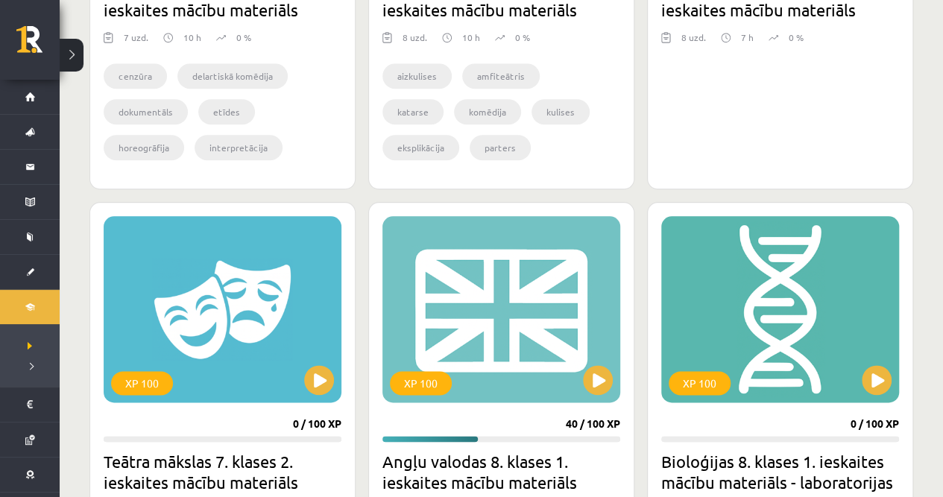
scroll to position [746, 0]
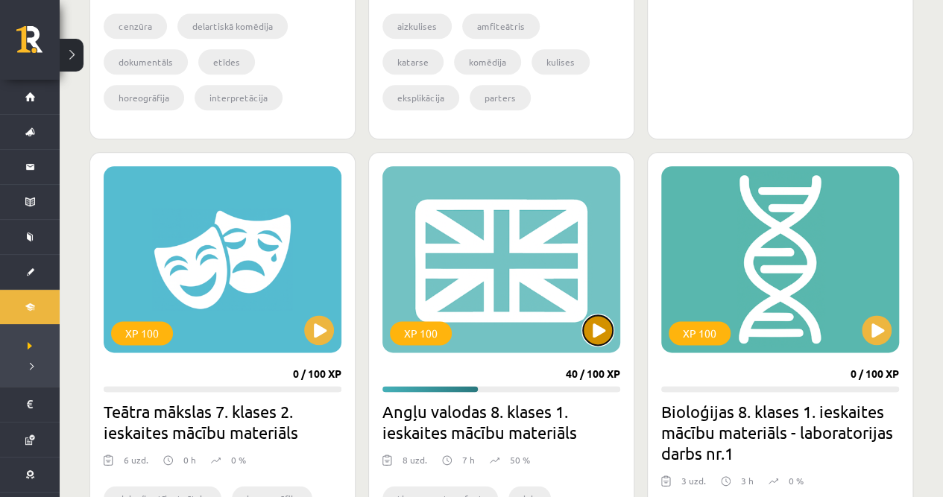
click at [588, 331] on button at bounding box center [598, 330] width 30 height 30
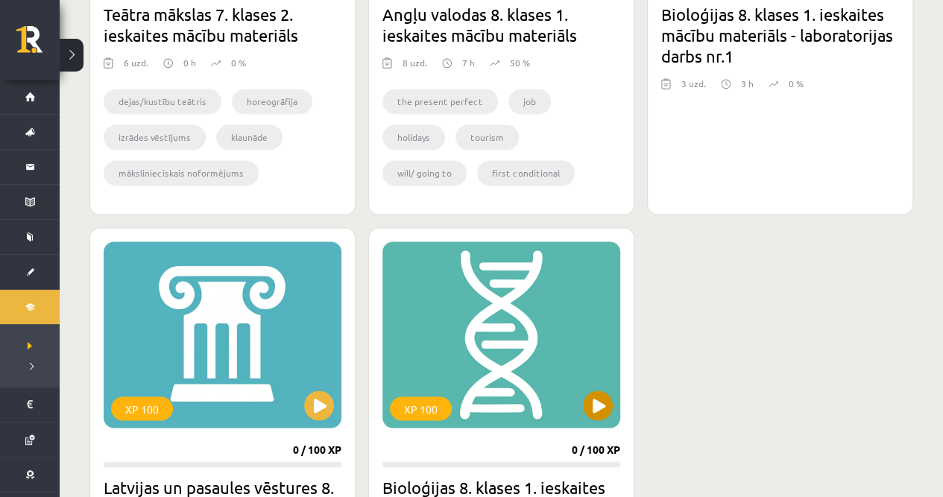
scroll to position [1093, 0]
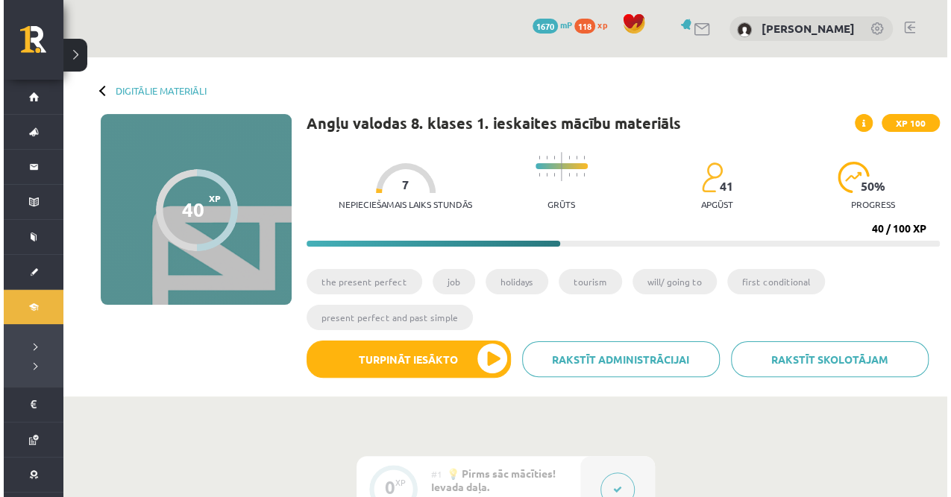
scroll to position [99, 0]
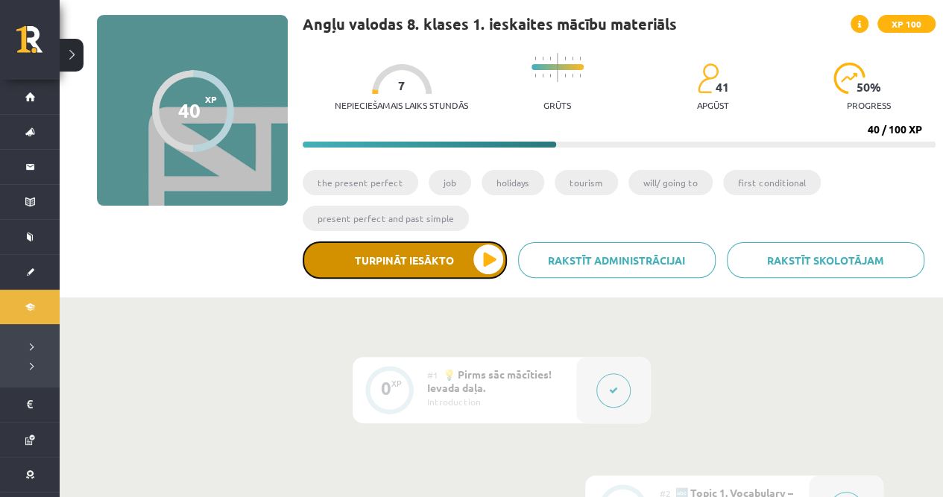
click at [444, 265] on button "Turpināt iesākto" at bounding box center [405, 260] width 204 height 37
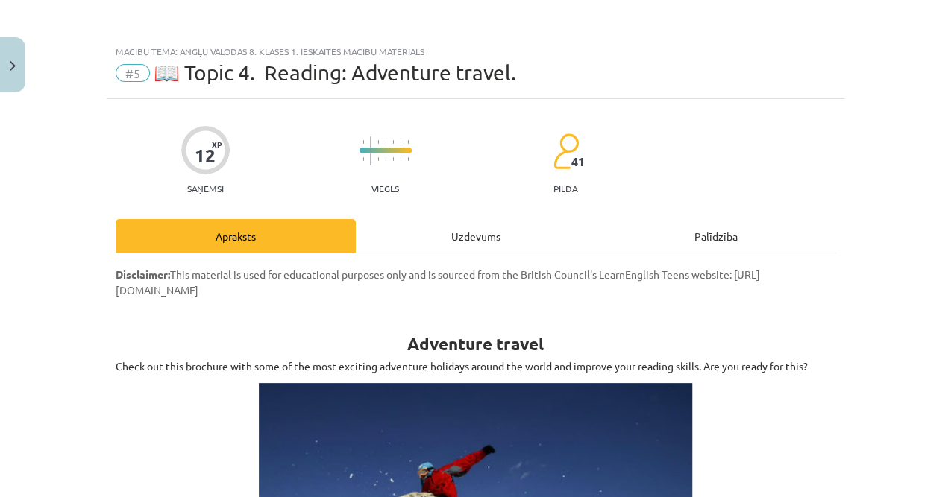
click at [500, 237] on div "Uzdevums" at bounding box center [476, 236] width 240 height 34
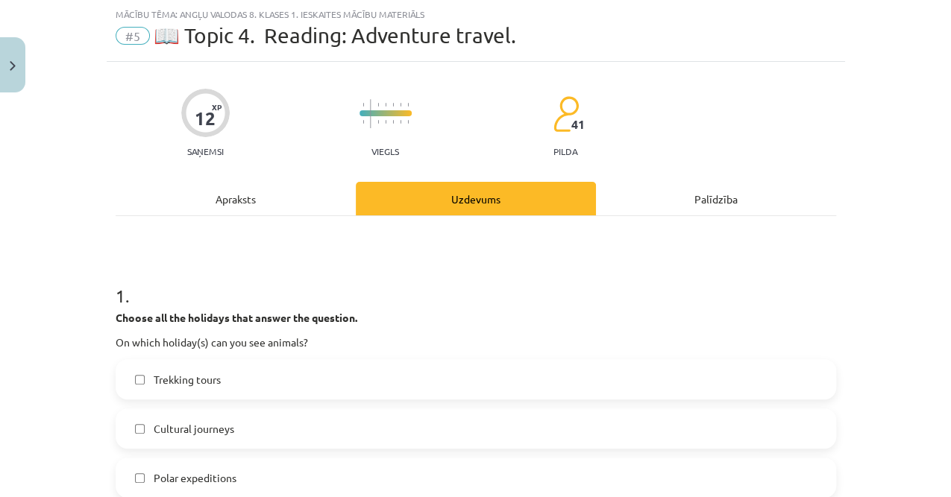
scroll to position [186, 0]
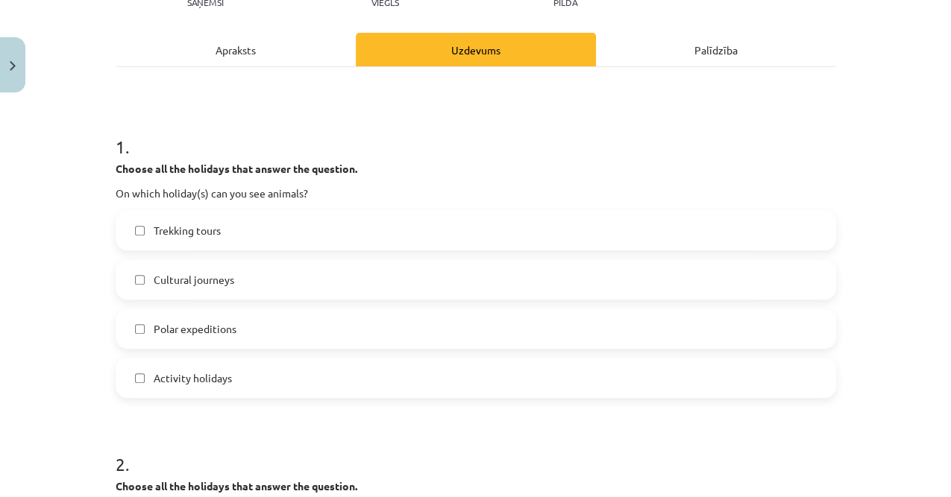
click at [224, 243] on label "Trekking tours" at bounding box center [475, 230] width 717 height 37
click at [218, 324] on span "Polar expeditions" at bounding box center [195, 329] width 83 height 16
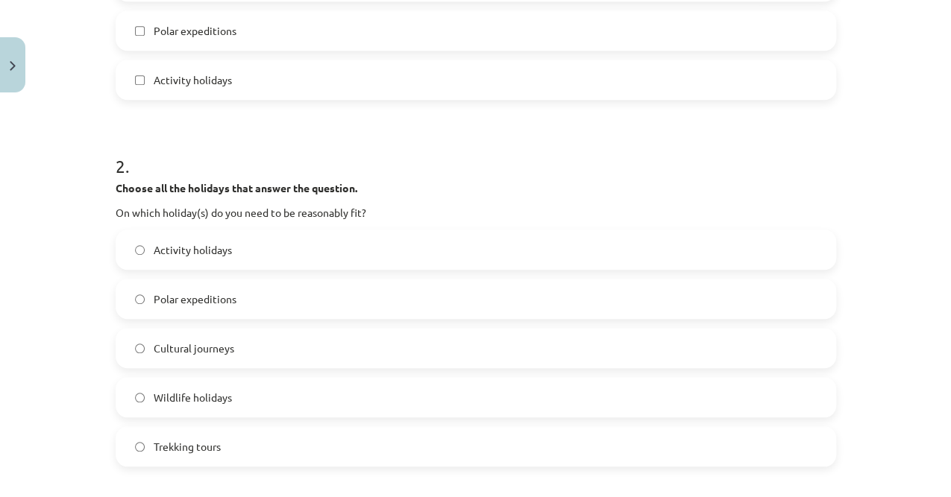
click at [213, 254] on span "Activity holidays" at bounding box center [193, 250] width 78 height 16
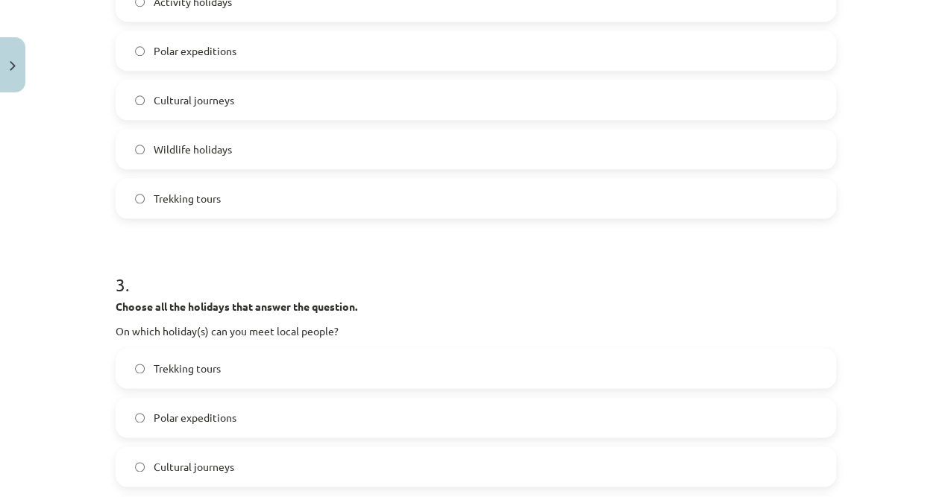
scroll to position [882, 0]
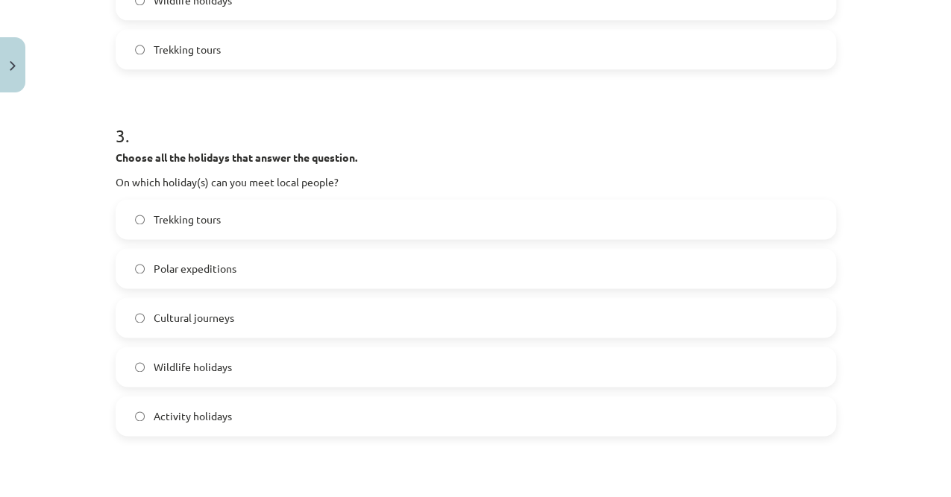
click at [219, 209] on label "Trekking tours" at bounding box center [475, 219] width 717 height 37
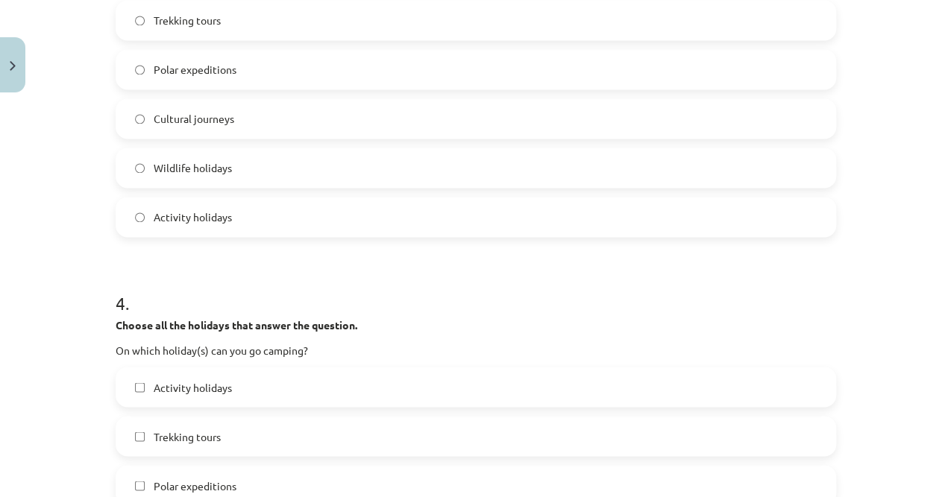
scroll to position [1279, 0]
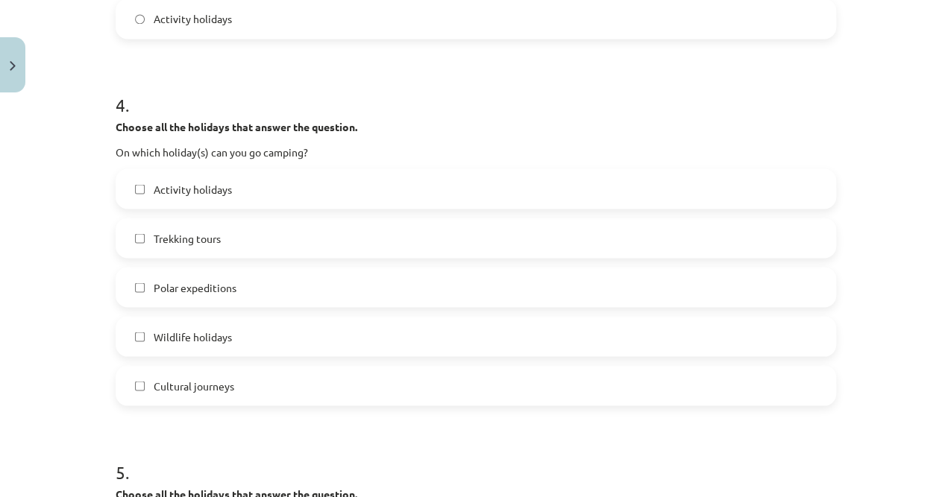
click at [218, 186] on span "Activity holidays" at bounding box center [193, 189] width 78 height 16
click at [204, 248] on label "Trekking tours" at bounding box center [475, 237] width 717 height 37
click at [236, 325] on label "Wildlife holidays" at bounding box center [475, 336] width 717 height 37
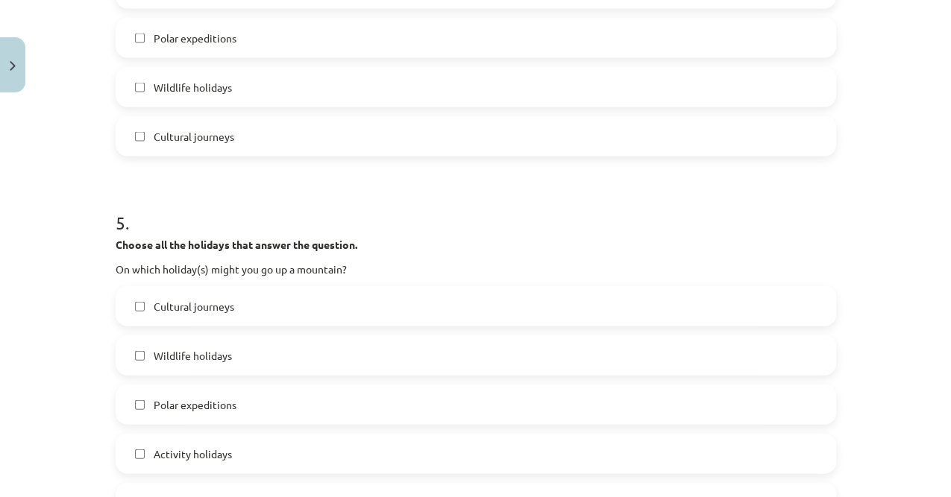
click at [212, 411] on span "Polar expeditions" at bounding box center [195, 405] width 83 height 16
click at [204, 452] on span "Activity holidays" at bounding box center [193, 455] width 78 height 16
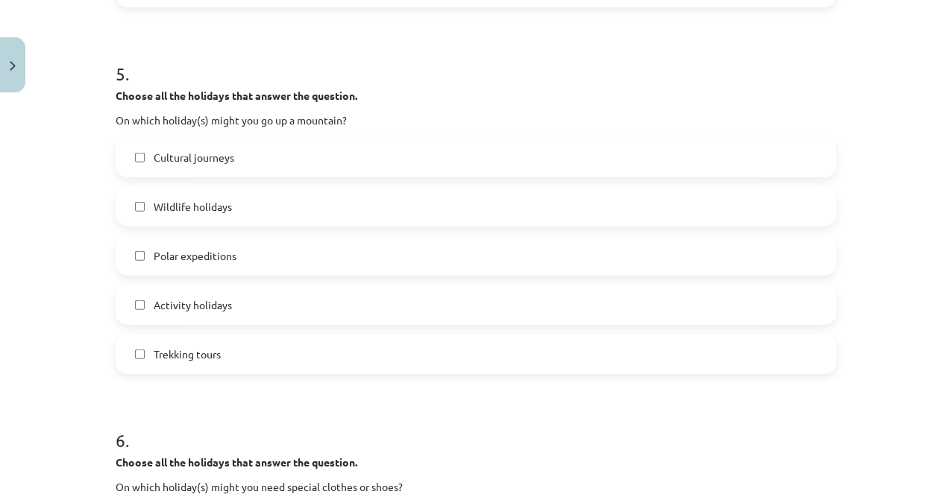
scroll to position [1777, 0]
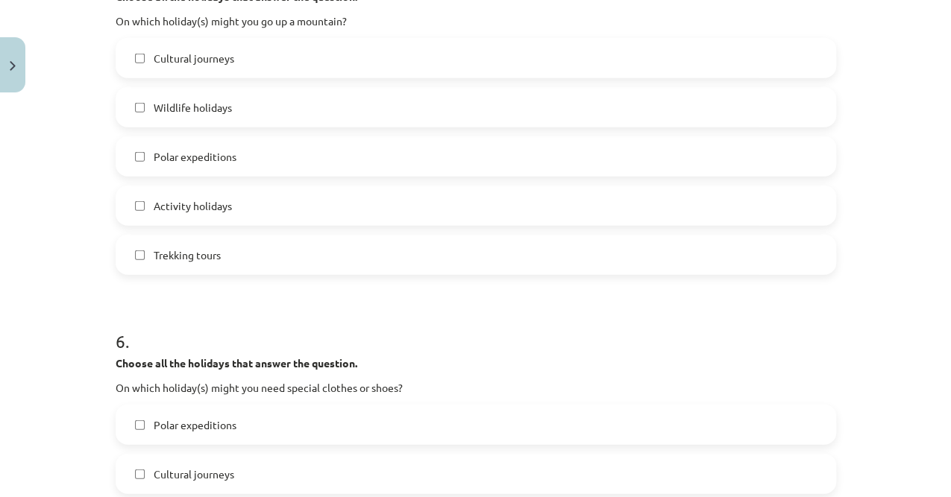
click at [192, 259] on span "Trekking tours" at bounding box center [187, 256] width 67 height 16
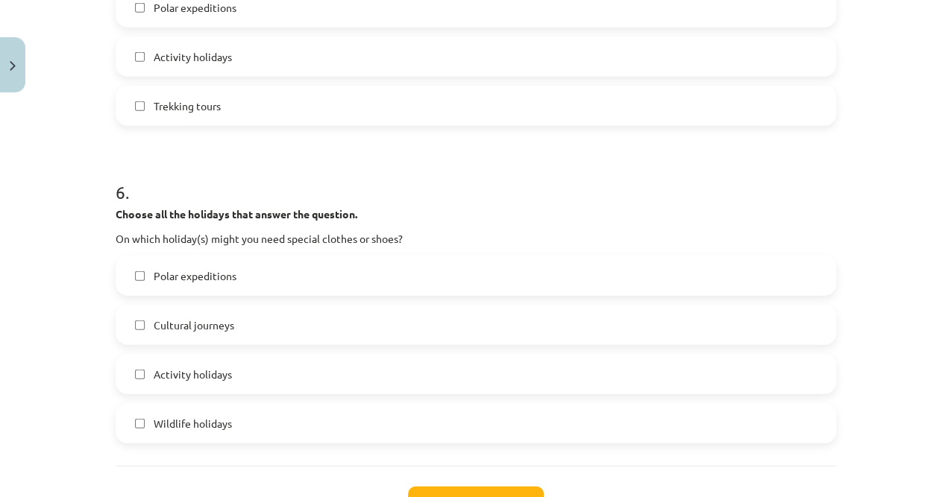
scroll to position [1976, 0]
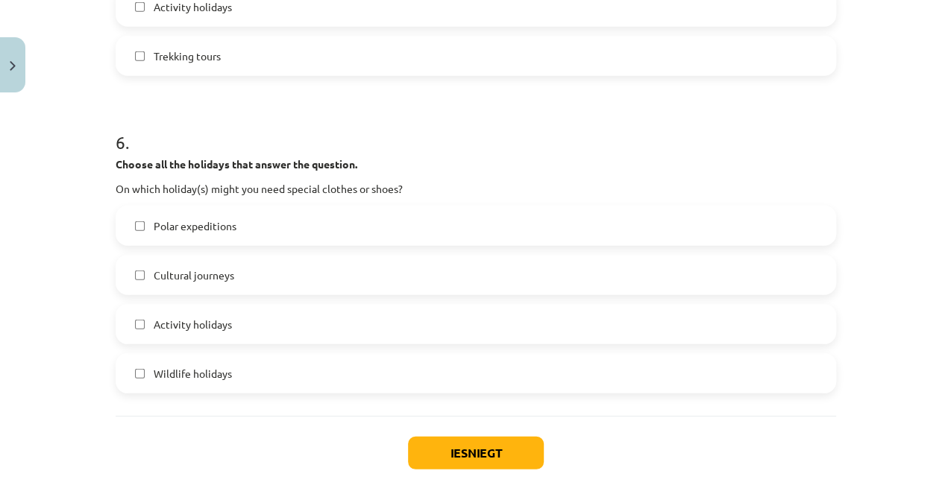
click at [209, 224] on span "Polar expeditions" at bounding box center [195, 226] width 83 height 16
click at [192, 326] on span "Activity holidays" at bounding box center [193, 325] width 78 height 16
click at [224, 352] on div "Polar expeditions Cultural journeys Activity holidays Wildlife holidays" at bounding box center [476, 300] width 720 height 188
click at [225, 367] on span "Wildlife holidays" at bounding box center [193, 374] width 78 height 16
click at [415, 458] on button "Iesniegt" at bounding box center [476, 453] width 136 height 33
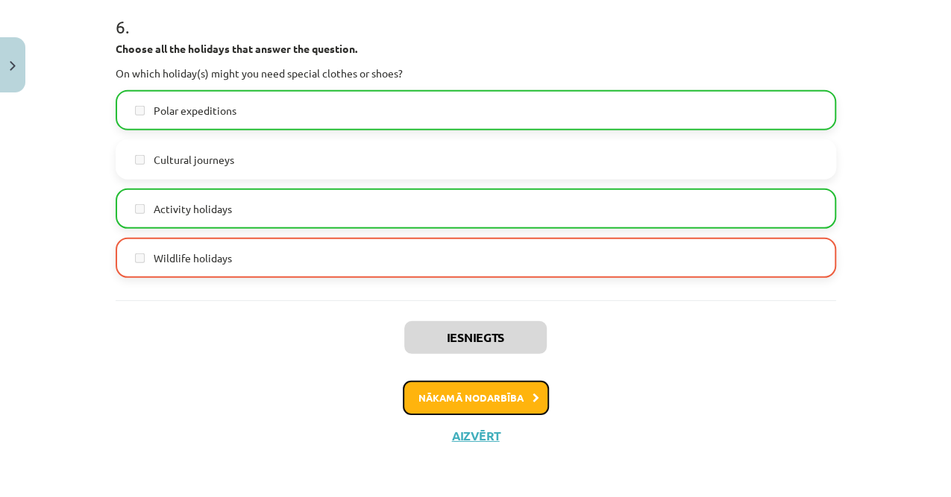
click at [415, 382] on button "Nākamā nodarbība" at bounding box center [476, 398] width 146 height 34
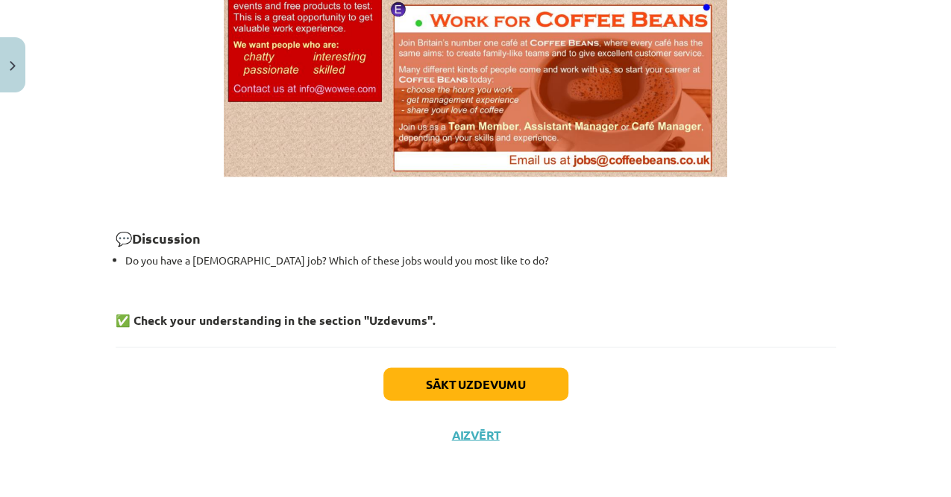
scroll to position [37, 0]
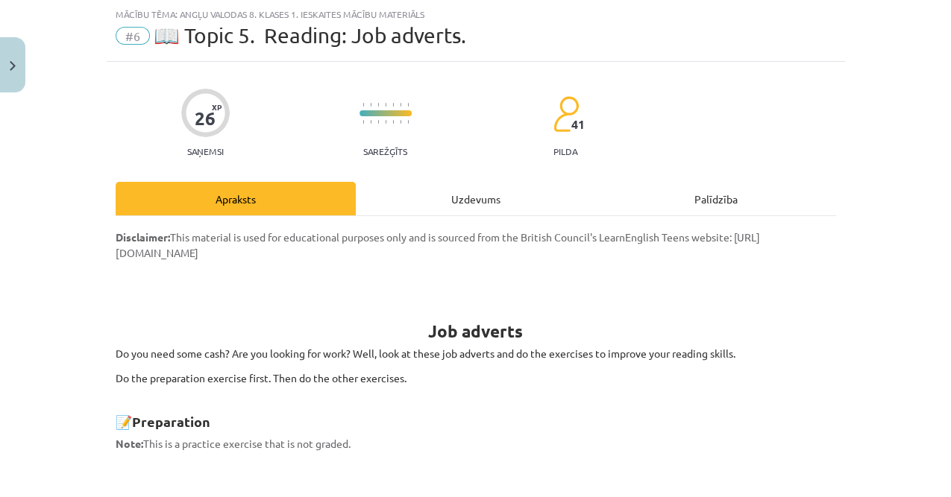
click at [398, 192] on div "Uzdevums" at bounding box center [476, 199] width 240 height 34
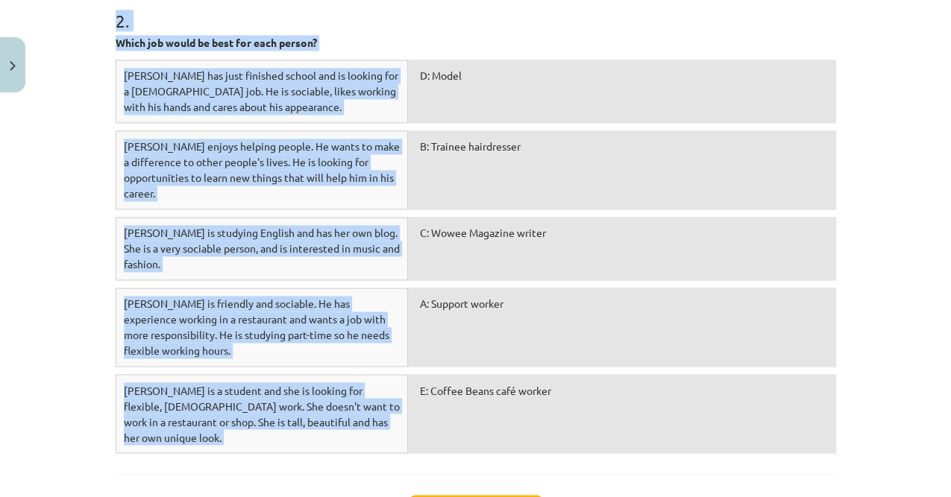
scroll to position [1108, 0]
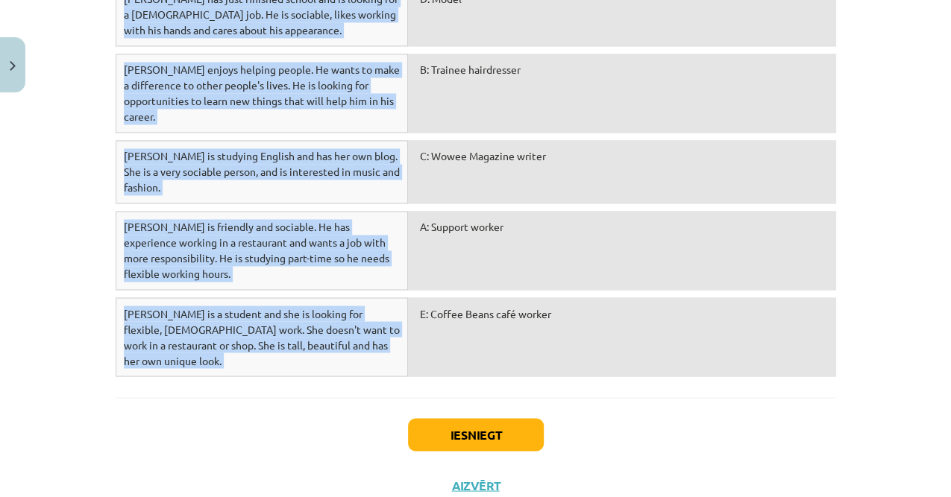
drag, startPoint x: 100, startPoint y: 215, endPoint x: 567, endPoint y: 312, distance: 476.5
click at [567, 312] on div "Mācību tēma: Angļu valodas 8. klases 1. ieskaites mācību materiāls #6 📖 Topic 5…" at bounding box center [475, 248] width 951 height 497
copy form "1 . Fill the gaps with the correct letter. Pieejamie vārdi: E A C A E E A D C C…"
click at [464, 297] on div "E: Coffee Beans café worker" at bounding box center [621, 336] width 427 height 79
click at [462, 219] on div "A: Support worker" at bounding box center [621, 250] width 427 height 79
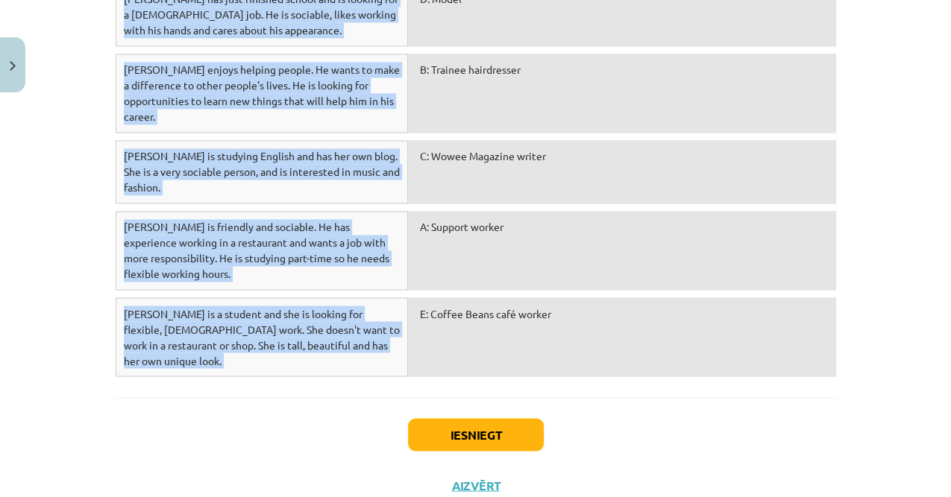
click at [323, 234] on span "Sam is friendly and sociable. He has experience working in a restaurant and wan…" at bounding box center [256, 250] width 265 height 60
click at [312, 324] on div "Sarah is a student and she is looking for flexible, part-time work. She doesn't…" at bounding box center [262, 336] width 293 height 79
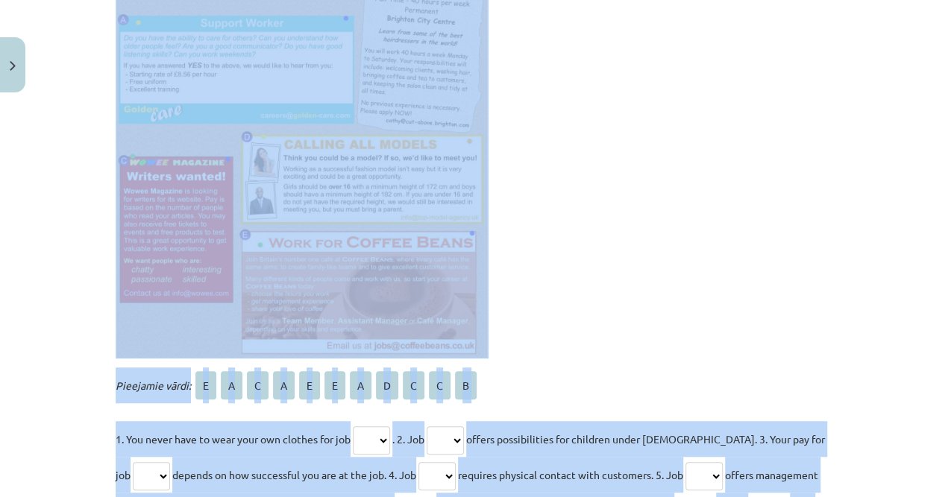
click at [87, 196] on div "Mācību tēma: Angļu valodas 8. klases 1. ieskaites mācību materiāls #6 📖 Topic 5…" at bounding box center [475, 248] width 951 height 497
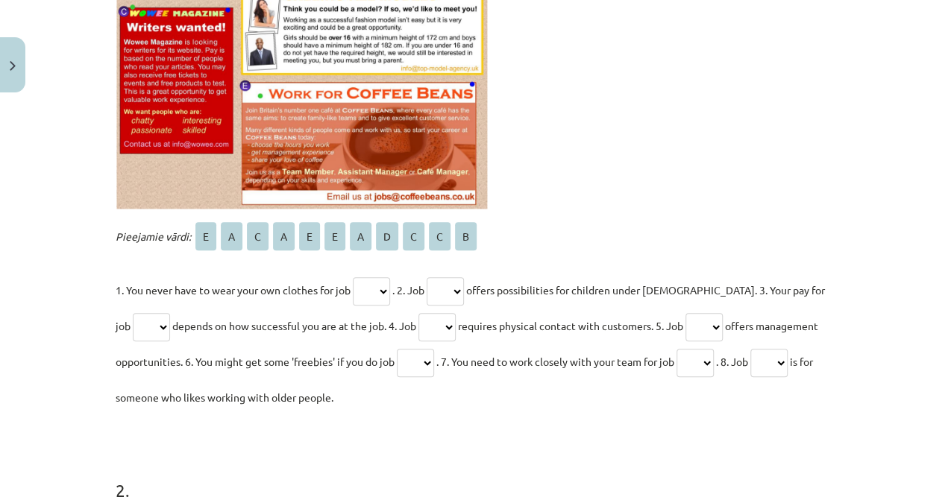
scroll to position [661, 0]
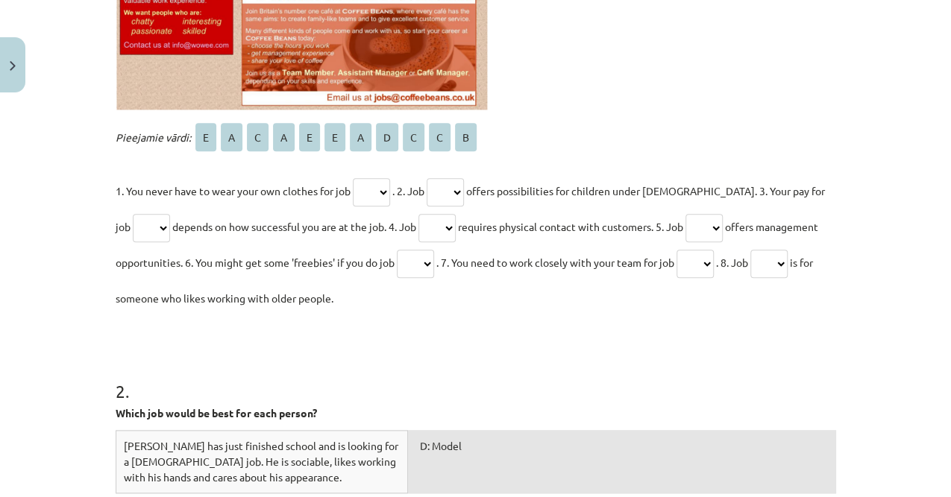
click at [397, 186] on span ". 2. Job" at bounding box center [408, 190] width 32 height 13
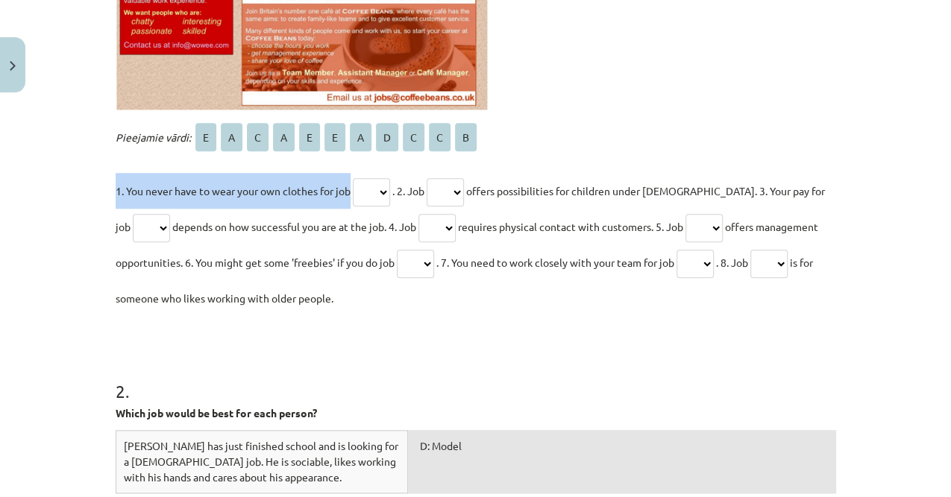
click at [388, 189] on p "1. You never have to wear your own clothes for job * * * * * * * * * * * . 2. J…" at bounding box center [476, 244] width 720 height 143
click at [387, 189] on select "* * * * * * * * * * *" at bounding box center [371, 192] width 37 height 28
click at [377, 188] on select "* * * * * * * * * * *" at bounding box center [371, 192] width 37 height 28
select select "*"
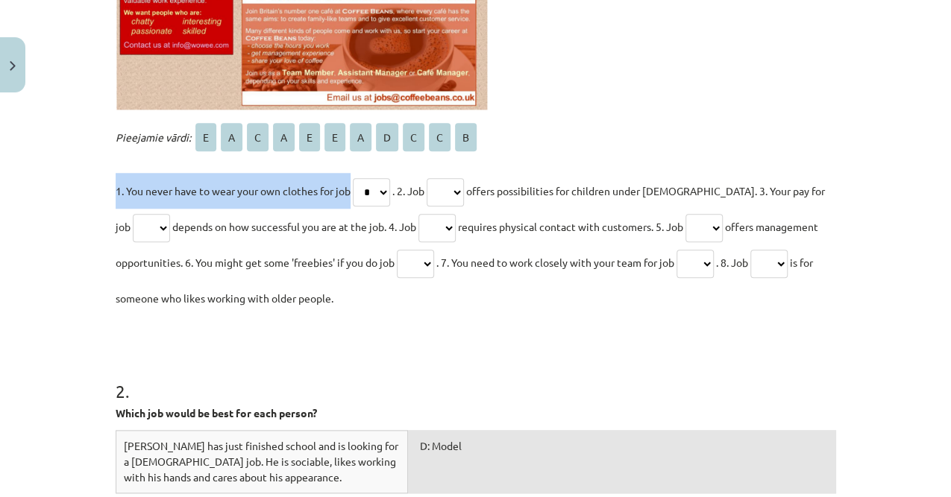
click at [354, 178] on select "* * * * * * * * * * *" at bounding box center [371, 192] width 37 height 28
click at [460, 186] on select "* * * * * * * * * * *" at bounding box center [444, 192] width 37 height 28
click at [370, 191] on select "* * * * * * * * * * *" at bounding box center [371, 192] width 37 height 28
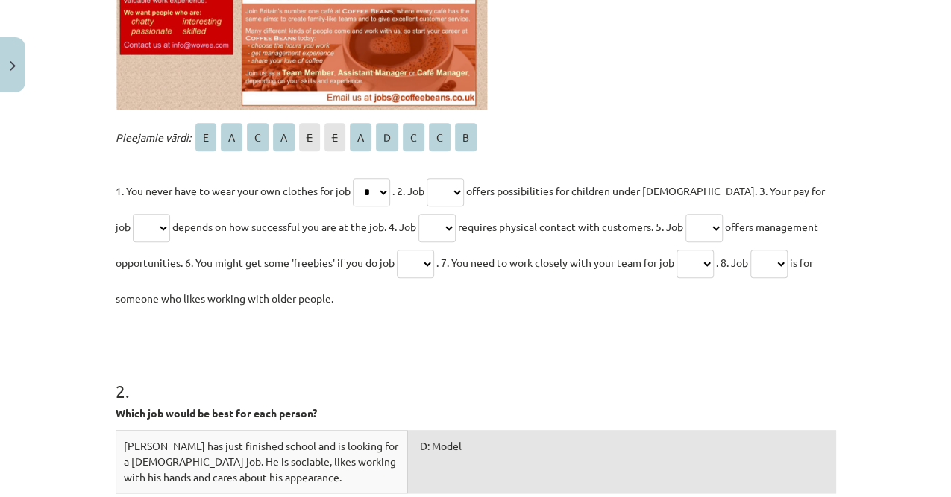
click at [418, 192] on span ". 2. Job" at bounding box center [408, 190] width 32 height 13
click at [456, 186] on select "* * * * * * * * * * *" at bounding box center [444, 192] width 37 height 28
select select "*"
click at [432, 178] on select "* * * * * * * * * * *" at bounding box center [444, 192] width 37 height 28
click at [142, 216] on select "* * * * * * * * * * *" at bounding box center [151, 228] width 37 height 28
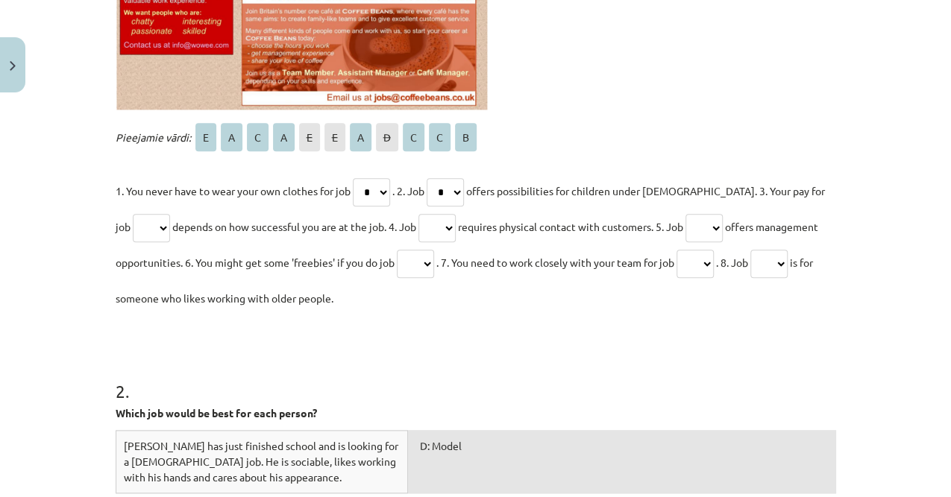
select select "*"
click at [133, 214] on select "* * * * * * * * * * *" at bounding box center [151, 228] width 37 height 28
click at [438, 225] on select "* * * * * * * * * * *" at bounding box center [436, 228] width 37 height 28
select select "*"
click at [418, 214] on select "* * * * * * * * * * *" at bounding box center [436, 228] width 37 height 28
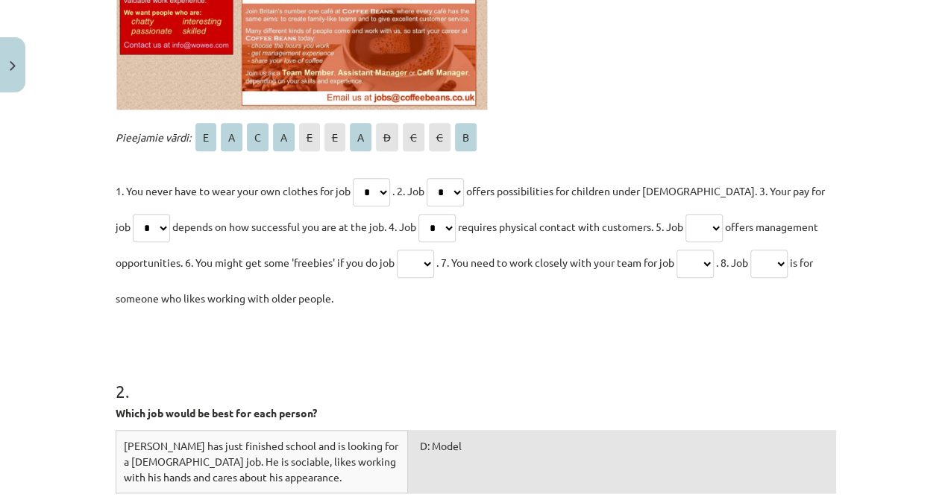
click at [711, 235] on select "* * * * * * * * * * *" at bounding box center [703, 228] width 37 height 28
select select "*"
click at [685, 214] on select "* * * * * * * * * * *" at bounding box center [703, 228] width 37 height 28
click at [432, 262] on select "* * * * * * * * * * *" at bounding box center [415, 264] width 37 height 28
click at [430, 260] on select "* * * * * * * * * * *" at bounding box center [415, 264] width 37 height 28
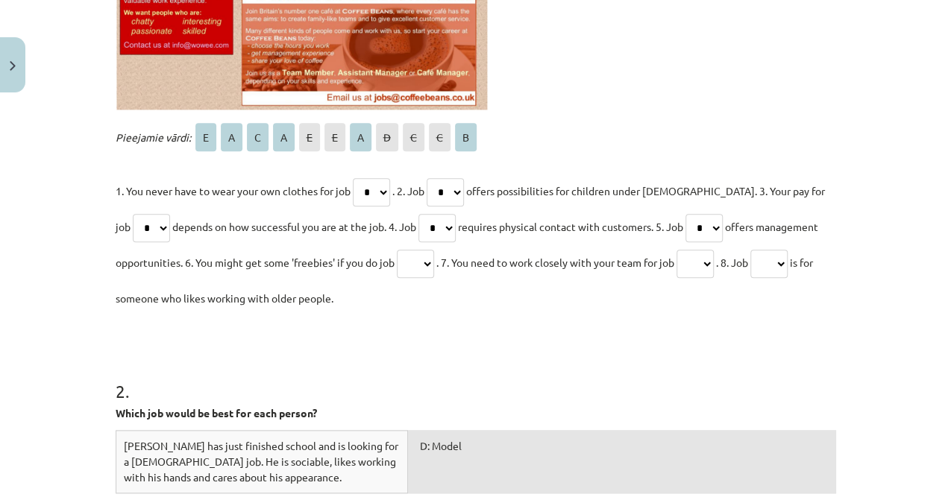
click at [424, 260] on select "* * * * * * * * * * *" at bounding box center [415, 264] width 37 height 28
select select "*"
click at [398, 250] on select "* * * * * * * * * * *" at bounding box center [415, 264] width 37 height 28
click at [711, 261] on select "* * * * * * * * * * *" at bounding box center [694, 264] width 37 height 28
select select "*"
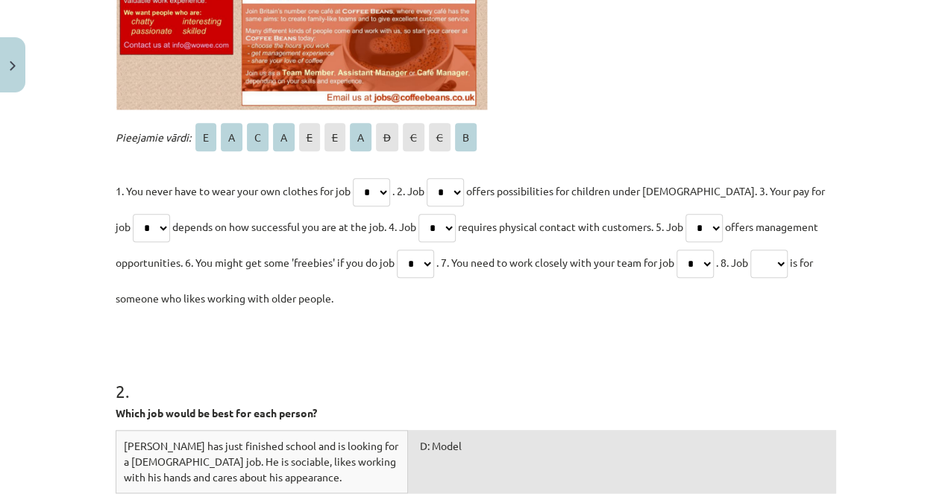
click at [684, 250] on select "* * * * * * * * * * *" at bounding box center [694, 264] width 37 height 28
click at [787, 256] on select "* * * * * * * * * * *" at bounding box center [768, 264] width 37 height 28
select select "*"
click at [763, 250] on select "* * * * * * * * * * *" at bounding box center [768, 264] width 37 height 28
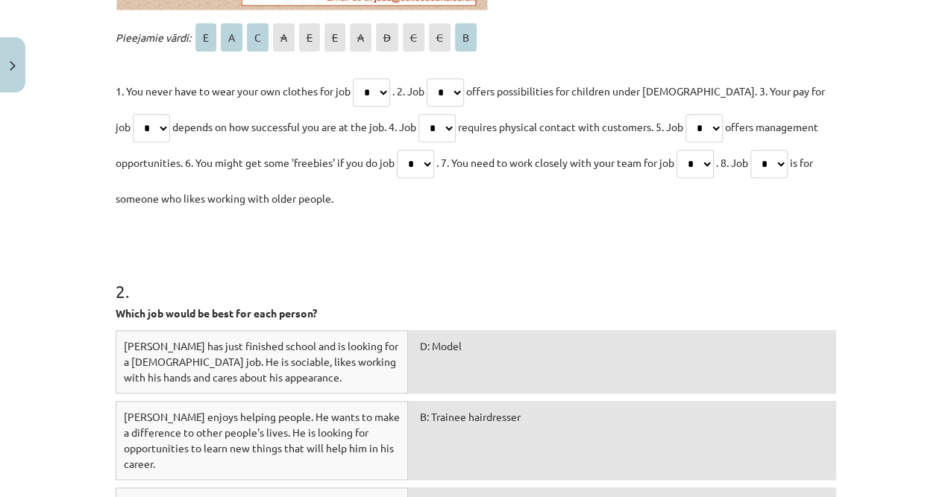
click at [421, 344] on span "D: Model" at bounding box center [441, 345] width 42 height 13
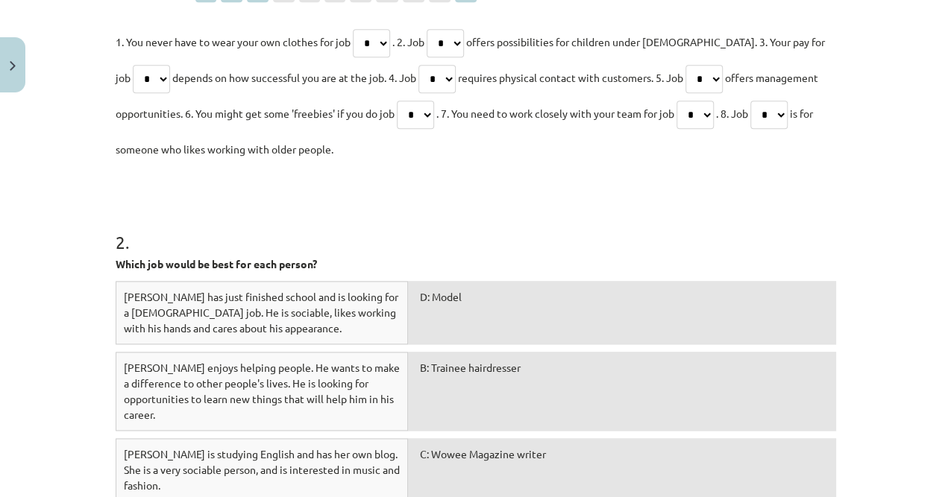
click at [438, 355] on div "B: Trainee hairdresser" at bounding box center [621, 391] width 427 height 79
click at [430, 362] on span "B: Trainee hairdresser" at bounding box center [470, 367] width 101 height 13
click at [255, 292] on span "Dave has just finished school and is looking for a full-time job. He is sociabl…" at bounding box center [261, 312] width 274 height 45
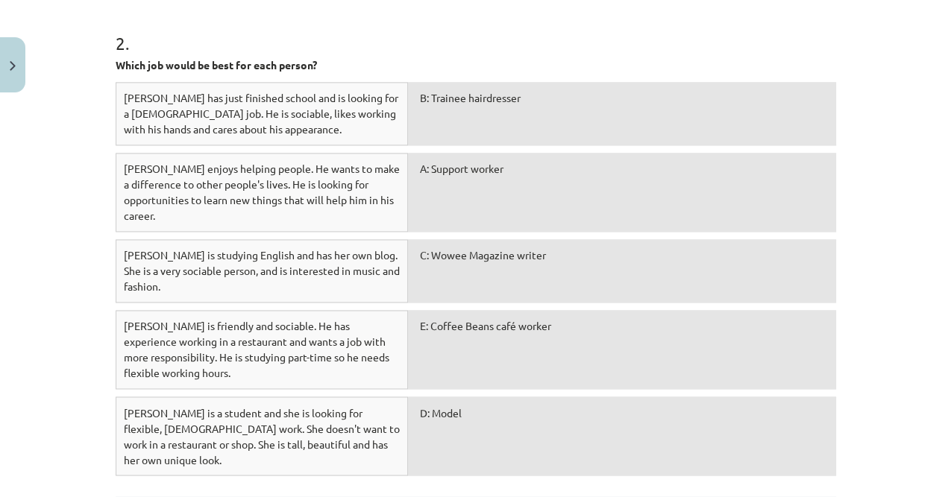
scroll to position [1059, 0]
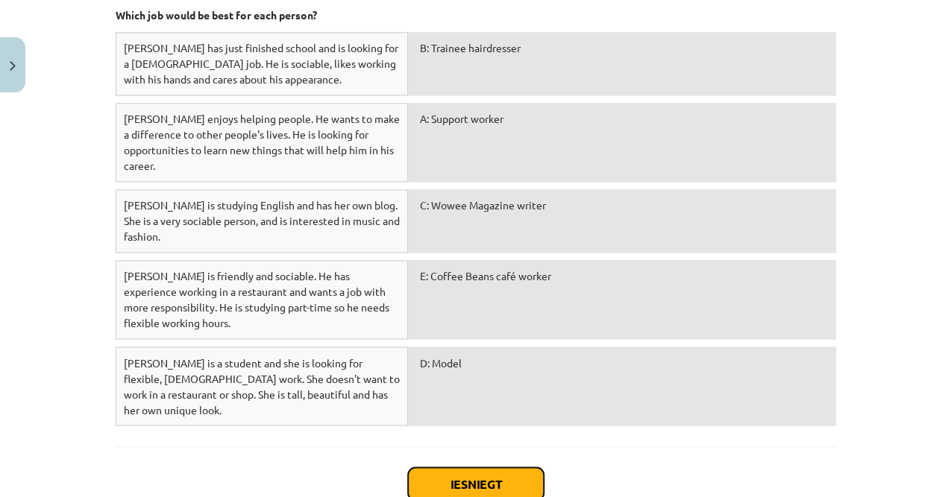
click at [456, 467] on button "Iesniegt" at bounding box center [476, 483] width 136 height 33
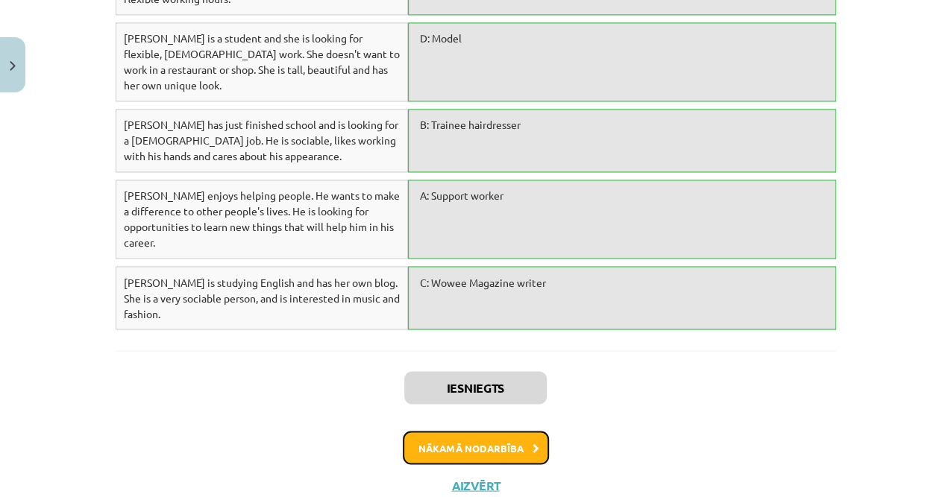
click at [493, 431] on button "Nākamā nodarbība" at bounding box center [476, 448] width 146 height 34
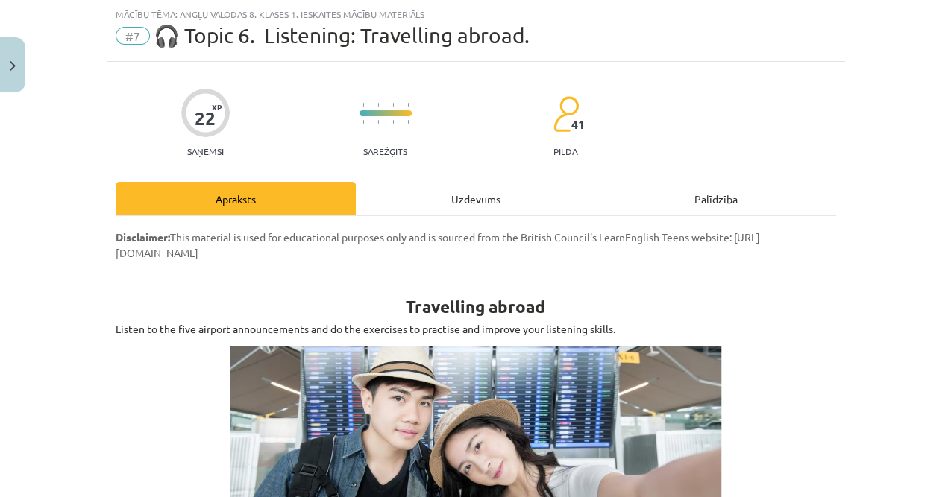
click at [427, 199] on div "Uzdevums" at bounding box center [476, 199] width 240 height 34
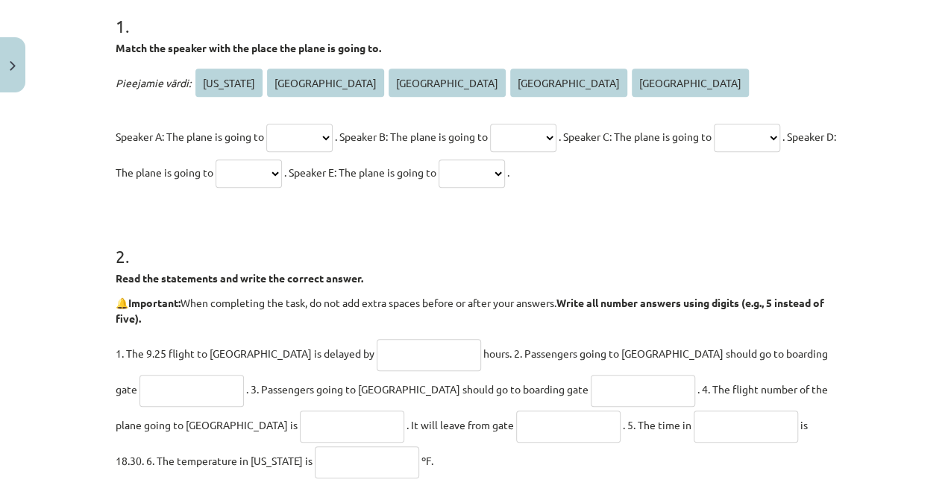
scroll to position [461, 0]
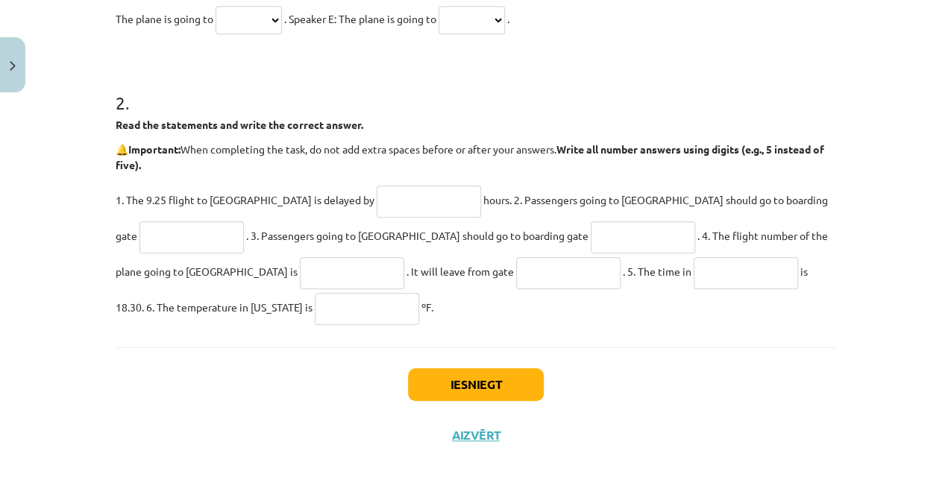
drag, startPoint x: 80, startPoint y: 181, endPoint x: 344, endPoint y: 333, distance: 304.9
click at [344, 333] on div "Mācību tēma: Angļu valodas 8. klases 1. ieskaites mācību materiāls #7 🎧 Topic 6…" at bounding box center [475, 248] width 951 height 497
copy form "1 . Match the speaker with the place the plane is going to. Pieejamie vārdi: Ne…"
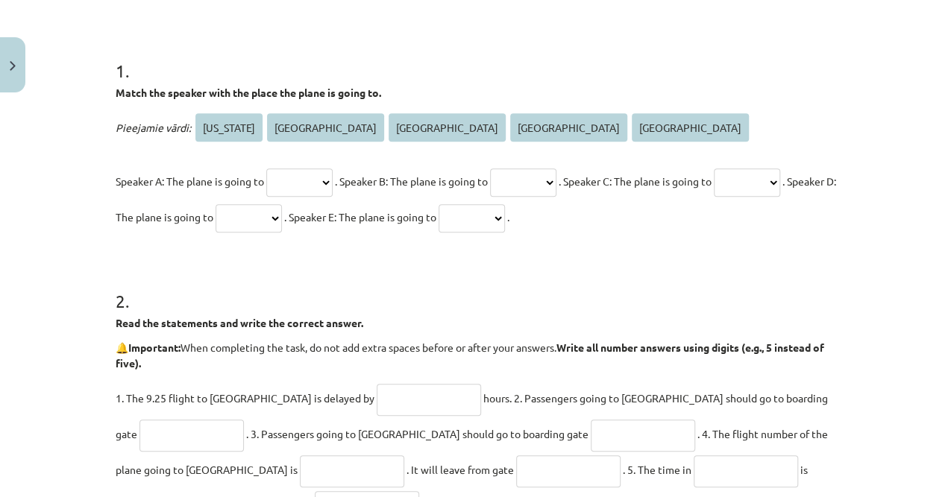
scroll to position [113, 0]
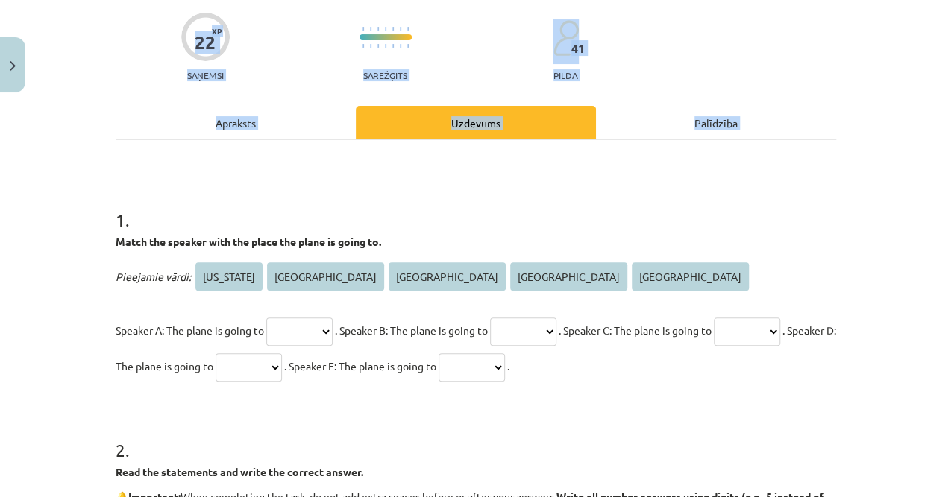
click at [36, 227] on div "Mācību tēma: Angļu valodas 8. klases 1. ieskaites mācību materiāls #7 🎧 Topic 6…" at bounding box center [475, 248] width 951 height 497
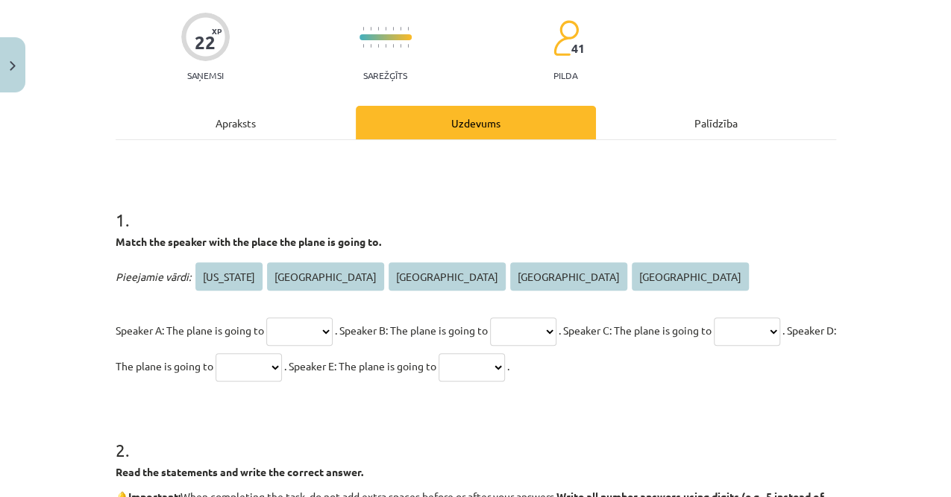
click at [223, 278] on span "New York" at bounding box center [228, 276] width 67 height 28
click at [267, 335] on select "******** ****** ********* **** *****" at bounding box center [299, 332] width 66 height 28
select select "********"
click at [266, 318] on select "******** ****** ********* **** *****" at bounding box center [299, 332] width 66 height 28
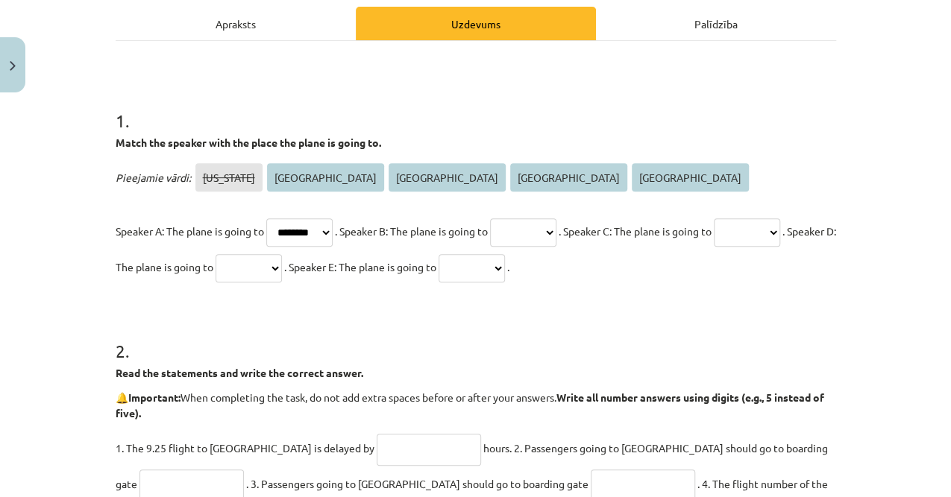
scroll to position [163, 0]
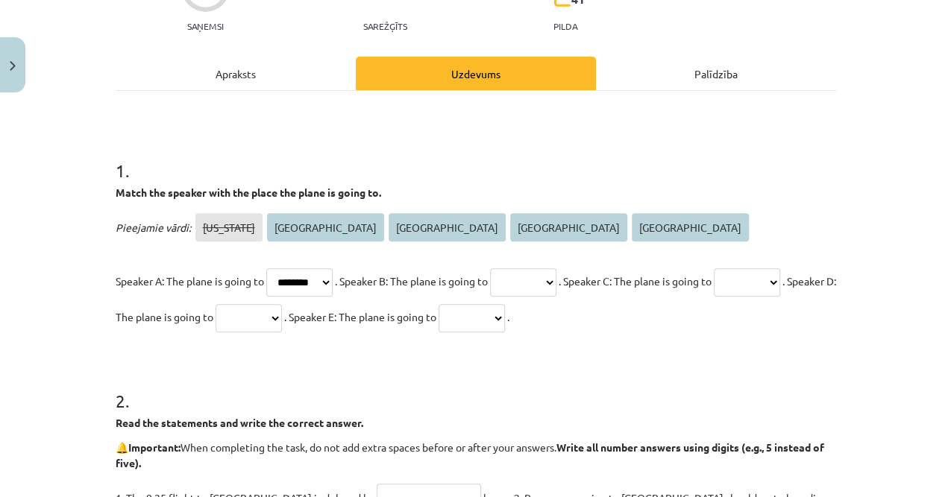
click at [563, 248] on div "Pieejamie vārdi: New York Athens Amsterdam Rome Tokyo Speaker A: The plane is g…" at bounding box center [476, 271] width 720 height 125
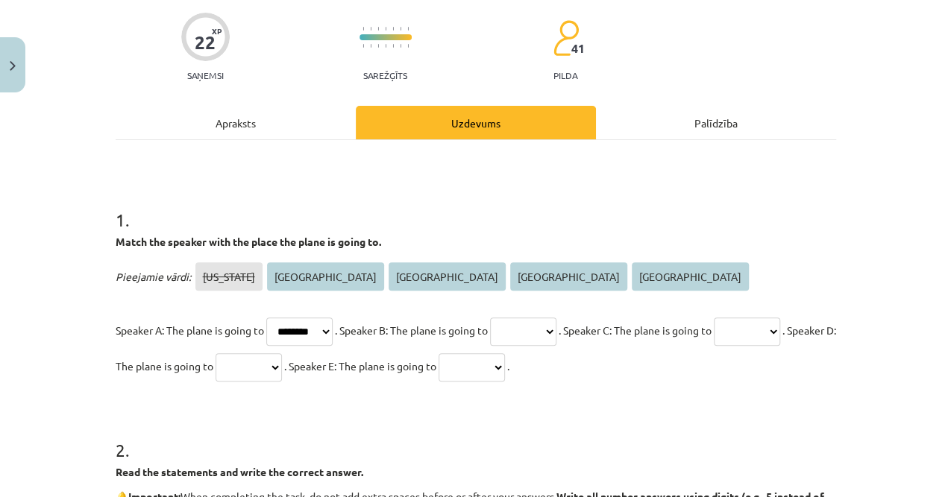
click at [210, 116] on div "Apraksts" at bounding box center [236, 123] width 240 height 34
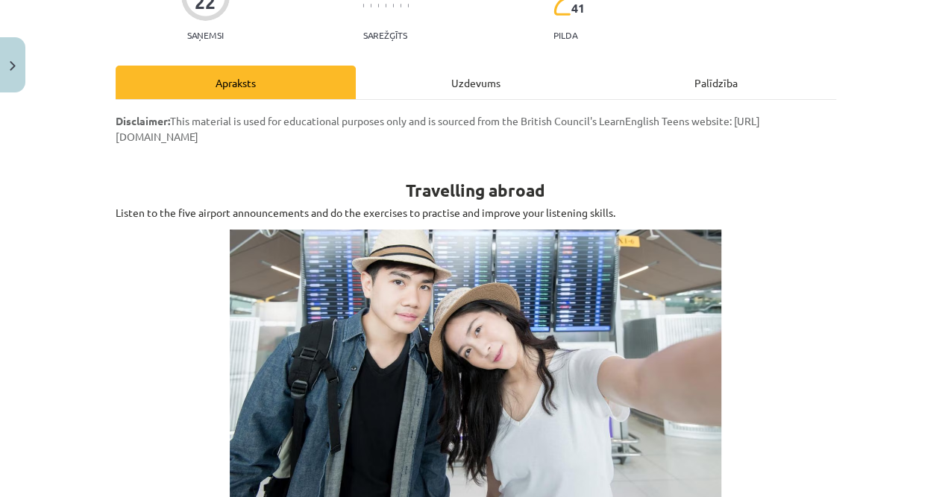
scroll to position [0, 0]
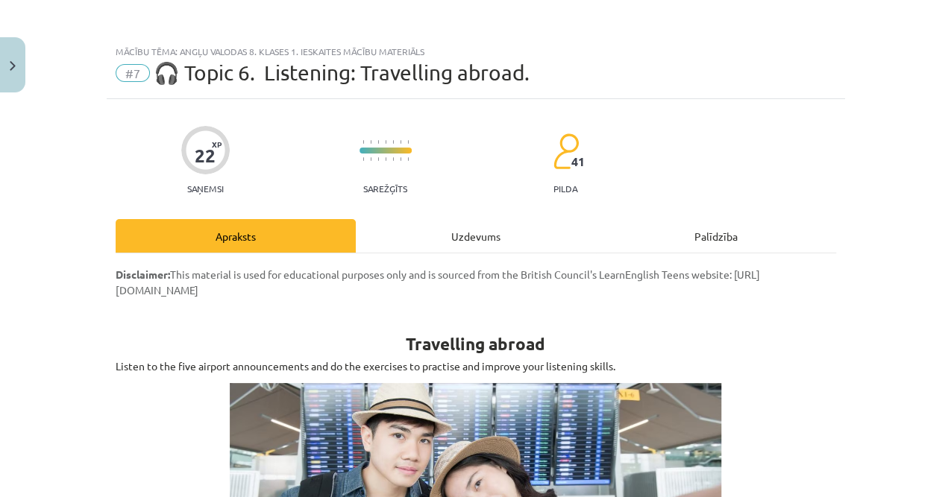
click at [411, 226] on div "Uzdevums" at bounding box center [476, 236] width 240 height 34
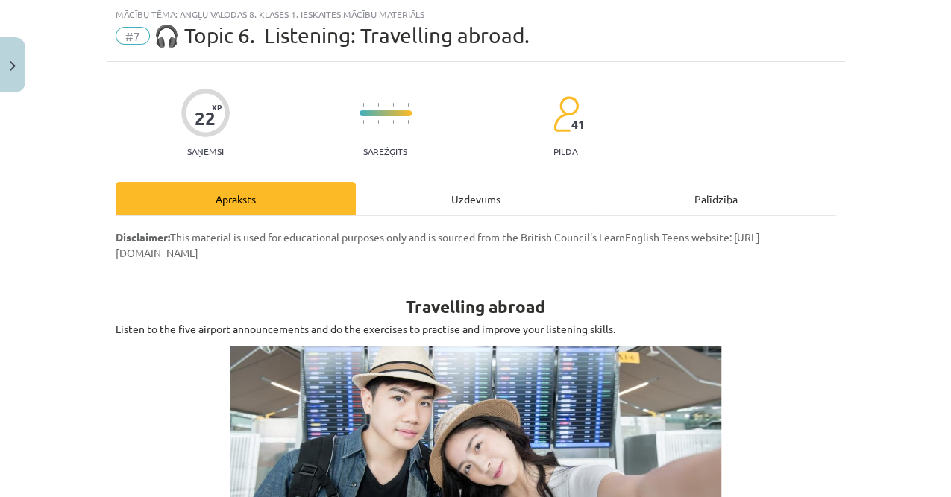
select select "********"
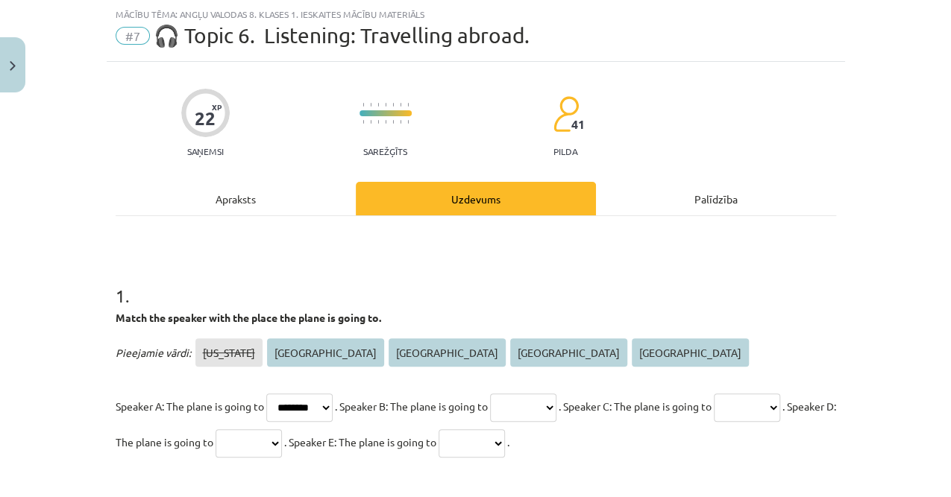
scroll to position [136, 0]
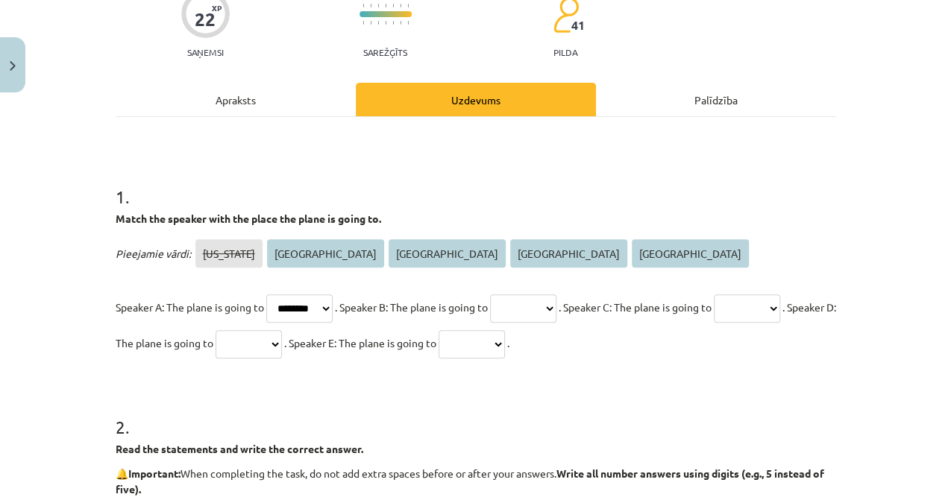
click at [312, 307] on select "******** ****** ********* **** *****" at bounding box center [299, 308] width 66 height 28
click at [312, 310] on select "******** ****** ********* **** *****" at bounding box center [299, 308] width 66 height 28
drag, startPoint x: 497, startPoint y: 310, endPoint x: 508, endPoint y: 309, distance: 11.2
click at [488, 310] on span ". Speaker B: The plane is going to" at bounding box center [411, 306] width 153 height 13
click at [541, 306] on select "******** ****** ********* **** *****" at bounding box center [523, 308] width 66 height 28
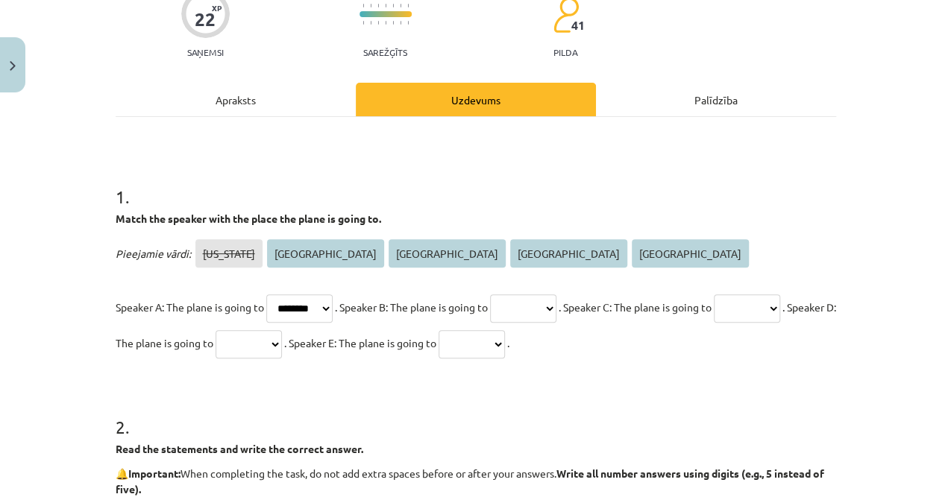
select select "******"
click at [514, 294] on select "******** ****** ********* **** *****" at bounding box center [523, 308] width 66 height 28
click at [282, 343] on select "******** ****** ********* **** *****" at bounding box center [248, 344] width 66 height 28
select select "*********"
click at [282, 330] on select "******** ****** ********* **** *****" at bounding box center [248, 344] width 66 height 28
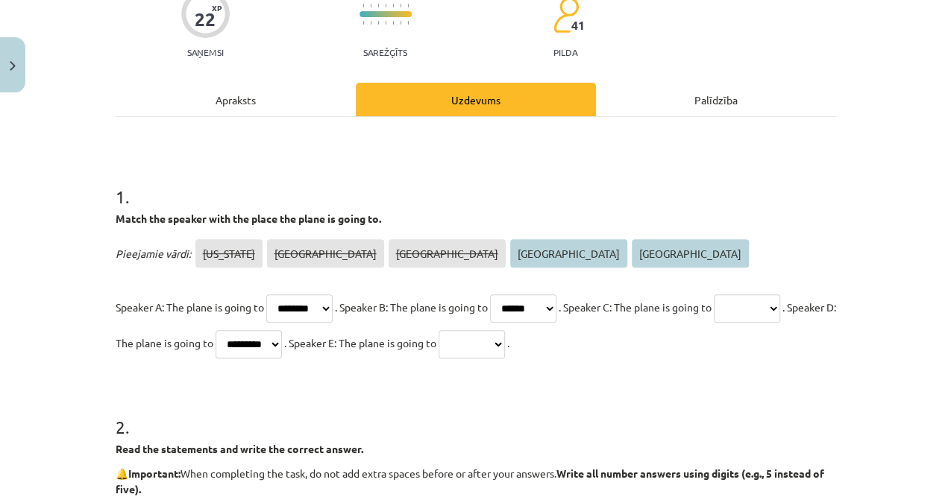
click at [505, 341] on select "******** ****** ********* **** *****" at bounding box center [471, 344] width 66 height 28
select select "*****"
click at [505, 330] on select "******** ****** ********* **** *****" at bounding box center [471, 344] width 66 height 28
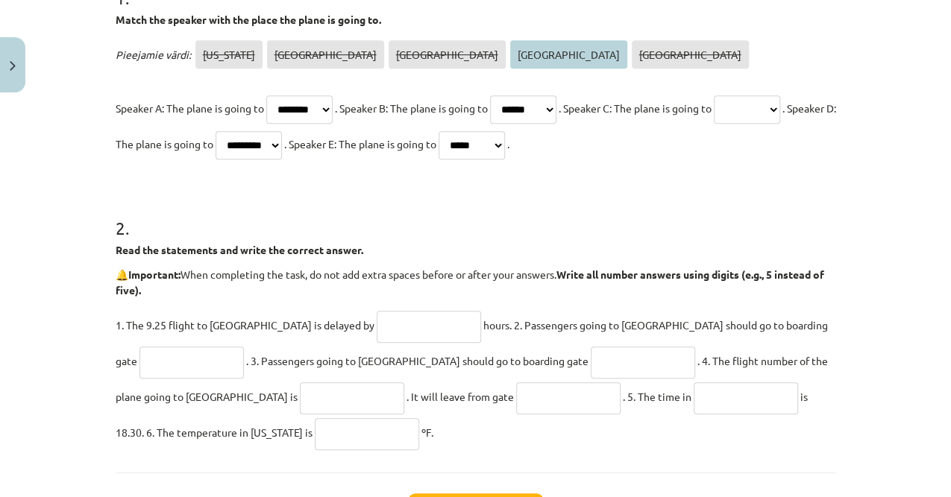
scroll to position [385, 0]
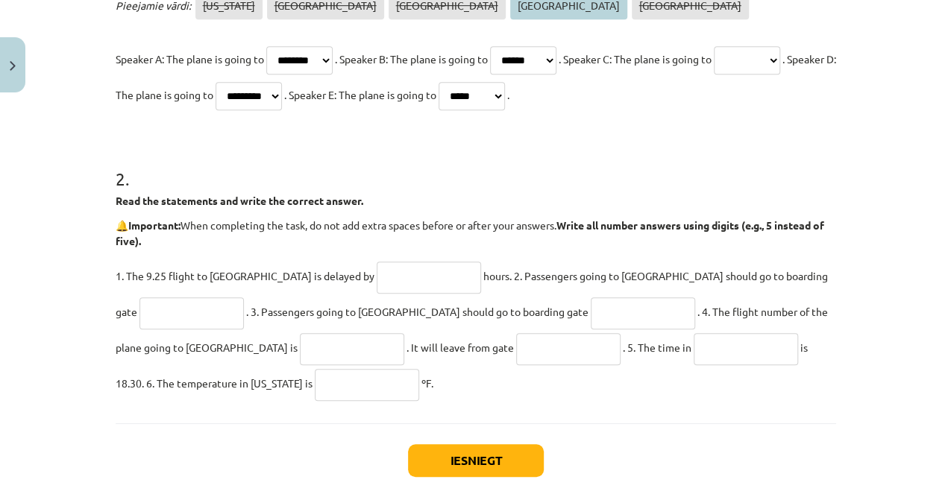
click at [377, 275] on input "text" at bounding box center [429, 278] width 104 height 32
click at [458, 474] on button "Iesniegt" at bounding box center [476, 460] width 136 height 33
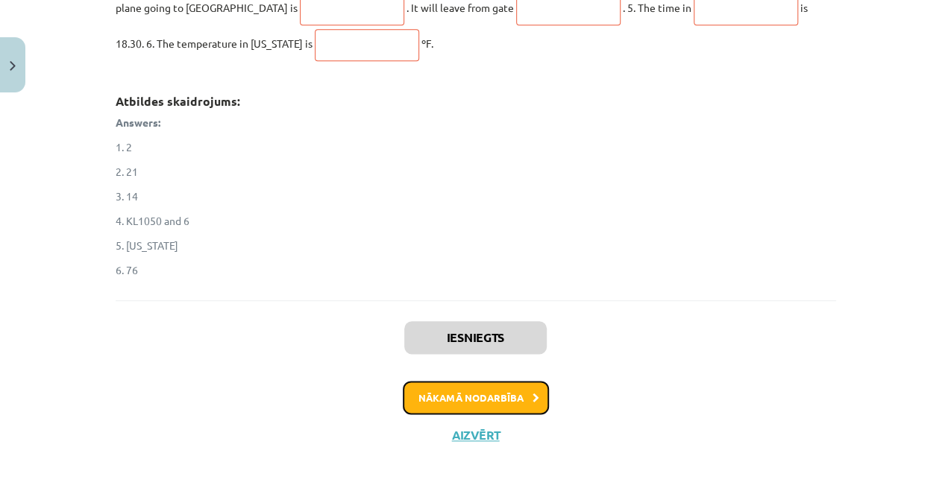
click at [481, 397] on button "Nākamā nodarbība" at bounding box center [476, 398] width 146 height 34
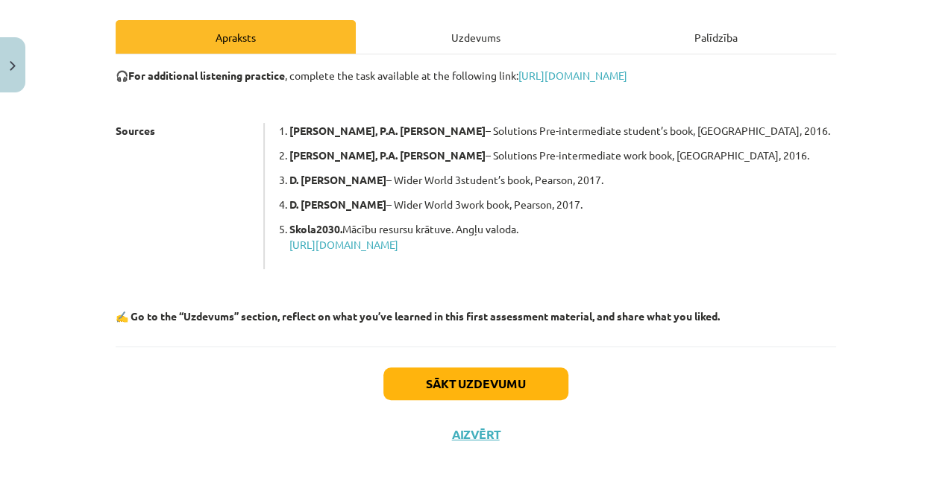
scroll to position [37, 0]
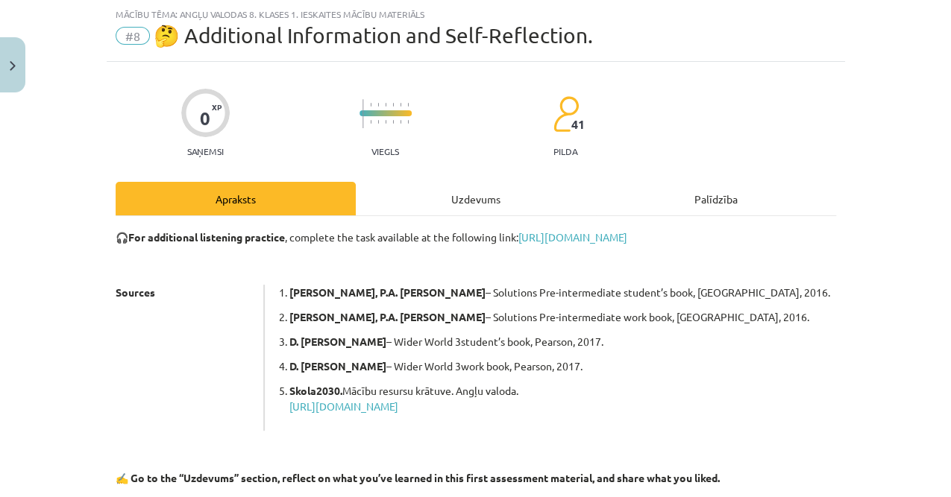
click at [440, 210] on div "Uzdevums" at bounding box center [476, 199] width 240 height 34
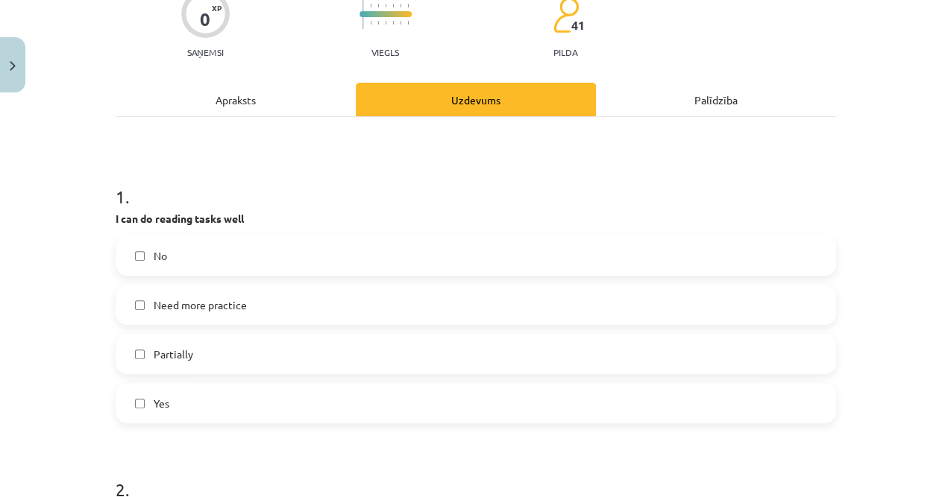
scroll to position [236, 0]
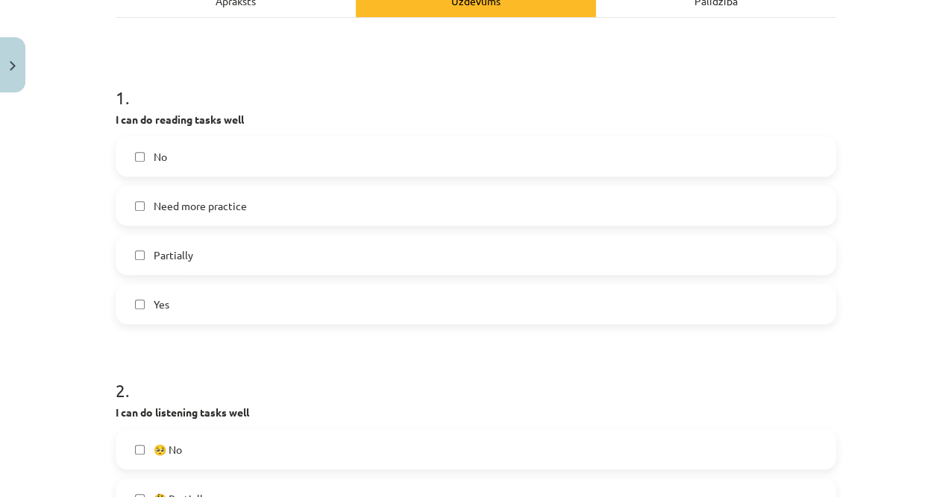
click at [228, 247] on label "Partially" at bounding box center [475, 254] width 717 height 37
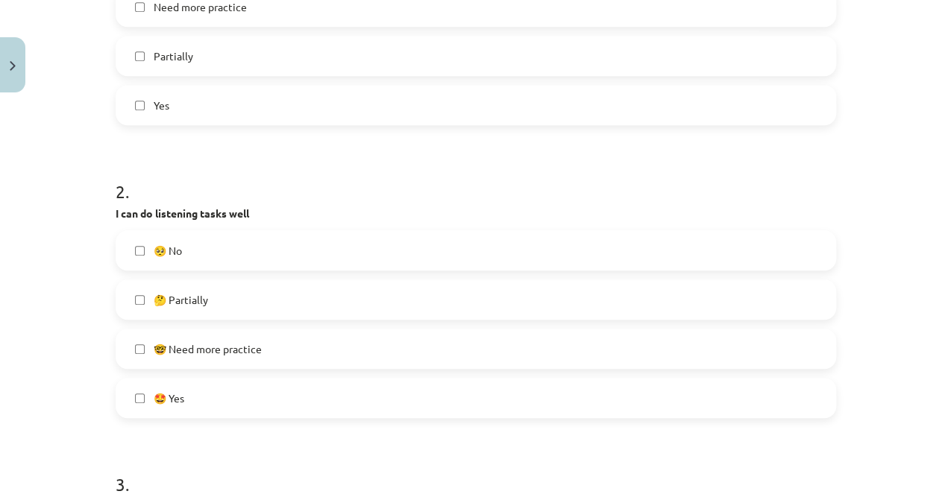
scroll to position [584, 0]
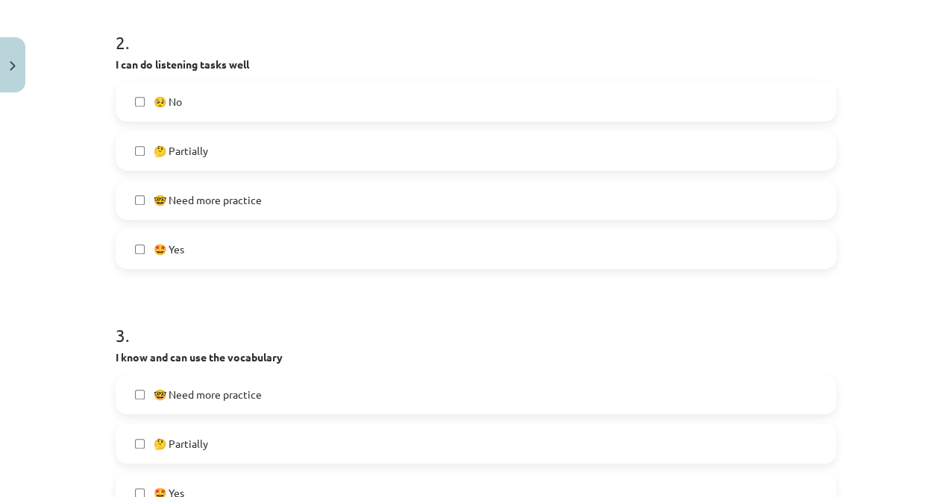
click at [256, 202] on span "🤓 Need more practice" at bounding box center [208, 200] width 108 height 16
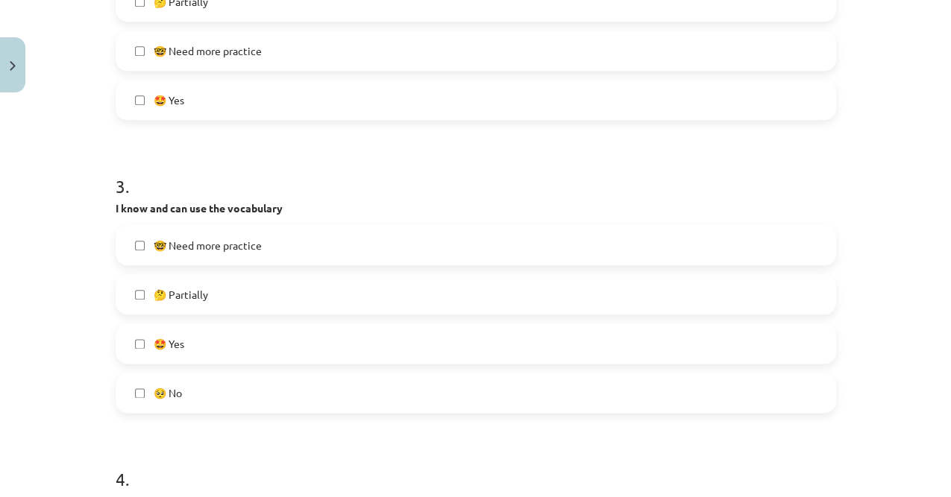
click at [239, 239] on span "🤓 Need more practice" at bounding box center [208, 246] width 108 height 16
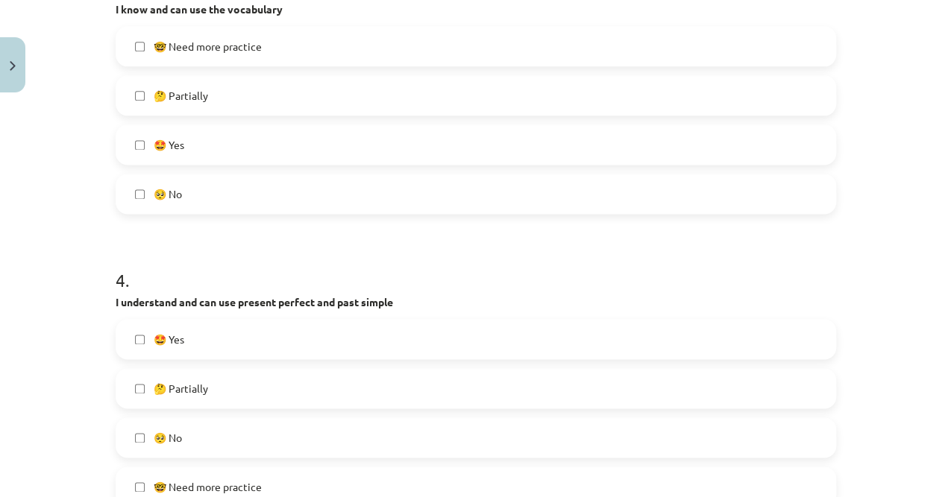
scroll to position [1081, 0]
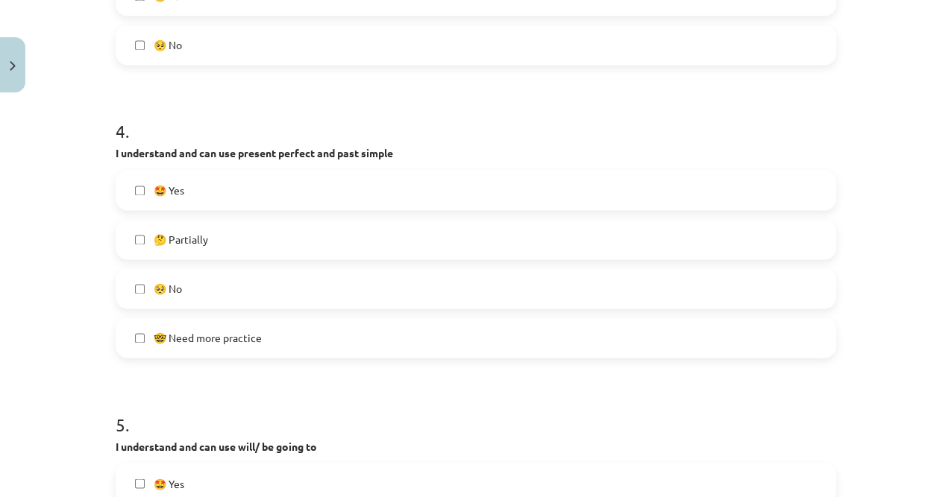
click at [212, 237] on label "🤔 Partially" at bounding box center [475, 239] width 717 height 37
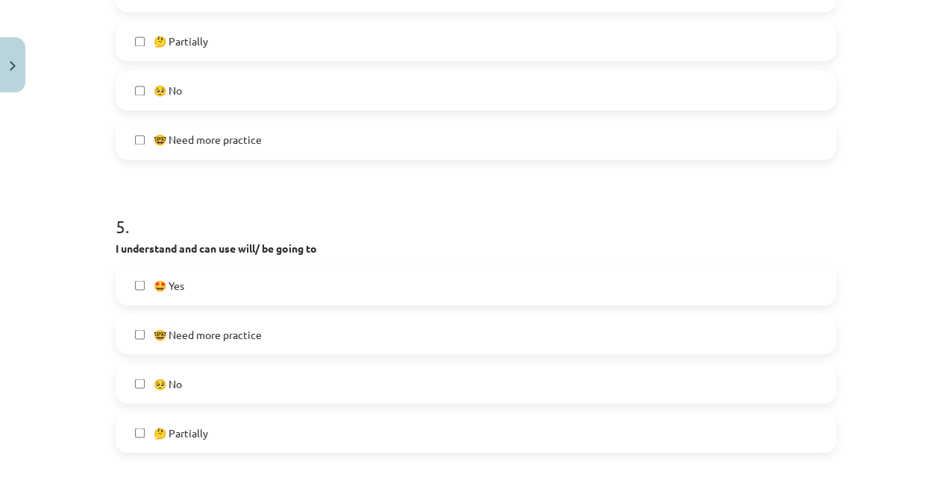
click at [225, 327] on span "🤓 Need more practice" at bounding box center [208, 335] width 108 height 16
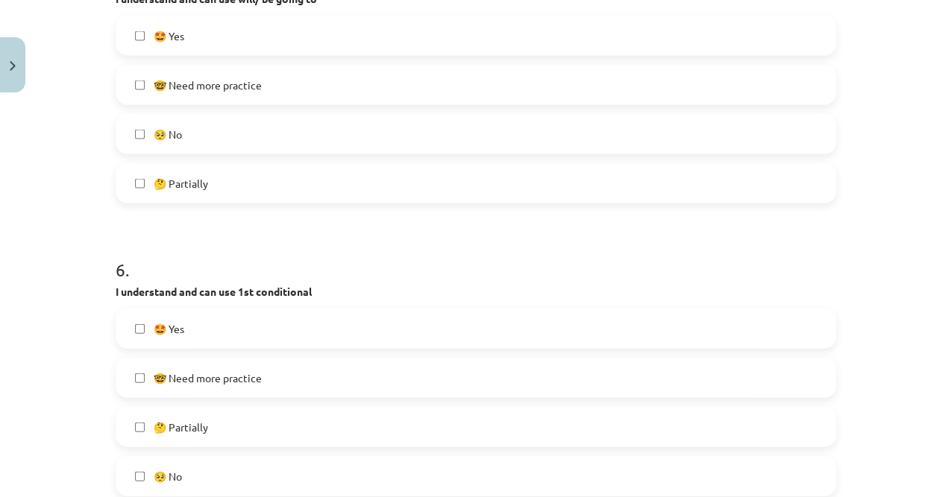
click at [224, 418] on label "🤔 Partially" at bounding box center [475, 427] width 717 height 37
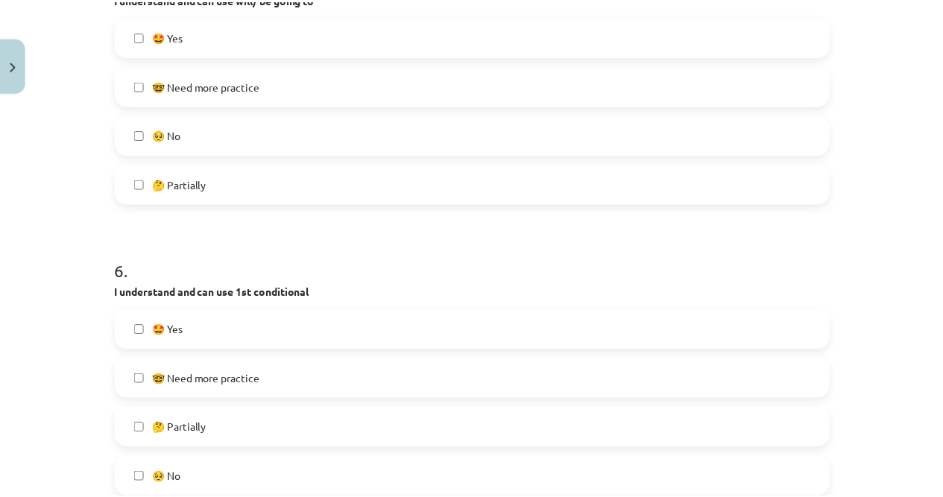
scroll to position [1700, 0]
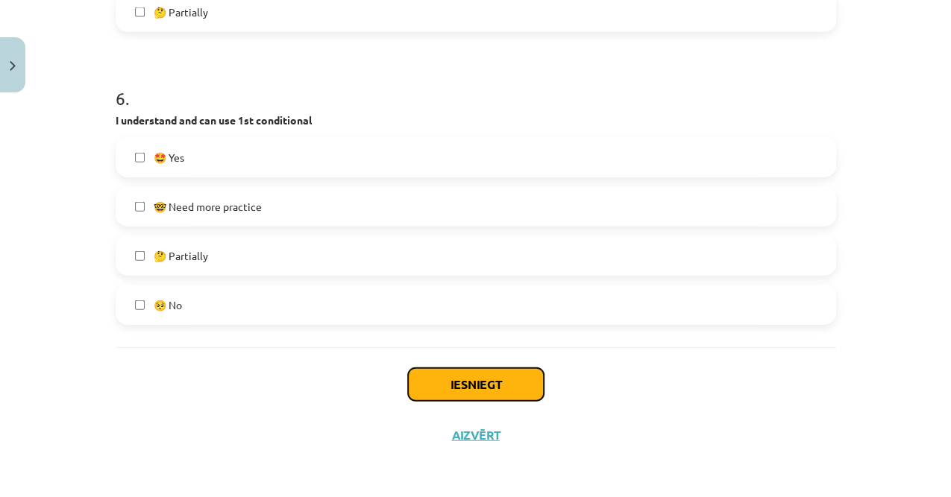
click at [473, 383] on button "Iesniegt" at bounding box center [476, 384] width 136 height 33
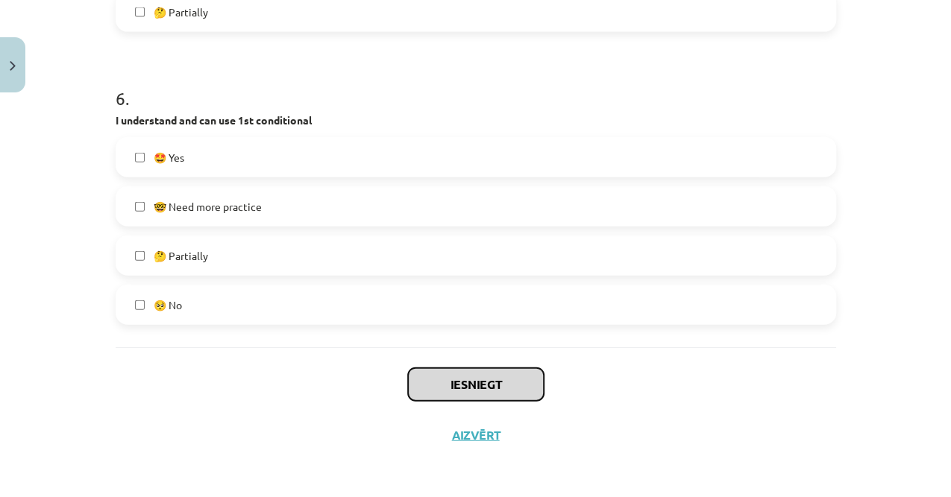
click at [471, 372] on button "Iesniegt" at bounding box center [476, 384] width 136 height 33
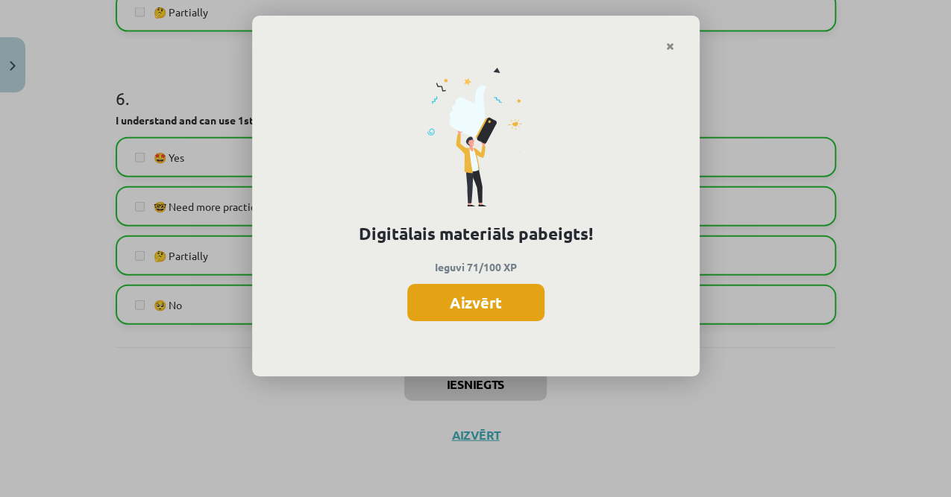
click at [478, 311] on button "Aizvērt" at bounding box center [475, 302] width 137 height 37
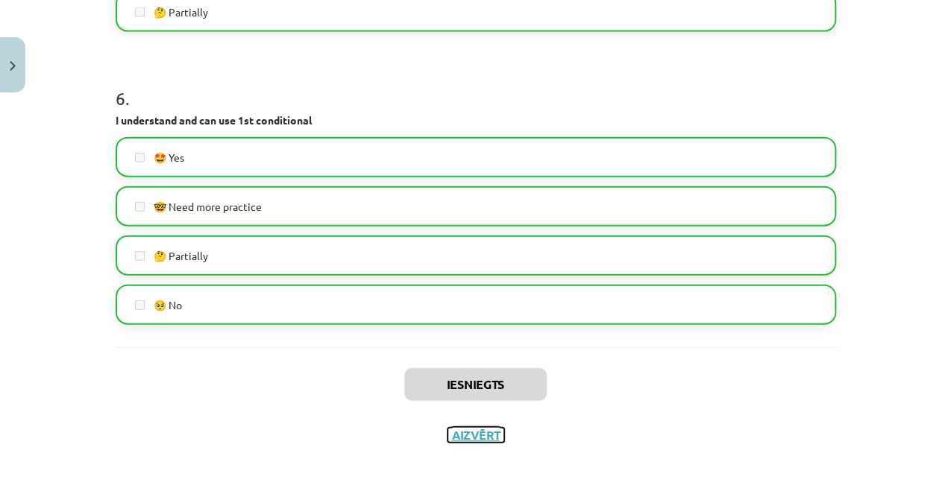
click at [471, 435] on button "Aizvērt" at bounding box center [475, 435] width 57 height 15
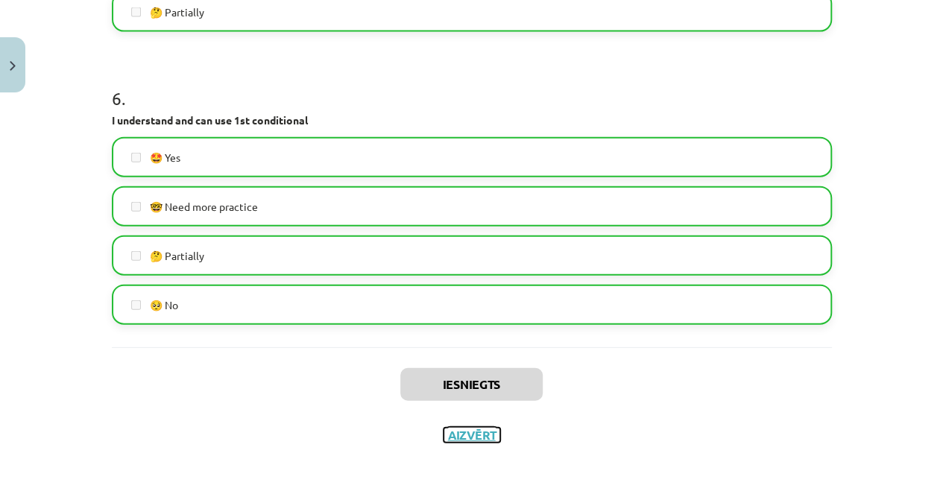
scroll to position [0, 0]
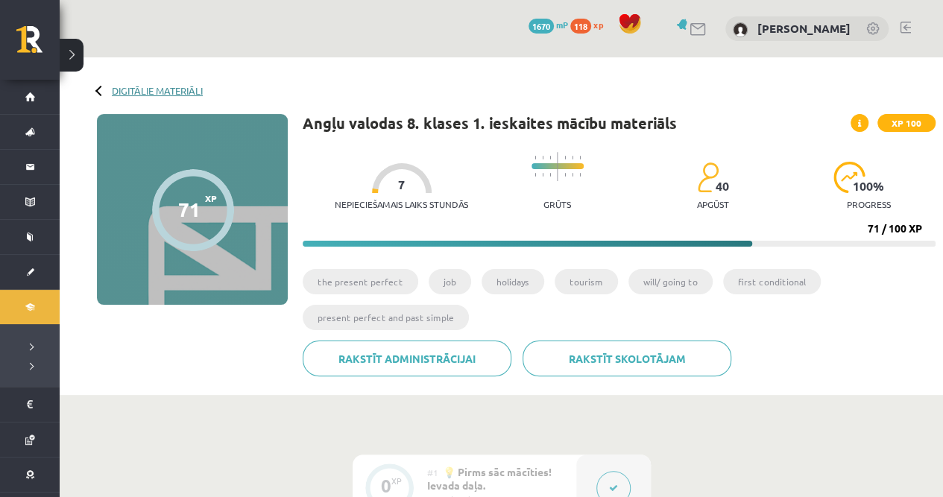
click at [143, 88] on link "Digitālie materiāli" at bounding box center [157, 90] width 91 height 11
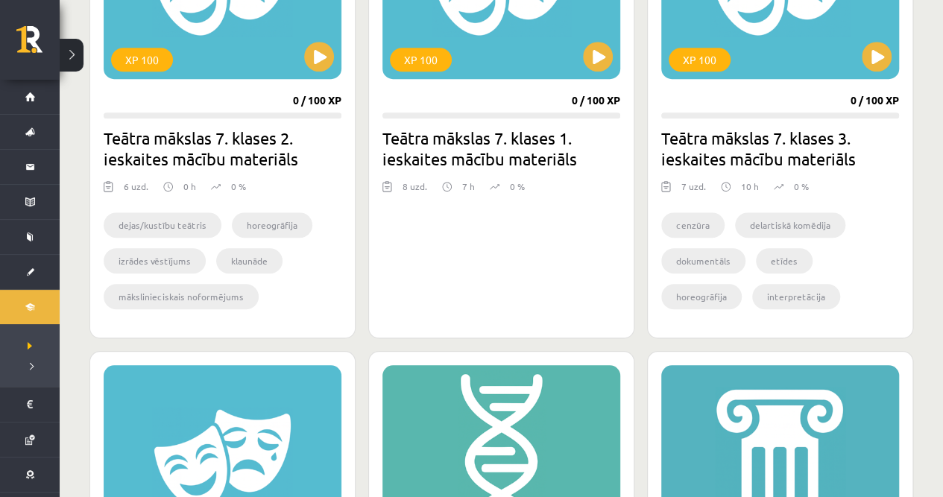
scroll to position [696, 0]
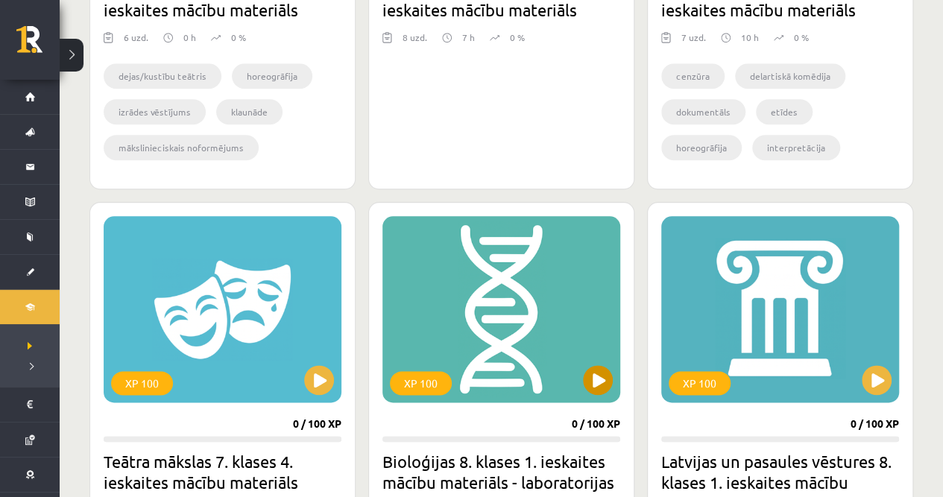
click at [587, 368] on div "XP 100" at bounding box center [501, 309] width 238 height 186
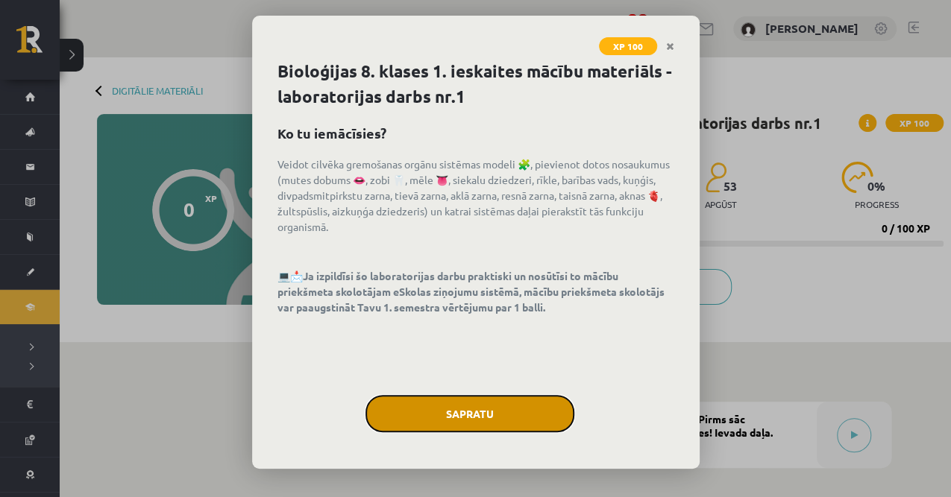
click at [546, 407] on button "Sapratu" at bounding box center [469, 413] width 209 height 37
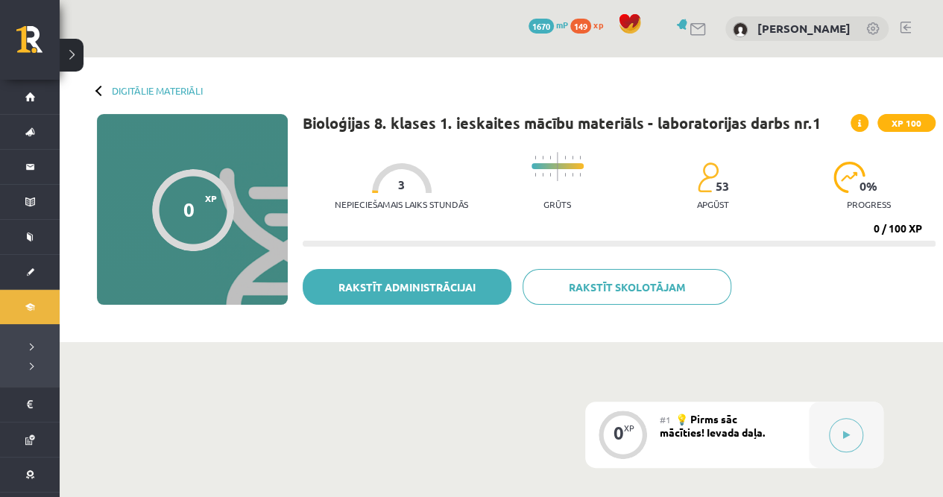
scroll to position [49, 0]
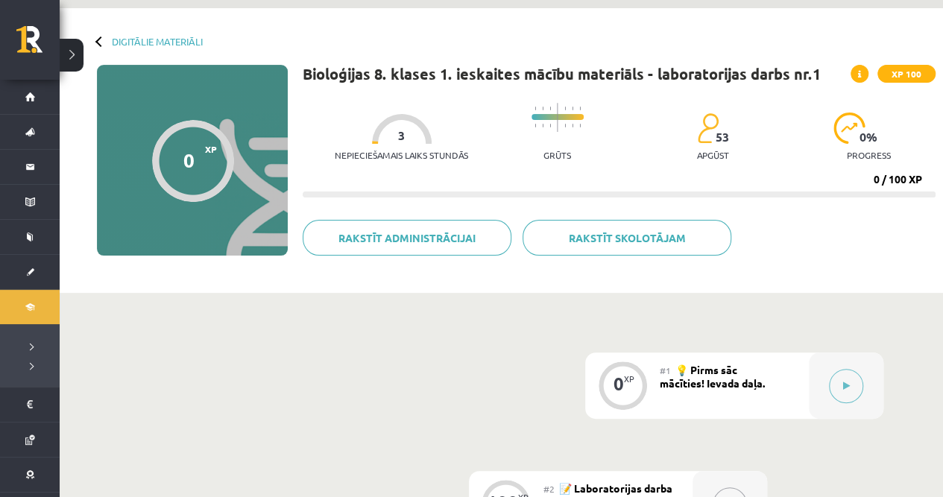
drag, startPoint x: 641, startPoint y: 349, endPoint x: 701, endPoint y: 372, distance: 64.0
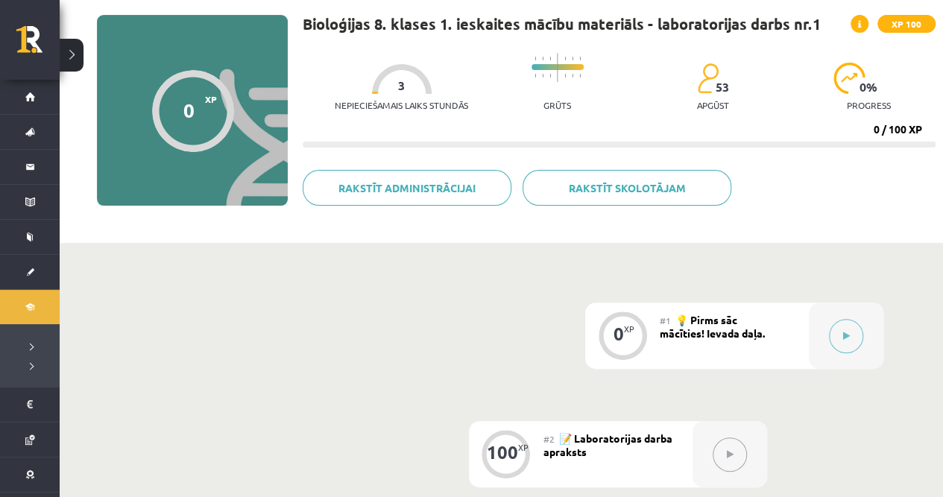
scroll to position [149, 0]
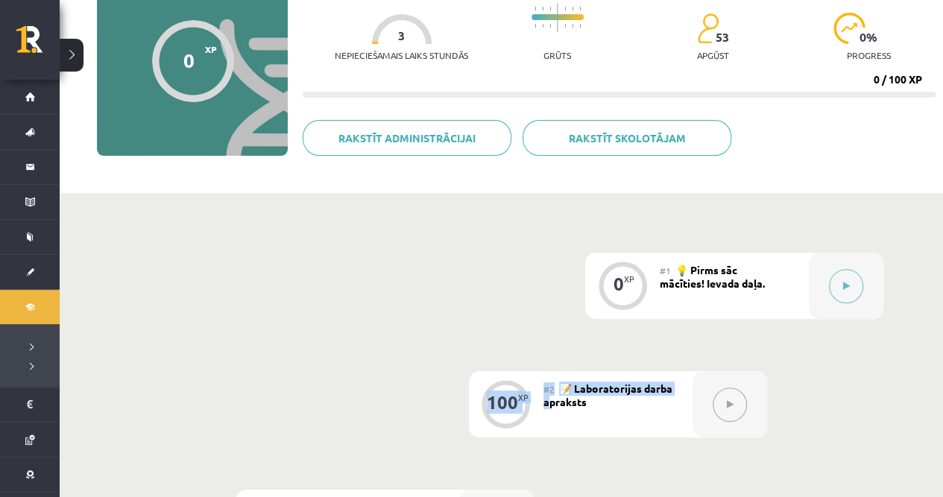
drag, startPoint x: 477, startPoint y: 371, endPoint x: 547, endPoint y: 431, distance: 92.5
click at [547, 431] on div "0 XP #1 💡 Pirms sāc mācīties! Ievada daļa. 100 XP #2 📝 Laboratorijas darba apra…" at bounding box center [501, 404] width 764 height 303
drag, startPoint x: 547, startPoint y: 431, endPoint x: 499, endPoint y: 385, distance: 67.0
click at [496, 385] on div "100 XP" at bounding box center [506, 402] width 45 height 45
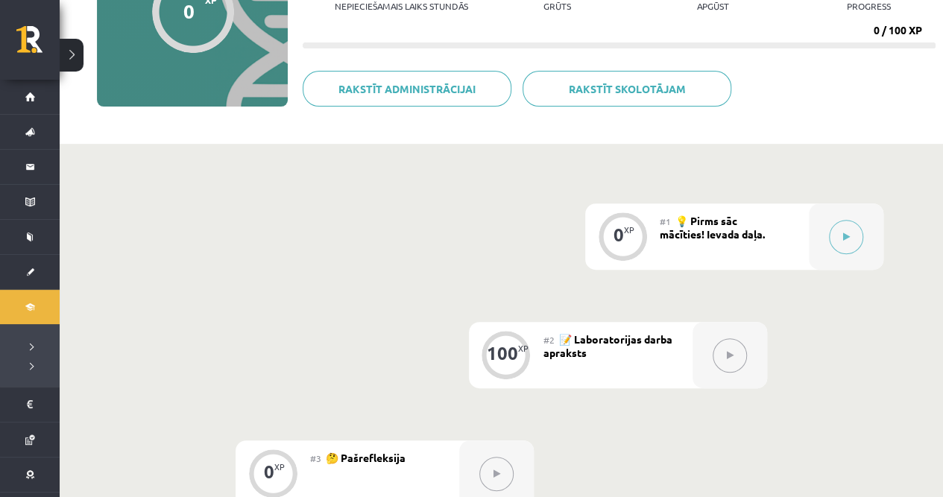
scroll to position [298, 0]
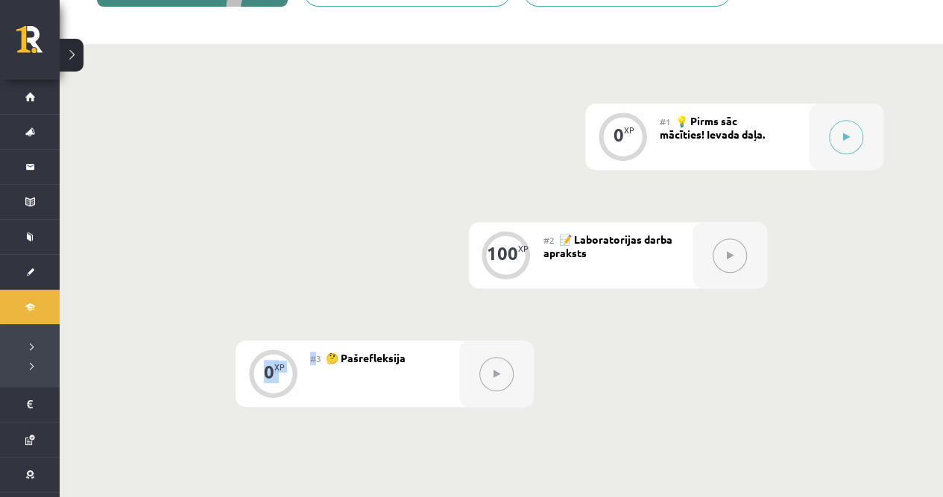
drag, startPoint x: 212, startPoint y: 325, endPoint x: 401, endPoint y: 422, distance: 212.7
click at [401, 422] on div "0 XP #1 💡 Pirms sāc mācīties! Ievada daļa. 100 XP #2 📝 Laboratorijas darba apra…" at bounding box center [501, 281] width 883 height 475
click at [269, 292] on div "0 XP #1 💡 Pirms sāc mācīties! Ievada daļa. 100 XP #2 📝 Laboratorijas darba apra…" at bounding box center [501, 255] width 764 height 303
click at [426, 269] on div "0 XP #1 💡 Pirms sāc mācīties! Ievada daļa. 100 XP #2 📝 Laboratorijas darba apra…" at bounding box center [501, 255] width 764 height 303
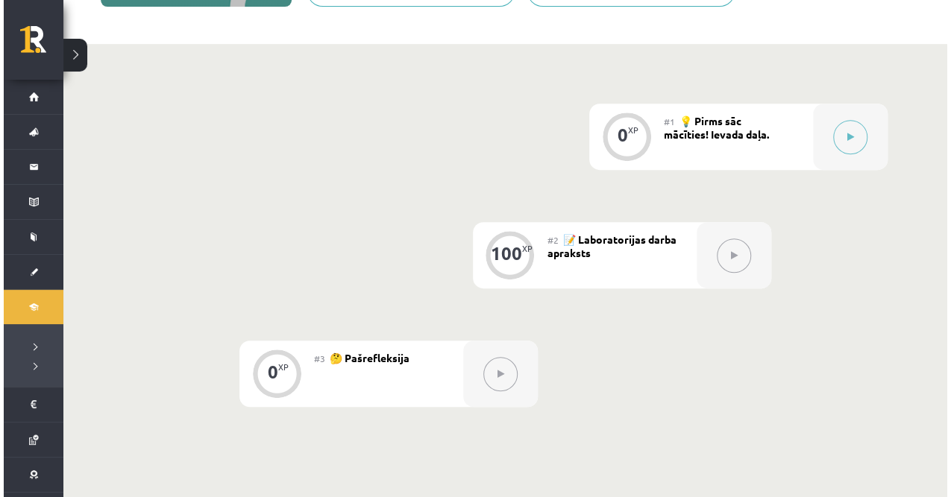
scroll to position [198, 0]
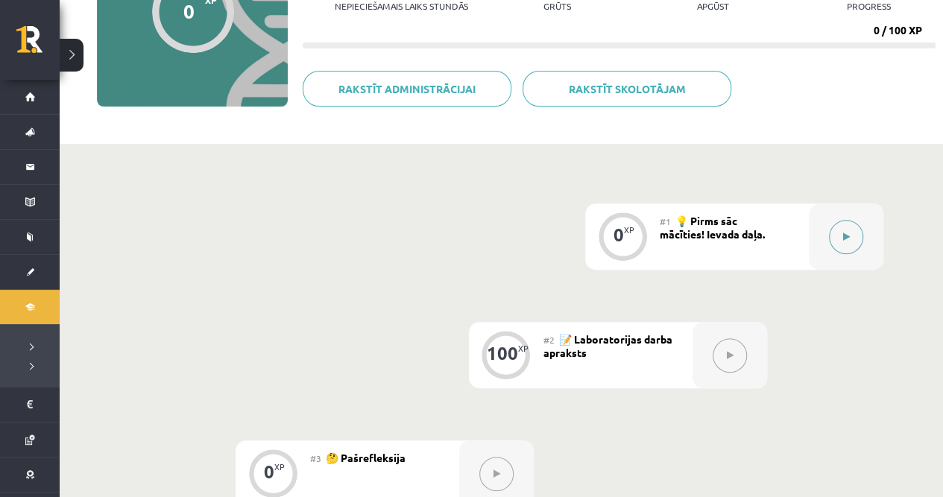
click at [842, 231] on button at bounding box center [846, 237] width 34 height 34
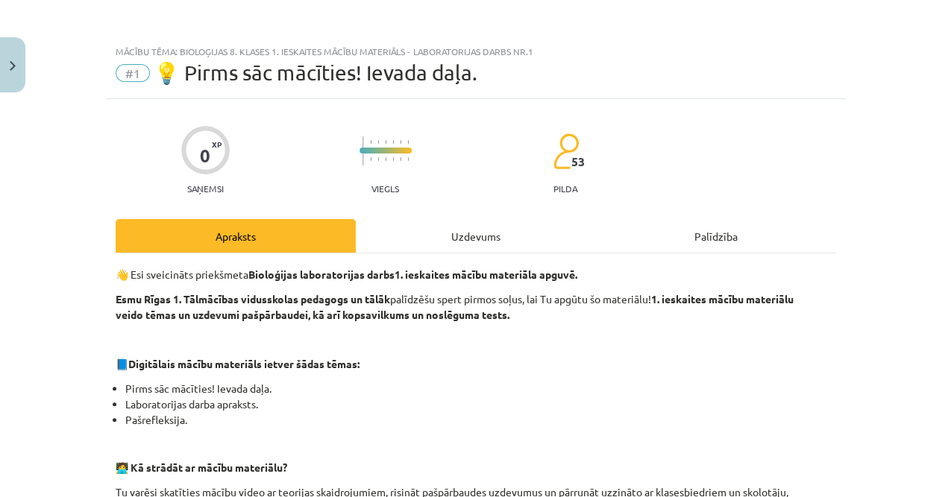
click at [565, 228] on div "Uzdevums" at bounding box center [476, 236] width 240 height 34
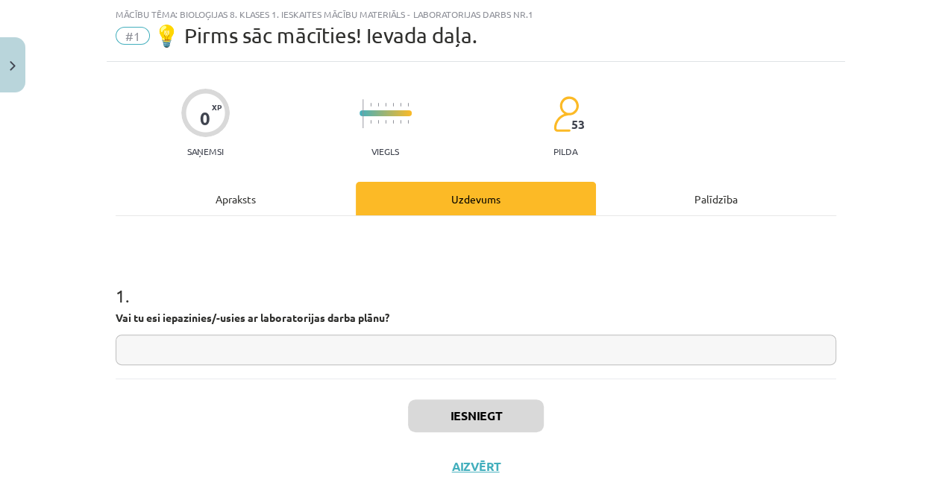
scroll to position [69, 0]
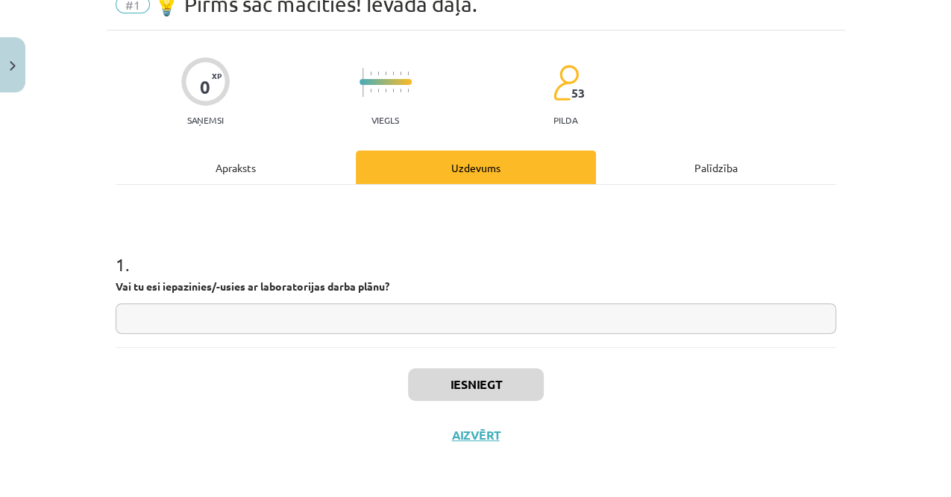
click at [243, 325] on input "text" at bounding box center [476, 318] width 720 height 31
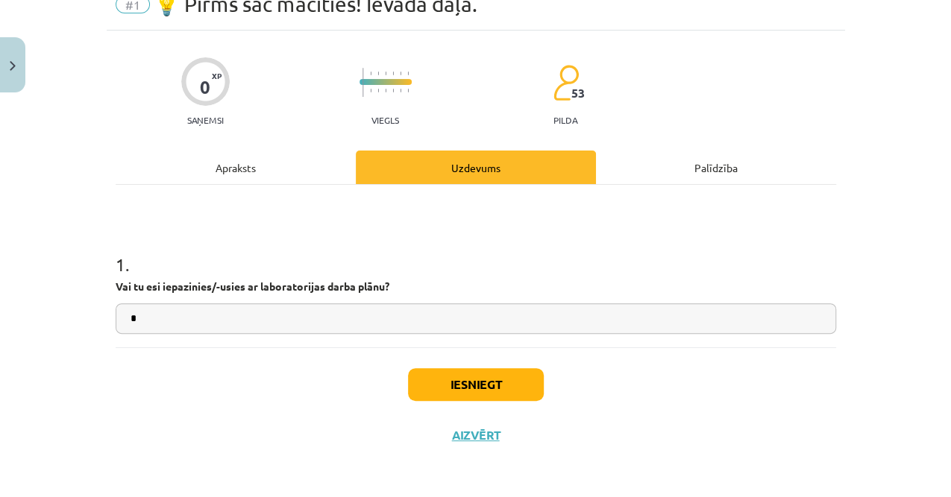
type input "*"
click at [484, 364] on div "Iesniegt Aizvērt" at bounding box center [476, 399] width 720 height 104
click at [485, 385] on button "Iesniegt" at bounding box center [476, 384] width 136 height 33
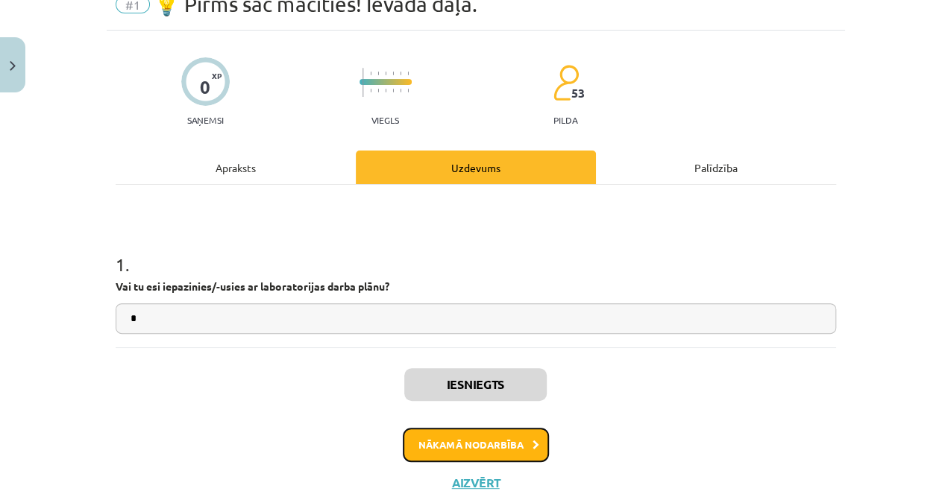
click at [496, 435] on button "Nākamā nodarbība" at bounding box center [476, 445] width 146 height 34
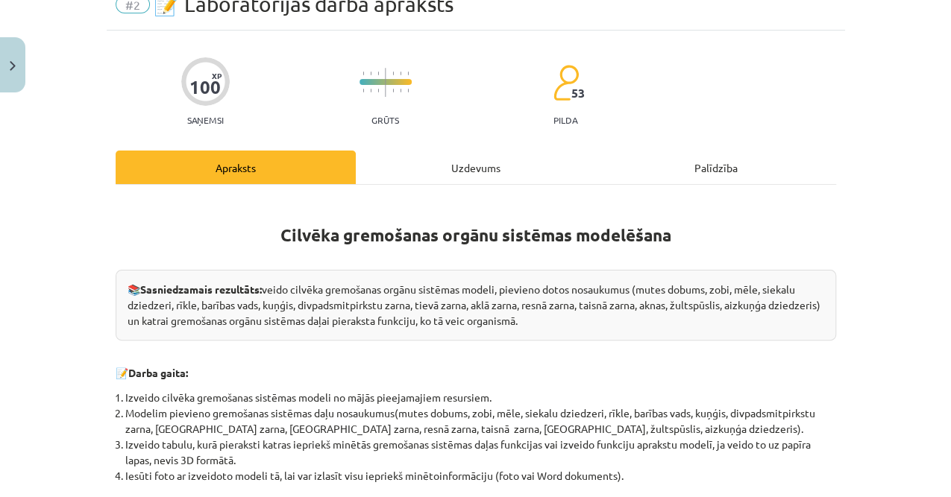
scroll to position [37, 0]
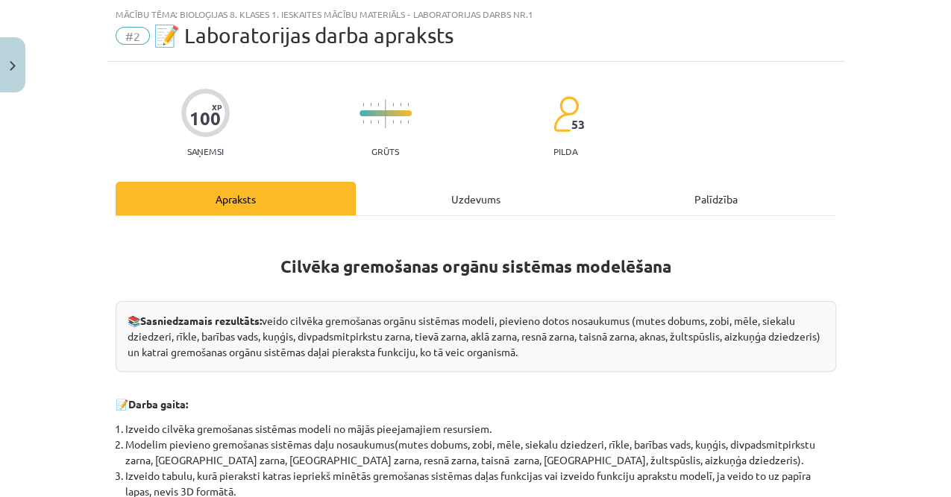
click at [482, 201] on div "Uzdevums" at bounding box center [476, 199] width 240 height 34
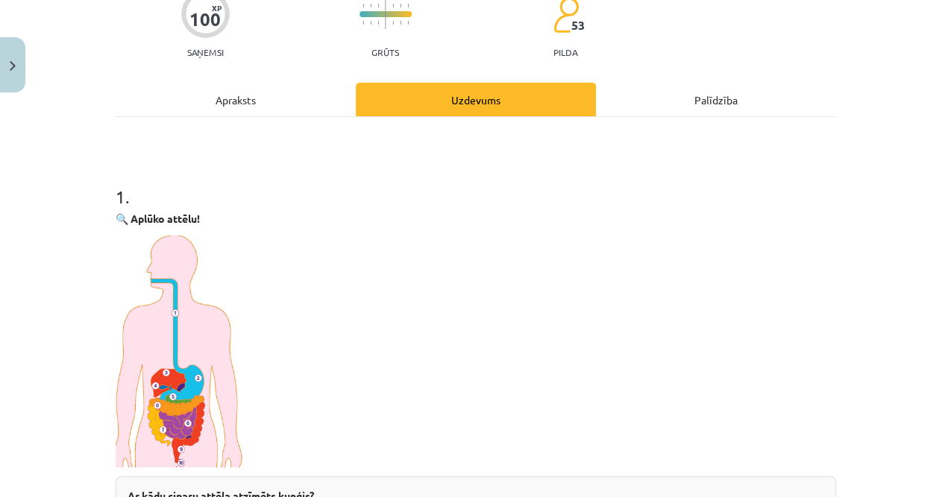
scroll to position [286, 0]
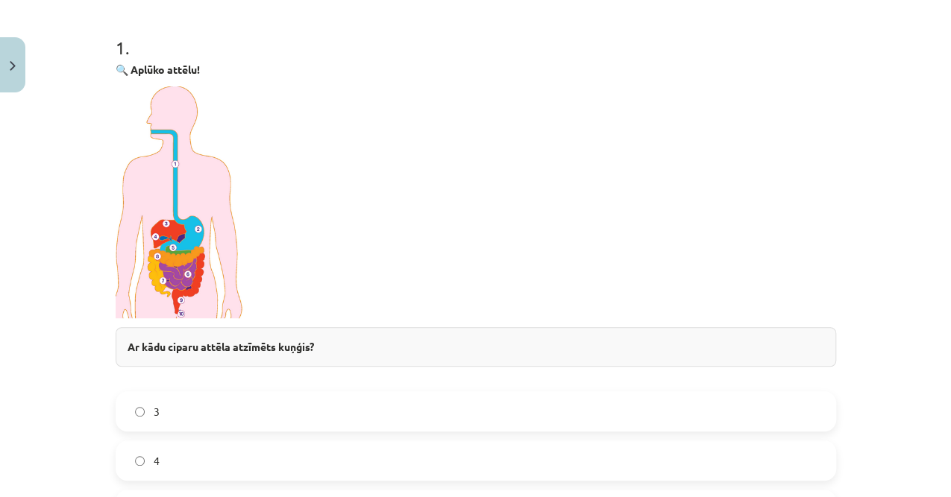
drag, startPoint x: 415, startPoint y: 264, endPoint x: 404, endPoint y: 245, distance: 21.4
drag, startPoint x: 404, startPoint y: 245, endPoint x: 301, endPoint y: 185, distance: 119.3
click at [301, 185] on p at bounding box center [476, 202] width 720 height 232
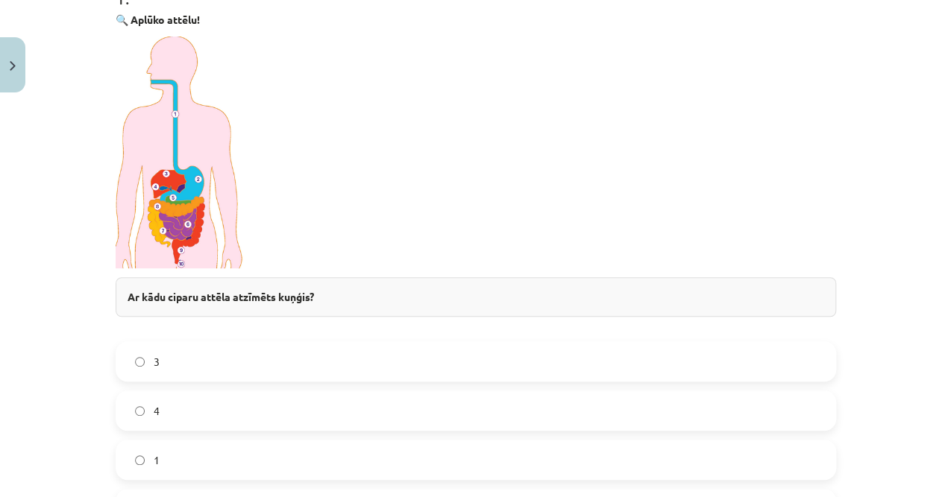
scroll to position [435, 0]
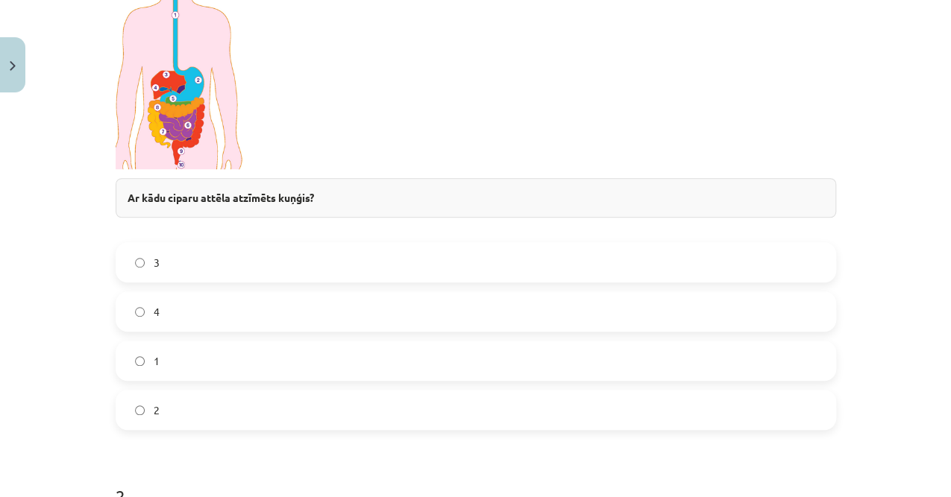
click at [142, 407] on label "2" at bounding box center [475, 409] width 717 height 37
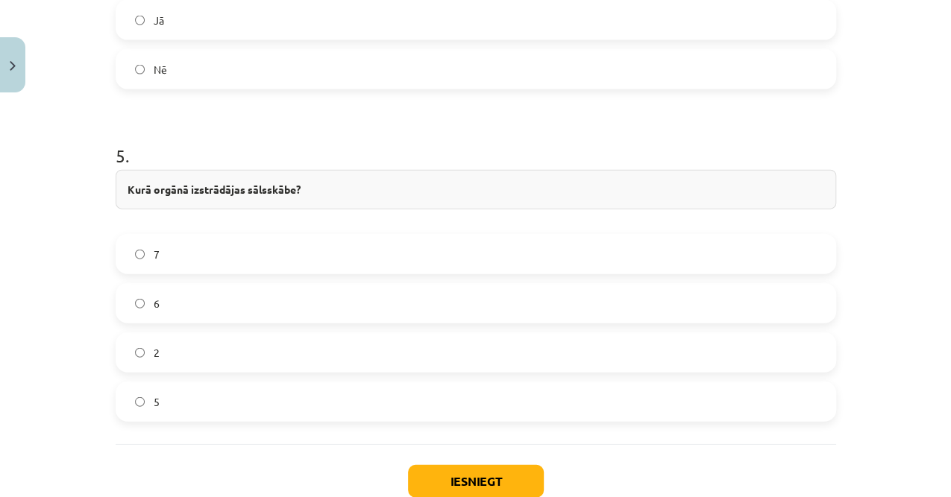
scroll to position [1769, 0]
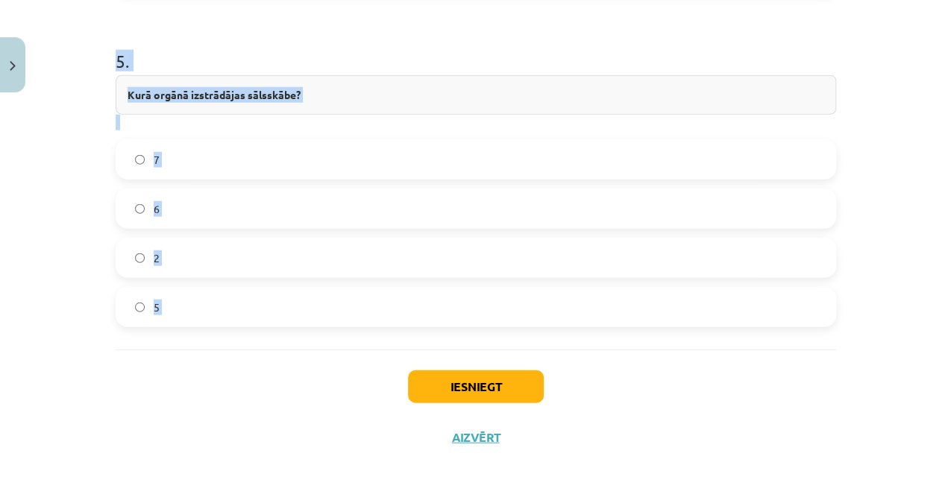
drag, startPoint x: 192, startPoint y: 229, endPoint x: 318, endPoint y: 398, distance: 211.0
copy form "Ar kādu ciparu attēla atzīmēts kuņģis? 3 4 1 2 2 . Ar kādu ciparu attēlā atzīmē…"
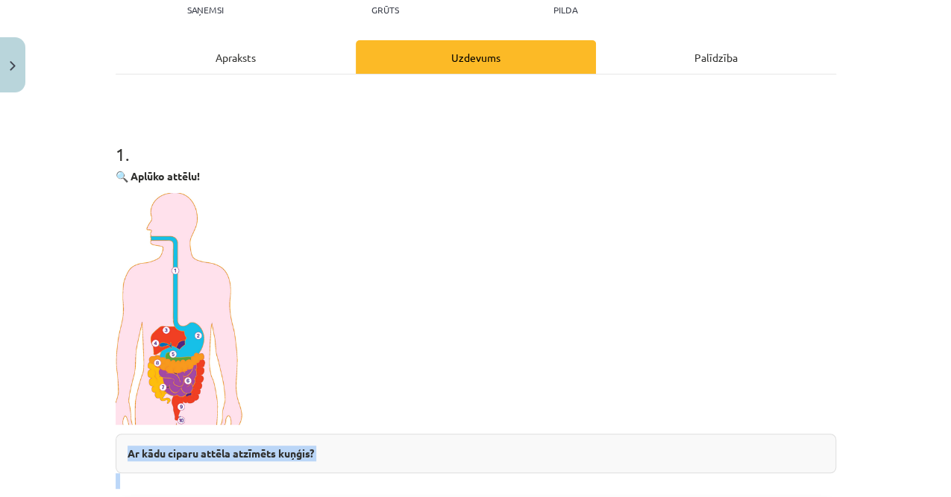
scroll to position [228, 0]
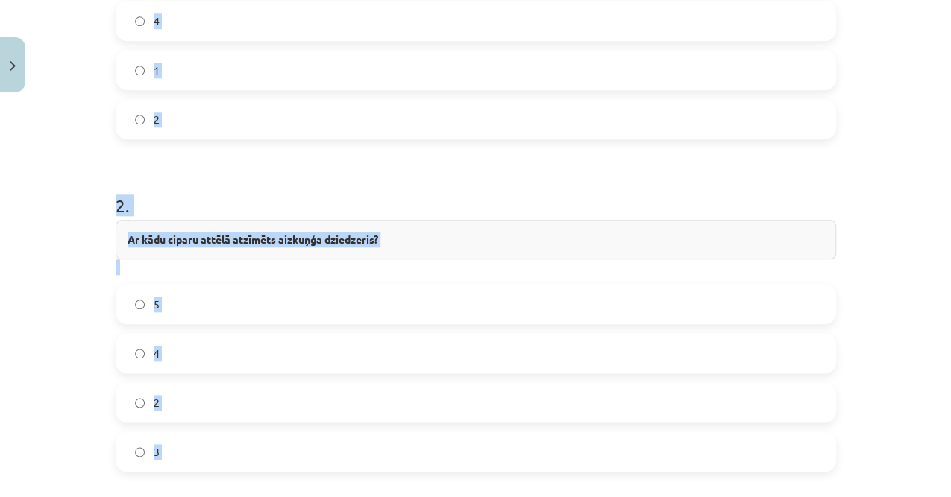
click at [175, 352] on label "4" at bounding box center [475, 353] width 717 height 37
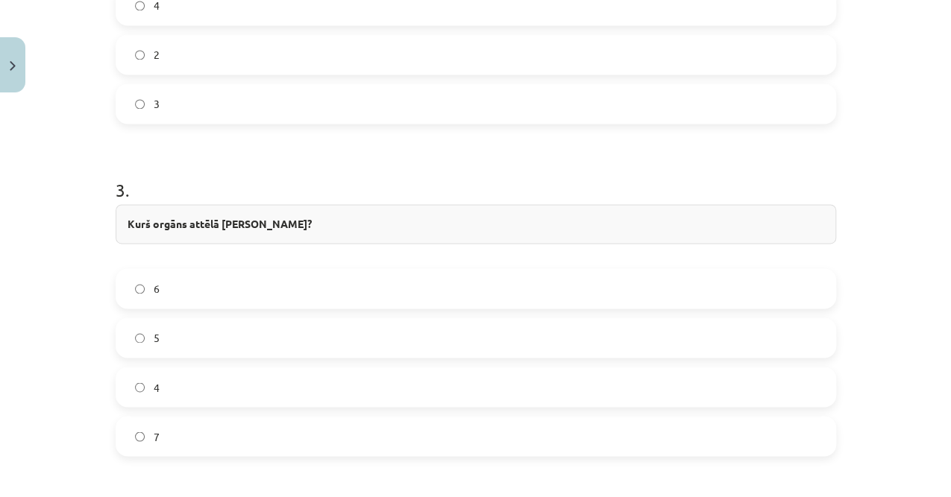
scroll to position [1123, 0]
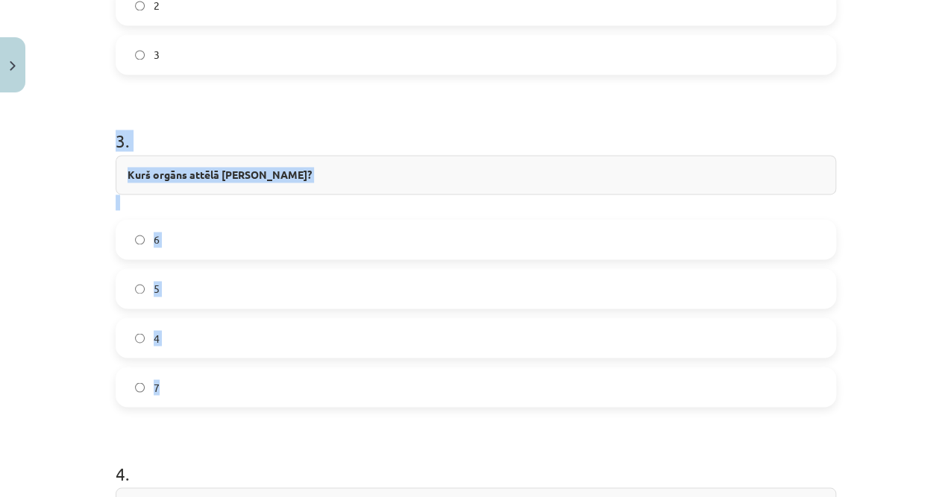
drag, startPoint x: 110, startPoint y: 130, endPoint x: 216, endPoint y: 396, distance: 286.0
click at [216, 396] on div "100 XP Saņemsi Grūts 53 pilda Apraksts Uzdevums Palīdzība 1 . 🔍 Aplūko attēlu! …" at bounding box center [476, 42] width 738 height 2133
copy div "3 . Kurš orgāns attēlā ražo žulti? 6 5 4 7"
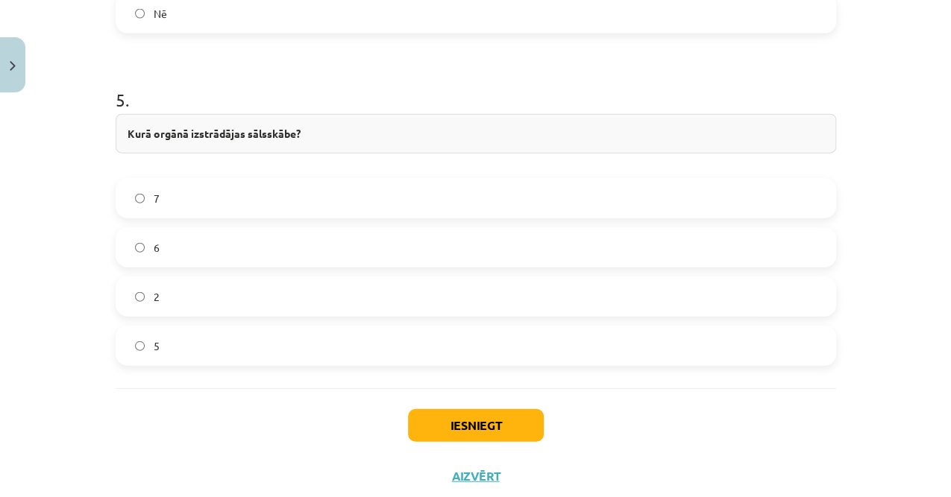
scroll to position [1769, 0]
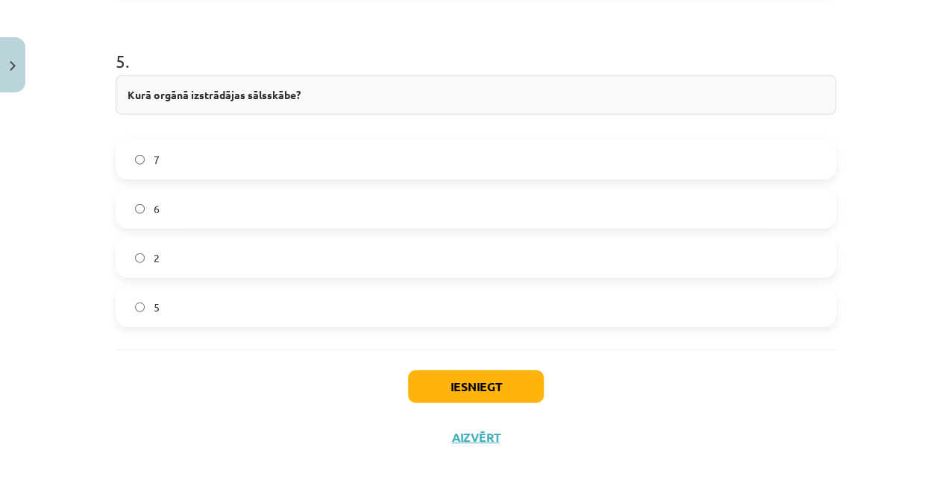
drag, startPoint x: 116, startPoint y: 200, endPoint x: 300, endPoint y: 492, distance: 345.0
click at [300, 492] on div "Mācību tēma: Bioloģijas 8. klases 1. ieskaites mācību materiāls - laboratorijas…" at bounding box center [475, 248] width 951 height 497
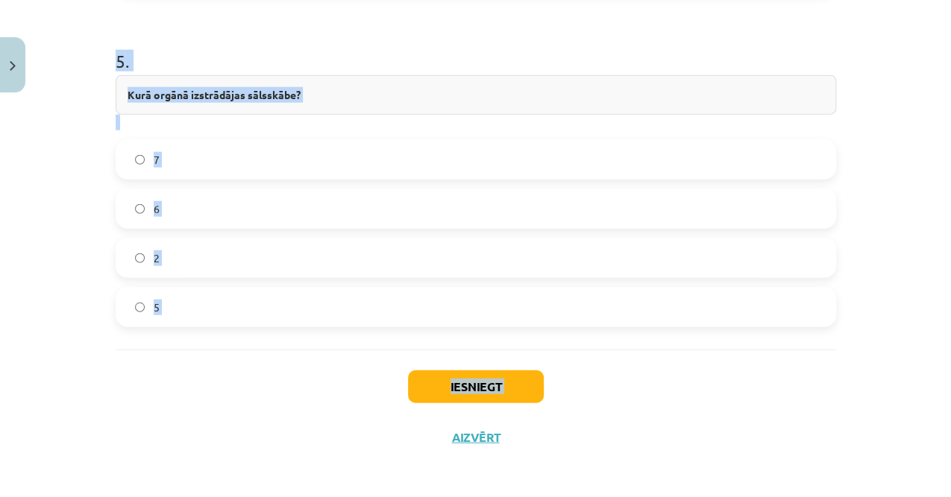
click at [256, 353] on div "Iesniegt Aizvērt" at bounding box center [476, 402] width 720 height 104
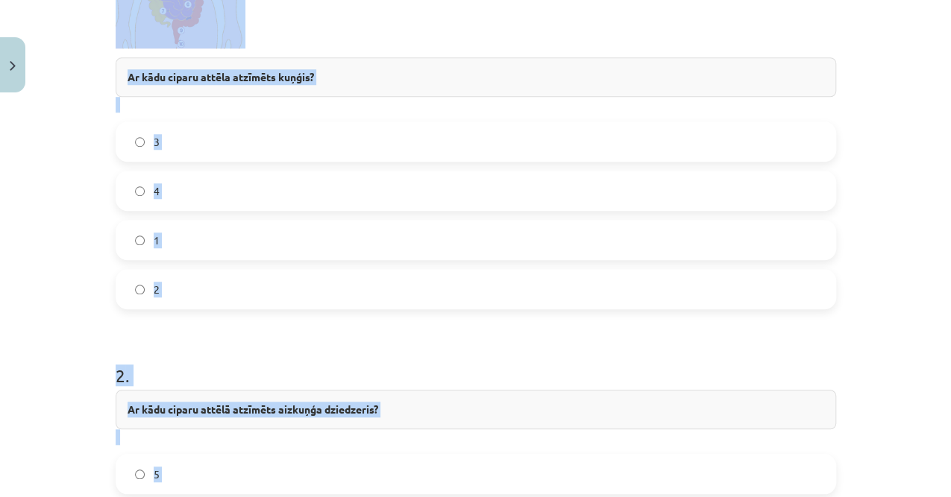
scroll to position [497, 0]
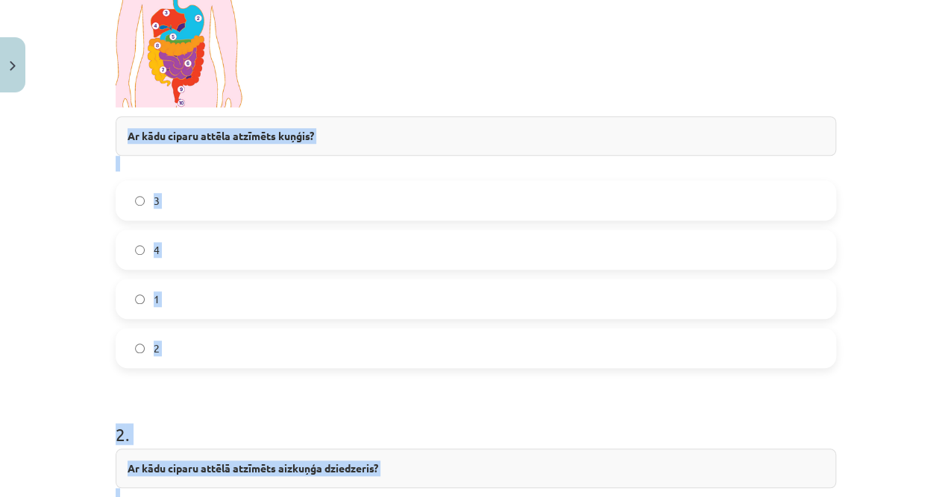
drag, startPoint x: 243, startPoint y: 361, endPoint x: 87, endPoint y: 132, distance: 276.9
click at [87, 132] on div "Mācību tēma: Bioloģijas 8. klases 1. ieskaites mācību materiāls - laboratorijas…" at bounding box center [475, 248] width 951 height 497
copy form "Ar kādu ciparu attēla atzīmēts kuņģis? 3 4 1 2 2 . Ar kādu ciparu attēlā atzīmē…"
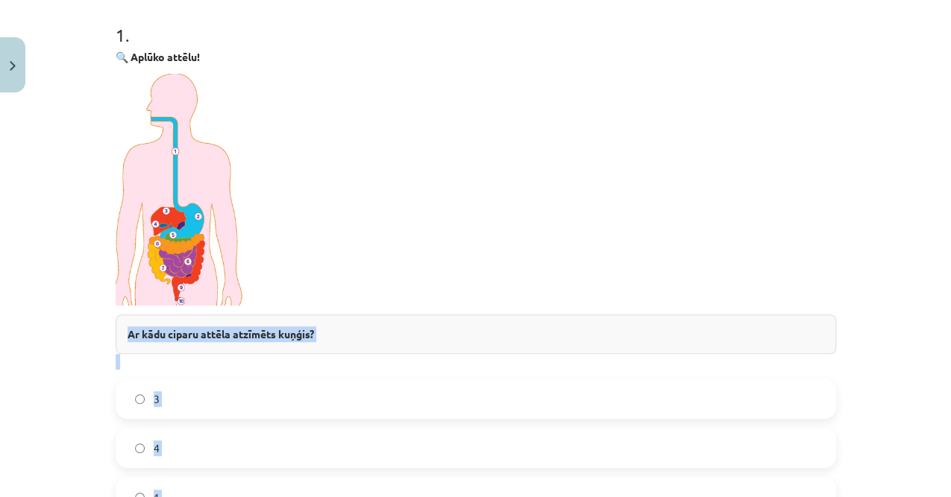
scroll to position [248, 0]
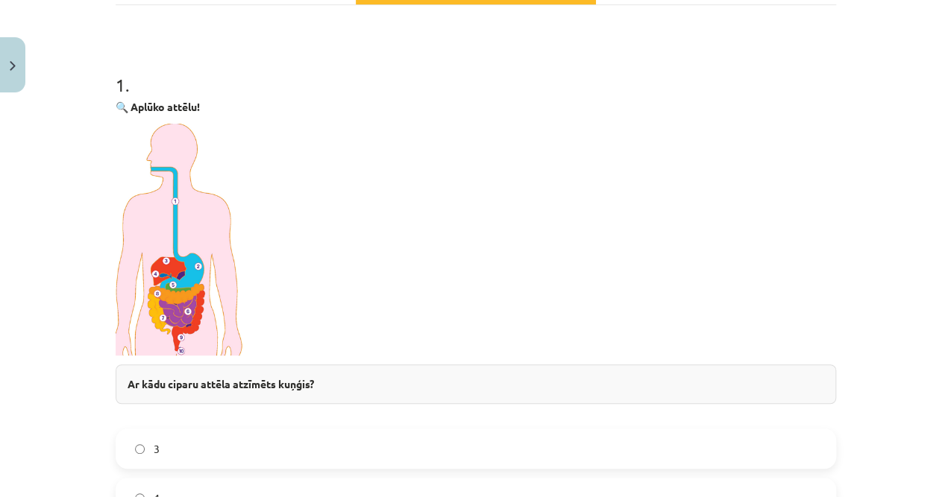
drag, startPoint x: 313, startPoint y: 182, endPoint x: 333, endPoint y: 185, distance: 19.6
click at [333, 185] on p at bounding box center [476, 240] width 720 height 232
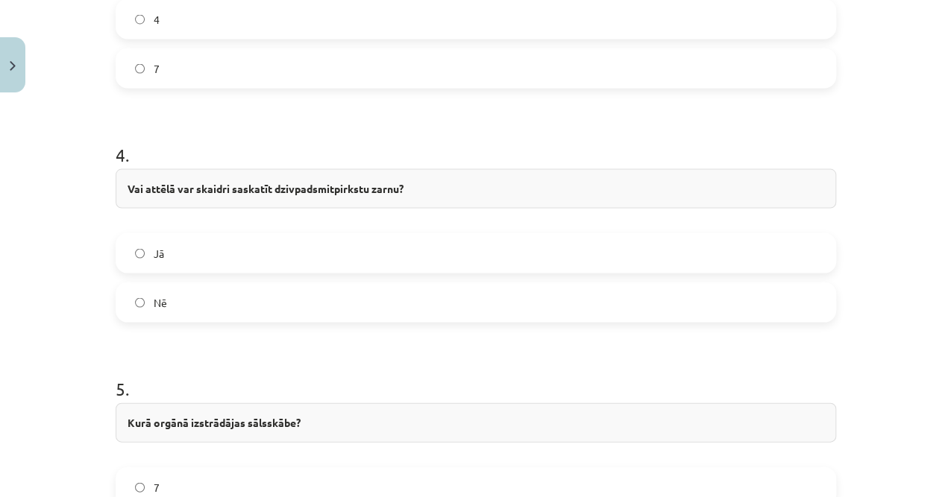
scroll to position [1342, 0]
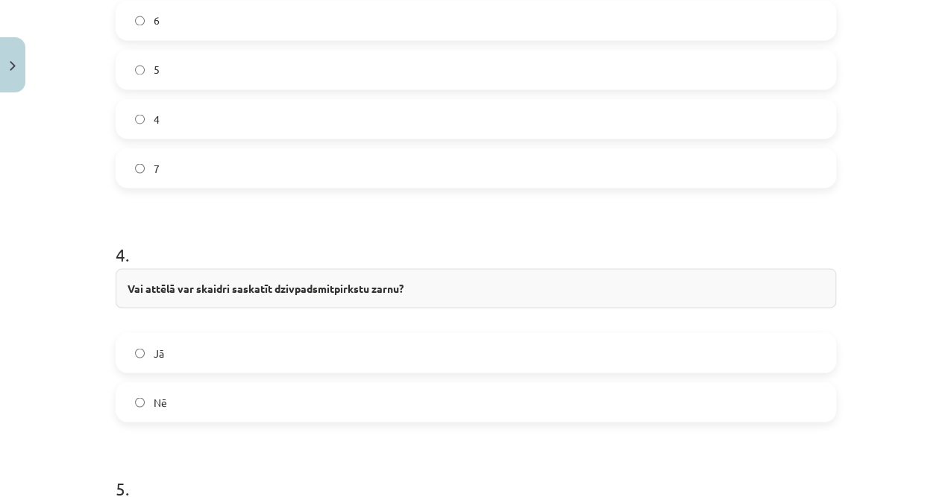
click at [192, 388] on label "Nē" at bounding box center [475, 401] width 717 height 37
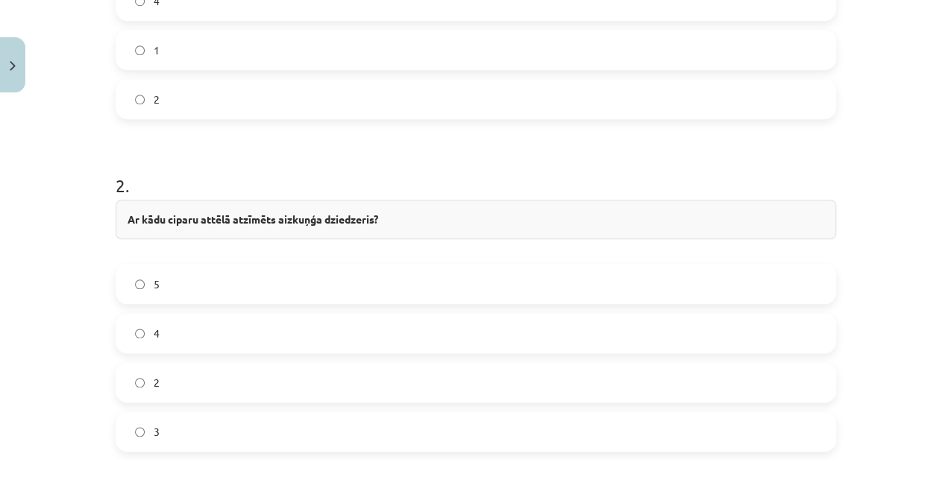
scroll to position [994, 0]
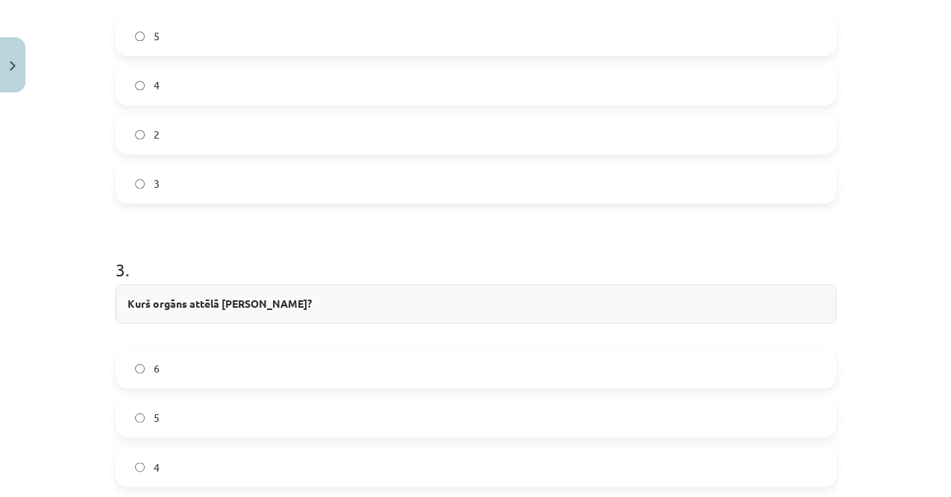
click at [170, 419] on label "5" at bounding box center [475, 417] width 717 height 37
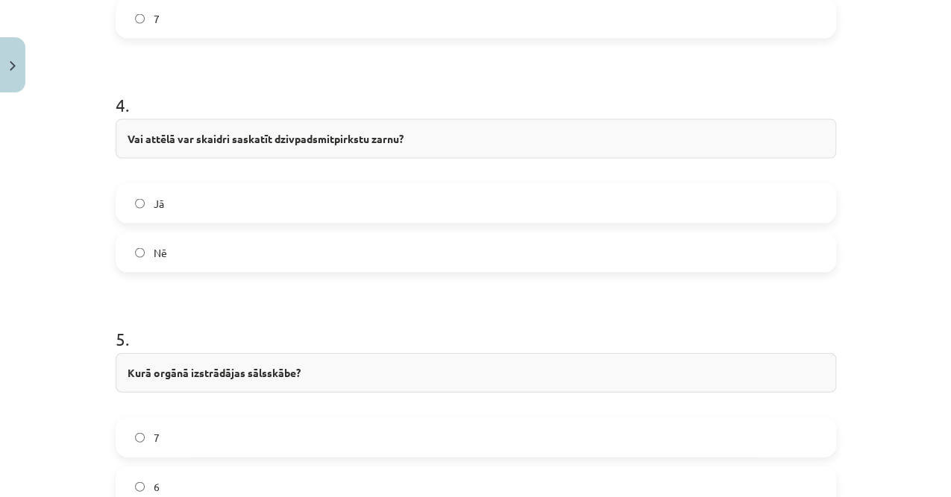
scroll to position [1689, 0]
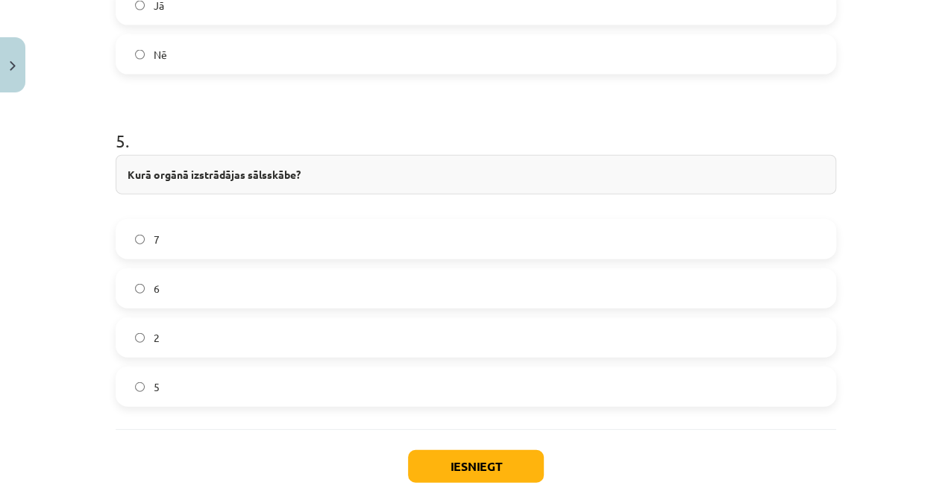
click at [195, 337] on label "2" at bounding box center [475, 337] width 717 height 37
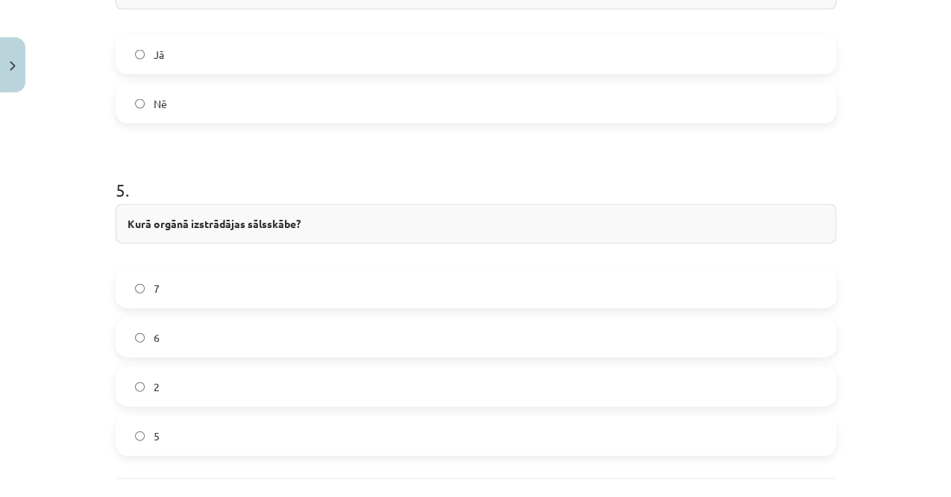
scroll to position [1769, 0]
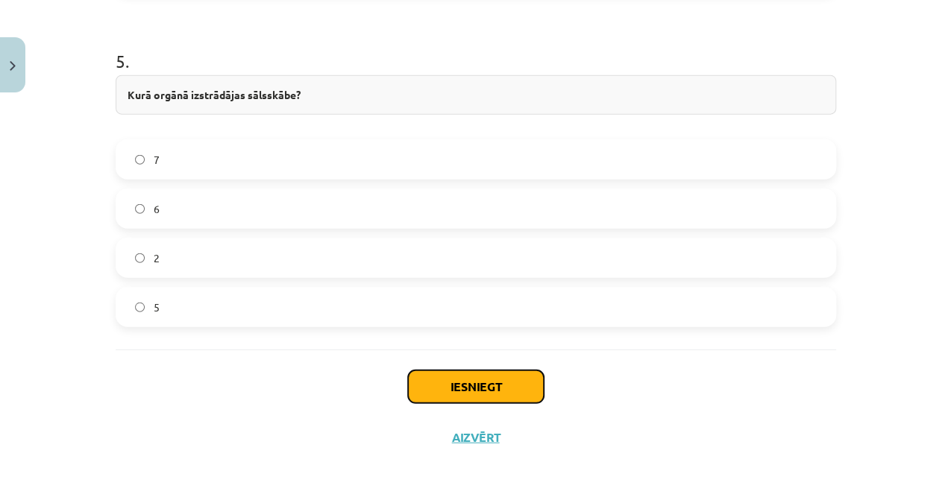
click at [464, 374] on button "Iesniegt" at bounding box center [476, 387] width 136 height 33
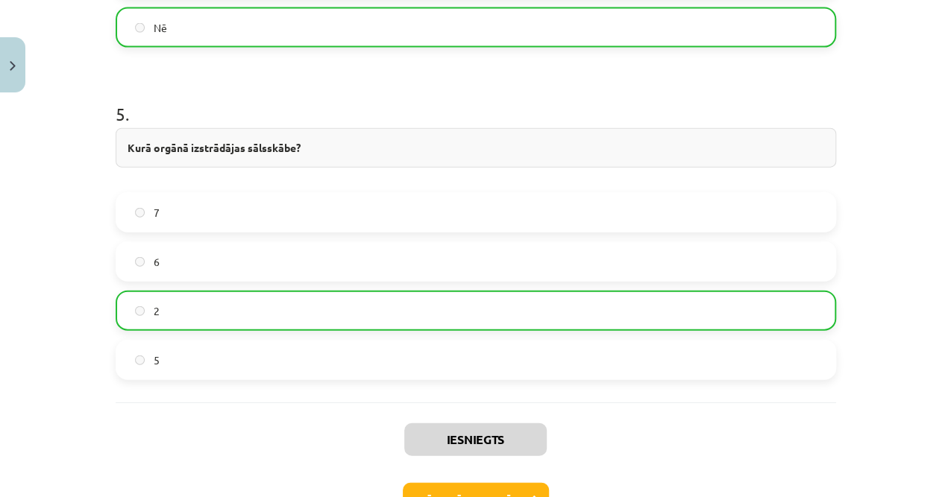
scroll to position [1816, 0]
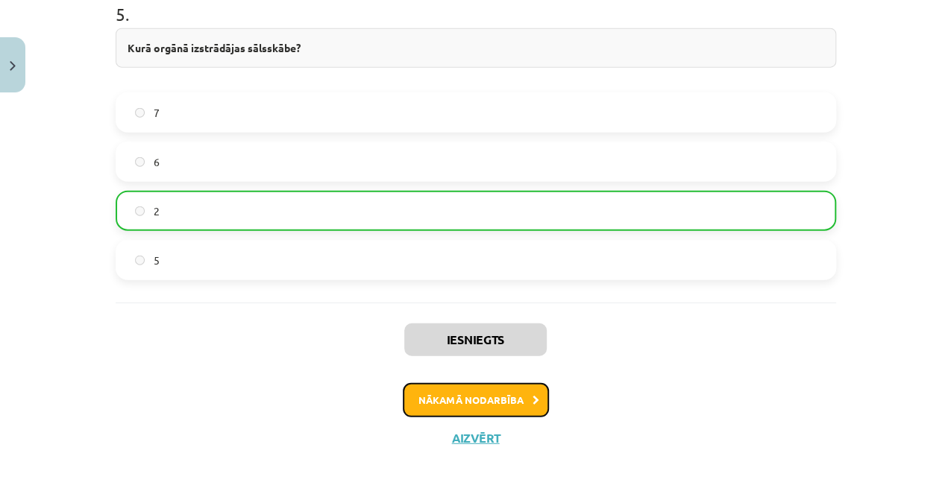
click at [449, 392] on button "Nākamā nodarbība" at bounding box center [476, 400] width 146 height 34
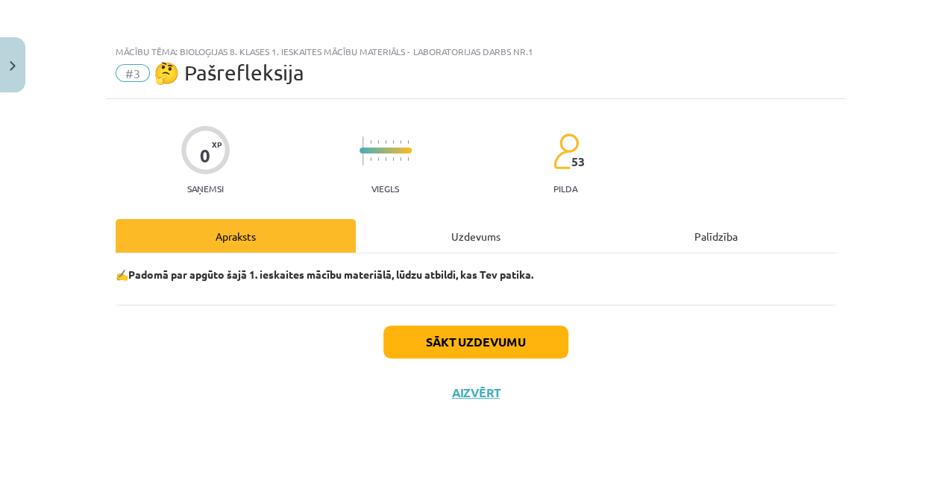
click at [441, 240] on div "Uzdevums" at bounding box center [476, 236] width 240 height 34
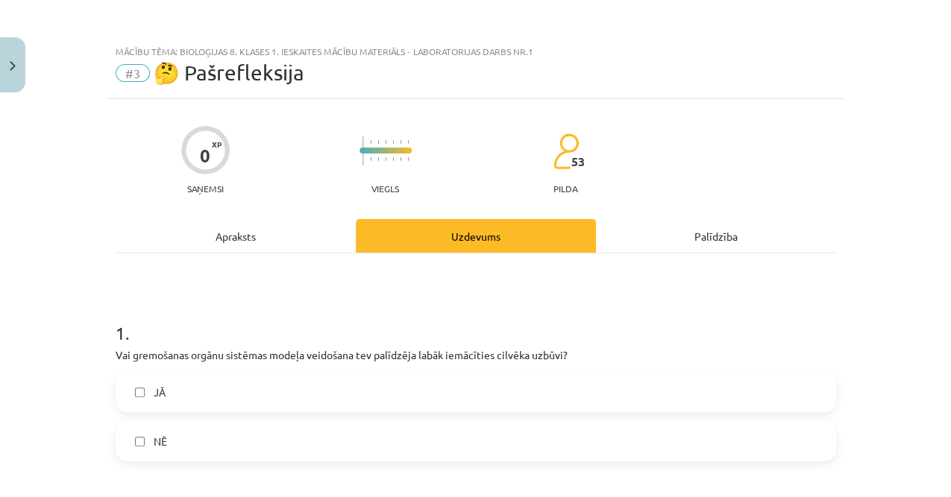
scroll to position [198, 0]
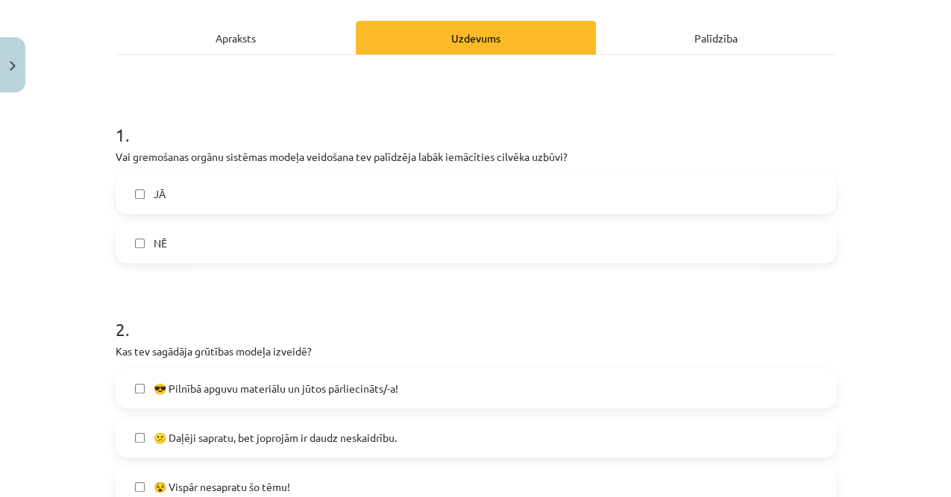
click at [260, 192] on label "JĀ" at bounding box center [475, 193] width 717 height 37
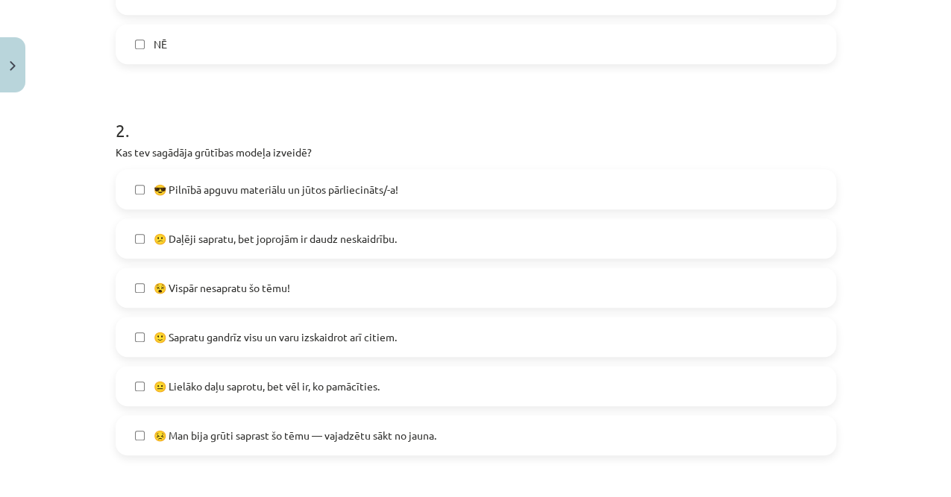
click at [199, 343] on span "🙂 Sapratu gandrīz visu un varu izskaidrot arī citiem." at bounding box center [275, 338] width 243 height 16
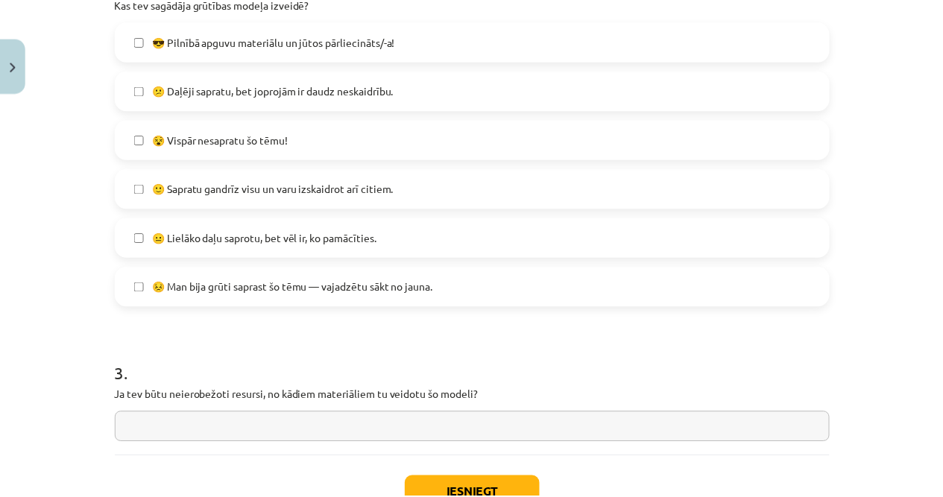
scroll to position [655, 0]
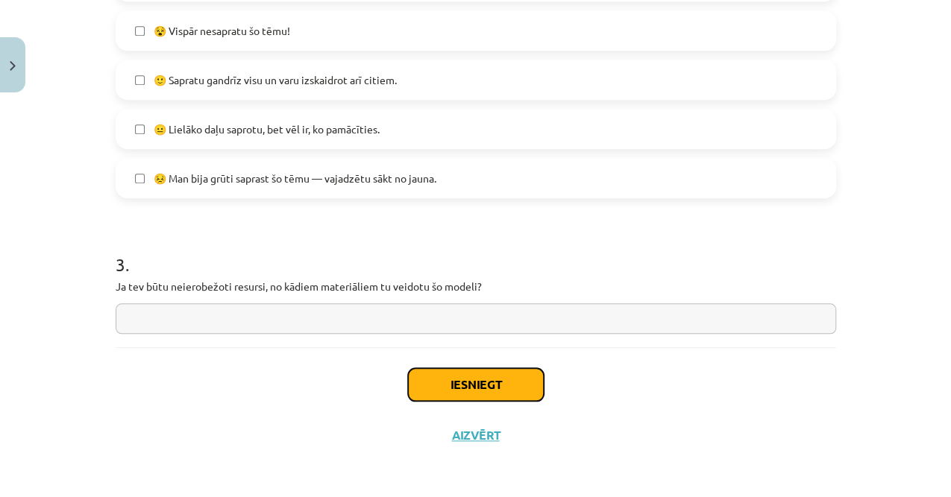
click at [413, 374] on button "Iesniegt" at bounding box center [476, 384] width 136 height 33
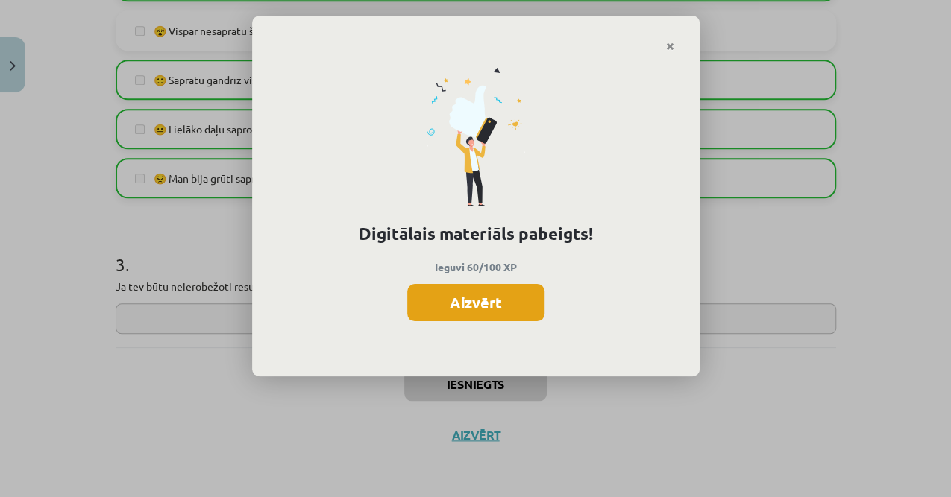
click at [440, 293] on button "Aizvērt" at bounding box center [475, 302] width 137 height 37
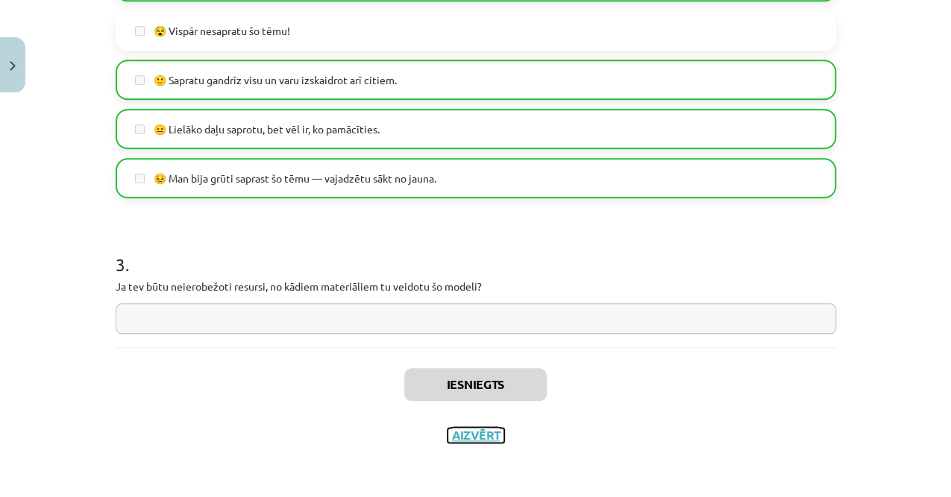
click at [465, 434] on button "Aizvērt" at bounding box center [475, 435] width 57 height 15
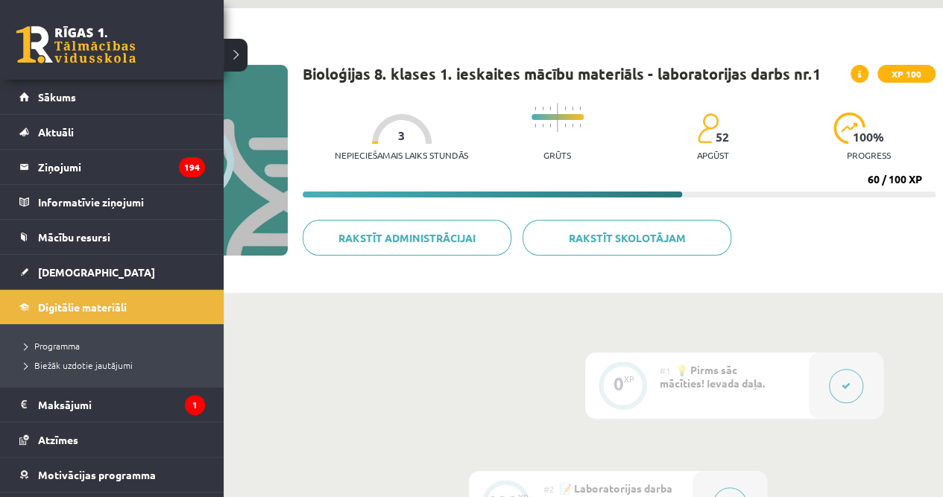
scroll to position [0, 0]
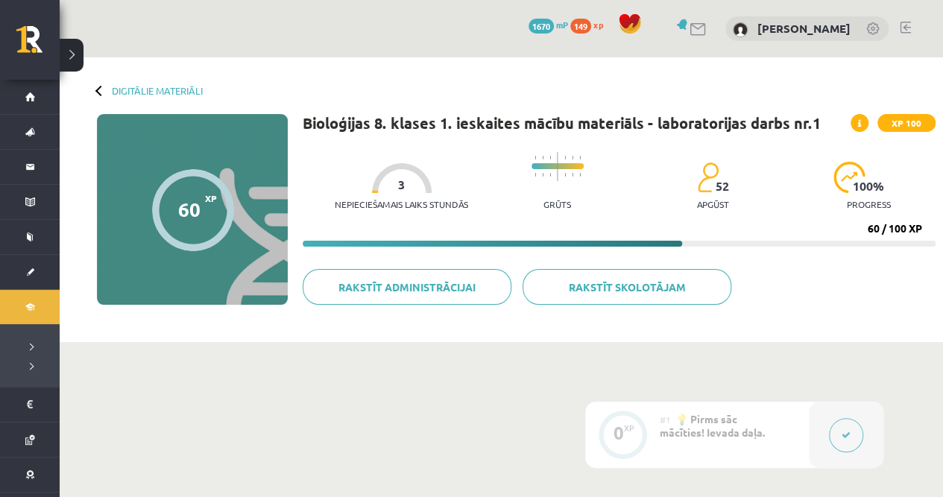
click at [151, 84] on div "Digitālie materiāli 60 XP XP 100 60 / 100 XP Bioloģijas 8. klases 1. ieskaites …" at bounding box center [501, 199] width 883 height 285
click at [185, 86] on link "Digitālie materiāli" at bounding box center [157, 90] width 91 height 11
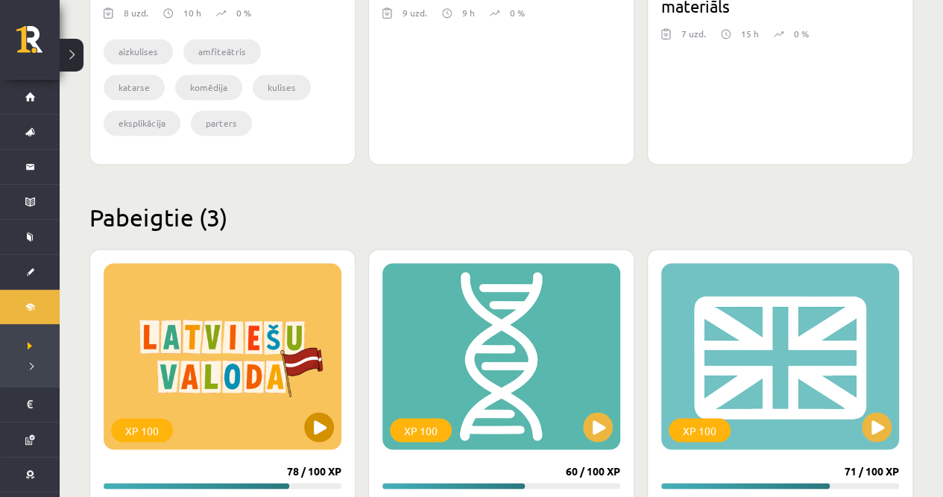
scroll to position [1292, 0]
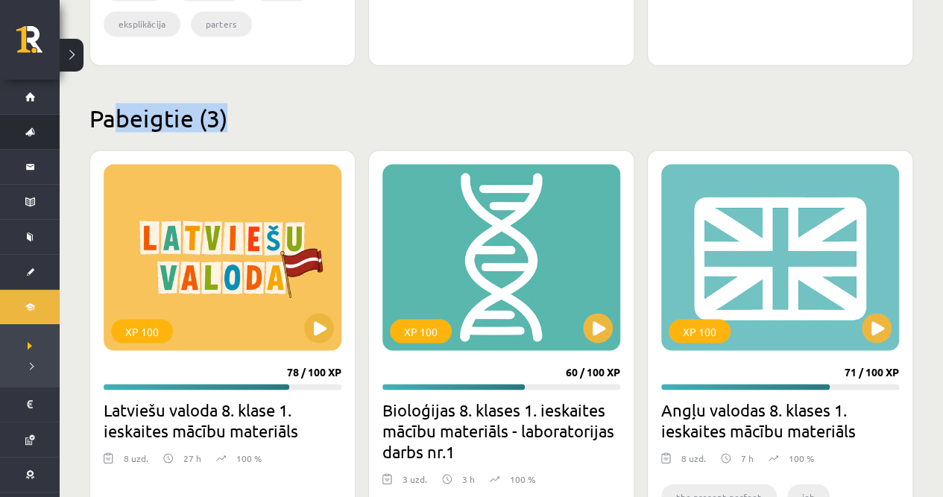
drag, startPoint x: 263, startPoint y: 116, endPoint x: 19, endPoint y: 130, distance: 244.9
click at [377, 110] on h2 "Pabeigtie (3)" at bounding box center [501, 117] width 824 height 29
click at [274, 107] on h2 "Pabeigtie (3)" at bounding box center [501, 117] width 824 height 29
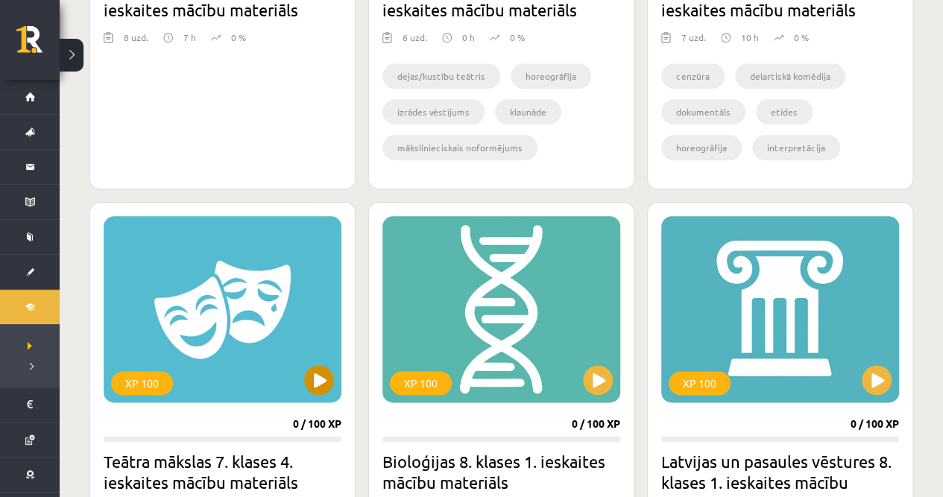
scroll to position [746, 0]
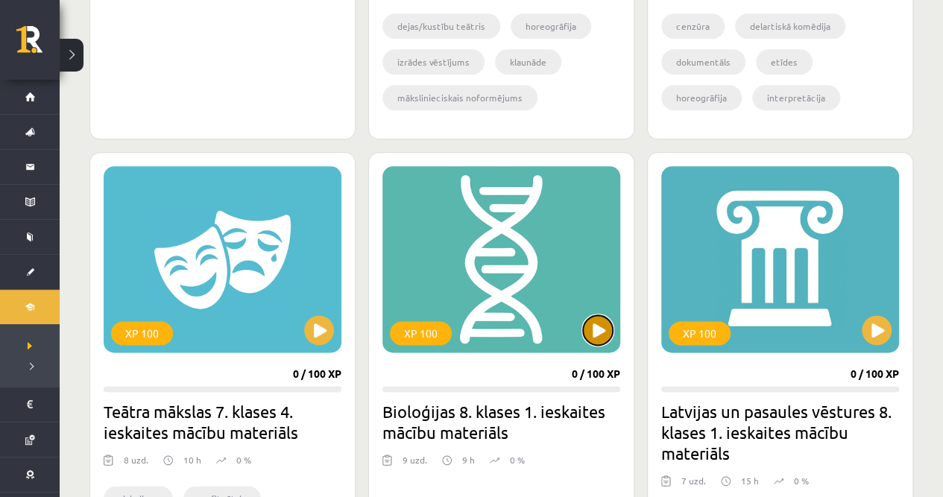
click at [592, 341] on button at bounding box center [598, 330] width 30 height 30
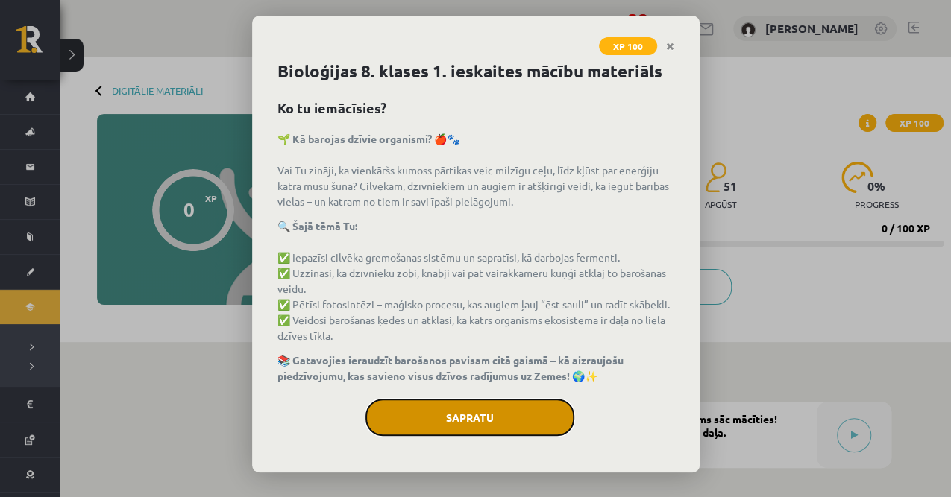
click at [497, 405] on button "Sapratu" at bounding box center [469, 417] width 209 height 37
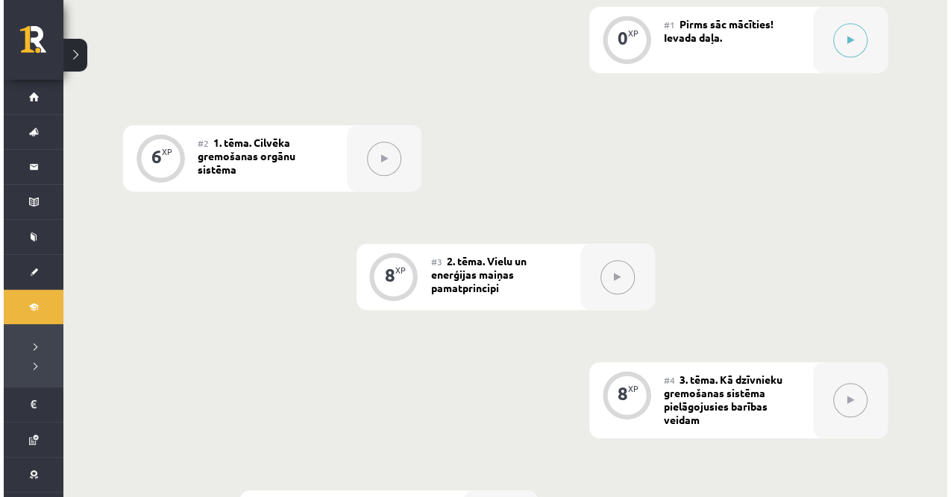
scroll to position [246, 0]
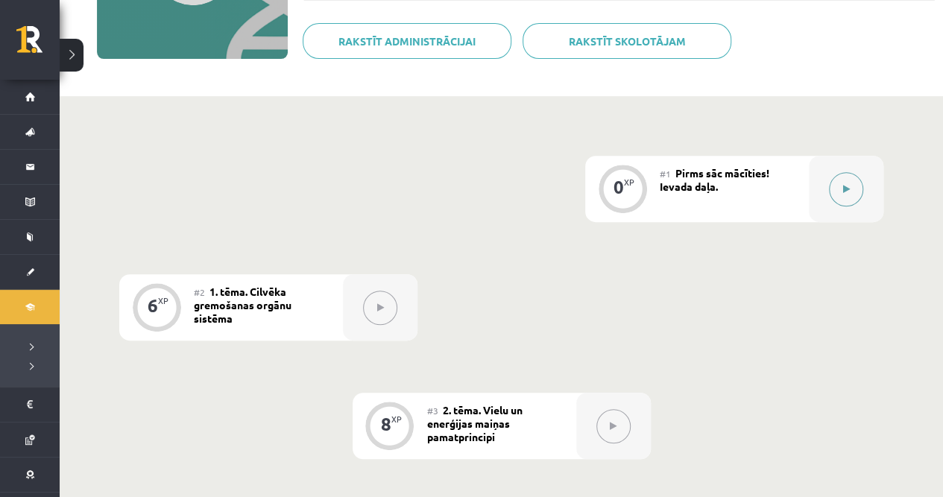
click at [834, 176] on div at bounding box center [846, 189] width 75 height 66
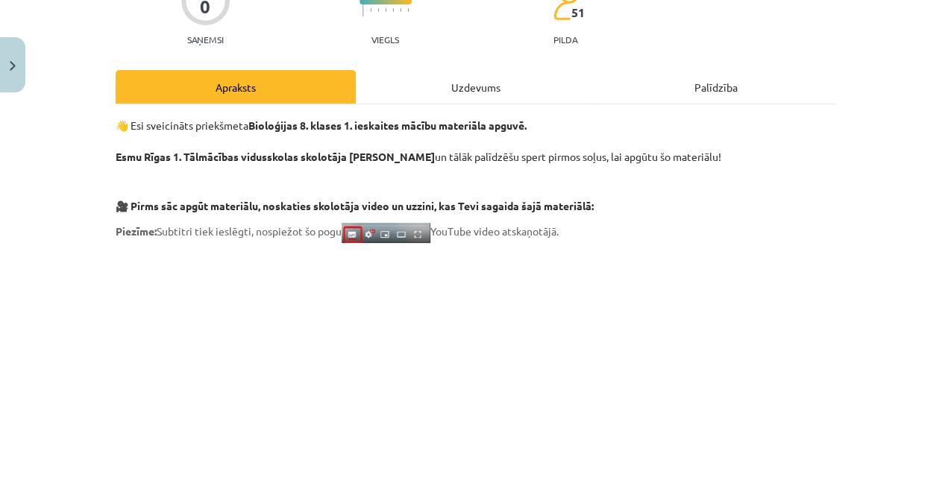
scroll to position [0, 0]
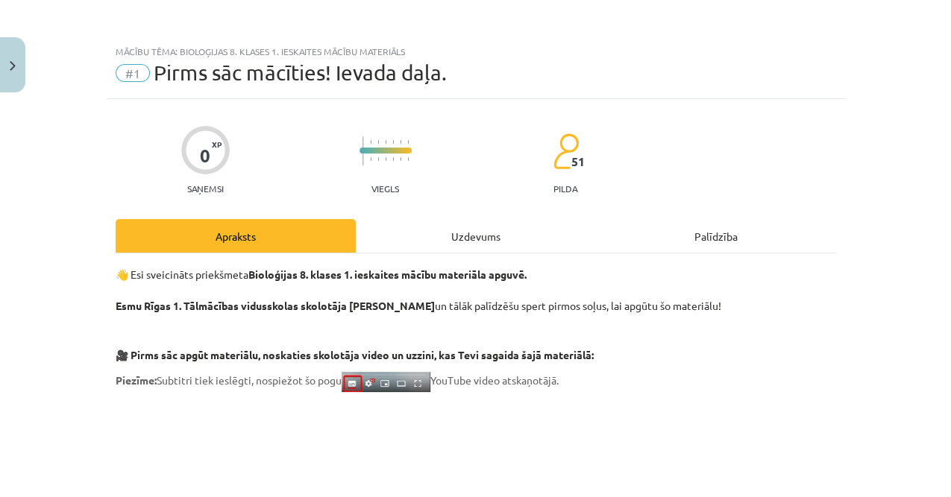
click at [453, 230] on div "Uzdevums" at bounding box center [476, 236] width 240 height 34
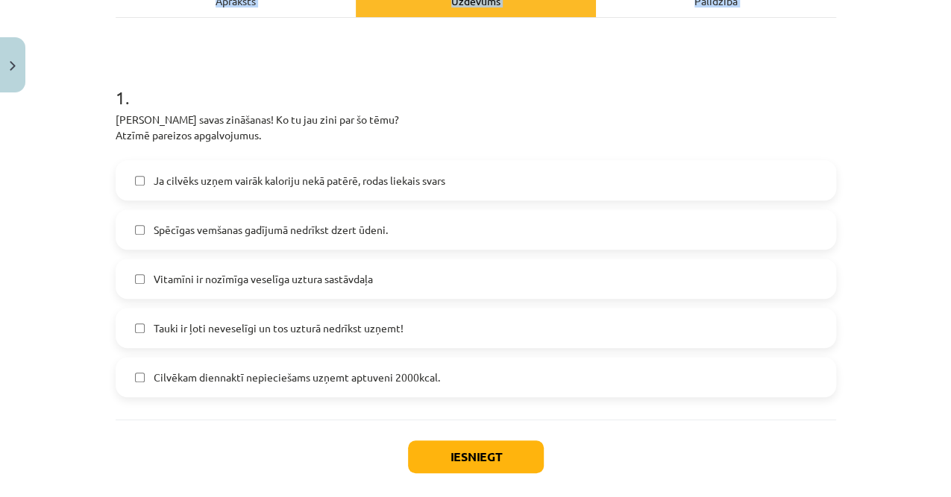
scroll to position [309, 0]
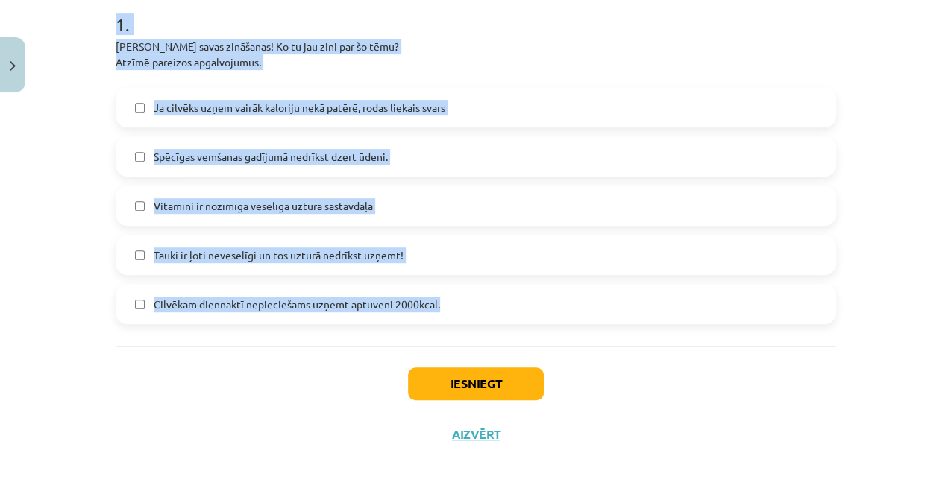
drag, startPoint x: 106, startPoint y: 233, endPoint x: 482, endPoint y: 322, distance: 387.0
click at [482, 322] on div "0 XP Saņemsi Viegls 51 pilda Apraksts Uzdevums Palīdzība 1 . [PERSON_NAME] sava…" at bounding box center [476, 126] width 738 height 670
copy div "1 . [PERSON_NAME] savas zināšanas! Ko tu jau zini par šo tēmu? Atzīmē pareizos …"
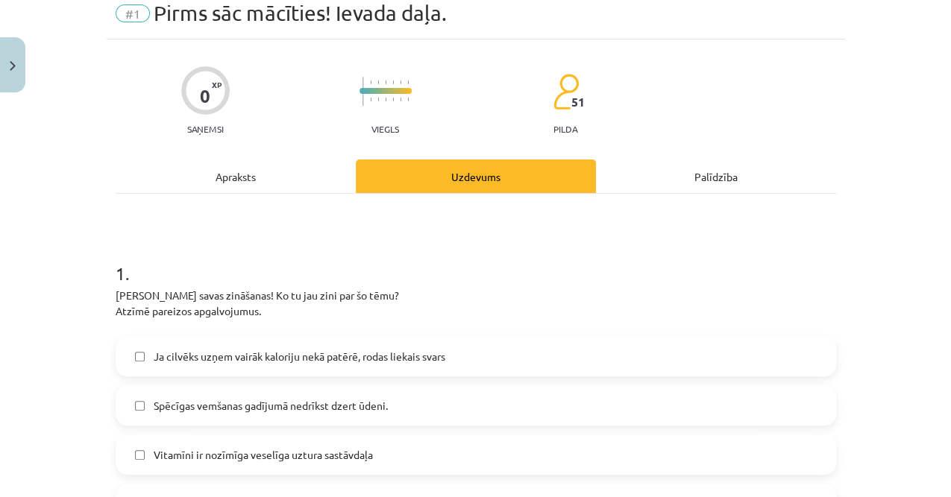
click at [107, 192] on div "0 XP Saņemsi Viegls 51 pilda Apraksts Uzdevums Palīdzība 1 . [PERSON_NAME] sava…" at bounding box center [476, 375] width 738 height 670
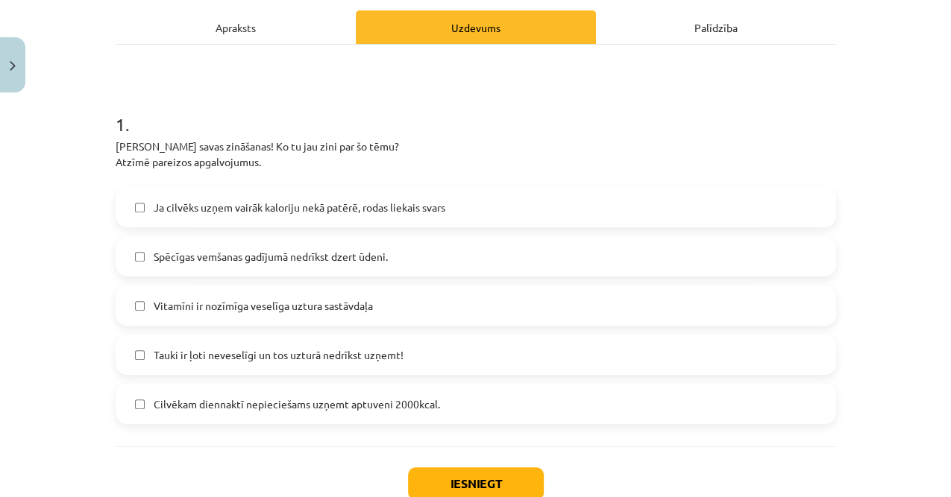
click at [188, 204] on span "Ja cilvēks uzņem vairāk kaloriju nekā patērē, rodas liekais svars" at bounding box center [300, 208] width 292 height 16
click at [201, 407] on span "Cilvēkam diennaktī nepieciešams uzņemt aptuveni 2000kcal." at bounding box center [297, 405] width 286 height 16
click at [188, 310] on span "Vitamīni ir nozīmīga veselīga uztura sastāvdaļa" at bounding box center [263, 306] width 219 height 16
click at [454, 483] on button "Iesniegt" at bounding box center [476, 483] width 136 height 33
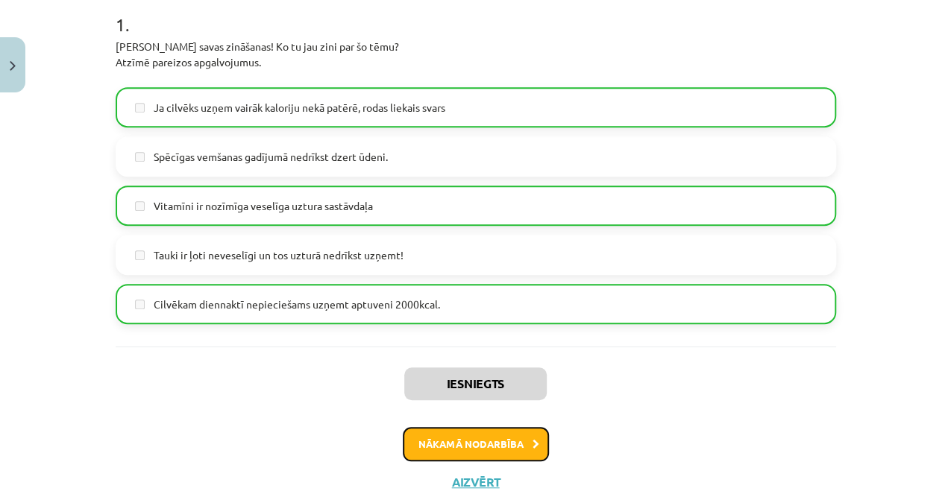
click at [481, 444] on button "Nākamā nodarbība" at bounding box center [476, 444] width 146 height 34
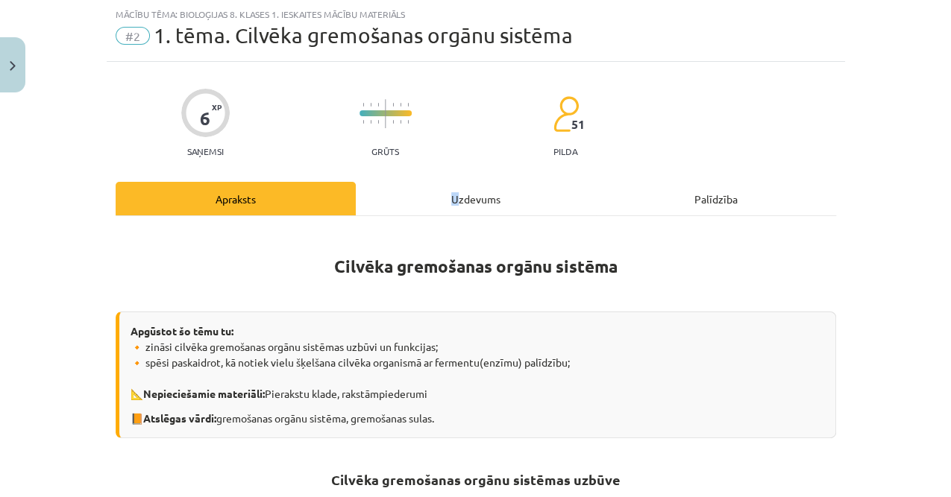
click at [451, 204] on div "Uzdevums" at bounding box center [476, 199] width 240 height 34
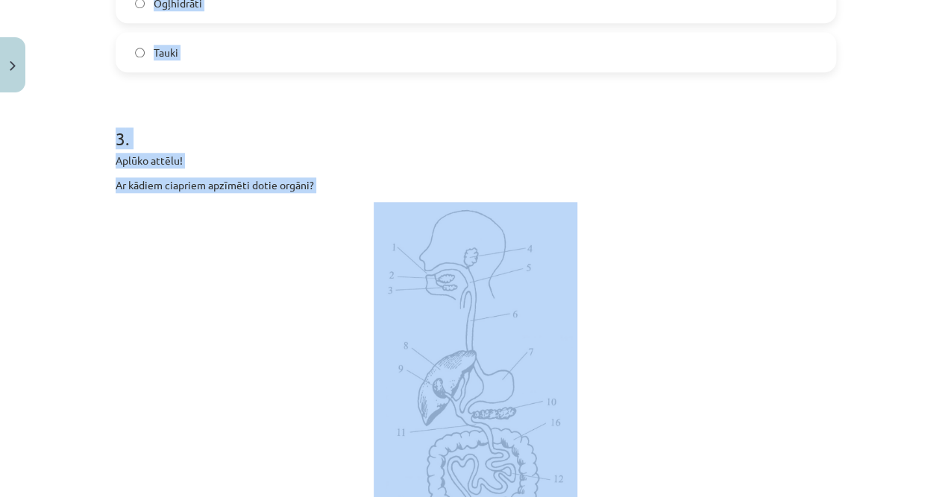
scroll to position [889, 0]
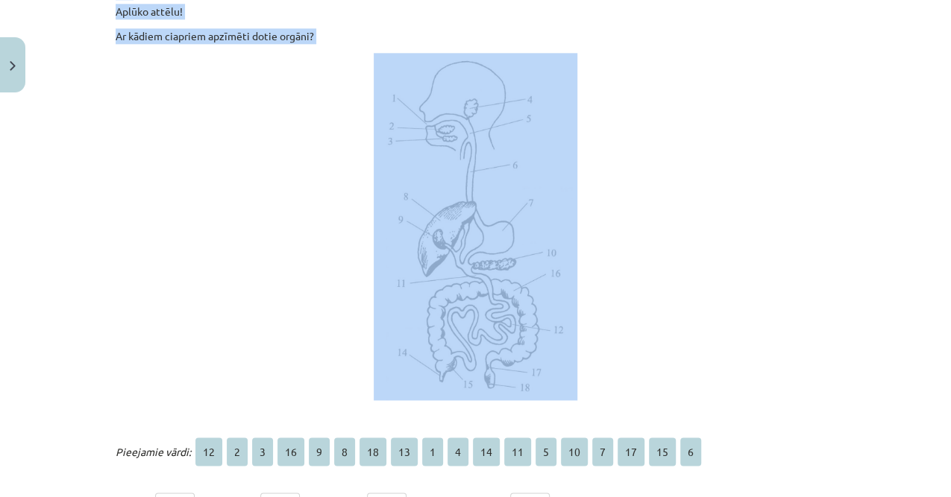
drag, startPoint x: 97, startPoint y: 136, endPoint x: 324, endPoint y: 188, distance: 233.3
click at [324, 188] on div "Mācību tēma: Bioloģijas 8. klases 1. ieskaites mācību materiāls #2 1. tēma. Cil…" at bounding box center [475, 248] width 951 height 497
copy form "1 . Kurā gremošanas trakta daļā tiek šķeltas pilnīgi visas barības vielas? Akna…"
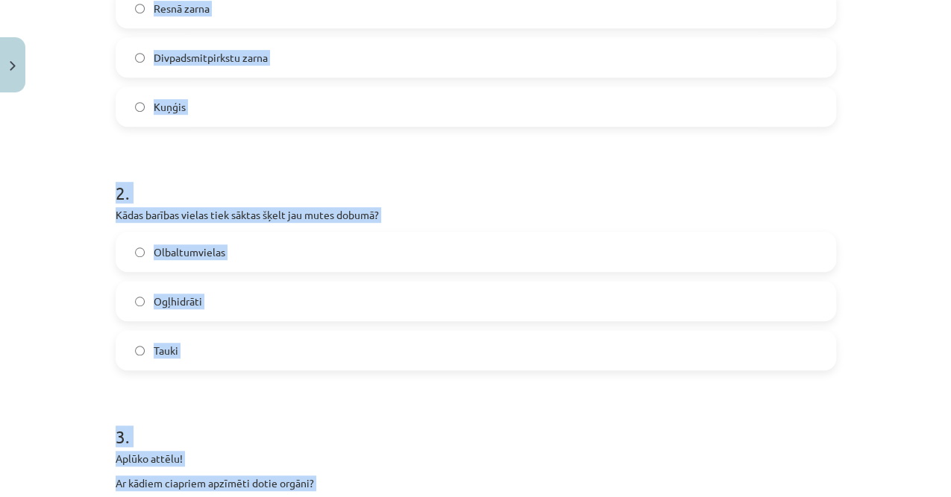
scroll to position [243, 0]
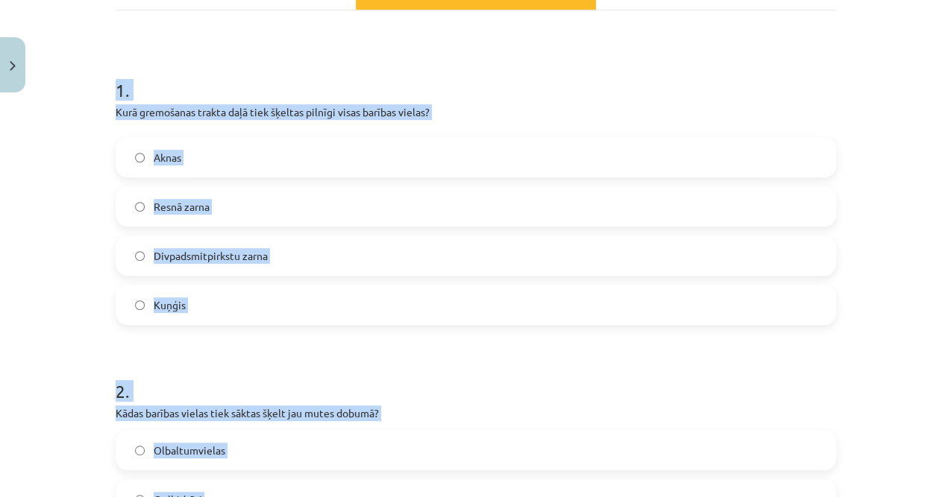
click at [207, 257] on span "Divpadsmitpirkstu zarna" at bounding box center [211, 256] width 114 height 16
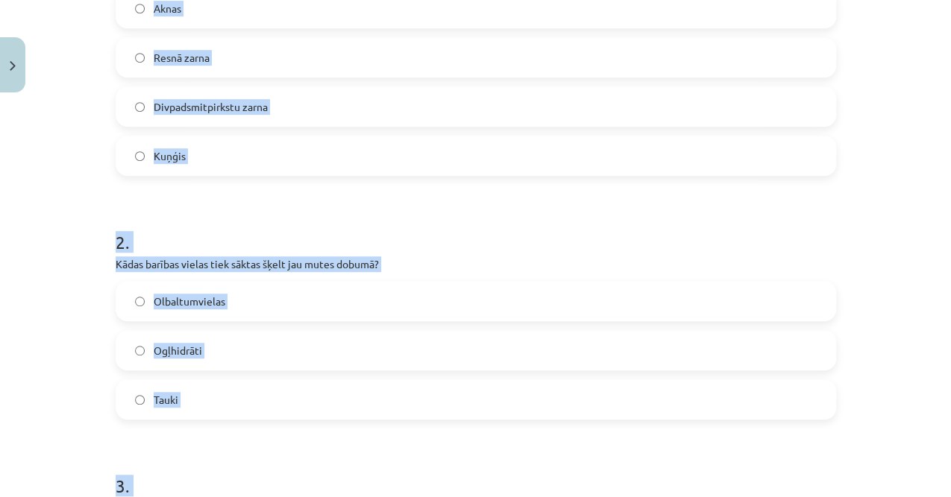
click at [207, 304] on span "Olbaltumvielas" at bounding box center [190, 302] width 72 height 16
click at [197, 338] on label "Ogļhidrāti" at bounding box center [475, 350] width 717 height 37
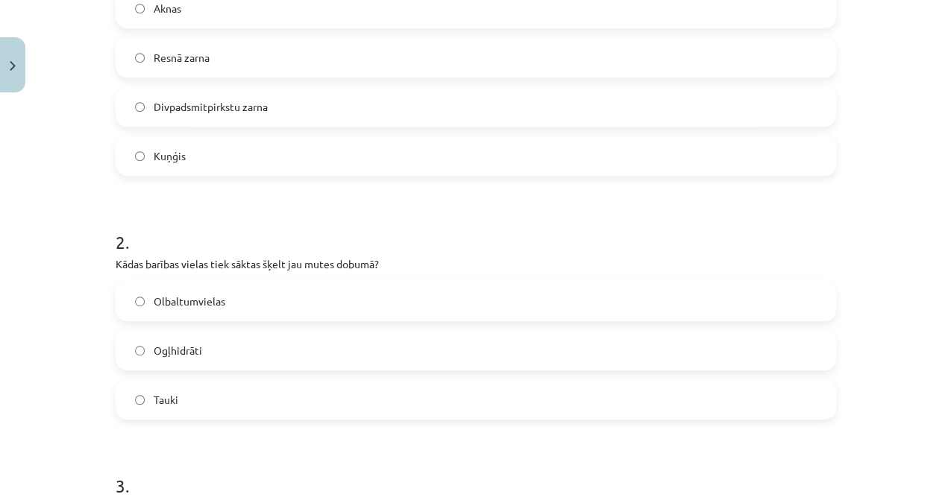
click at [60, 306] on div "Mācību tēma: Bioloģijas 8. klases 1. ieskaites mācību materiāls #2 1. tēma. Cil…" at bounding box center [475, 248] width 951 height 497
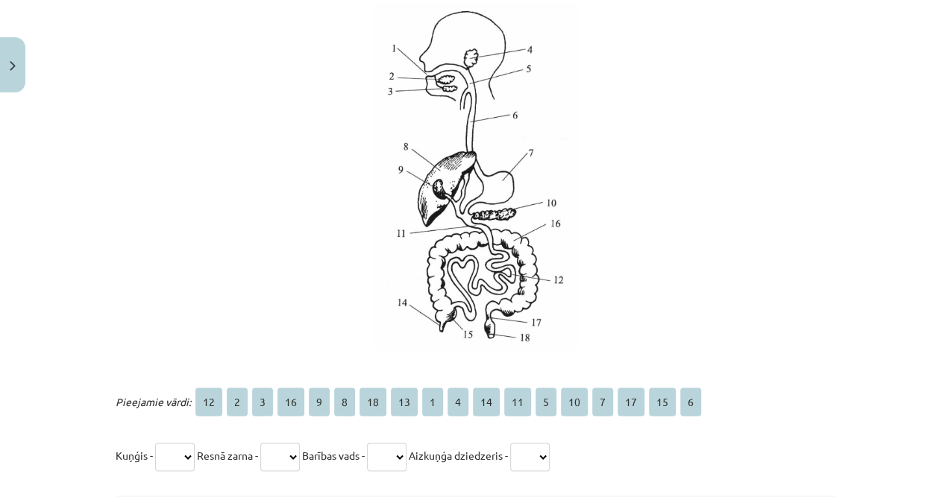
scroll to position [989, 0]
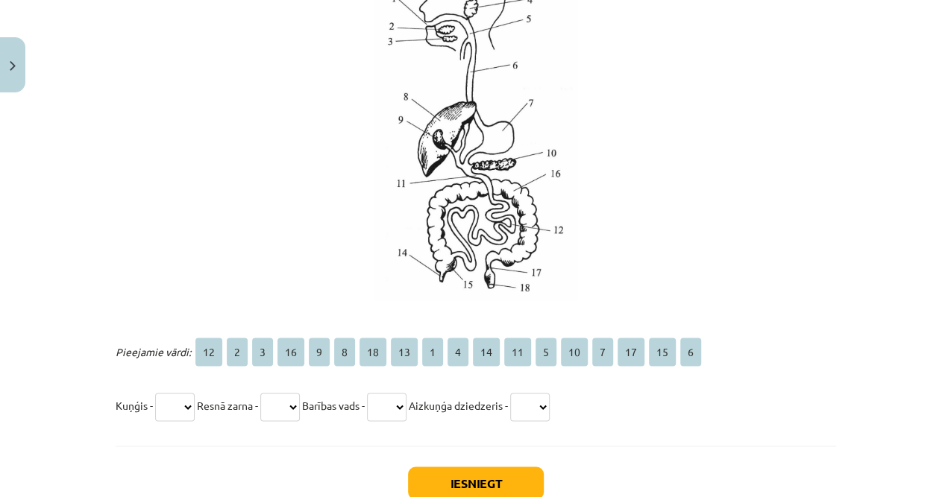
click at [160, 413] on select "** * * ** * * ** ** * * ** ** * ** * ** ** *" at bounding box center [175, 407] width 40 height 28
select select "*"
click at [155, 393] on select "** * * ** * * ** ** * * ** ** * ** * ** ** *" at bounding box center [175, 407] width 40 height 28
click at [280, 407] on select "** * * ** * * ** ** * * ** ** * ** * ** ** *" at bounding box center [280, 407] width 40 height 28
select select "*"
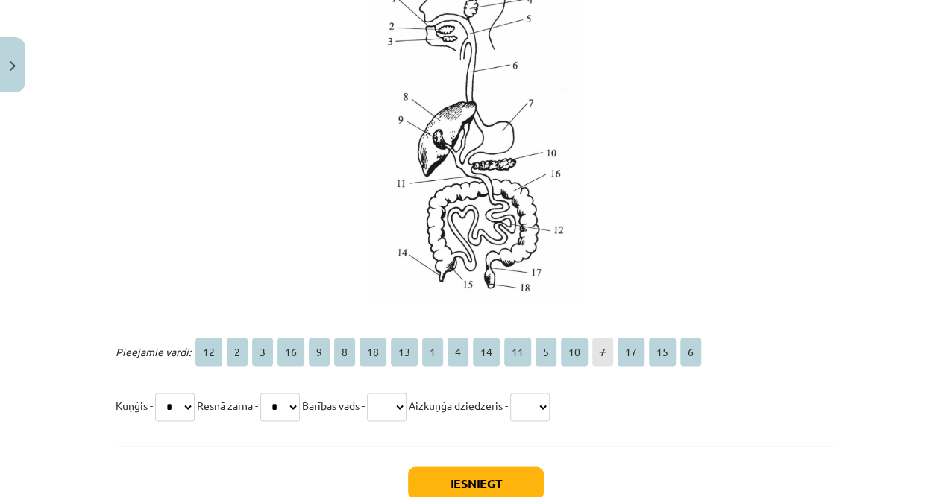
click at [267, 393] on select "** * * ** * * ** ** * * ** ** * ** * ** ** *" at bounding box center [280, 407] width 40 height 28
click at [400, 407] on select "** * * ** * * ** ** * * ** ** * ** * ** ** *" at bounding box center [387, 407] width 40 height 28
select select "**"
click at [384, 393] on select "** * * ** * * ** ** * * ** ** * ** * ** ** *" at bounding box center [387, 407] width 40 height 28
click at [549, 406] on select "** * * ** * * ** ** * * ** ** * ** * ** ** *" at bounding box center [530, 407] width 40 height 28
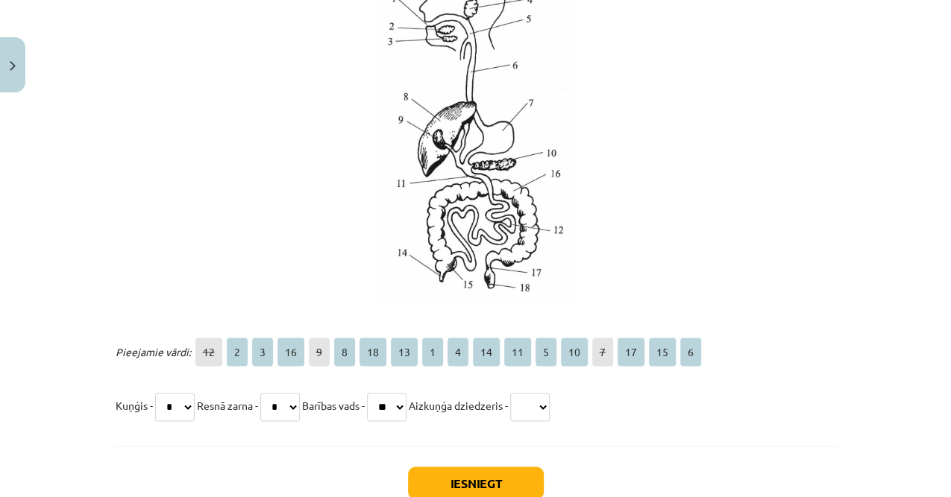
select select "*"
click at [535, 393] on select "** * * ** * * ** ** * * ** ** * ** * ** ** *" at bounding box center [530, 407] width 40 height 28
click at [483, 479] on button "Iesniegt" at bounding box center [476, 483] width 136 height 33
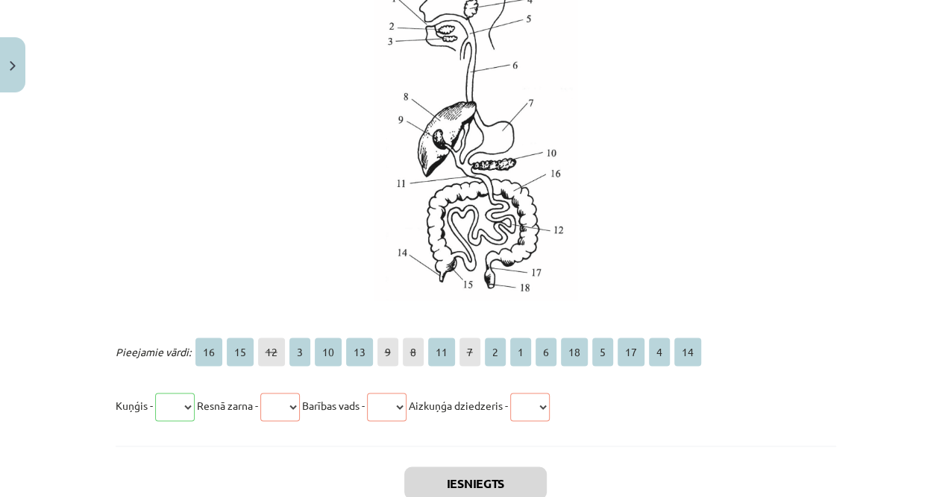
scroll to position [1133, 0]
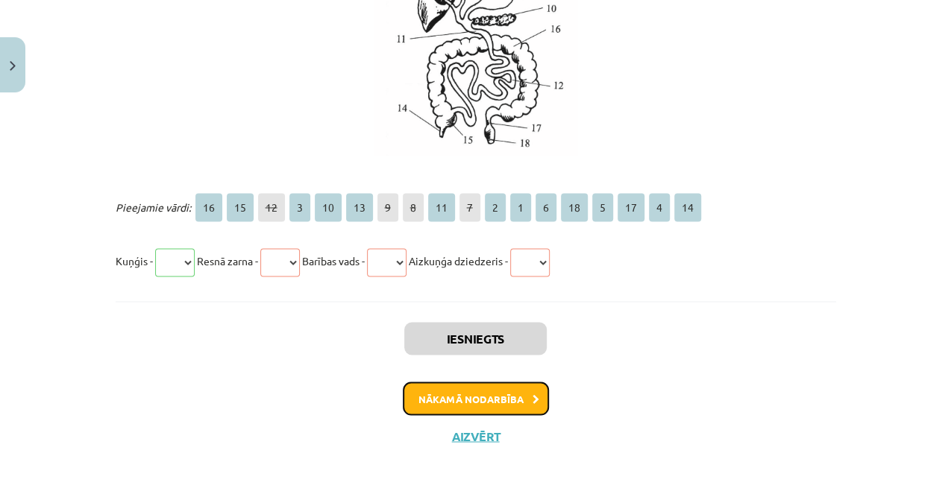
click at [500, 402] on button "Nākamā nodarbība" at bounding box center [476, 399] width 146 height 34
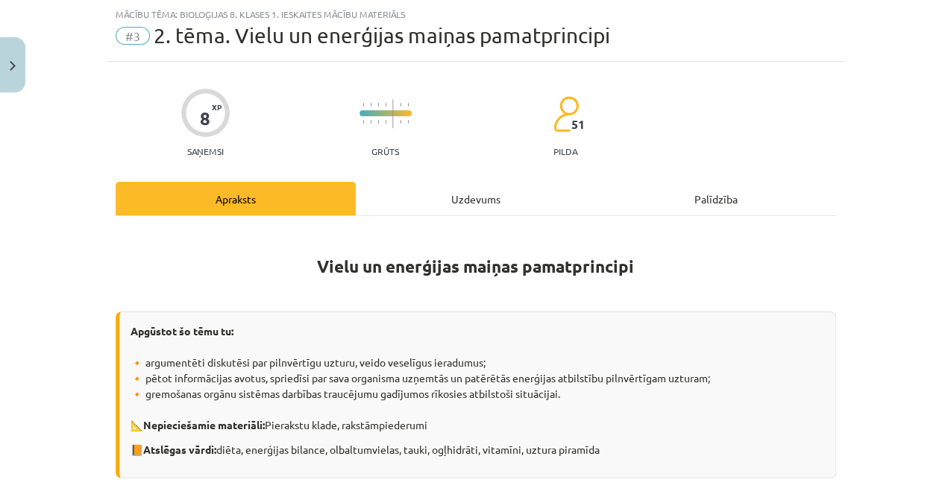
click at [414, 203] on div "Uzdevums" at bounding box center [476, 199] width 240 height 34
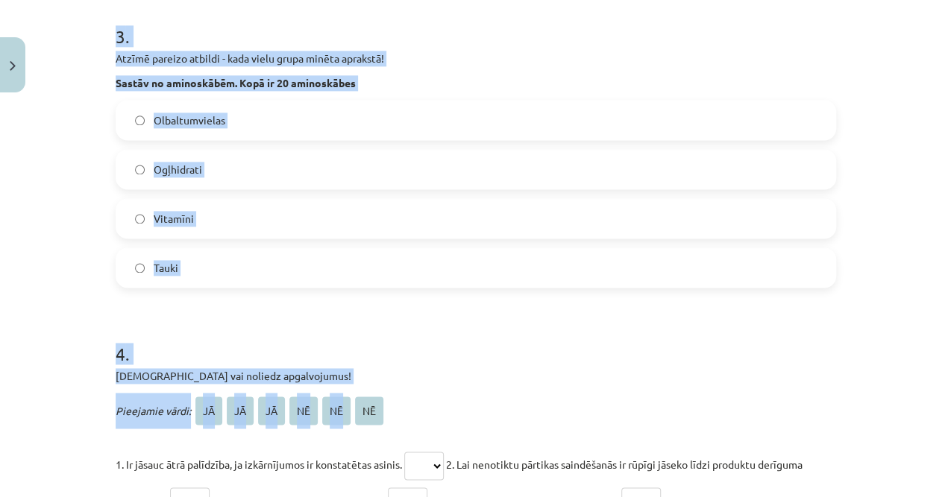
scroll to position [1130, 0]
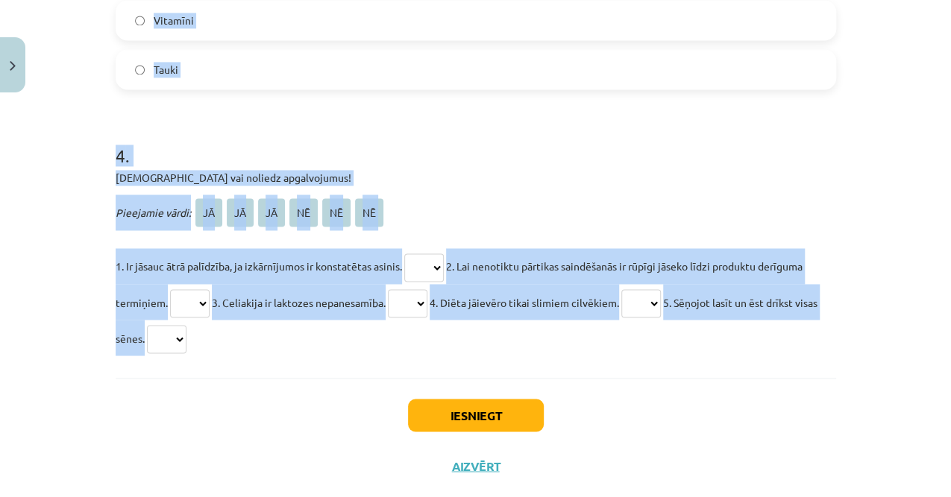
drag, startPoint x: 121, startPoint y: 277, endPoint x: 323, endPoint y: 374, distance: 224.4
click at [323, 374] on div "Mācību tēma: Bioloģijas 8. klases 1. ieskaites mācību materiāls #3 2. tēma. Vie…" at bounding box center [475, 248] width 951 height 497
copy form "1 . Atzīmē pareizo atbildi - kada vielu grupa minēta aprakstā! Bioloģiski aktīv…"
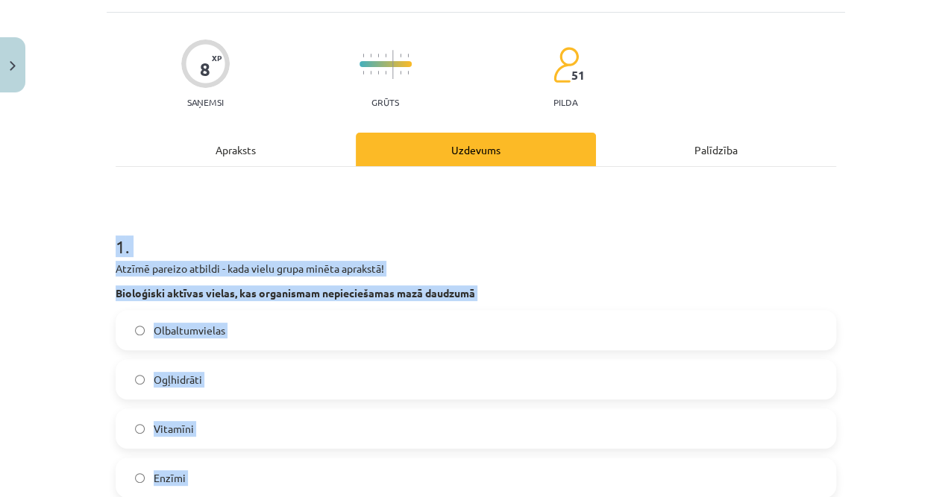
click at [45, 260] on div "Mācību tēma: Bioloģijas 8. klases 1. ieskaites mācību materiāls #3 2. tēma. Vie…" at bounding box center [475, 248] width 951 height 497
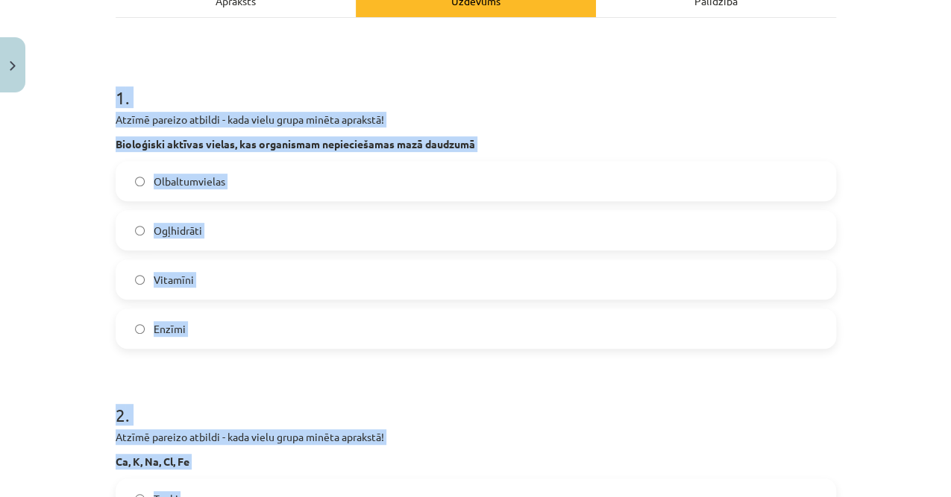
click at [64, 271] on div "Mācību tēma: Bioloģijas 8. klases 1. ieskaites mācību materiāls #3 2. tēma. Vie…" at bounding box center [475, 248] width 951 height 497
click at [219, 280] on label "Vitamīni" at bounding box center [475, 279] width 717 height 37
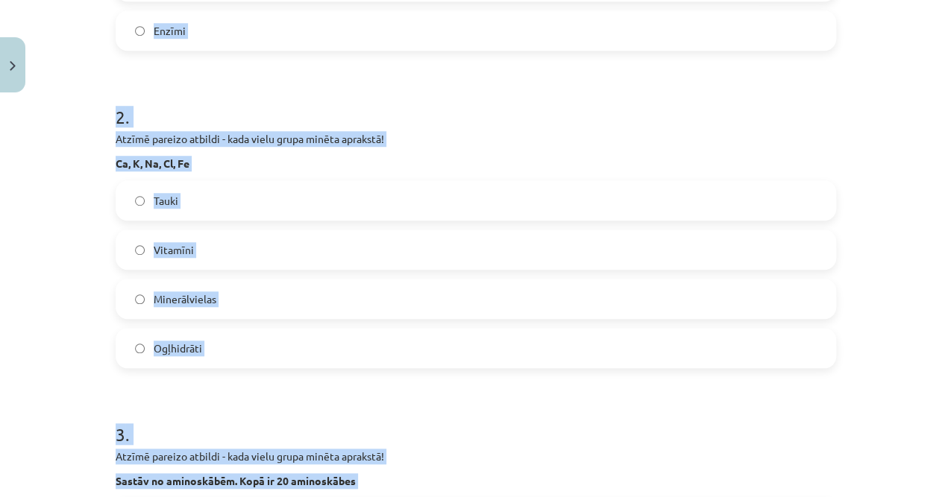
click at [210, 296] on span "Minerālvielas" at bounding box center [185, 300] width 63 height 16
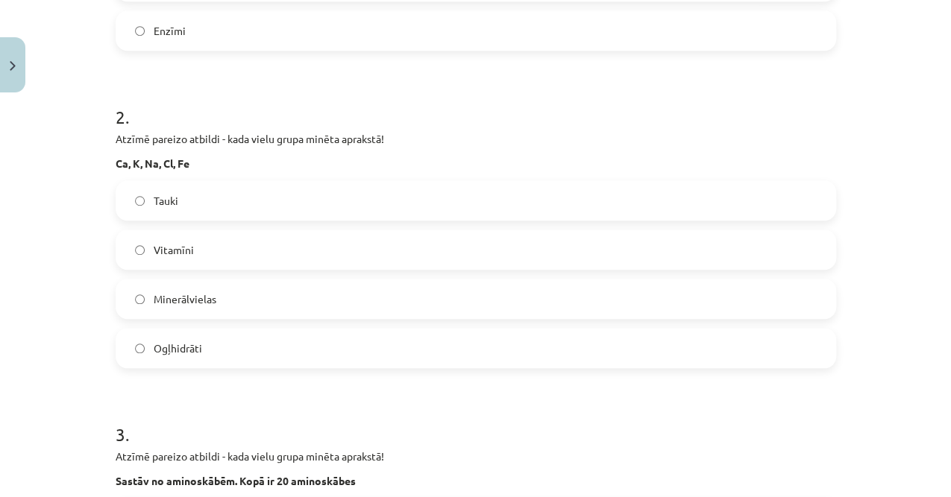
scroll to position [783, 0]
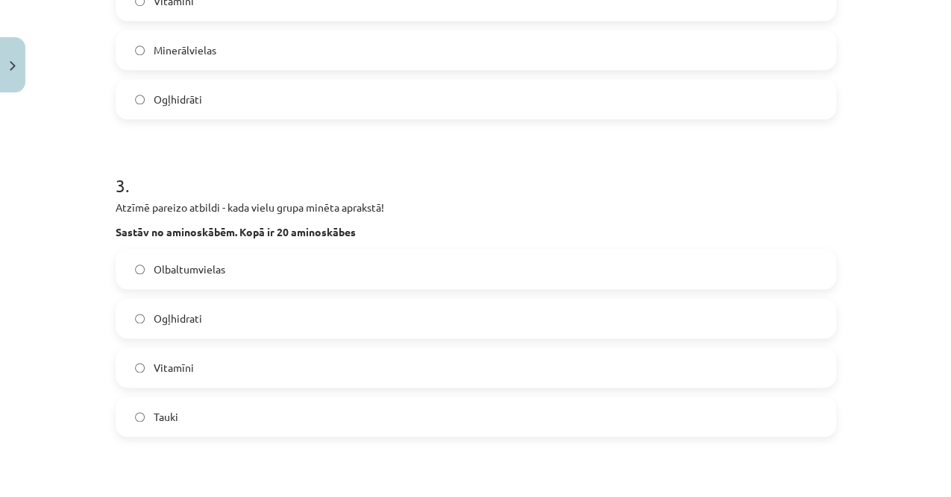
drag, startPoint x: 75, startPoint y: 0, endPoint x: 53, endPoint y: -37, distance: 43.5
click at [227, 259] on label "Olbaltumvielas" at bounding box center [475, 269] width 717 height 37
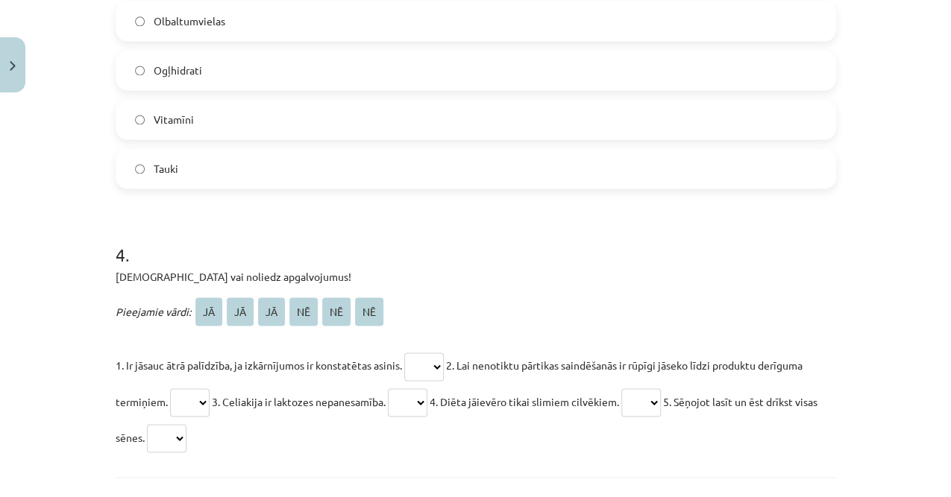
scroll to position [1130, 0]
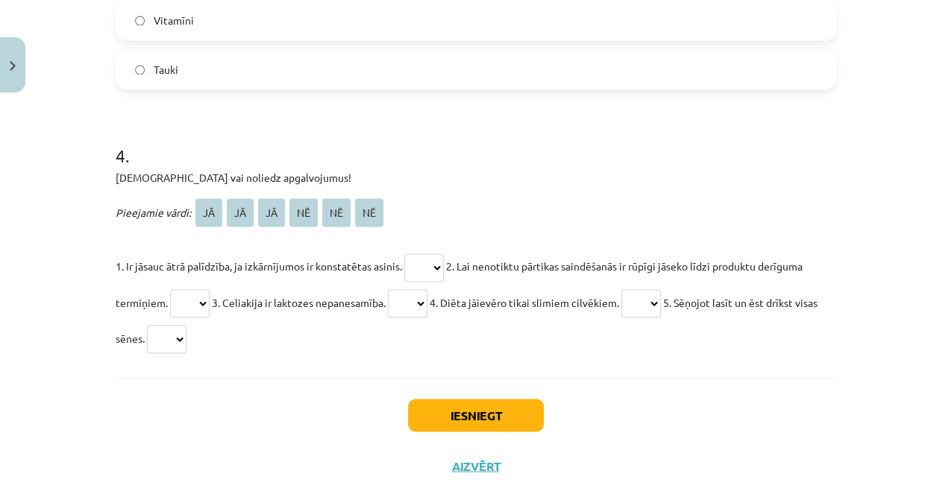
click at [426, 265] on select "** ** ** ** ** **" at bounding box center [424, 267] width 40 height 28
select select "**"
click at [405, 253] on select "** ** ** ** ** **" at bounding box center [424, 267] width 40 height 28
click at [186, 338] on select "** ** ** ** ** **" at bounding box center [167, 339] width 40 height 28
select select "**"
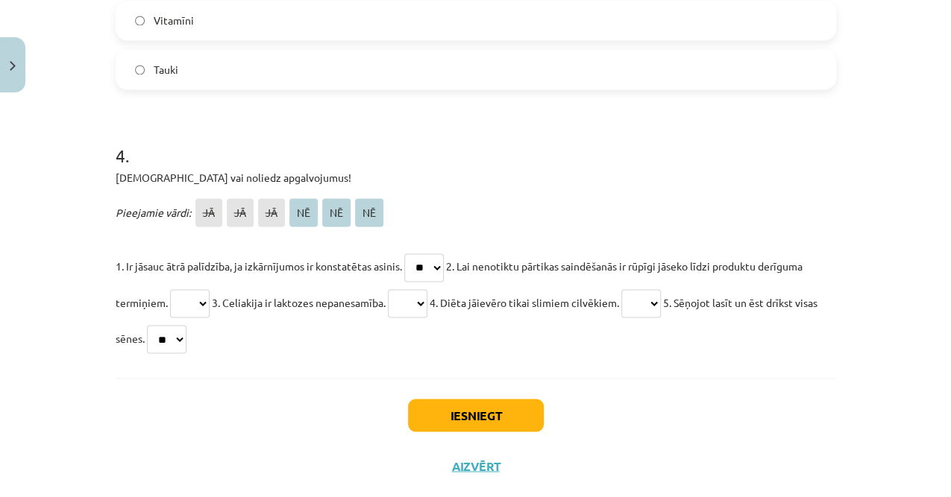
click at [170, 325] on select "** ** ** ** ** **" at bounding box center [167, 339] width 40 height 28
click at [420, 298] on select "** ** ** ** ** **" at bounding box center [408, 303] width 40 height 28
select select "**"
click at [395, 289] on select "** ** ** ** ** **" at bounding box center [408, 303] width 40 height 28
click at [652, 301] on select "** ** ** ** ** **" at bounding box center [641, 303] width 40 height 28
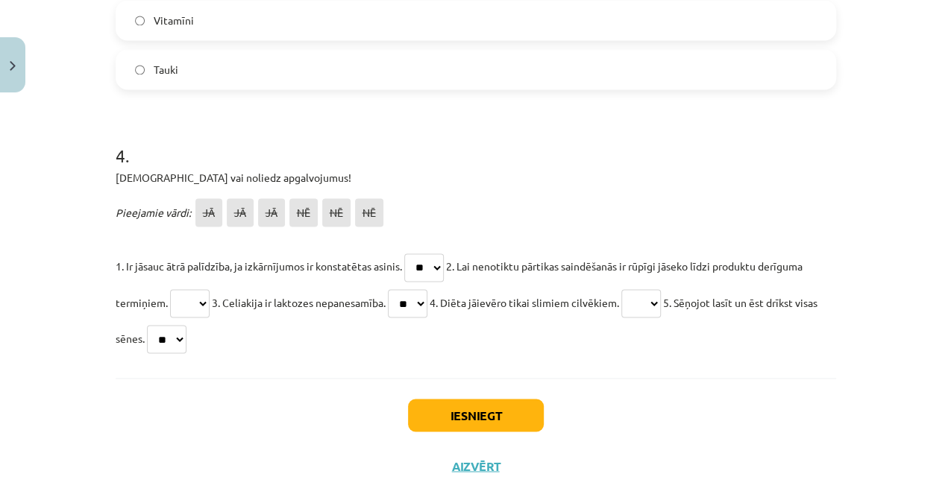
select select "**"
click at [637, 289] on select "** ** ** ** ** **" at bounding box center [641, 303] width 40 height 28
click at [195, 291] on select "** ** ** ** ** **" at bounding box center [190, 303] width 40 height 28
select select "**"
click at [170, 289] on select "** ** ** ** ** **" at bounding box center [190, 303] width 40 height 28
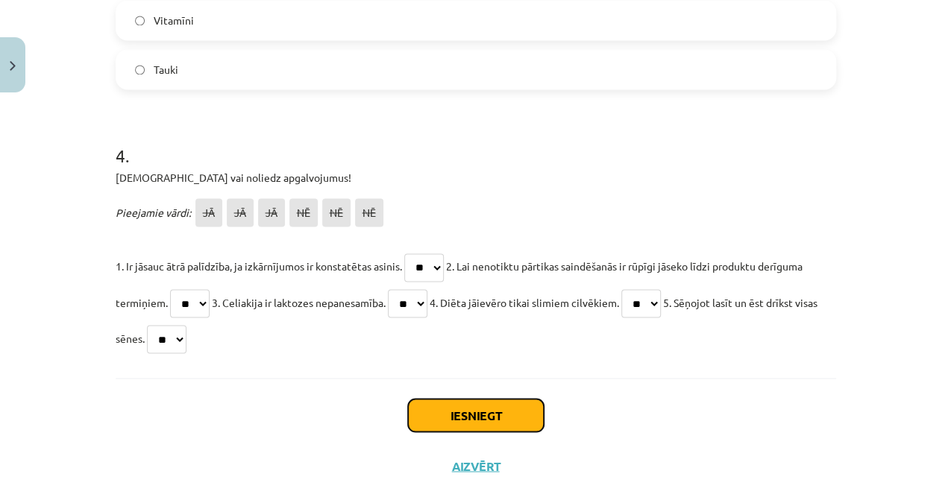
click at [479, 418] on button "Iesniegt" at bounding box center [476, 415] width 136 height 33
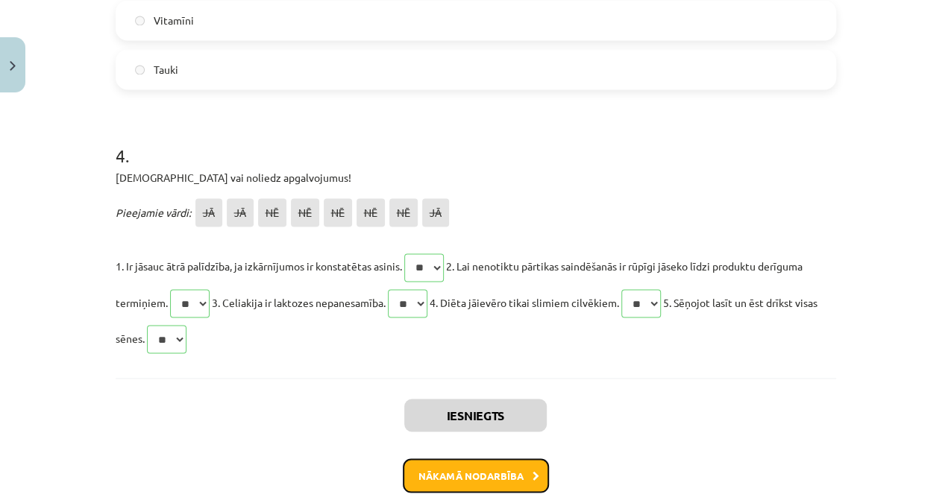
click at [482, 487] on button "Nākamā nodarbība" at bounding box center [476, 476] width 146 height 34
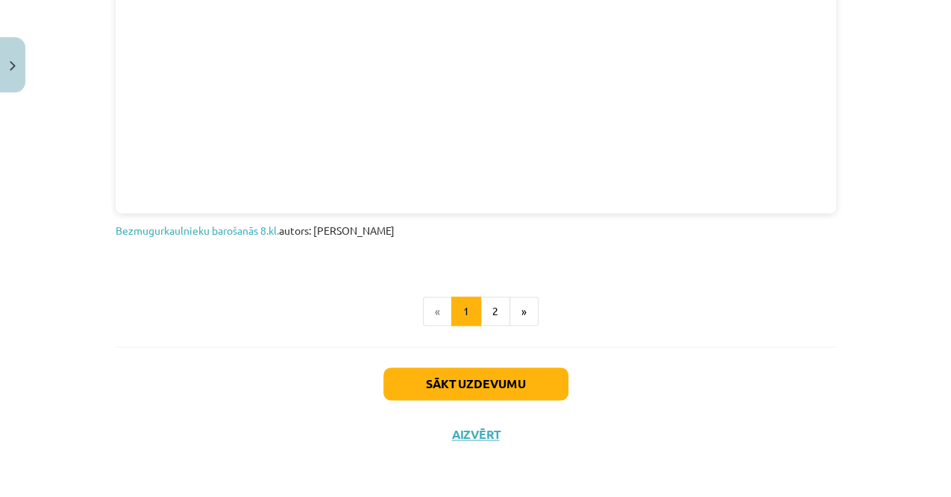
scroll to position [37, 0]
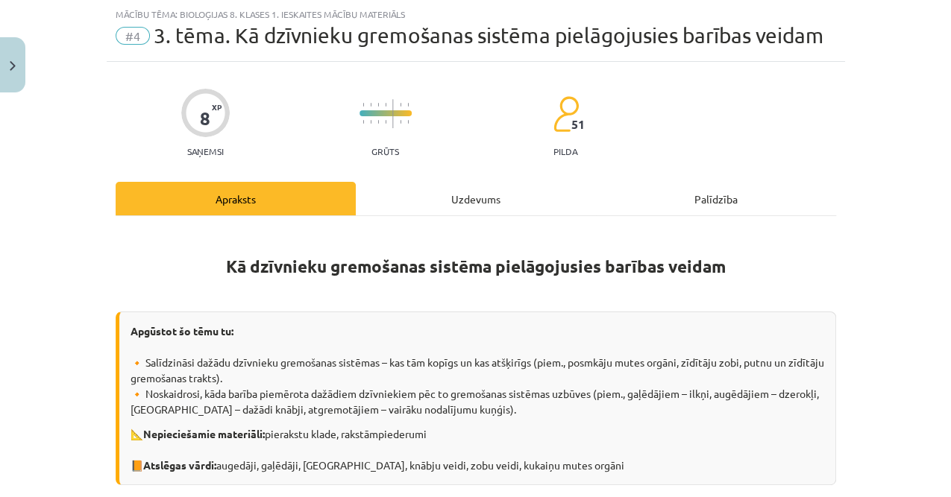
click at [444, 209] on div "Uzdevums" at bounding box center [476, 199] width 240 height 34
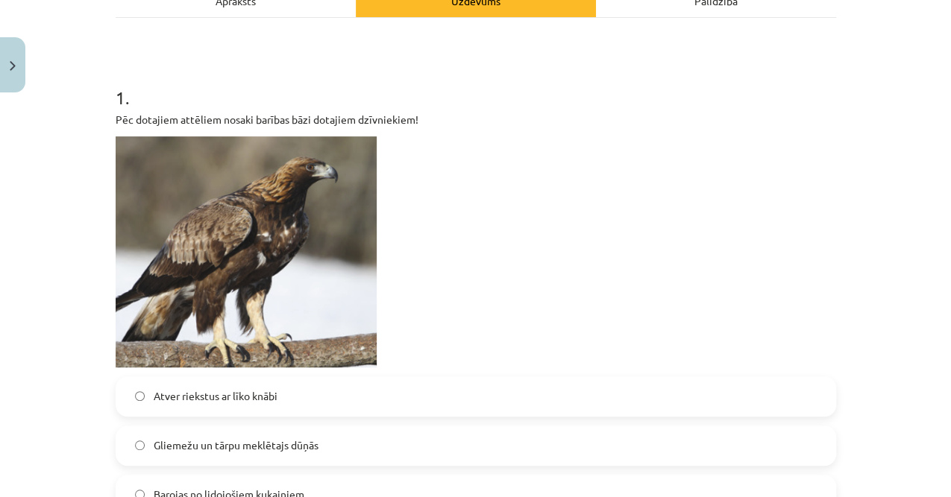
scroll to position [435, 0]
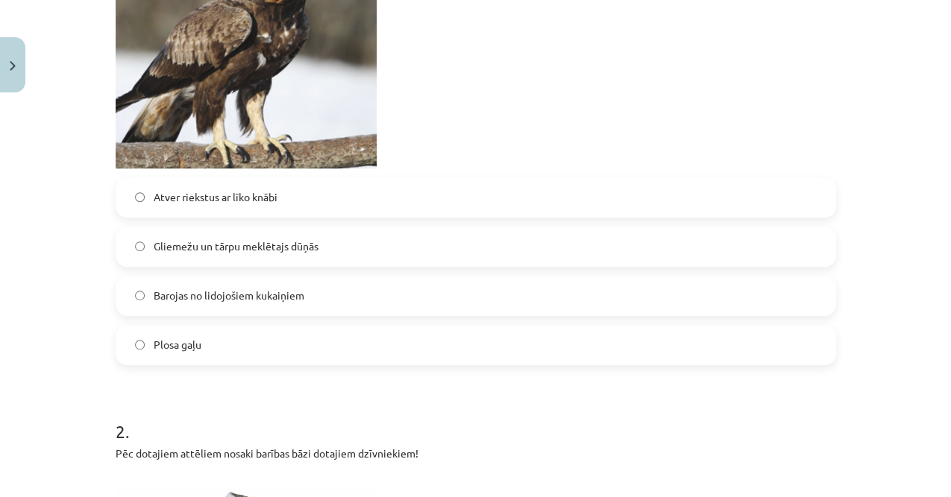
click at [283, 334] on label "Plosa gaļu" at bounding box center [475, 345] width 717 height 37
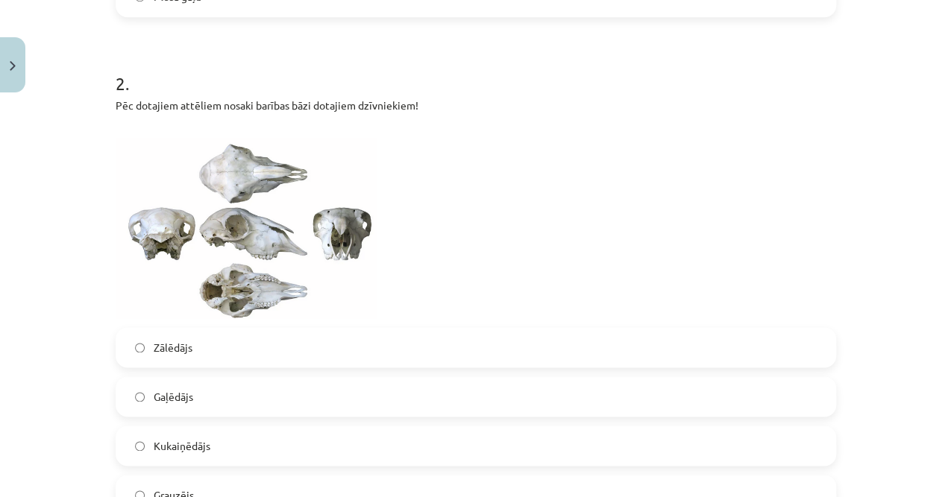
scroll to position [832, 0]
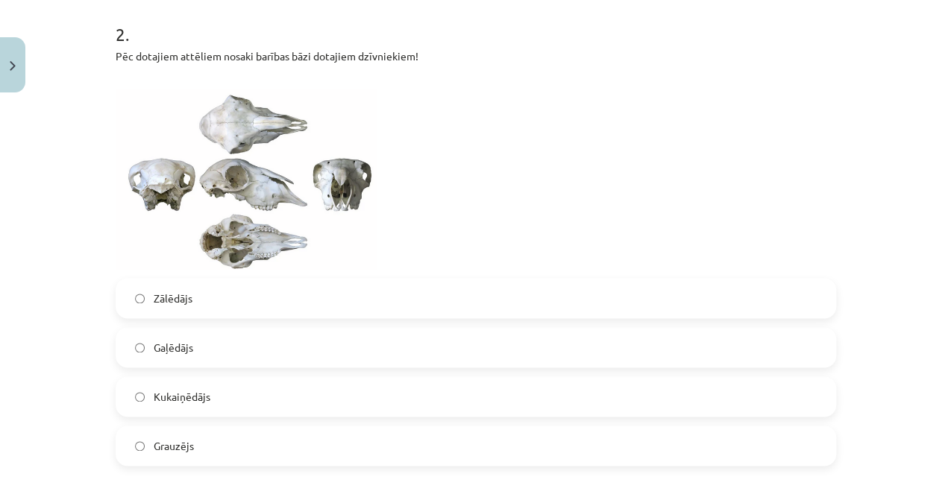
click at [220, 397] on label "Kukaiņēdājs" at bounding box center [475, 396] width 717 height 37
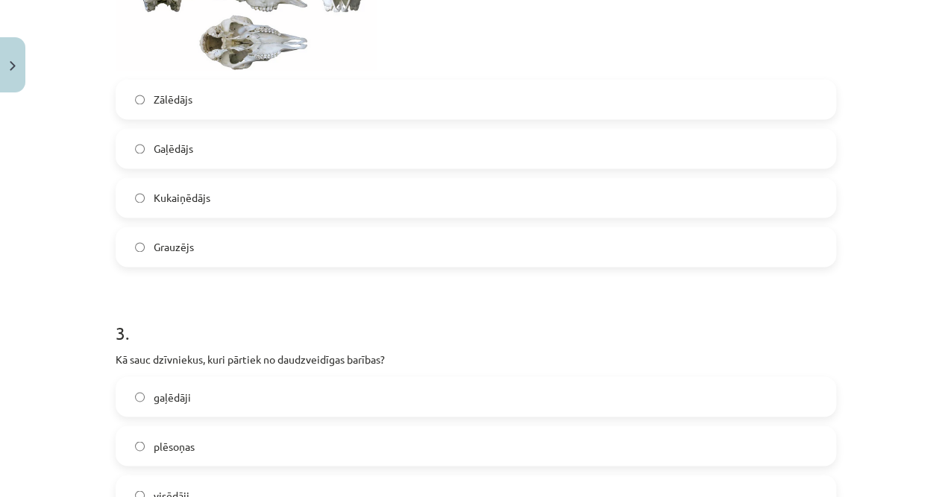
scroll to position [1230, 0]
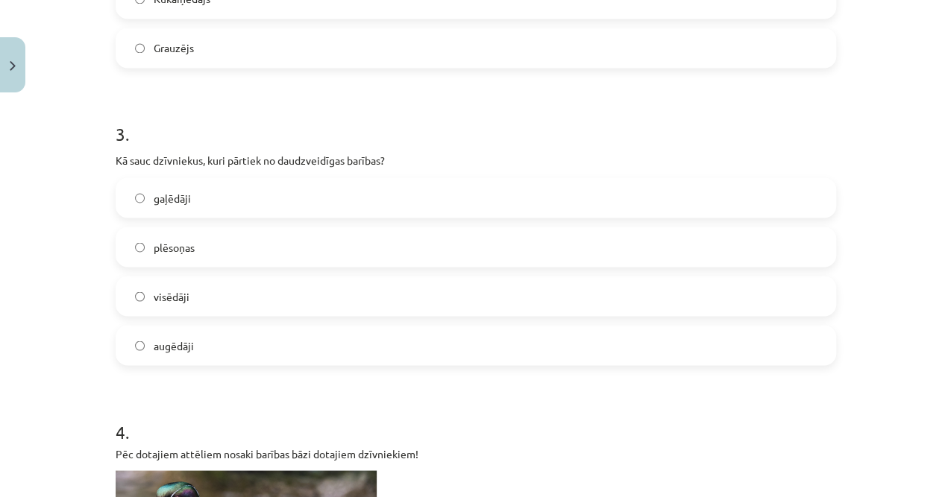
click at [198, 289] on label "visēdāji" at bounding box center [475, 295] width 717 height 37
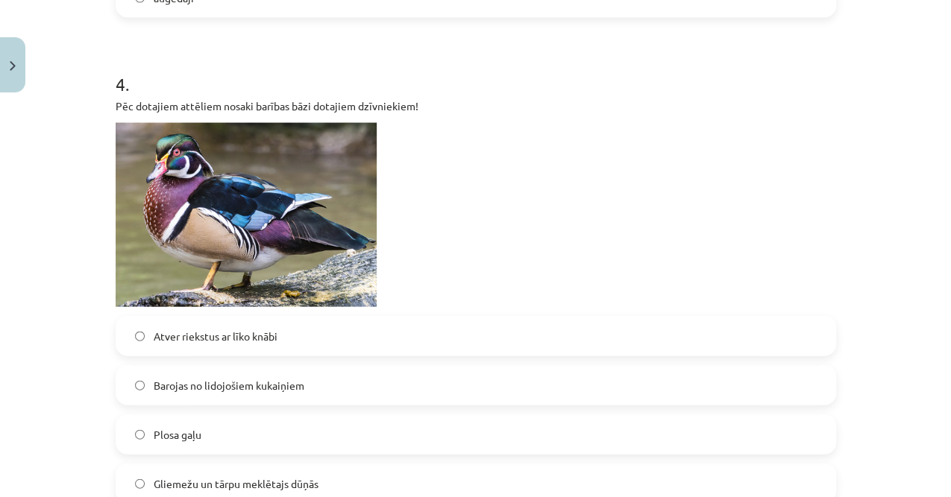
scroll to position [1628, 0]
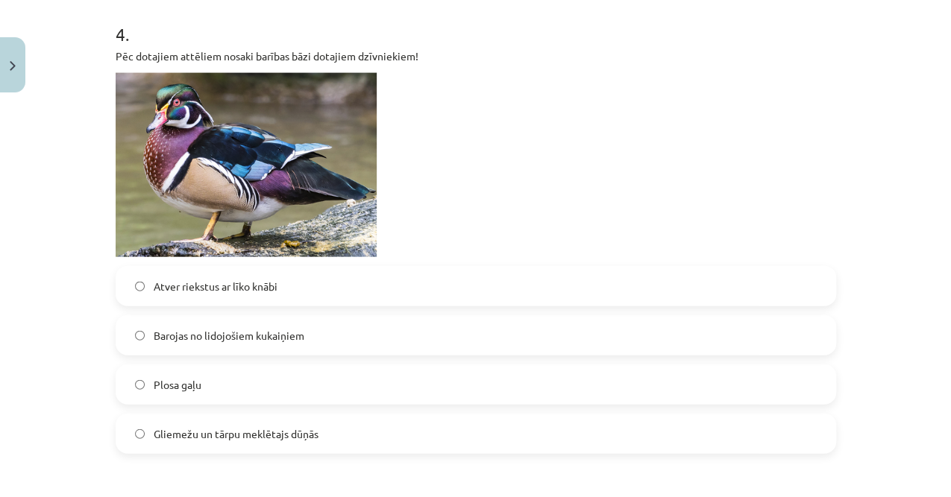
click at [313, 425] on label "Gliemežu un tārpu meklētajs dūņās" at bounding box center [475, 433] width 717 height 37
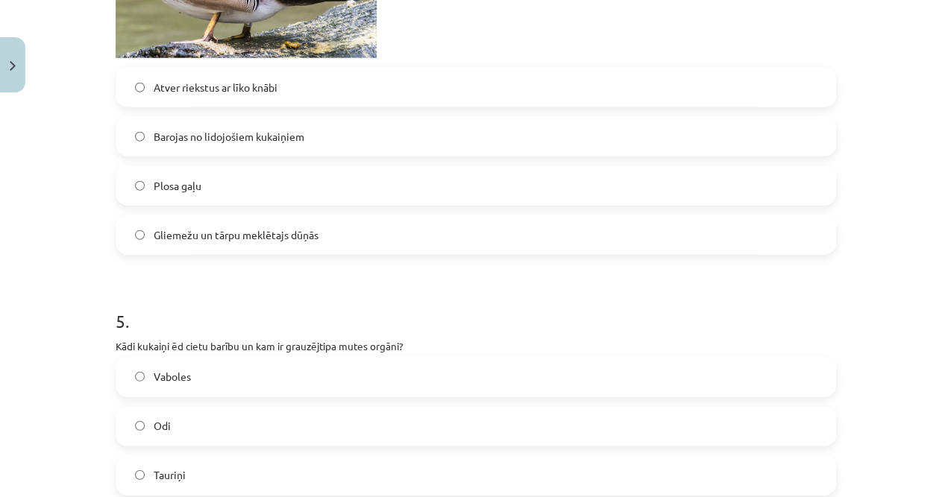
scroll to position [1926, 0]
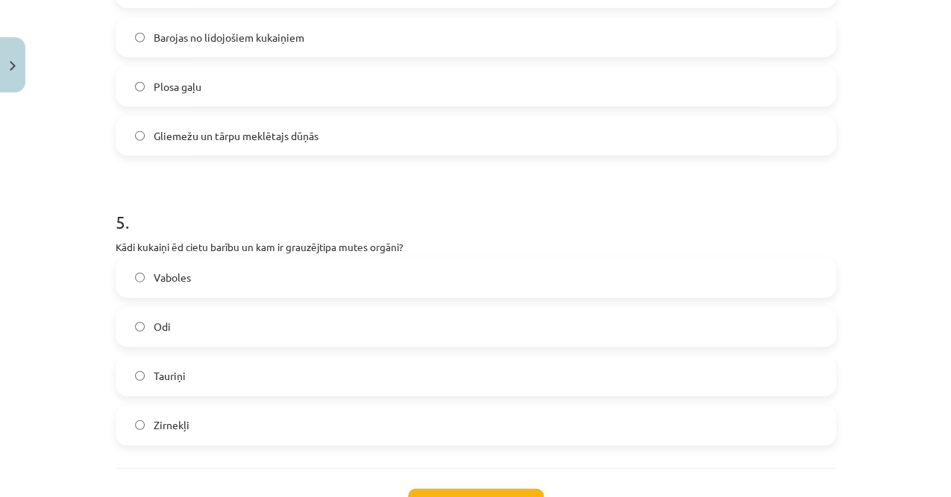
click at [259, 426] on label "Zirnekļi" at bounding box center [475, 425] width 717 height 37
click at [425, 493] on button "Iesniegt" at bounding box center [476, 505] width 136 height 33
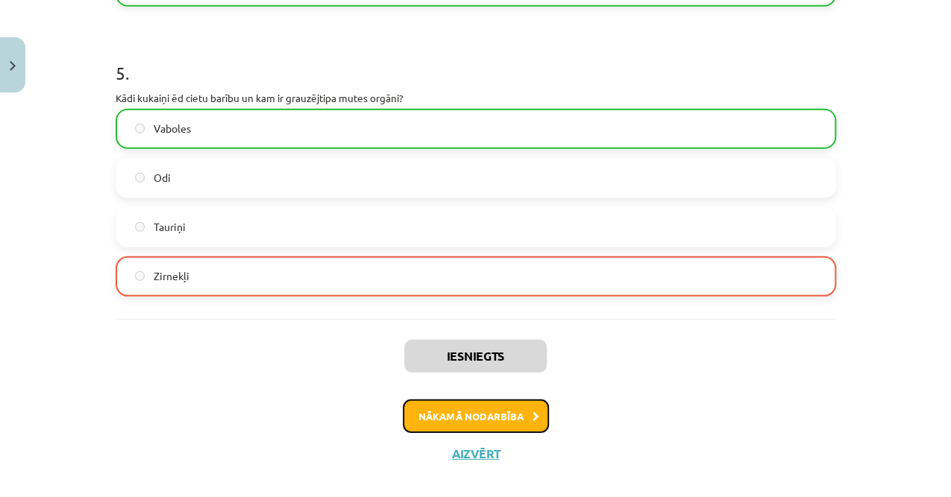
click at [441, 415] on button "Nākamā nodarbība" at bounding box center [476, 417] width 146 height 34
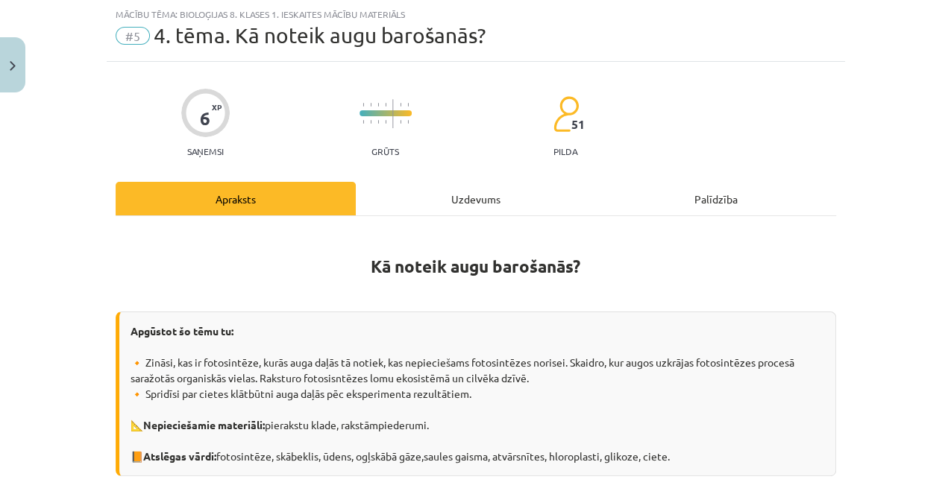
click at [432, 204] on div "Uzdevums" at bounding box center [476, 199] width 240 height 34
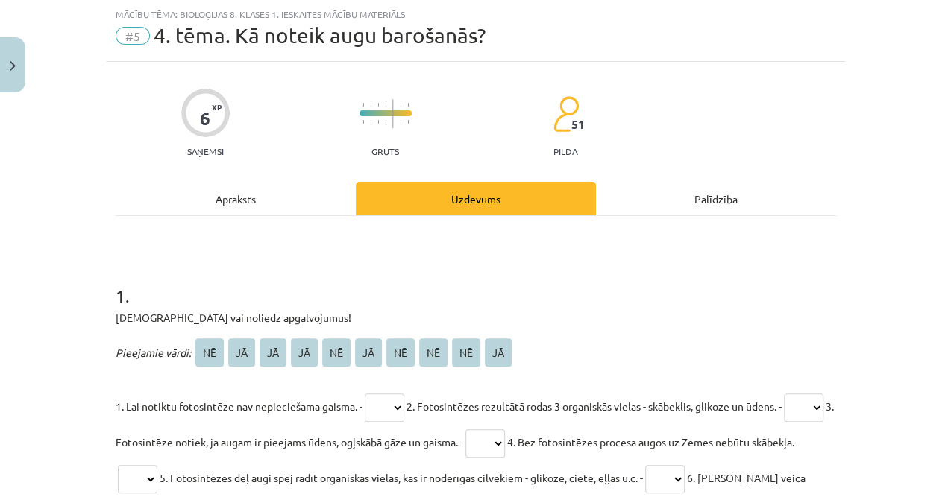
scroll to position [236, 0]
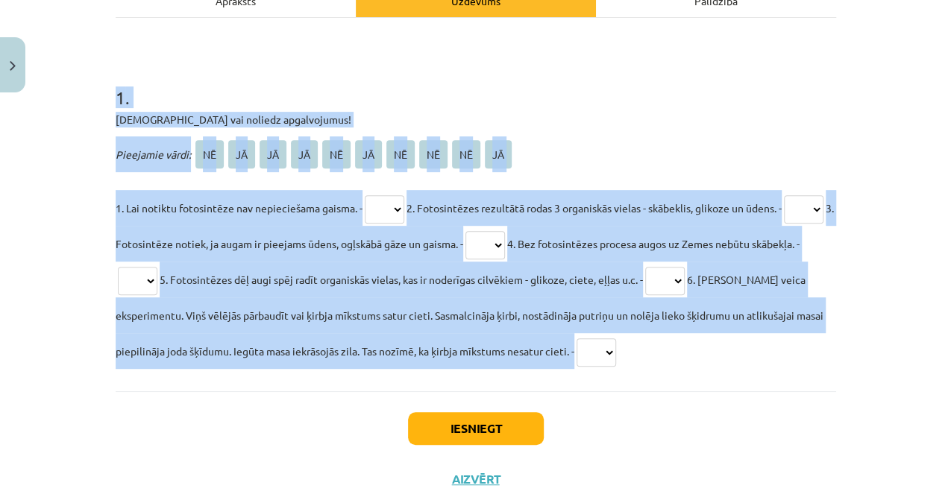
drag, startPoint x: 113, startPoint y: 110, endPoint x: 631, endPoint y: 366, distance: 578.2
click at [631, 366] on div "6 XP Saņemsi Grūts 51 pilda Apraksts Uzdevums Palīdzība 1 . Apstiprini vai noli…" at bounding box center [476, 184] width 738 height 641
copy div "1 . Apstiprini vai noliedz apgalvojumus! Pieejamie vārdi: NĒ JĀ JĀ JĀ NĒ JĀ NĒ …"
click at [392, 201] on select "** ** ** ** ** ** ** ** ** **" at bounding box center [385, 209] width 40 height 28
select select "**"
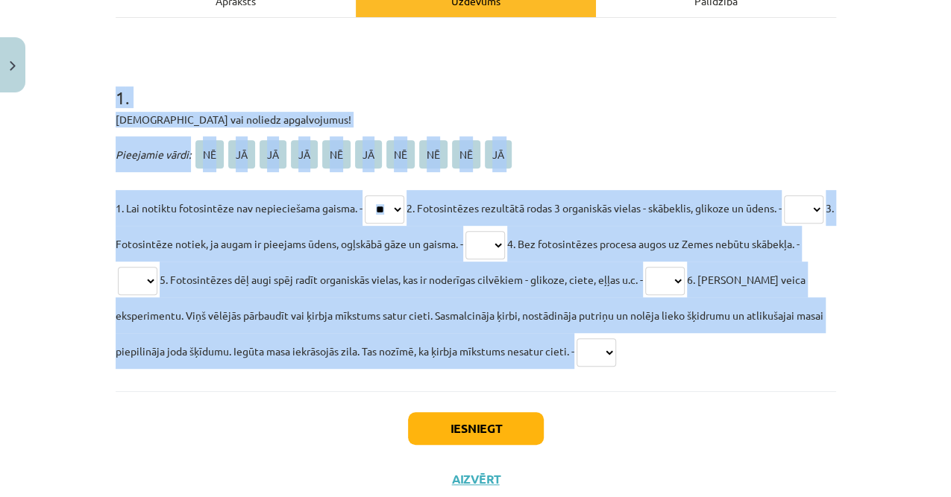
click at [365, 195] on select "** ** ** ** ** ** ** ** ** **" at bounding box center [385, 209] width 40 height 28
drag, startPoint x: 145, startPoint y: 246, endPoint x: 157, endPoint y: 251, distance: 12.3
click at [784, 224] on select "** ** ** ** ** ** ** ** ** **" at bounding box center [804, 209] width 40 height 28
select select "**"
click at [784, 224] on select "** ** ** ** ** ** ** ** ** **" at bounding box center [804, 209] width 40 height 28
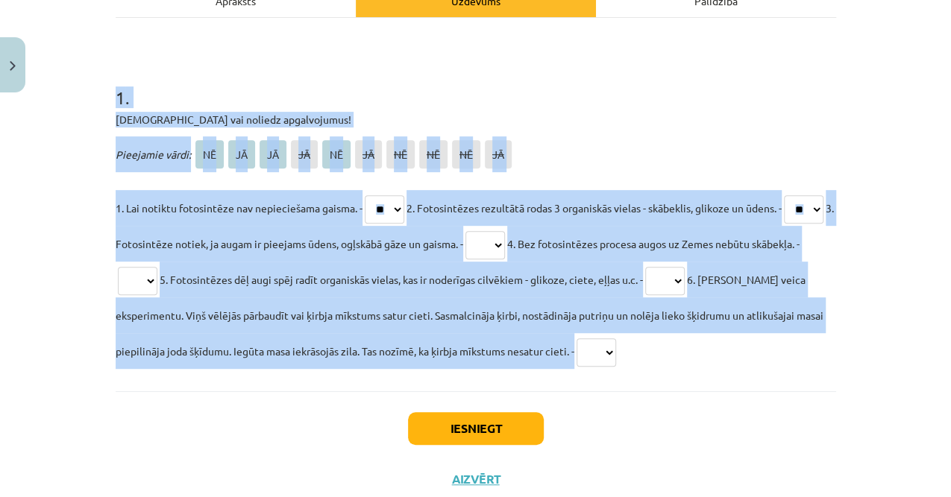
click at [505, 242] on select "** ** ** ** ** ** ** ** ** **" at bounding box center [485, 245] width 40 height 28
select select "**"
click at [505, 231] on select "** ** ** ** ** ** ** ** ** **" at bounding box center [485, 245] width 40 height 28
click at [157, 276] on select "** ** ** ** ** ** ** ** ** **" at bounding box center [138, 281] width 40 height 28
select select "**"
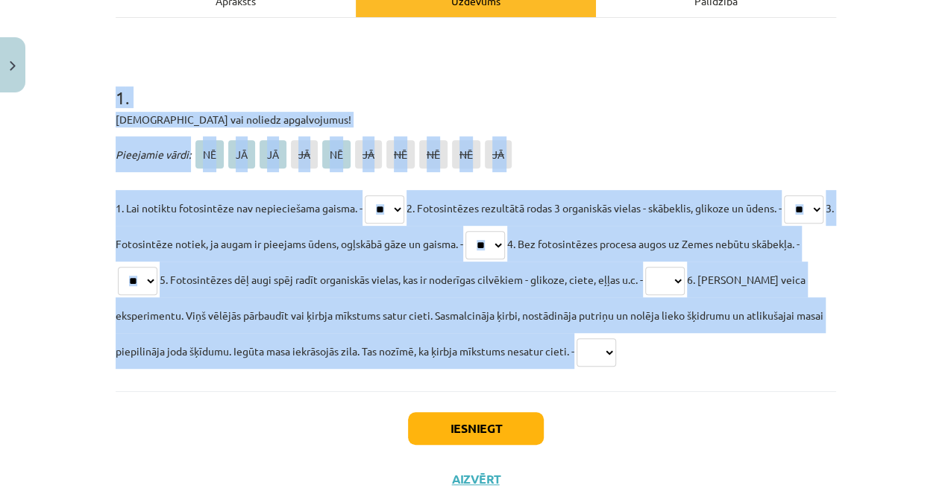
click at [157, 267] on select "** ** ** ** ** ** ** ** ** **" at bounding box center [138, 281] width 40 height 28
drag, startPoint x: 705, startPoint y: 279, endPoint x: 696, endPoint y: 286, distance: 11.6
click at [684, 279] on select "** ** ** ** ** ** ** ** ** **" at bounding box center [665, 281] width 40 height 28
select select "**"
click at [684, 267] on select "** ** ** ** ** ** ** ** ** **" at bounding box center [665, 281] width 40 height 28
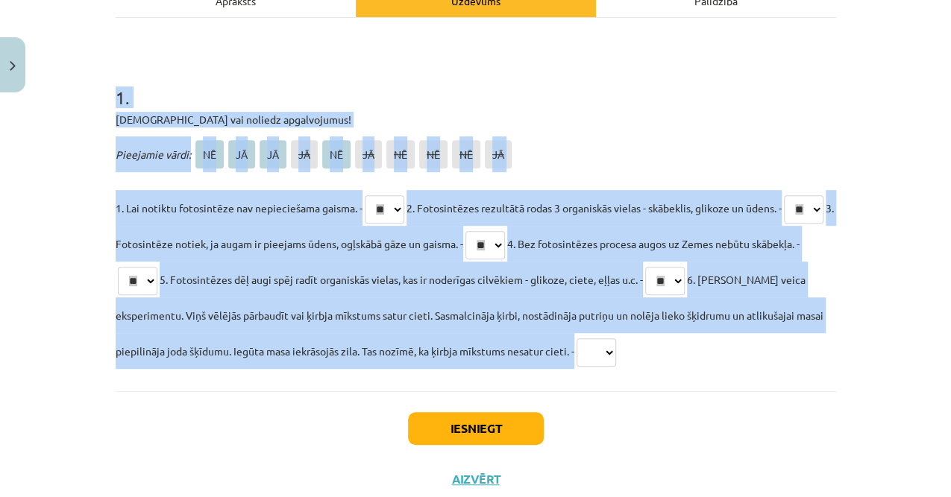
click at [520, 347] on span "6. [PERSON_NAME] veica eksperimentu. Viņš vēlējās pārbaudīt vai ķirbja mīkstums…" at bounding box center [470, 315] width 708 height 85
click at [602, 358] on select "** ** ** ** ** ** ** ** ** **" at bounding box center [596, 352] width 40 height 28
select select "**"
click at [578, 338] on select "** ** ** ** ** ** ** ** ** **" at bounding box center [596, 352] width 40 height 28
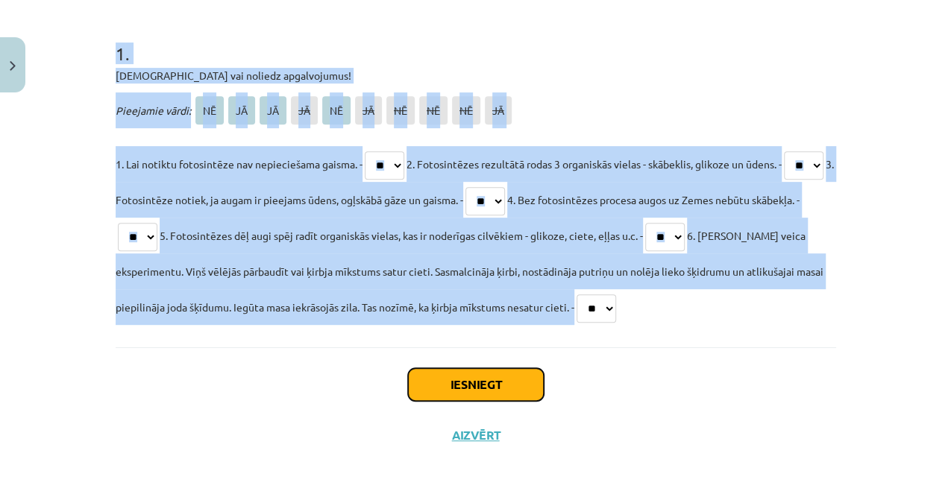
click at [484, 382] on button "Iesniegt" at bounding box center [476, 384] width 136 height 33
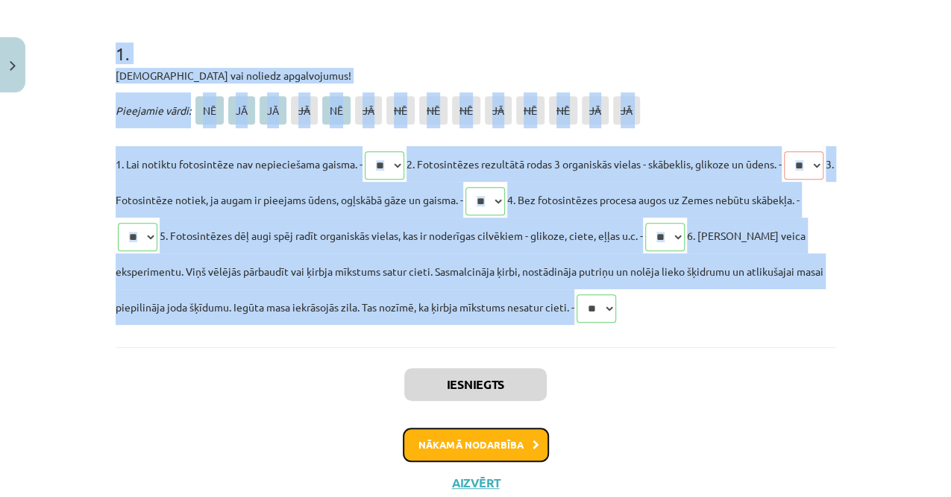
click at [485, 431] on button "Nākamā nodarbība" at bounding box center [476, 445] width 146 height 34
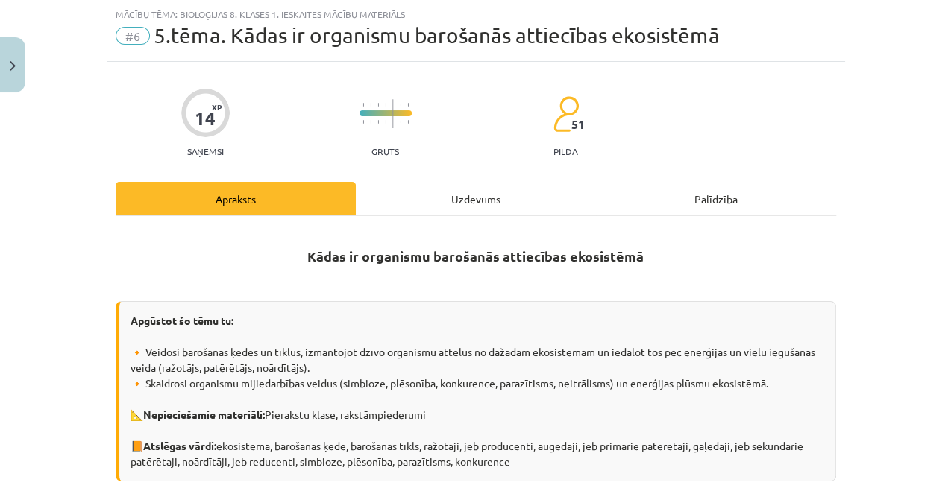
click at [429, 195] on div "Uzdevums" at bounding box center [476, 199] width 240 height 34
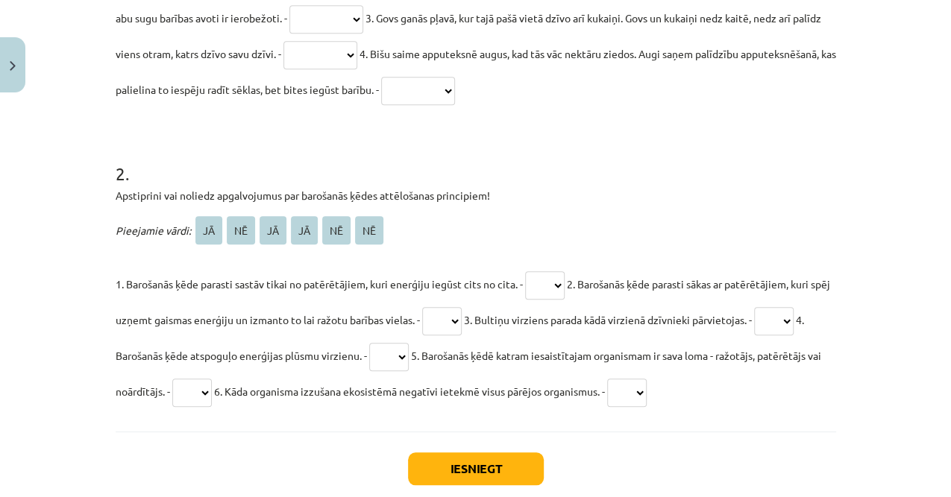
scroll to position [606, 0]
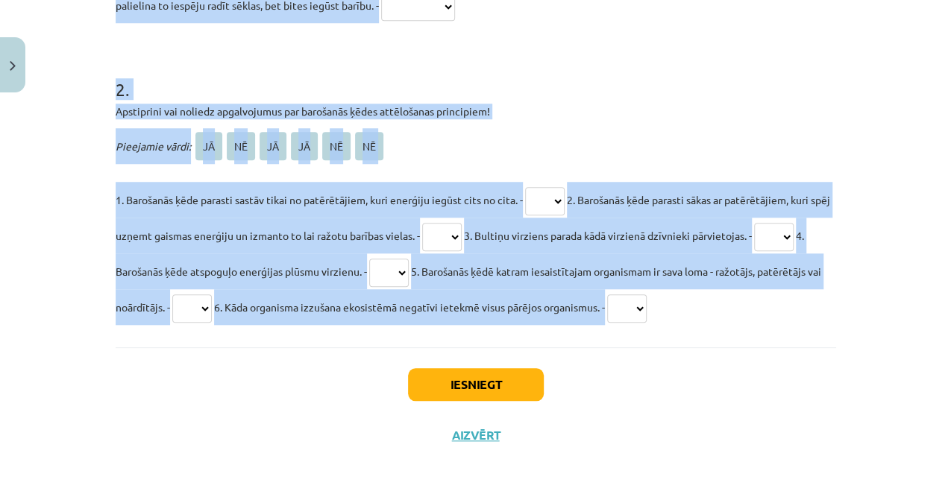
drag, startPoint x: 100, startPoint y: 265, endPoint x: 742, endPoint y: 327, distance: 644.8
click at [742, 327] on div "**********" at bounding box center [475, 248] width 951 height 497
copy form "**********"
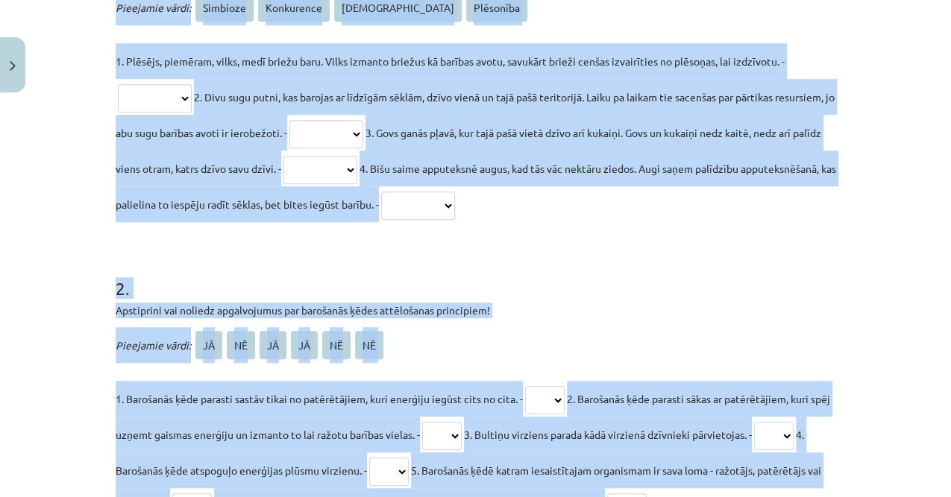
scroll to position [209, 0]
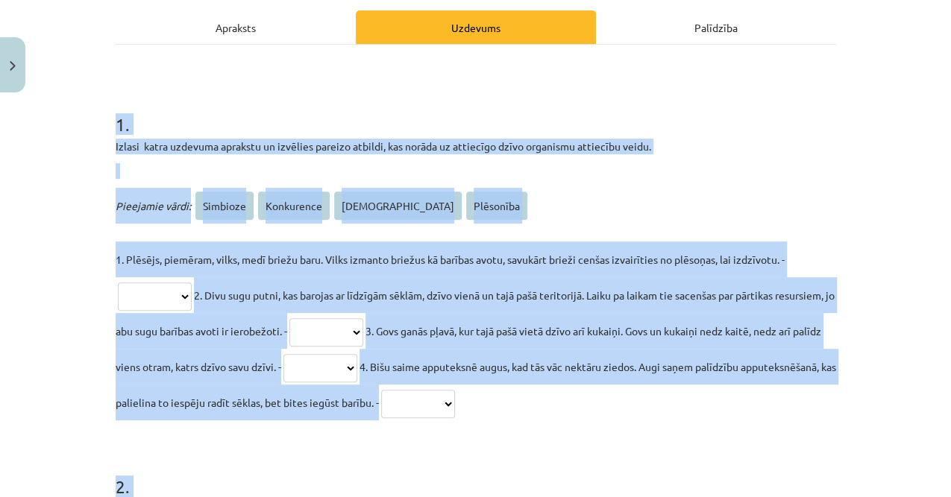
click at [157, 298] on select "**********" at bounding box center [155, 297] width 74 height 28
select select "*********"
click at [118, 283] on select "**********" at bounding box center [155, 297] width 74 height 28
click at [363, 331] on select "**********" at bounding box center [326, 332] width 74 height 28
select select "**********"
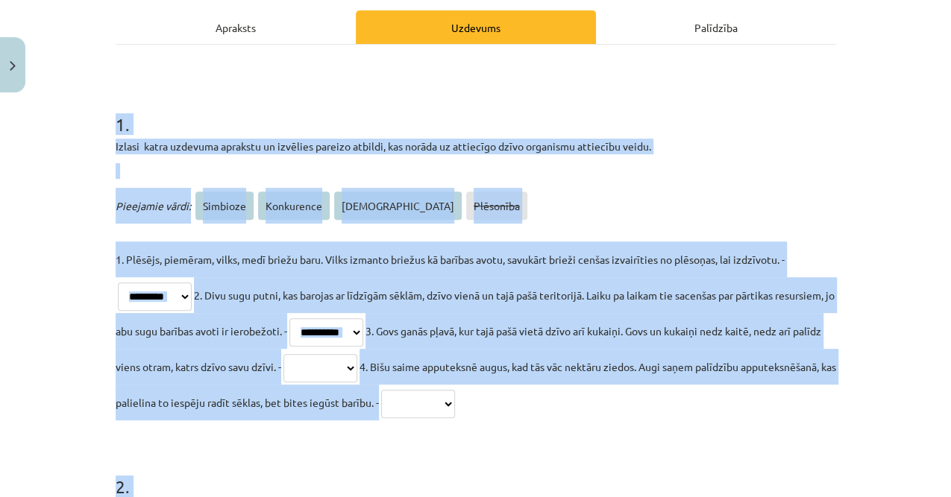
click at [352, 318] on select "**********" at bounding box center [326, 332] width 74 height 28
click at [357, 370] on select "**********" at bounding box center [320, 368] width 74 height 28
select select "**********"
click at [357, 354] on select "**********" at bounding box center [320, 368] width 74 height 28
click at [455, 410] on select "**********" at bounding box center [418, 404] width 74 height 28
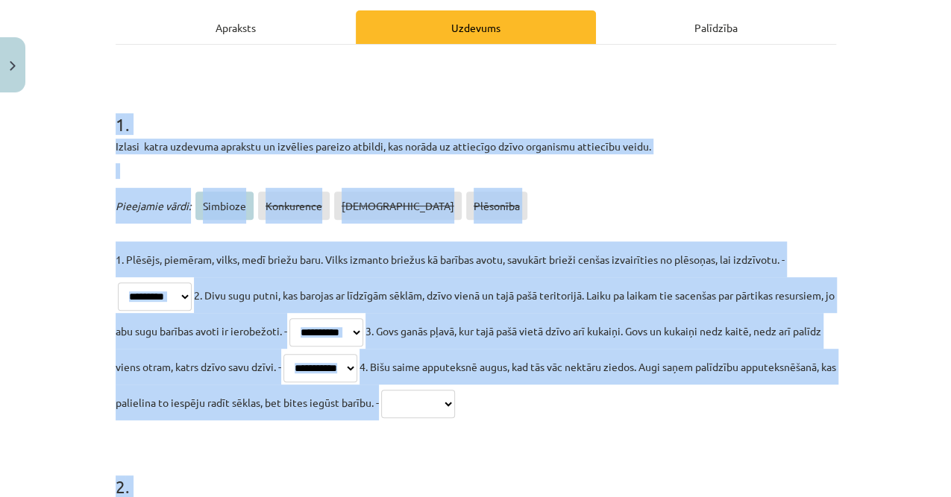
select select "********"
click at [455, 390] on select "**********" at bounding box center [418, 404] width 74 height 28
click at [271, 236] on div "**********" at bounding box center [476, 304] width 720 height 233
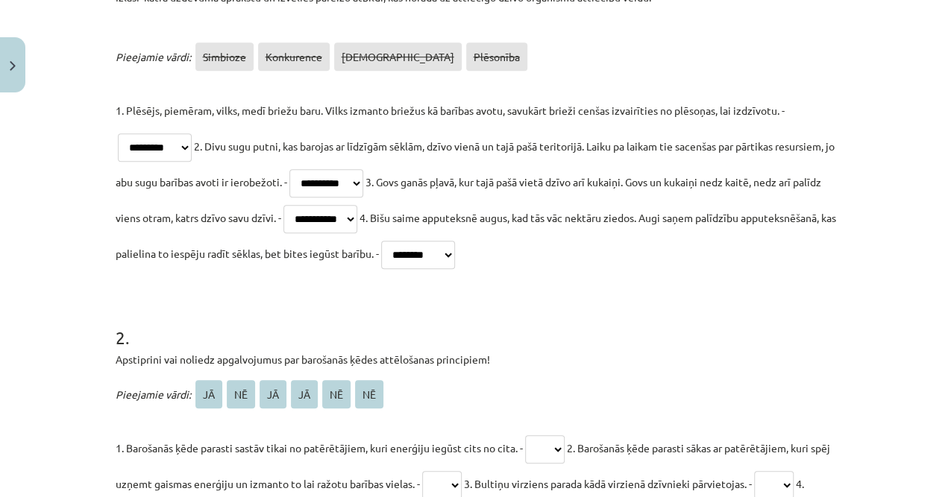
scroll to position [457, 0]
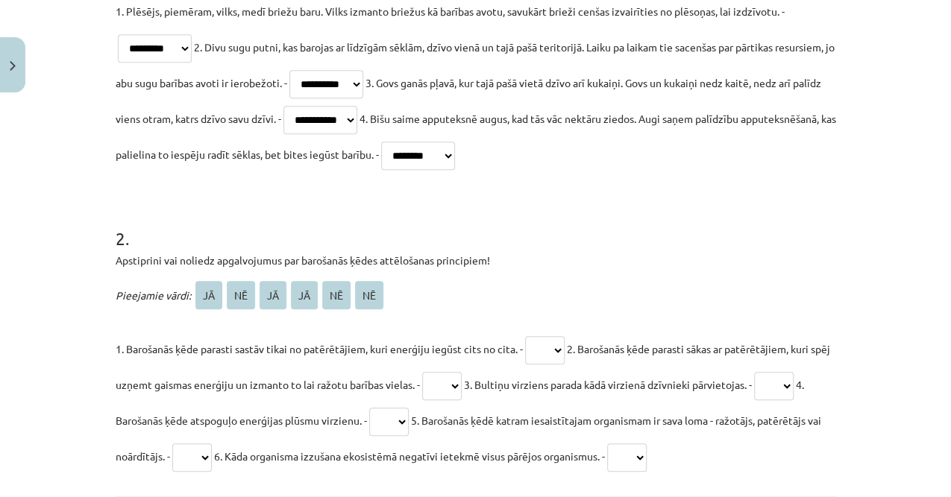
click at [553, 350] on select "** ** ** ** ** **" at bounding box center [545, 350] width 40 height 28
select select "**"
click at [526, 336] on select "** ** ** ** ** **" at bounding box center [545, 350] width 40 height 28
click at [453, 382] on select "** ** ** ** ** **" at bounding box center [442, 386] width 40 height 28
select select "**"
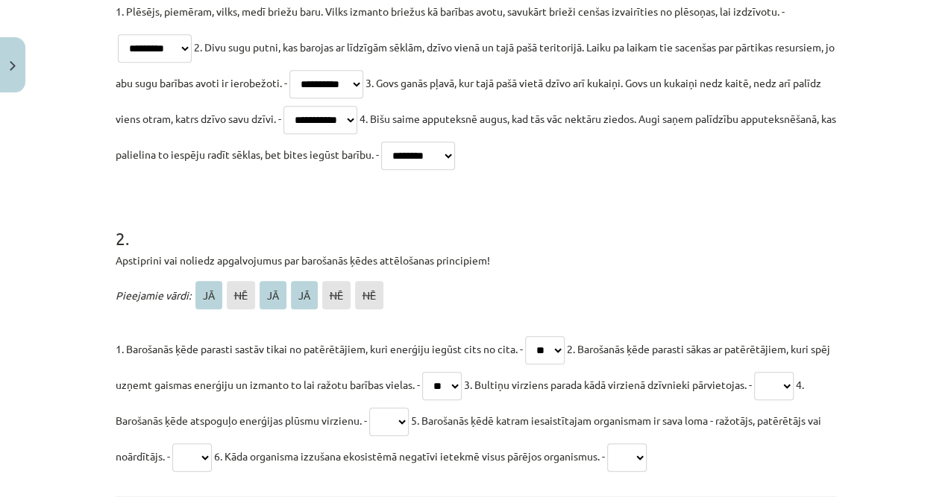
click at [443, 372] on select "** ** ** ** ** **" at bounding box center [442, 386] width 40 height 28
click at [473, 236] on h1 "2 ." at bounding box center [476, 225] width 720 height 46
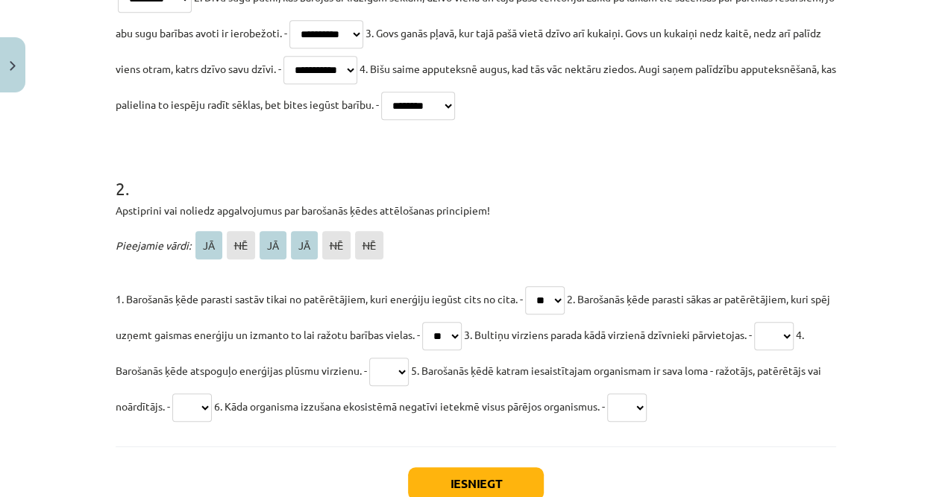
click at [409, 362] on select "** ** ** ** ** **" at bounding box center [389, 372] width 40 height 28
select select "**"
click at [409, 358] on select "** ** ** ** ** **" at bounding box center [389, 372] width 40 height 28
click at [754, 350] on select "** ** ** ** ** **" at bounding box center [774, 336] width 40 height 28
select select "**"
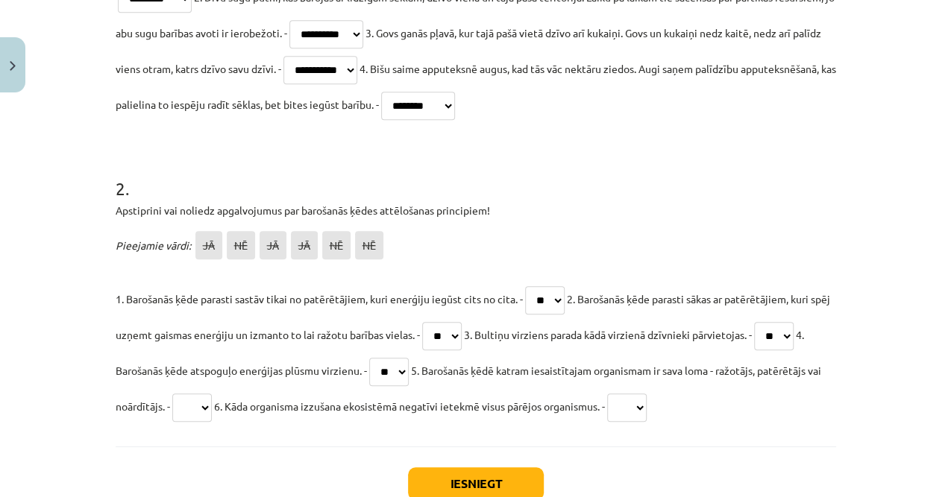
click at [754, 350] on select "** ** ** ** ** **" at bounding box center [774, 336] width 40 height 28
click at [212, 404] on select "** ** ** ** ** **" at bounding box center [192, 408] width 40 height 28
select select "**"
click at [212, 394] on select "** ** ** ** ** **" at bounding box center [192, 408] width 40 height 28
click at [646, 401] on select "** ** ** ** ** **" at bounding box center [627, 408] width 40 height 28
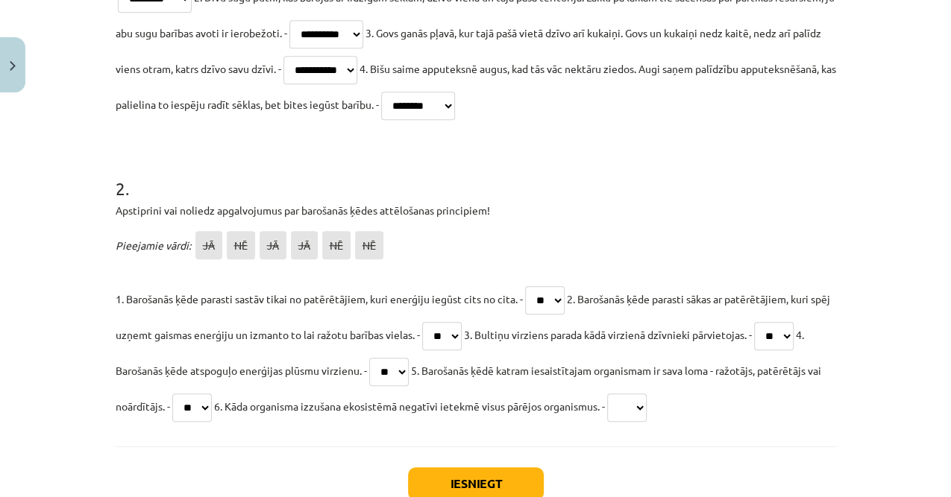
select select "**"
click at [646, 394] on select "** ** ** ** ** **" at bounding box center [627, 408] width 40 height 28
click at [491, 473] on button "Iesniegt" at bounding box center [476, 483] width 136 height 33
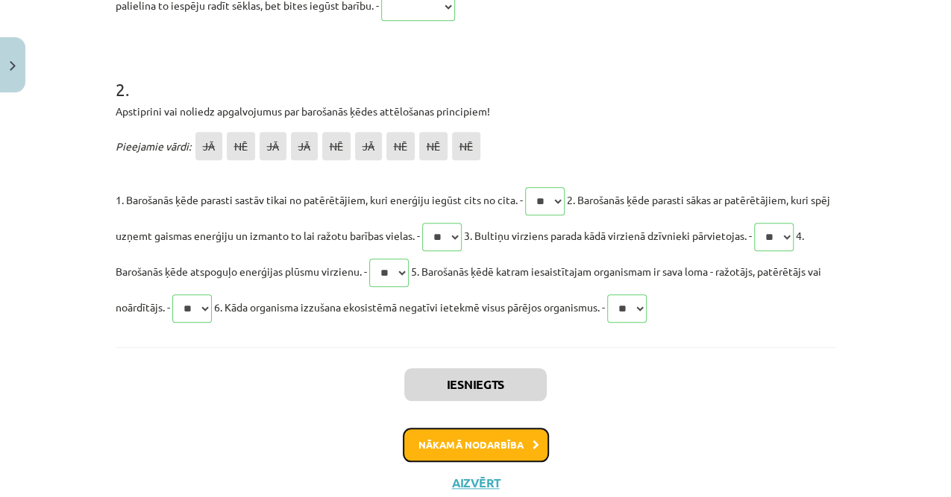
click at [507, 456] on button "Nākamā nodarbība" at bounding box center [476, 445] width 146 height 34
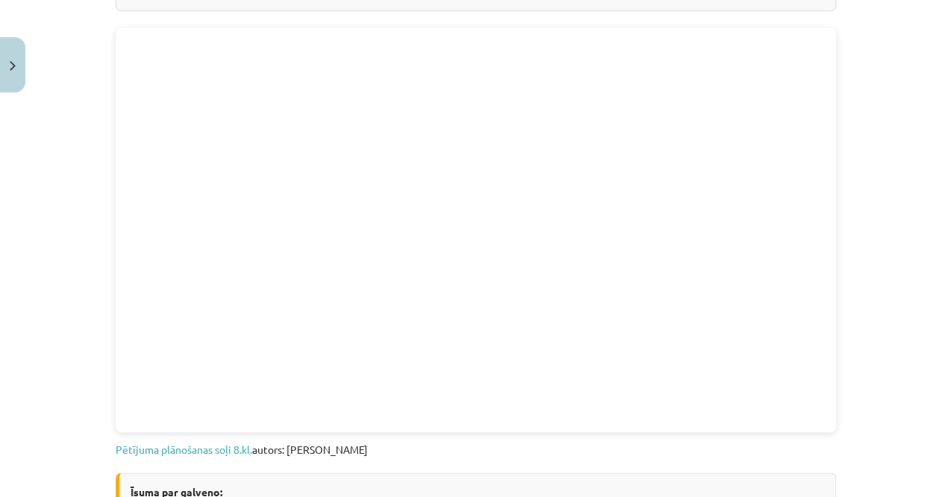
scroll to position [37, 0]
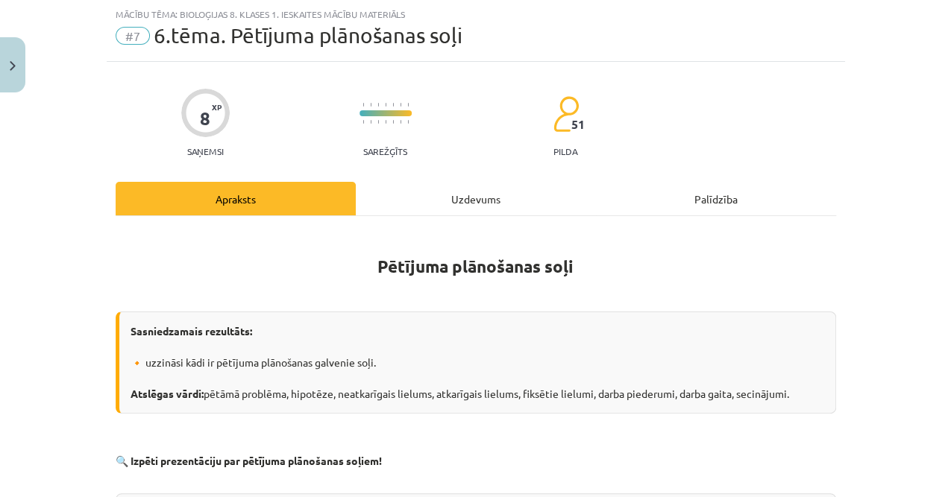
click at [461, 202] on div "Uzdevums" at bounding box center [476, 199] width 240 height 34
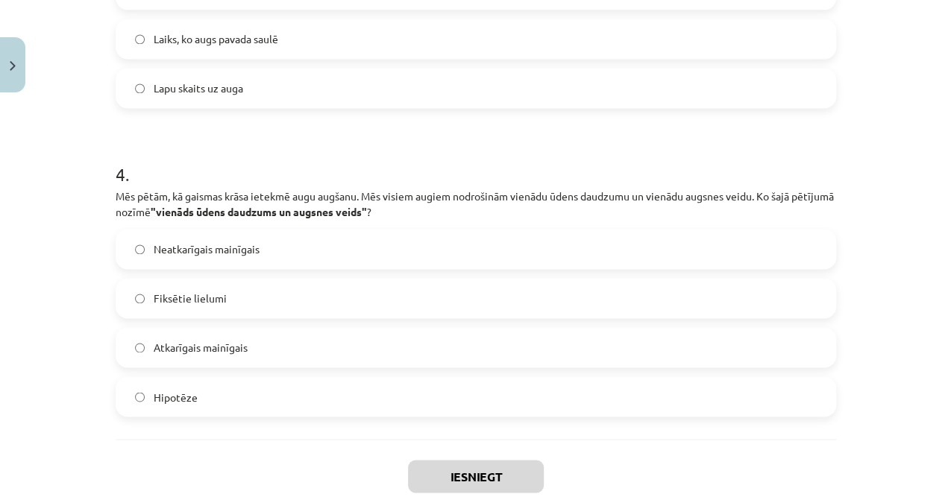
scroll to position [1145, 0]
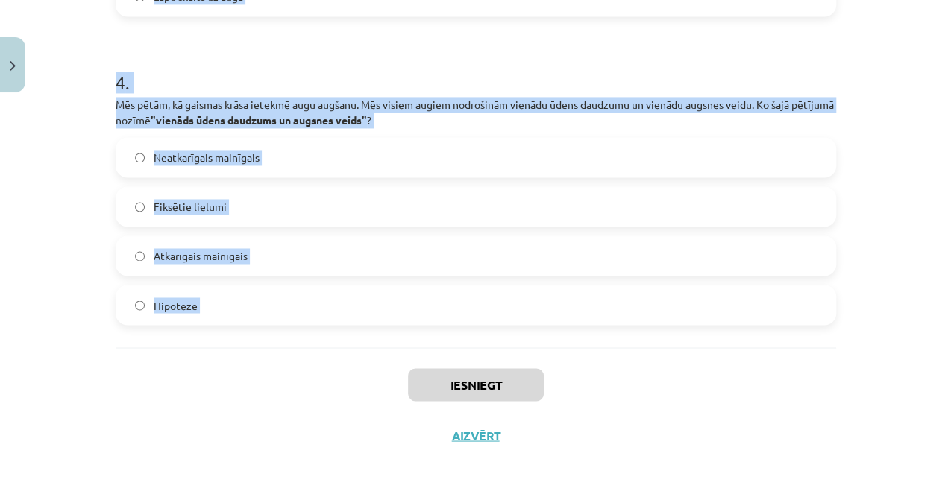
drag, startPoint x: 97, startPoint y: 221, endPoint x: 294, endPoint y: 365, distance: 244.3
click at [294, 365] on div "Mācību tēma: Bioloģijas 8. klases 1. ieskaites mācību materiāls #7 6.tēma. Pētī…" at bounding box center [475, 248] width 951 height 497
copy form "1 . Kura no zemāk minētajām ir labi formulēta pētījuma hipotēze par baktērijām?…"
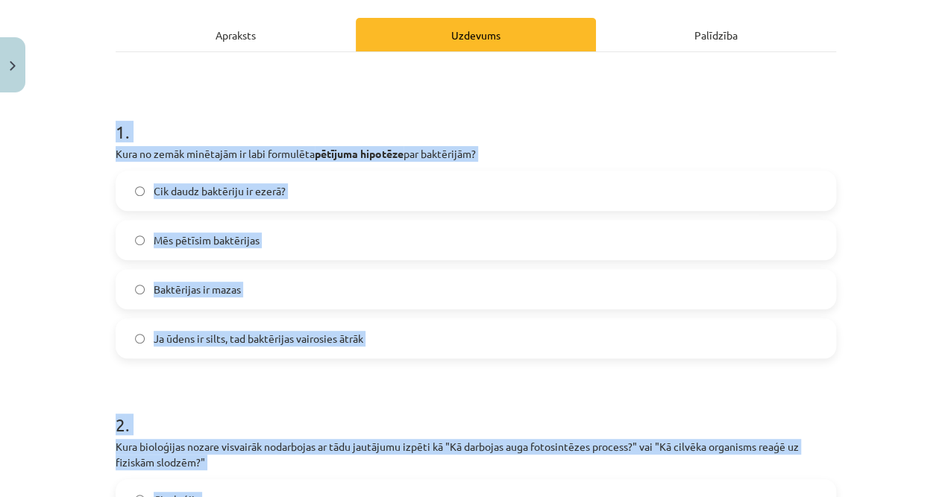
scroll to position [101, 0]
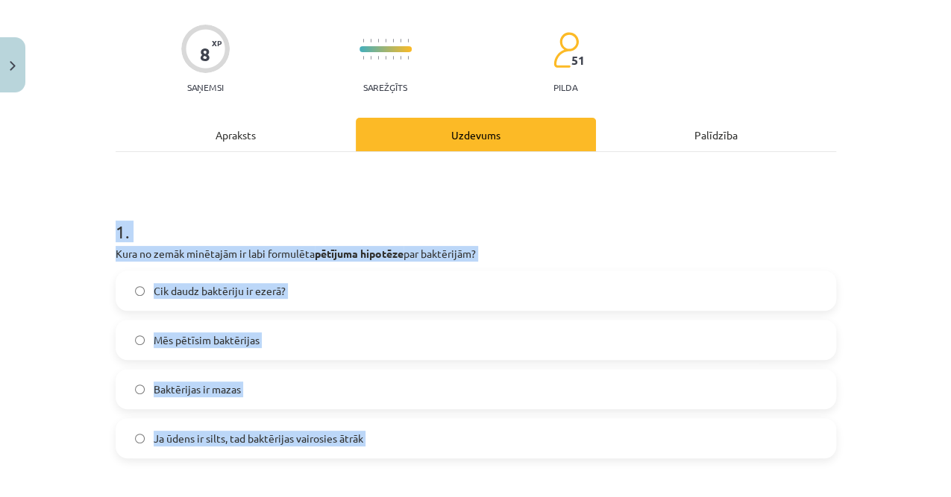
click at [213, 420] on label "Ja ūdens ir silts, tad baktērijas vairosies ātrāk" at bounding box center [475, 438] width 717 height 37
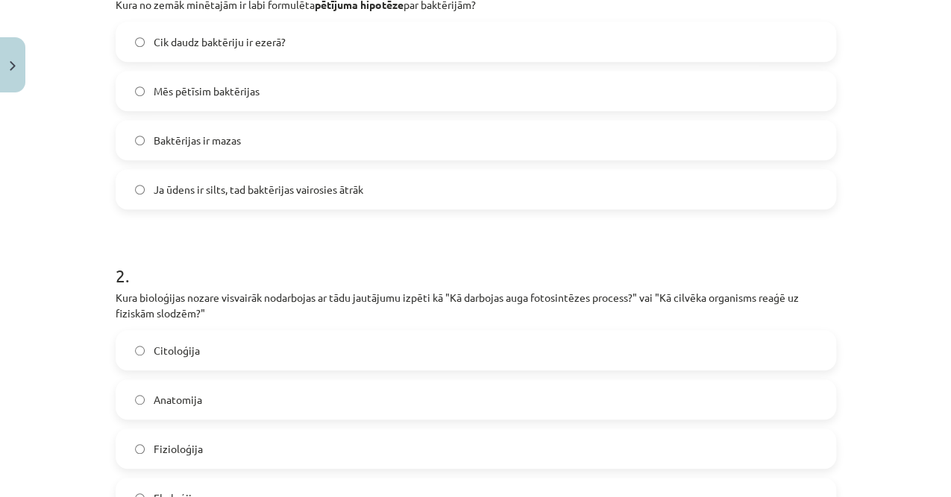
scroll to position [500, 0]
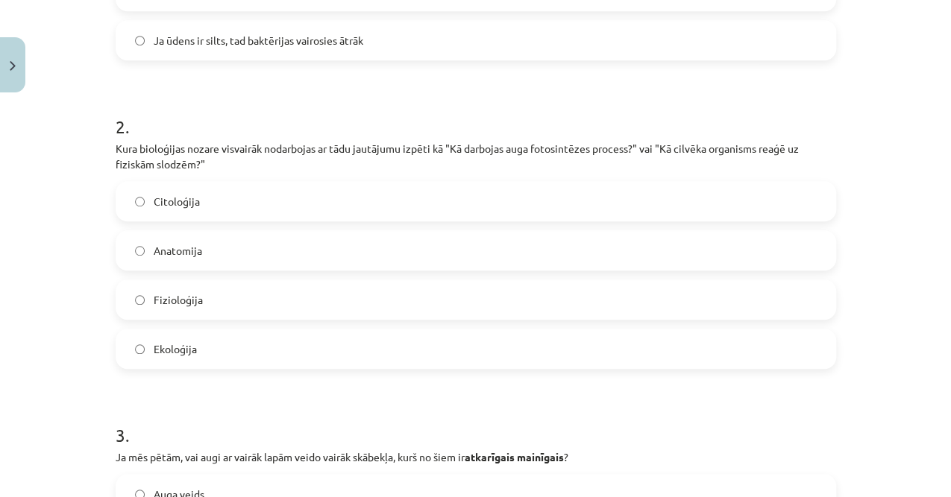
click at [171, 296] on span "Fizioloģija" at bounding box center [178, 300] width 49 height 16
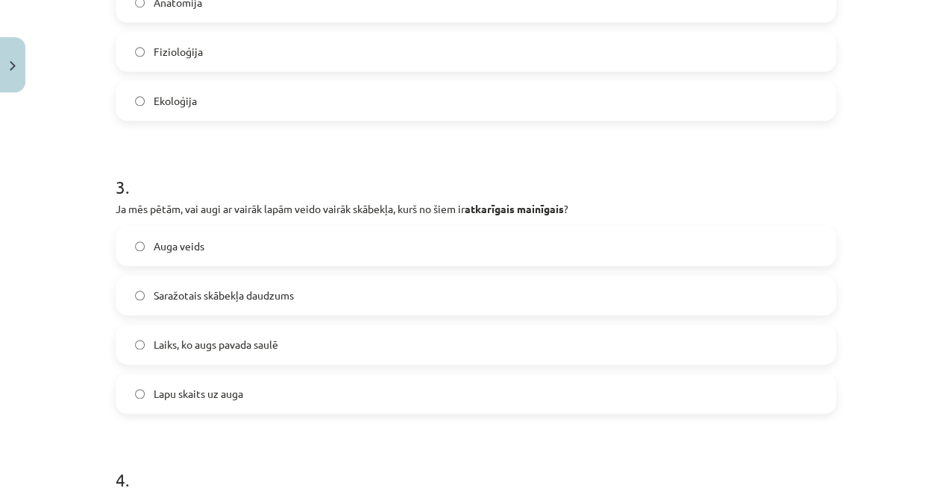
click at [200, 297] on span "Saražotais skābekļa daudzums" at bounding box center [224, 296] width 140 height 16
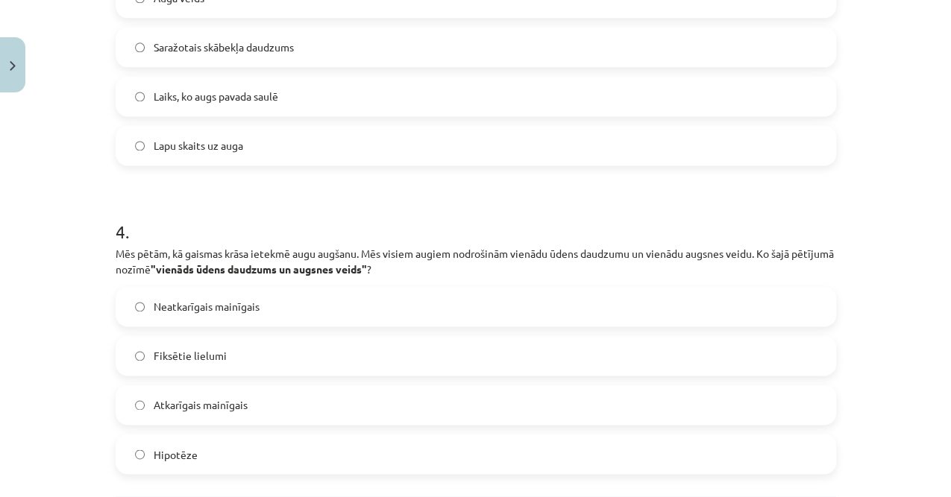
scroll to position [1145, 0]
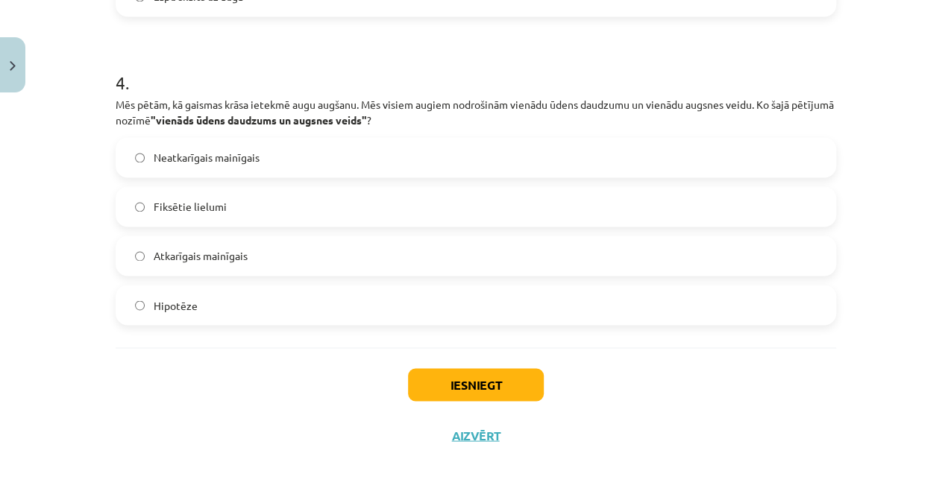
click at [194, 203] on span "Fiksētie lielumi" at bounding box center [190, 207] width 73 height 16
click at [441, 370] on button "Iesniegt" at bounding box center [476, 384] width 136 height 33
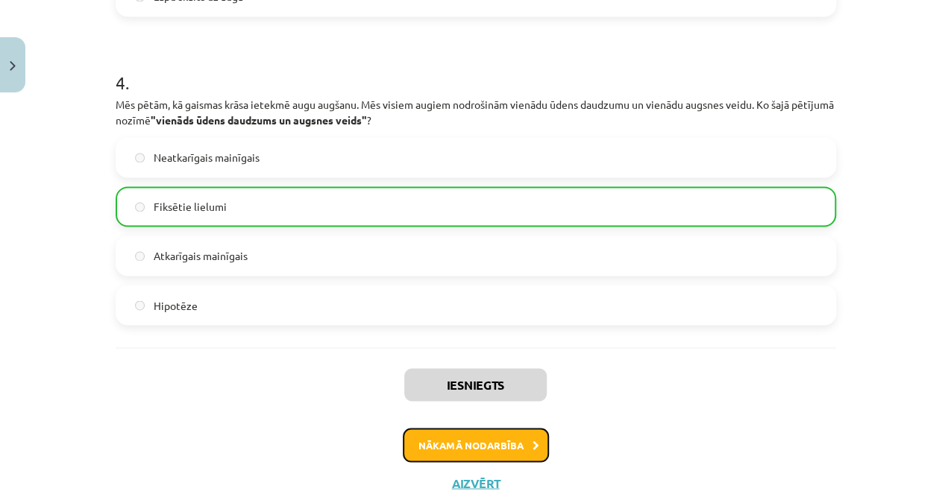
click at [451, 447] on button "Nākamā nodarbība" at bounding box center [476, 445] width 146 height 34
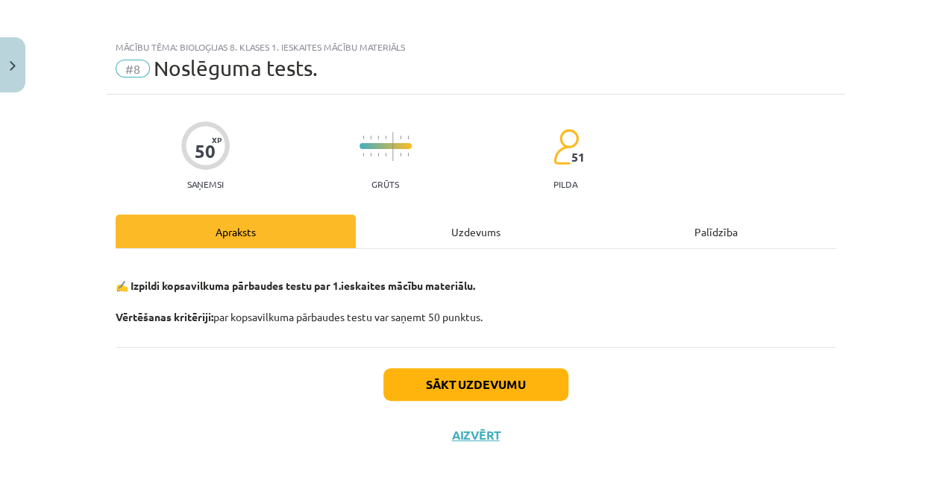
click at [431, 236] on div "Uzdevums" at bounding box center [476, 232] width 240 height 34
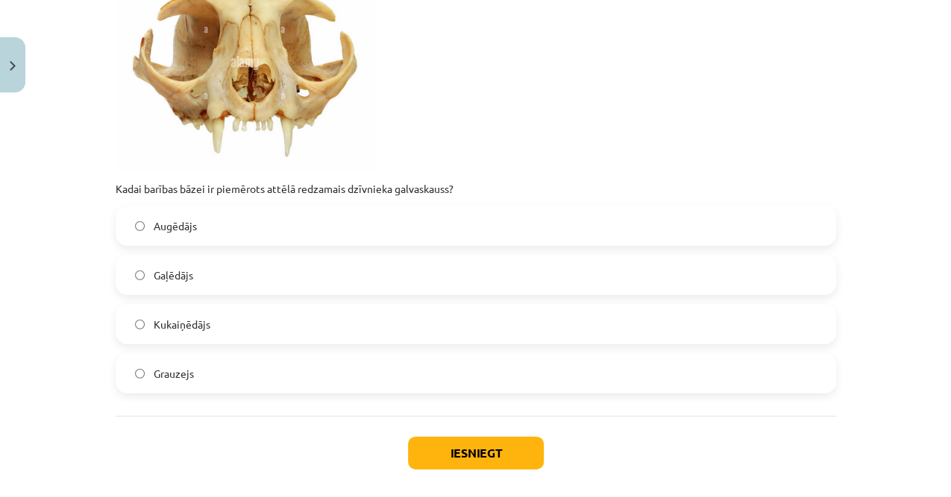
scroll to position [4998, 0]
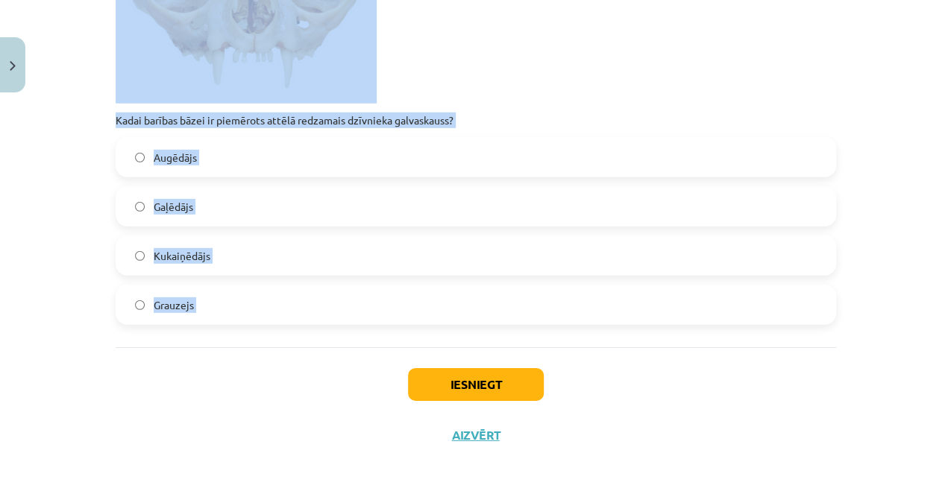
drag, startPoint x: 92, startPoint y: 133, endPoint x: 241, endPoint y: 373, distance: 282.2
click at [241, 373] on div "**********" at bounding box center [475, 248] width 951 height 497
copy form "**********"
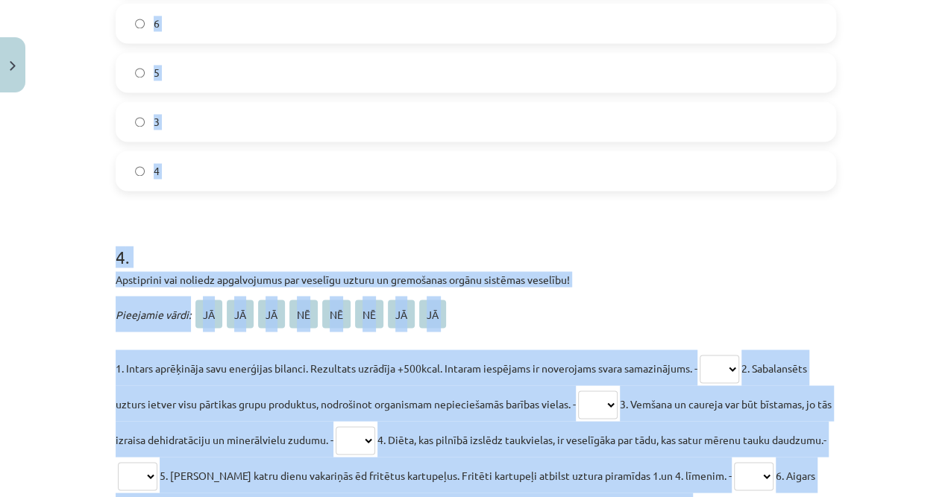
scroll to position [0, 0]
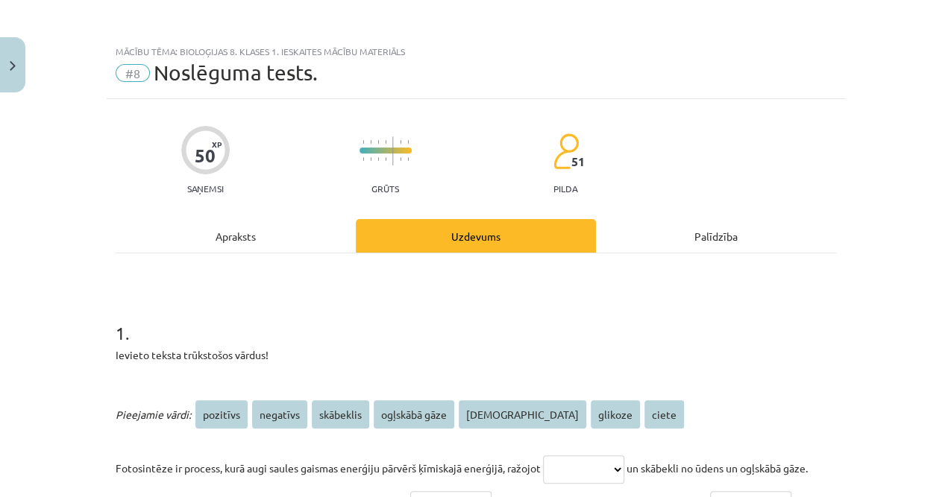
click at [646, 95] on div "Mācību tēma: Bioloģijas 8. klases 1. ieskaites mācību materiāls #8 Noslēguma te…" at bounding box center [476, 68] width 738 height 62
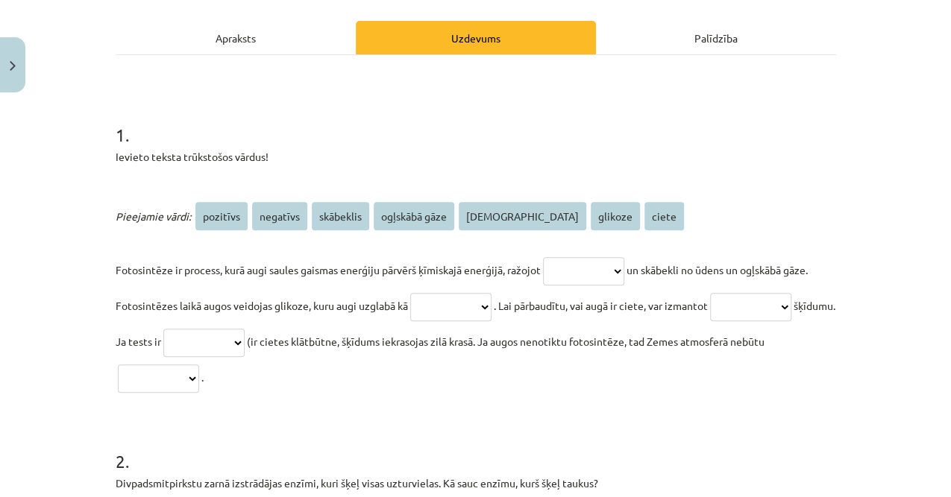
scroll to position [248, 0]
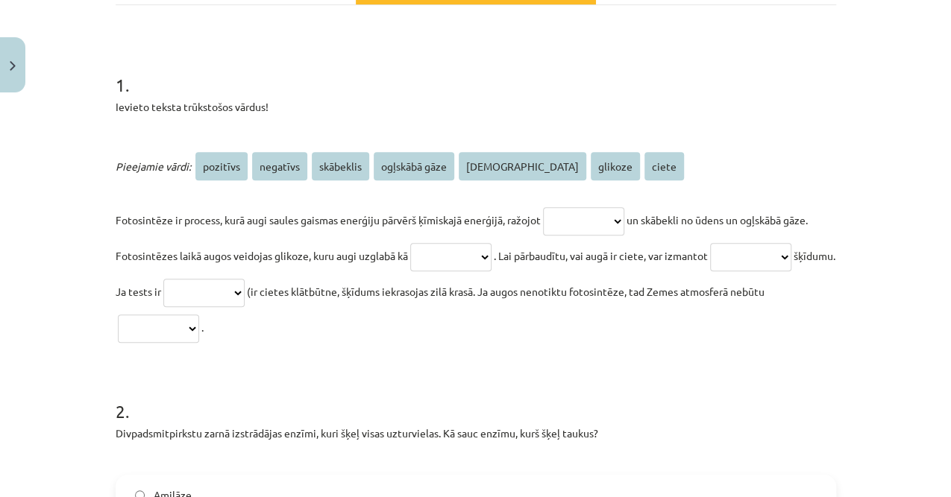
click at [571, 221] on select "**********" at bounding box center [583, 221] width 81 height 28
click at [596, 221] on select "**********" at bounding box center [583, 221] width 81 height 28
select select "*******"
click at [544, 207] on select "**********" at bounding box center [583, 221] width 81 height 28
click at [497, 270] on p "**********" at bounding box center [476, 273] width 720 height 143
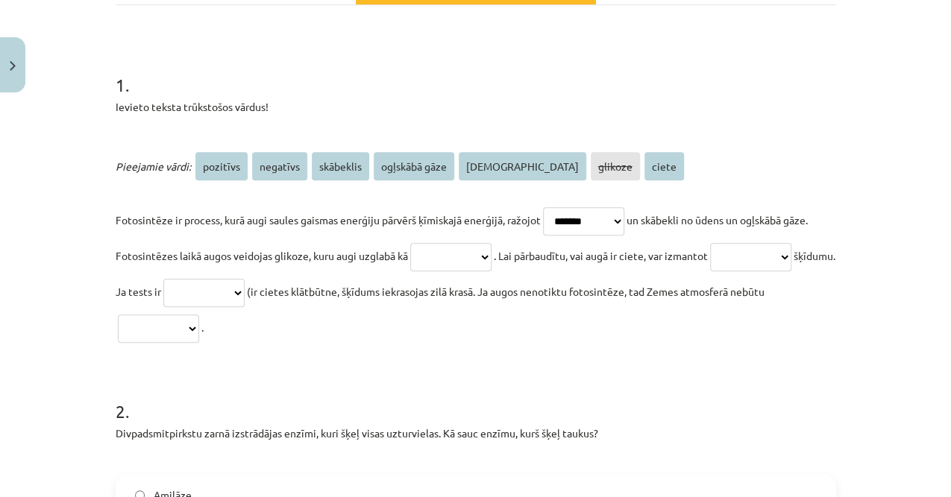
click at [491, 259] on select "**********" at bounding box center [450, 257] width 81 height 28
select select "*****"
click at [436, 243] on select "**********" at bounding box center [450, 257] width 81 height 28
click at [710, 271] on select "**********" at bounding box center [750, 257] width 81 height 28
select select "****"
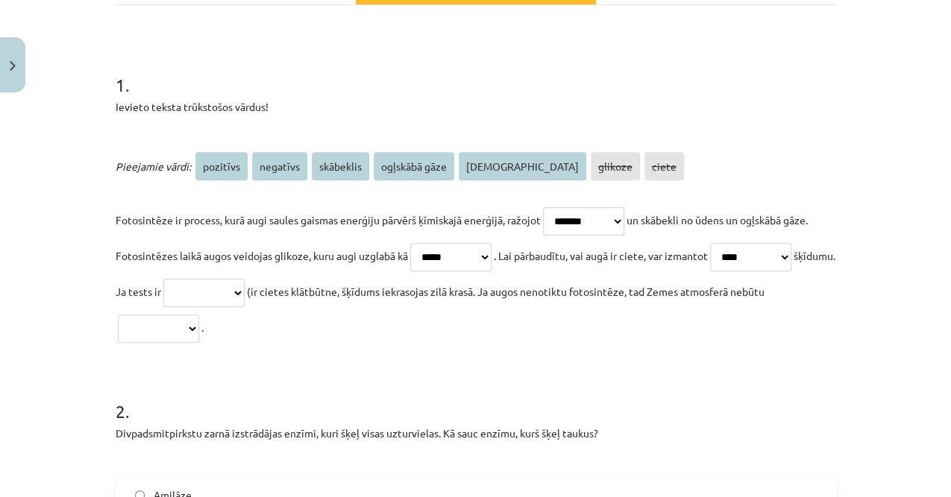
click at [710, 271] on select "**********" at bounding box center [750, 257] width 81 height 28
click at [245, 286] on select "**********" at bounding box center [203, 293] width 81 height 28
select select "********"
click at [245, 279] on select "**********" at bounding box center [203, 293] width 81 height 28
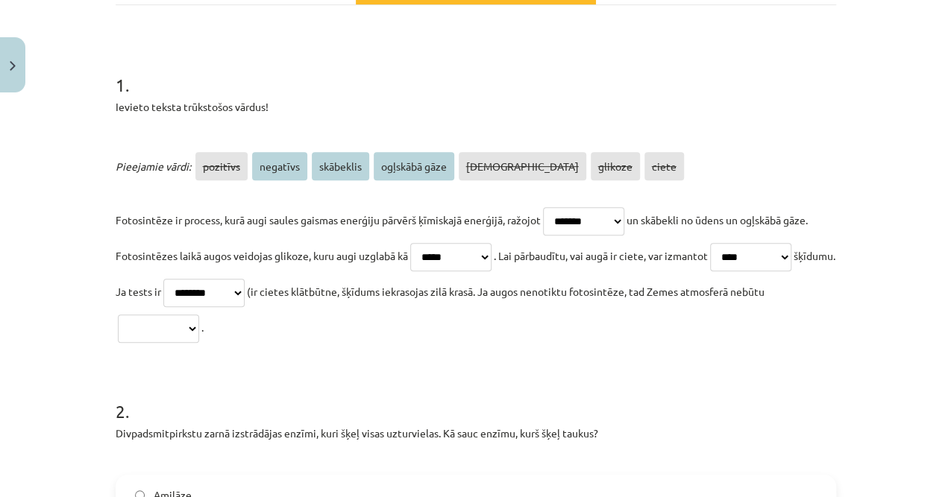
click at [199, 315] on select "**********" at bounding box center [158, 329] width 81 height 28
select select "*********"
click at [199, 315] on select "**********" at bounding box center [158, 329] width 81 height 28
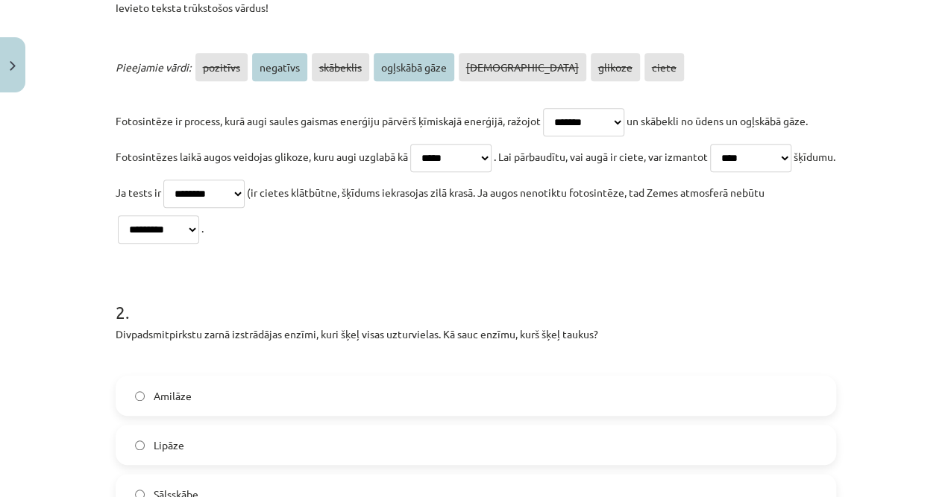
scroll to position [447, 0]
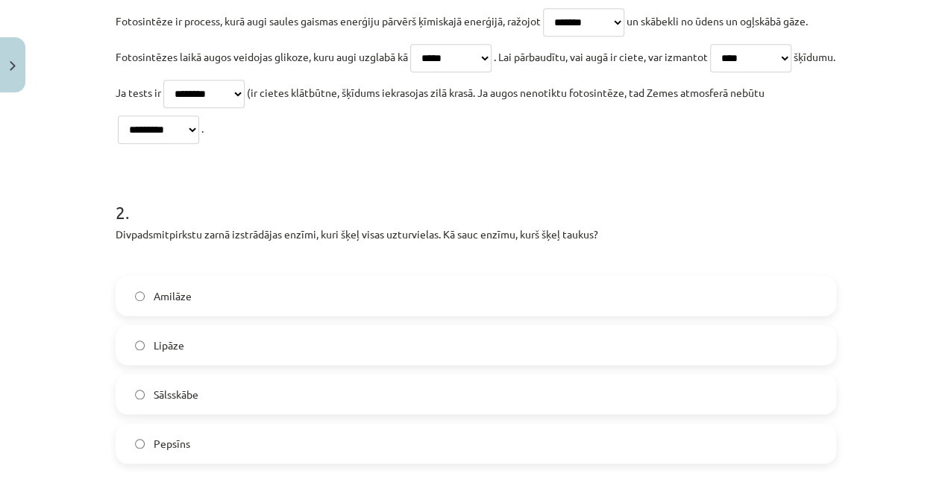
click at [193, 330] on label "Lipāze" at bounding box center [475, 345] width 717 height 37
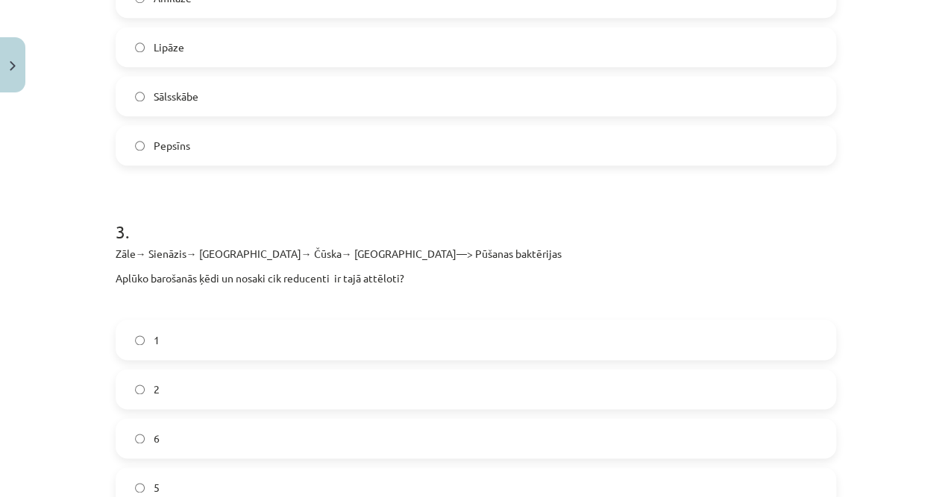
scroll to position [944, 0]
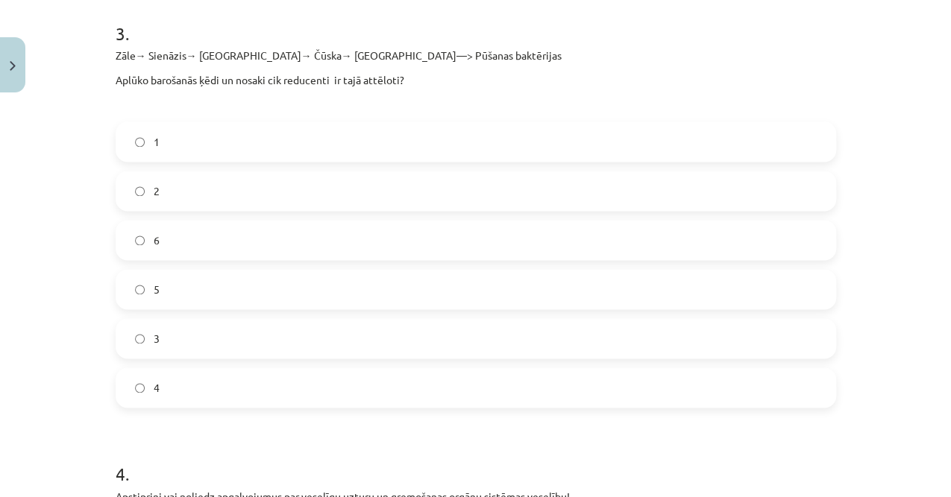
click at [182, 130] on label "1" at bounding box center [475, 141] width 717 height 37
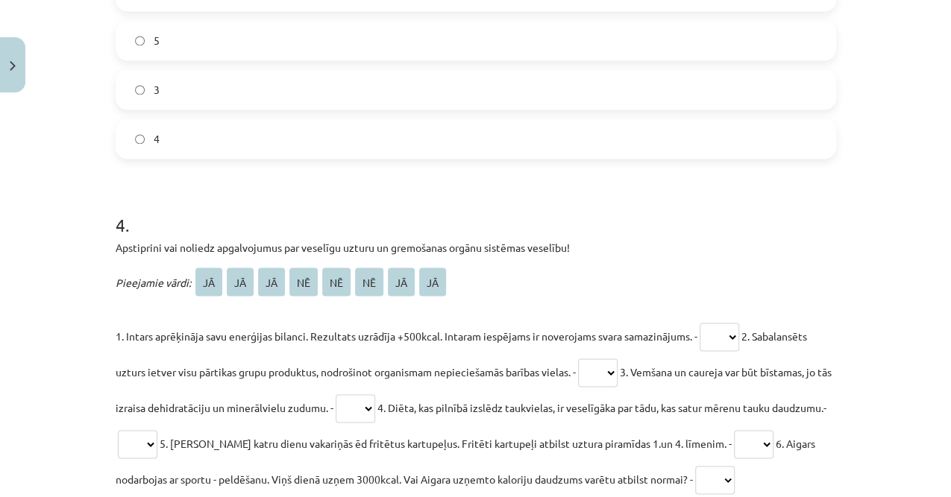
scroll to position [1292, 0]
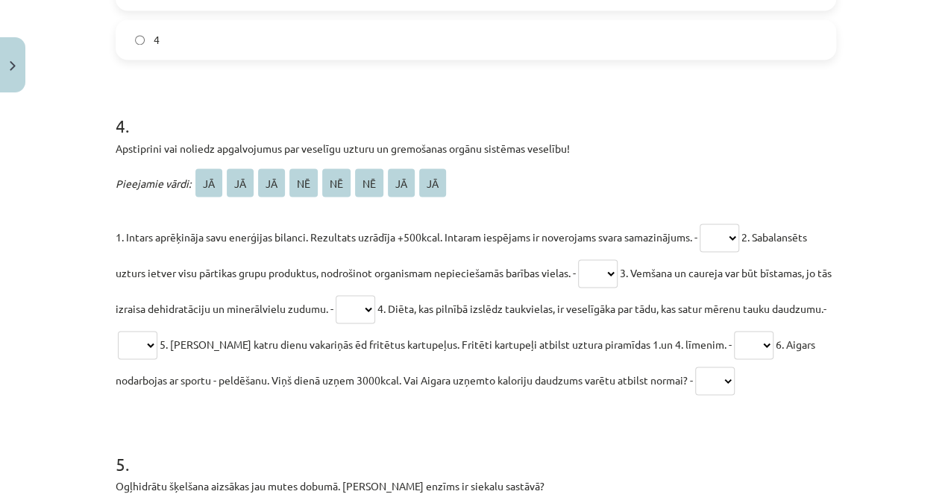
click at [735, 227] on select "** ** ** ** ** ** ** **" at bounding box center [719, 238] width 40 height 28
select select "**"
click at [702, 224] on select "** ** ** ** ** ** ** **" at bounding box center [719, 238] width 40 height 28
click at [601, 278] on select "** ** ** ** ** ** ** **" at bounding box center [598, 273] width 40 height 28
select select "**"
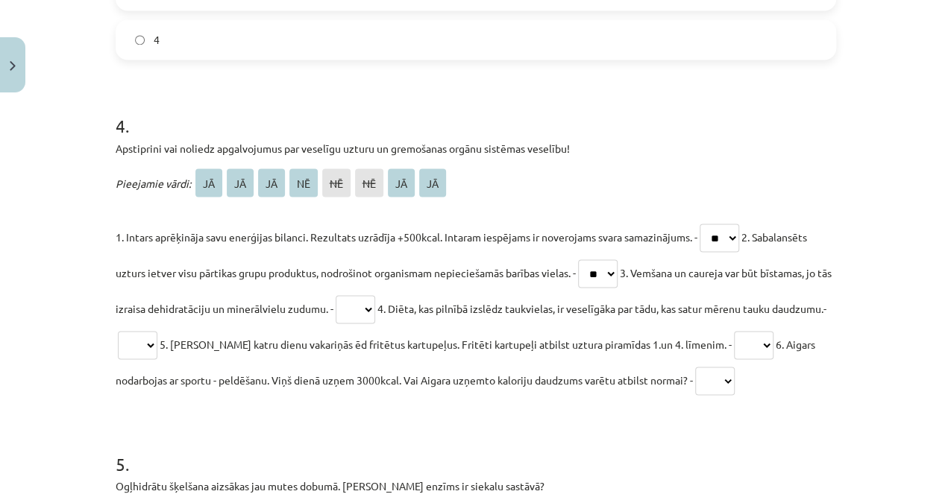
click at [582, 259] on select "** ** ** ** ** ** ** **" at bounding box center [598, 273] width 40 height 28
click at [371, 302] on select "** ** ** ** ** ** ** **" at bounding box center [355, 309] width 40 height 28
select select "**"
click at [350, 295] on select "** ** ** ** ** ** ** **" at bounding box center [355, 309] width 40 height 28
click at [157, 337] on select "** ** ** ** ** ** ** **" at bounding box center [138, 345] width 40 height 28
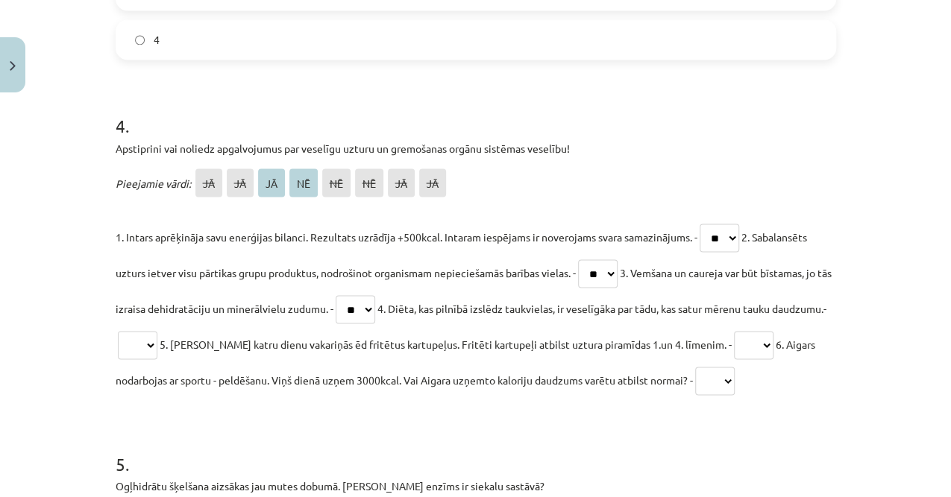
select select "**"
click at [157, 331] on select "** ** ** ** ** ** ** **" at bounding box center [138, 345] width 40 height 28
click at [765, 348] on select "** ** ** ** ** ** ** **" at bounding box center [754, 345] width 40 height 28
select select "**"
click at [743, 331] on select "** ** ** ** ** ** ** **" at bounding box center [754, 345] width 40 height 28
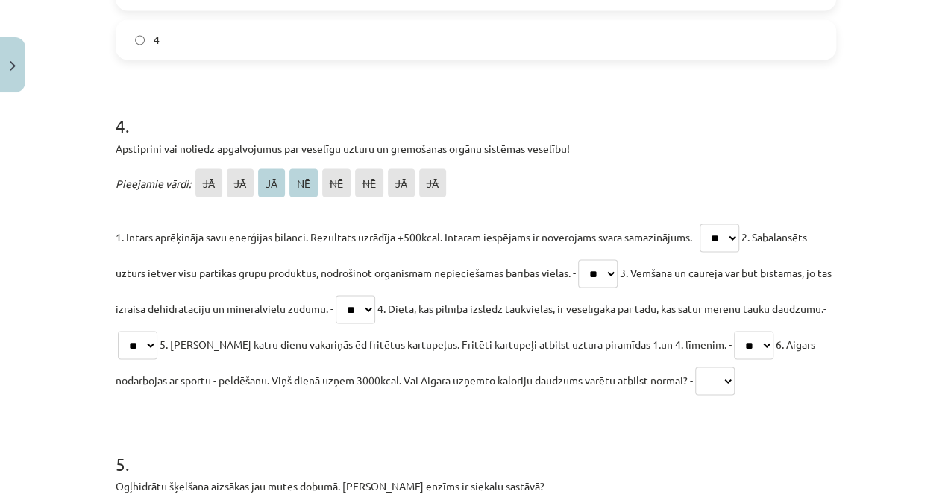
click at [734, 379] on select "** ** ** ** ** ** ** **" at bounding box center [715, 381] width 40 height 28
select select "**"
click at [731, 367] on select "** ** ** ** ** ** ** **" at bounding box center [715, 381] width 40 height 28
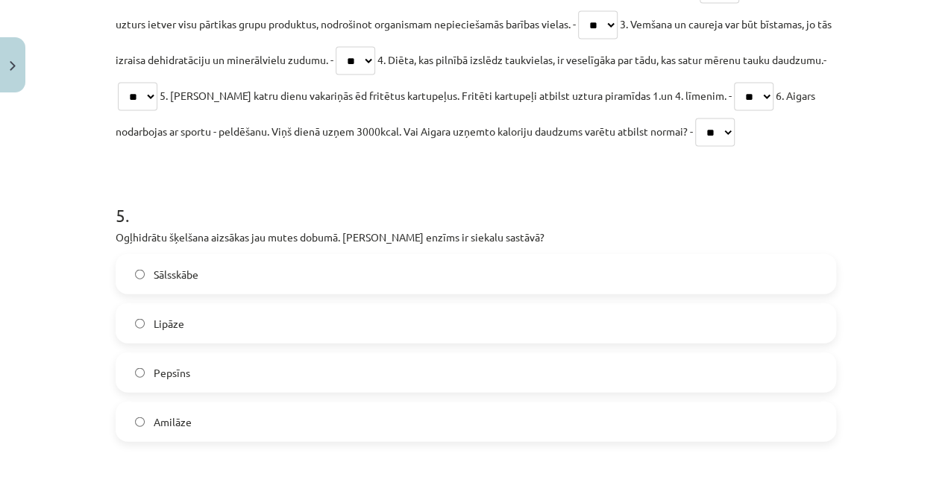
scroll to position [1689, 0]
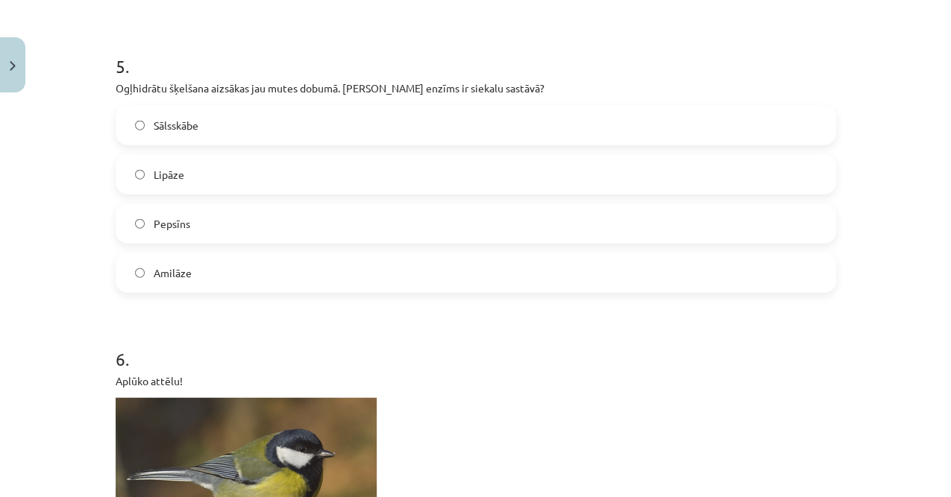
click at [192, 254] on label "Amilāze" at bounding box center [475, 272] width 717 height 37
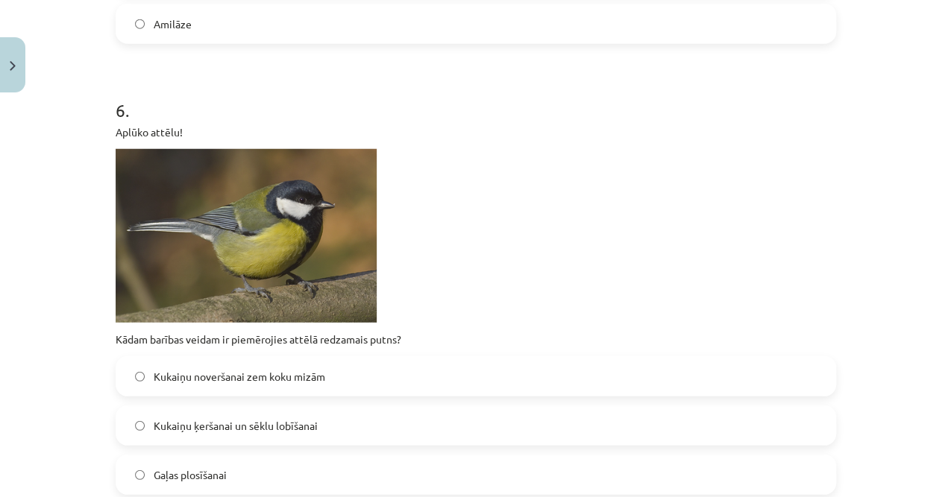
scroll to position [2038, 0]
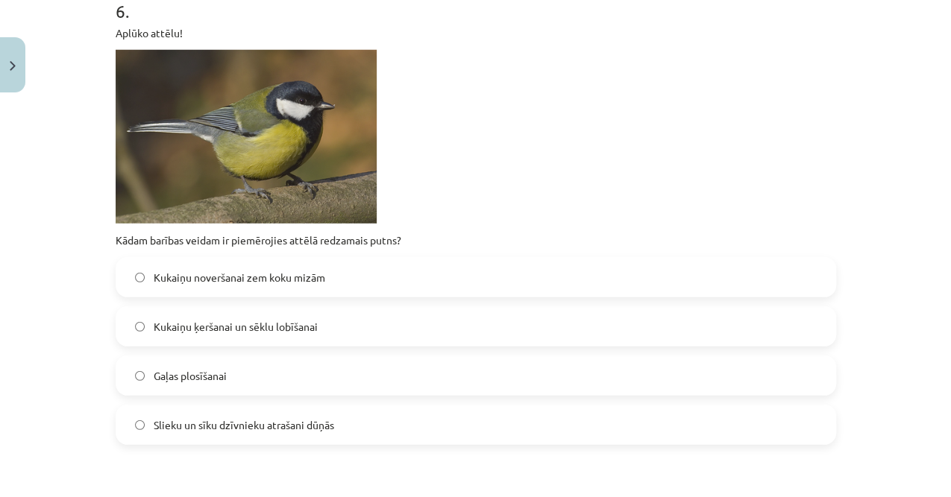
click at [245, 320] on span "Kukaiņu ķeršanai un sēklu lobīšanai" at bounding box center [236, 327] width 164 height 16
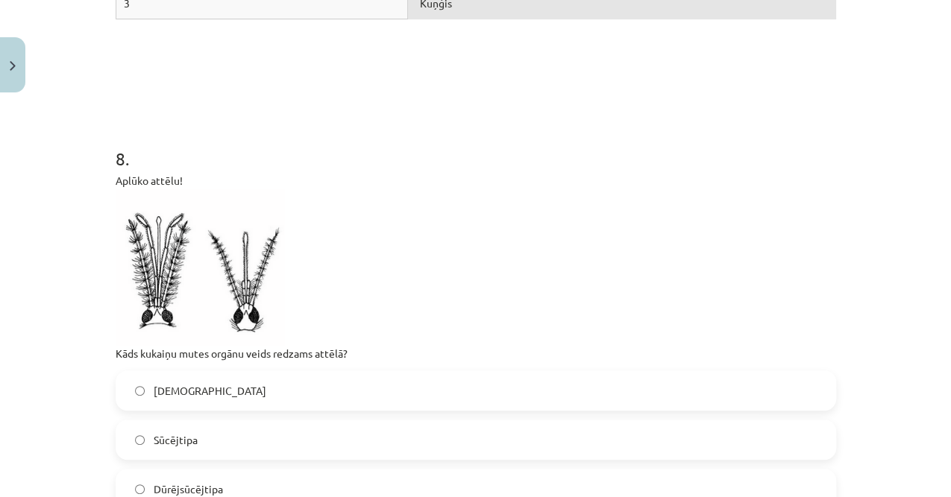
scroll to position [3131, 0]
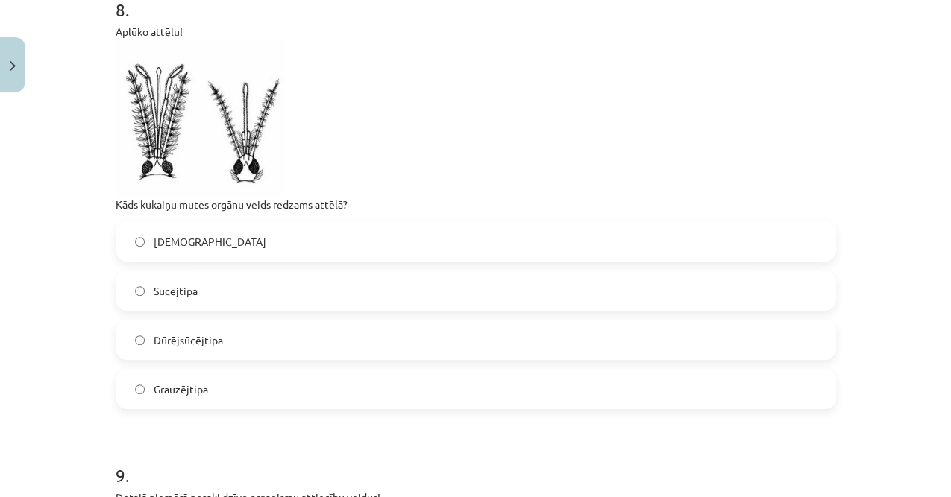
click at [233, 288] on label "Sūcējtipa" at bounding box center [475, 290] width 717 height 37
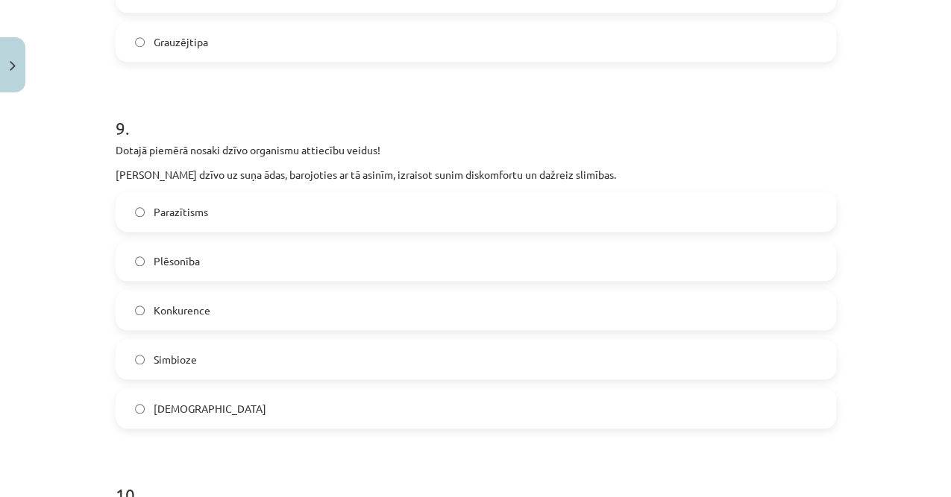
scroll to position [3380, 0]
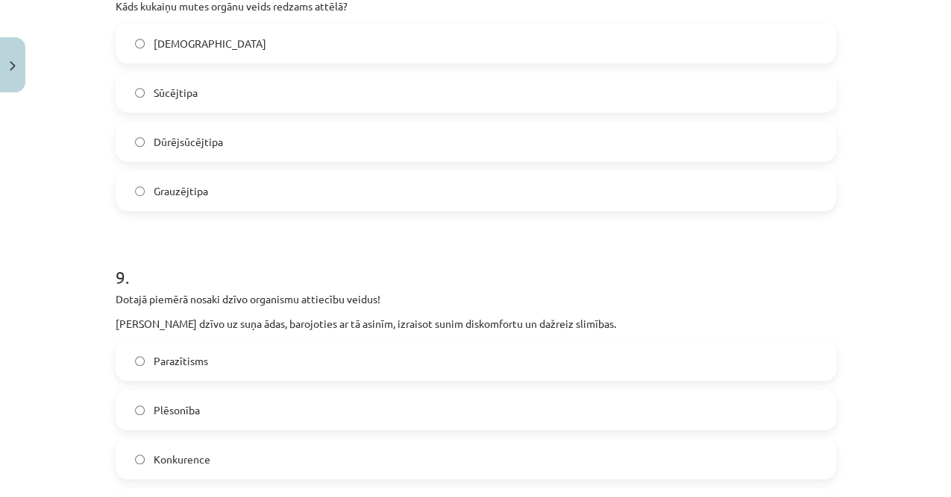
click at [189, 36] on span "Laizītājtipa" at bounding box center [210, 44] width 113 height 16
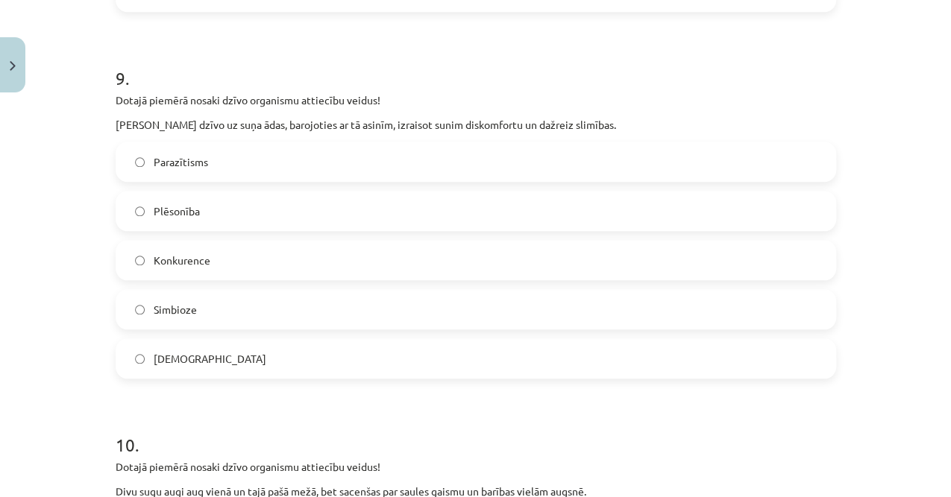
click at [240, 161] on label "Parazītisms" at bounding box center [475, 161] width 717 height 37
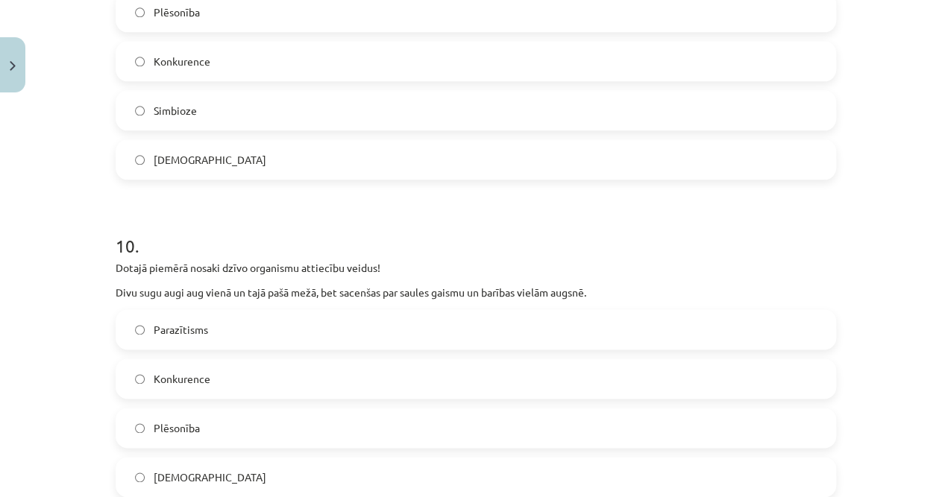
scroll to position [3877, 0]
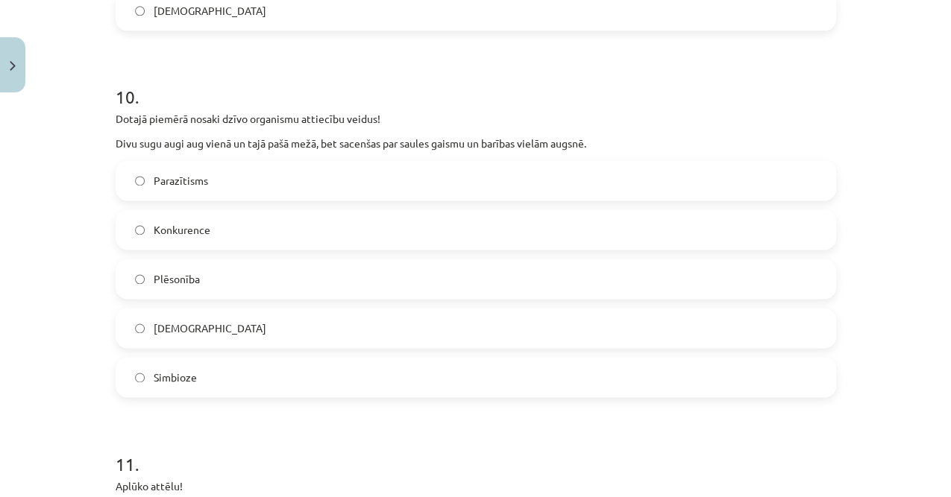
click at [210, 237] on label "Konkurence" at bounding box center [475, 229] width 717 height 37
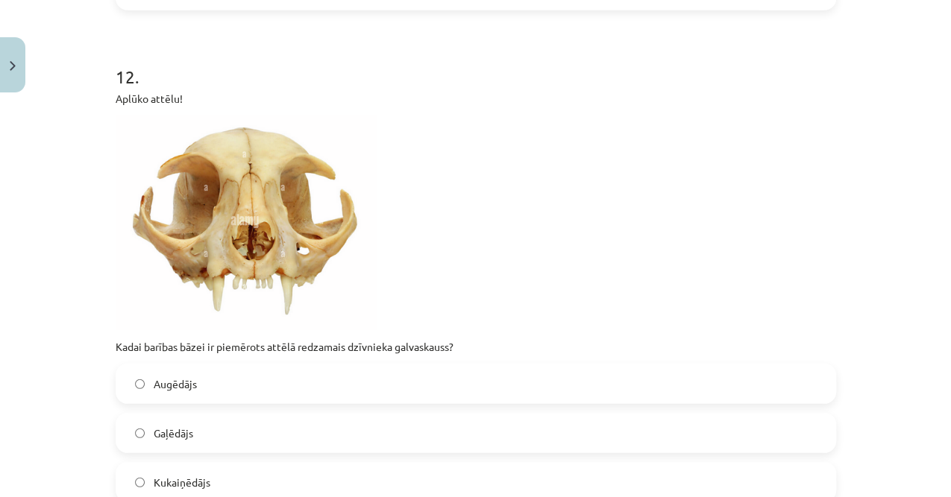
scroll to position [4871, 0]
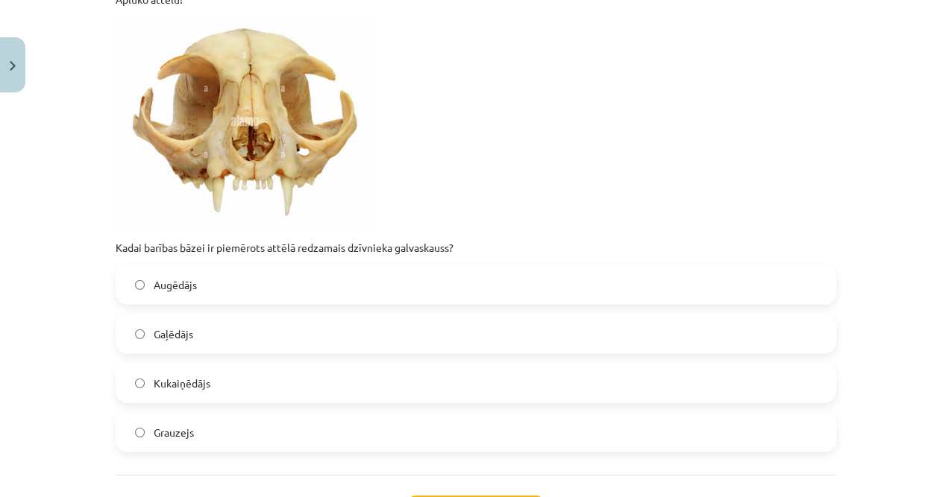
click at [198, 333] on label "Gaļēdājs" at bounding box center [475, 333] width 717 height 37
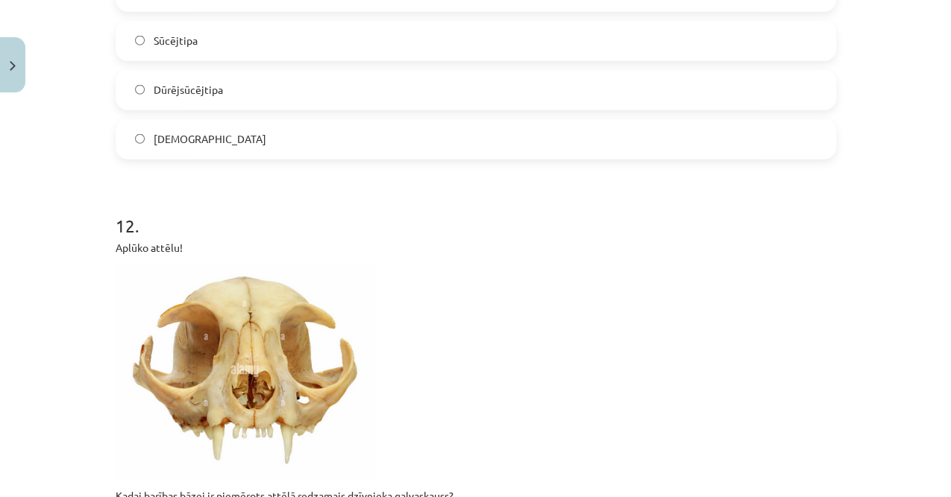
scroll to position [4522, 0]
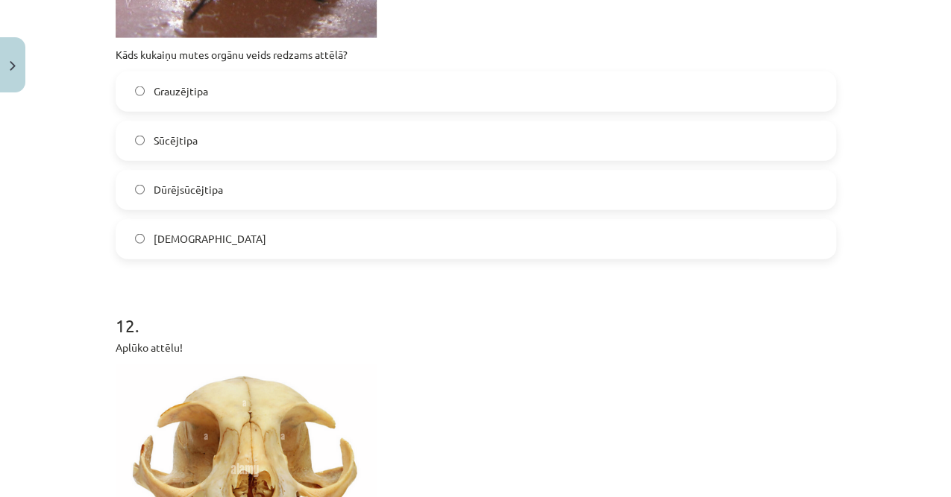
click at [210, 133] on label "Sūcējtipa" at bounding box center [475, 140] width 717 height 37
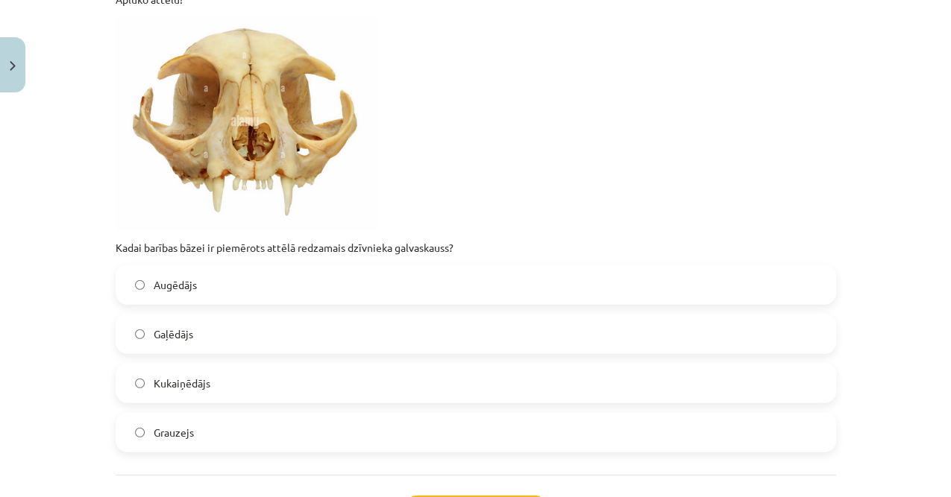
scroll to position [4998, 0]
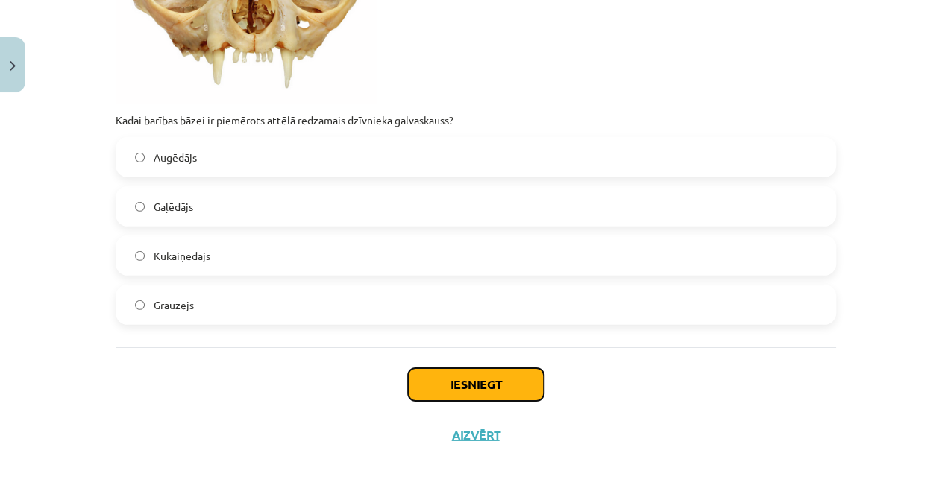
click at [486, 371] on button "Iesniegt" at bounding box center [476, 384] width 136 height 33
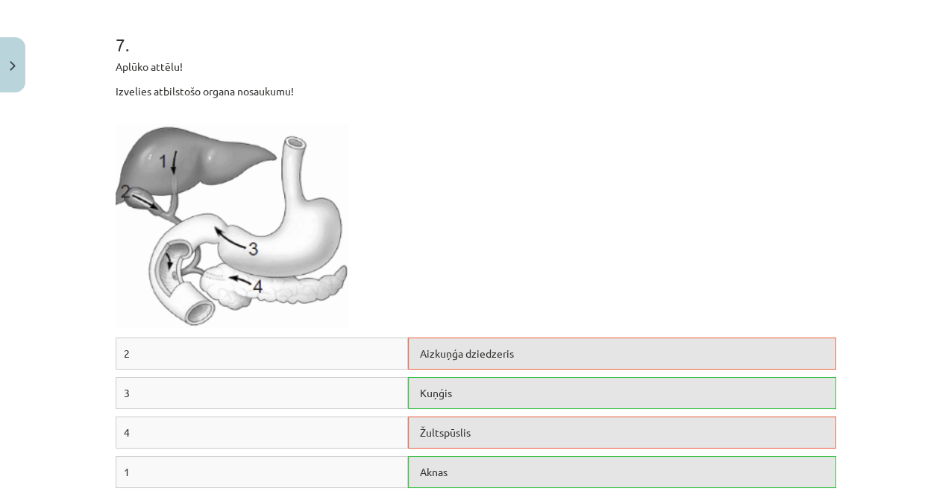
scroll to position [2712, 0]
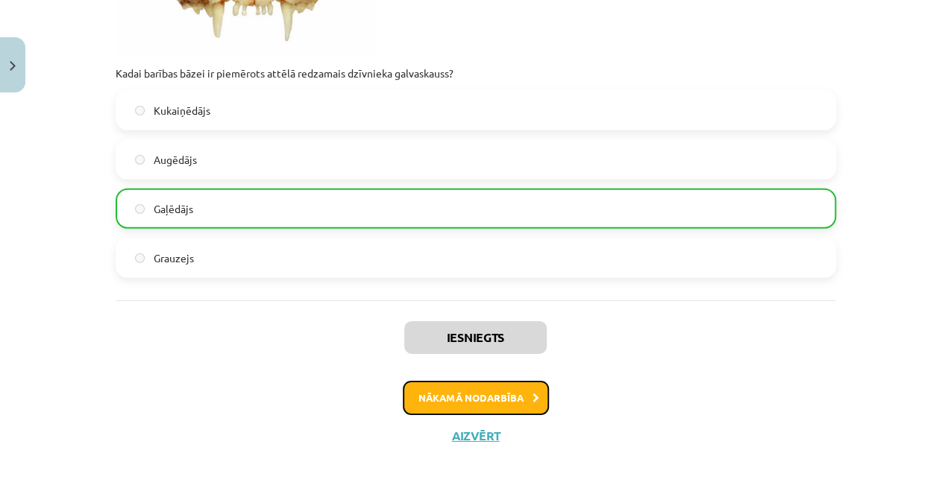
click at [486, 400] on button "Nākamā nodarbība" at bounding box center [476, 398] width 146 height 34
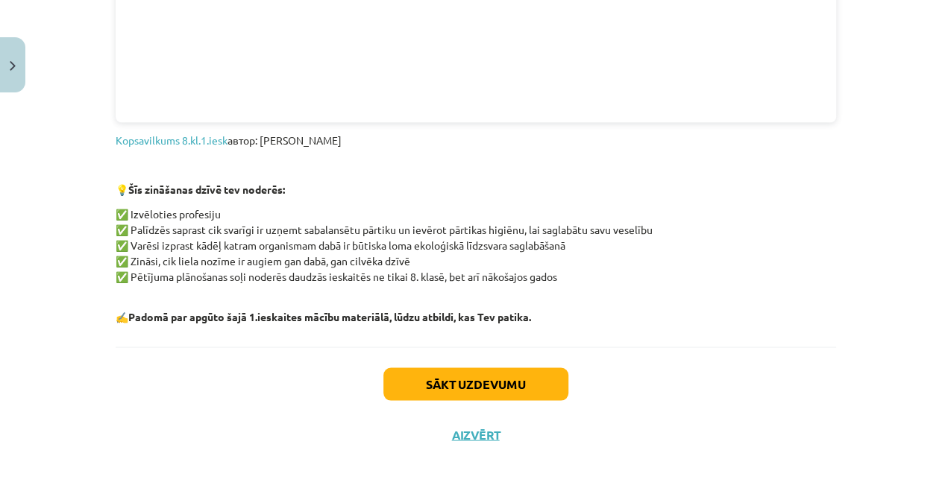
scroll to position [37, 0]
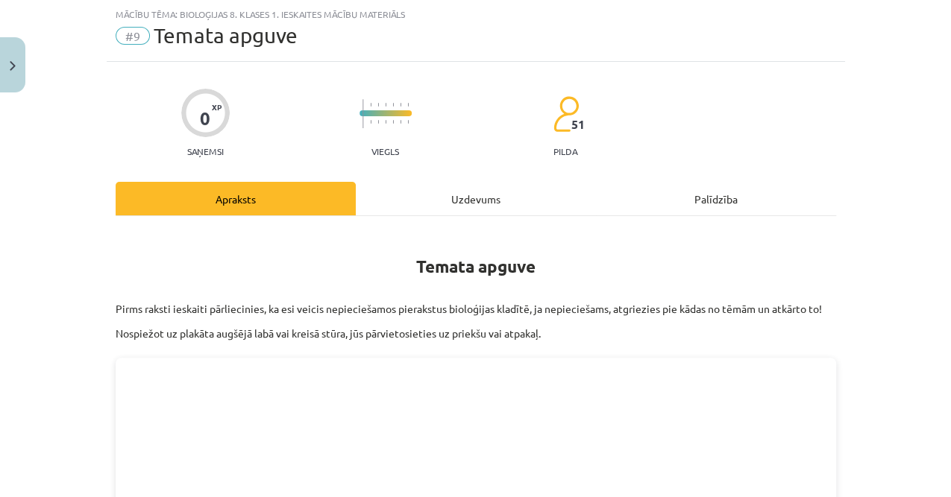
click at [439, 182] on div "Uzdevums" at bounding box center [476, 199] width 240 height 34
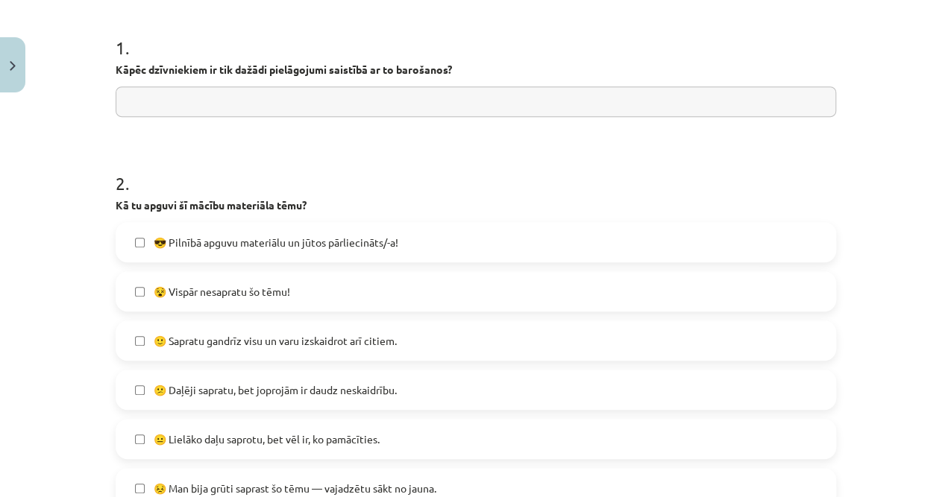
scroll to position [335, 0]
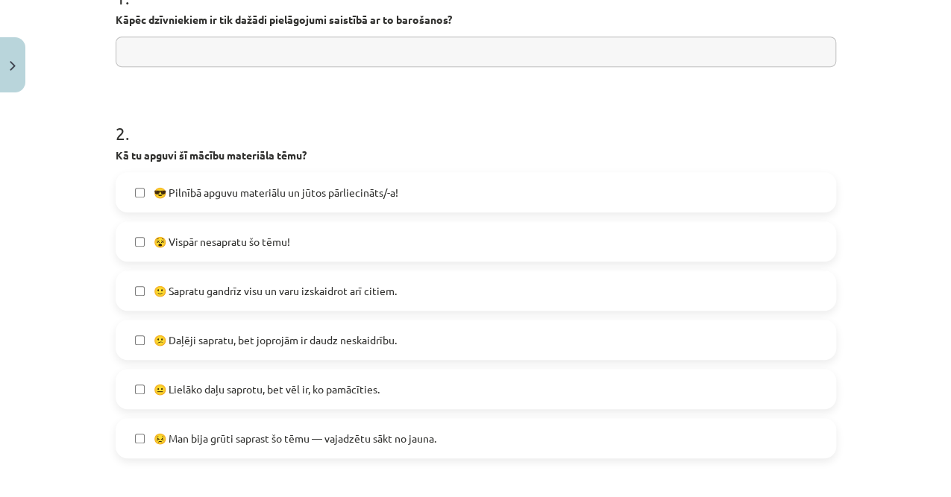
click at [310, 343] on span "😕 Daļēji sapratu, bet joprojām ir daudz neskaidrību." at bounding box center [275, 341] width 243 height 16
click at [285, 344] on span "😕 Daļēji sapratu, bet joprojām ir daudz neskaidrību." at bounding box center [275, 341] width 243 height 16
click at [272, 394] on span "😐 Lielāko daļu saprotu, bet vēl ir, ko pamācīties." at bounding box center [267, 390] width 226 height 16
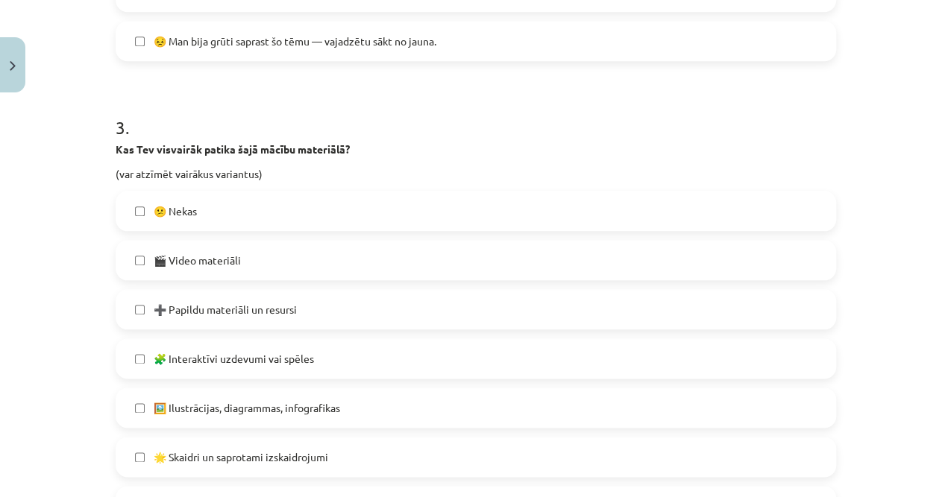
scroll to position [783, 0]
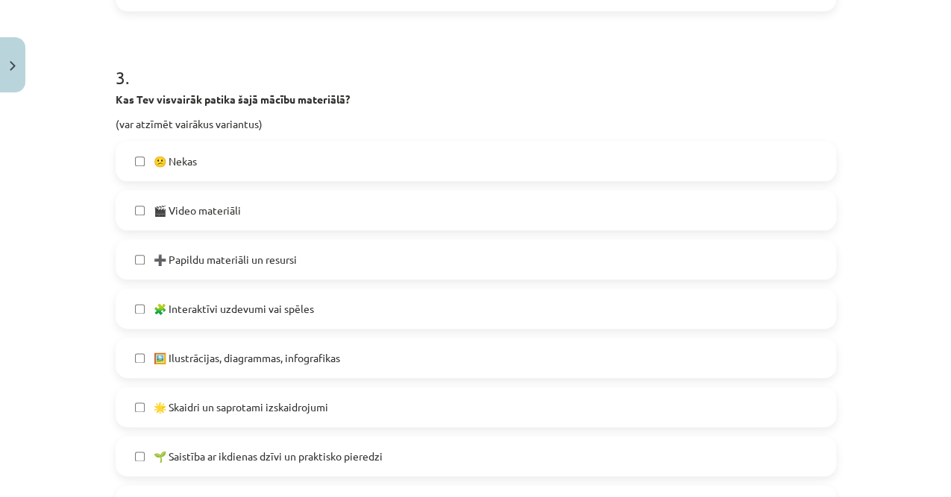
click at [310, 458] on span "🌱 Saistība ar ikdienas dzīvi un praktisko pieredzi" at bounding box center [268, 457] width 229 height 16
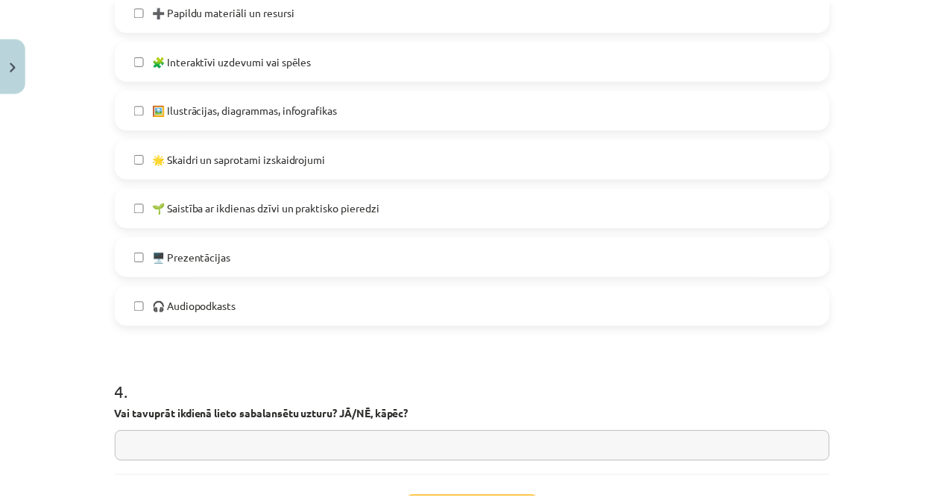
scroll to position [1159, 0]
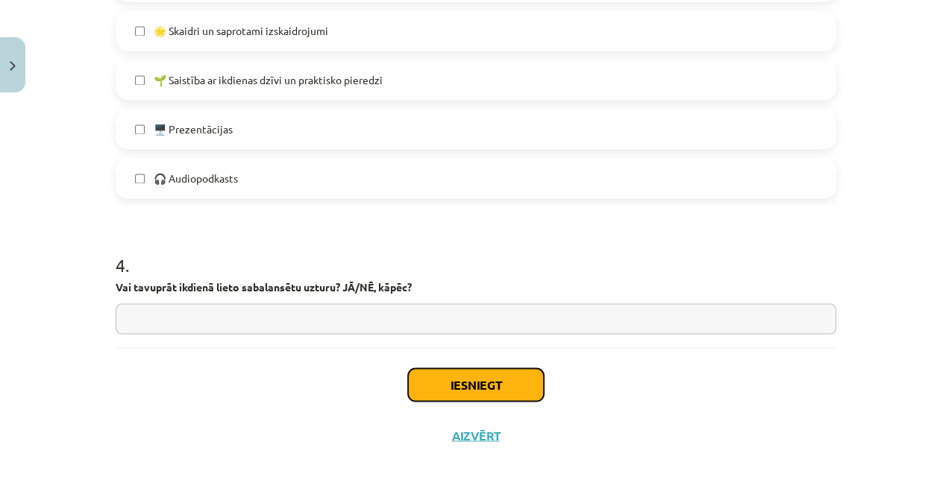
click at [422, 388] on button "Iesniegt" at bounding box center [476, 384] width 136 height 33
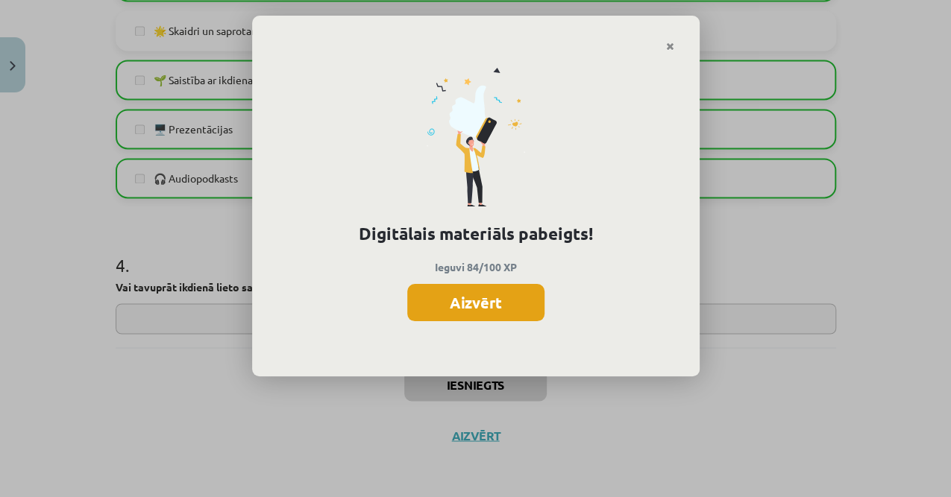
click at [448, 313] on button "Aizvērt" at bounding box center [475, 302] width 137 height 37
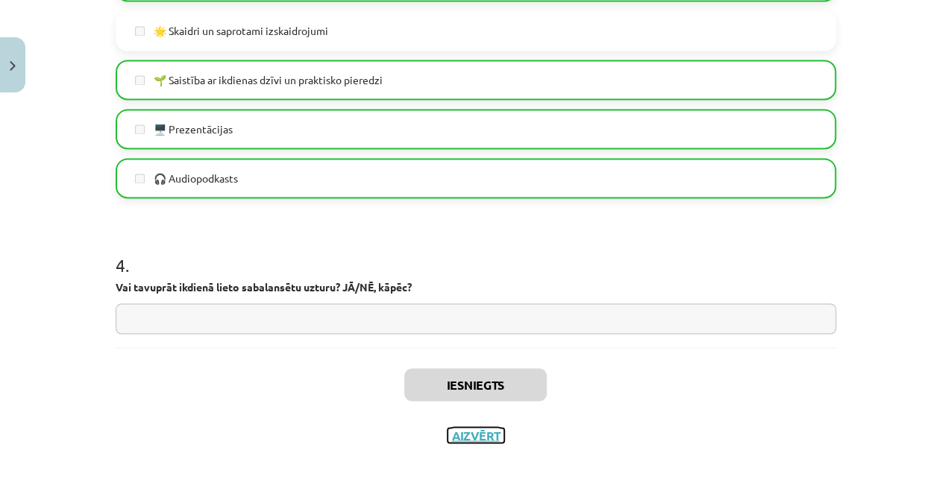
click at [491, 437] on button "Aizvērt" at bounding box center [475, 435] width 57 height 15
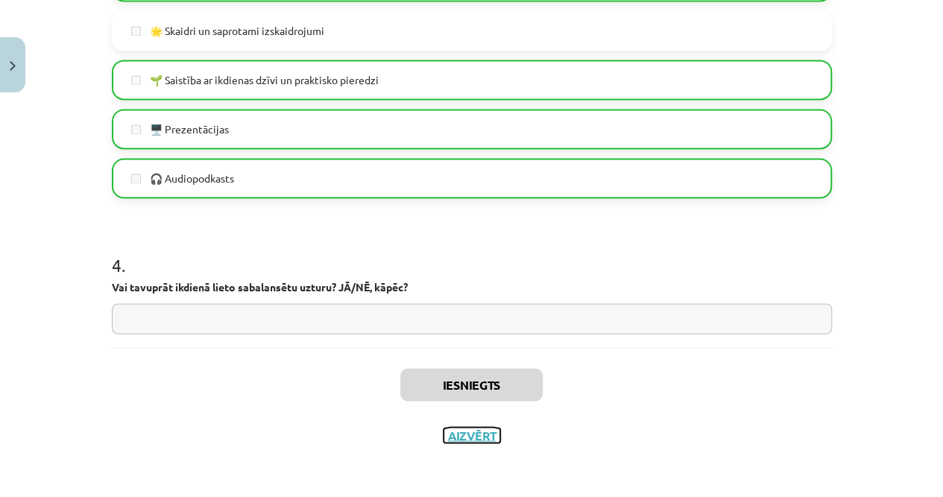
scroll to position [0, 0]
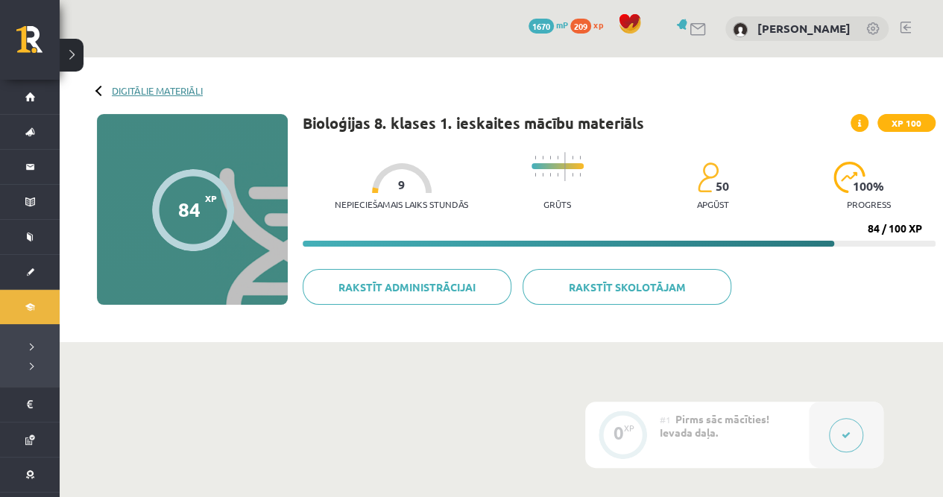
click at [151, 92] on link "Digitālie materiāli" at bounding box center [157, 90] width 91 height 11
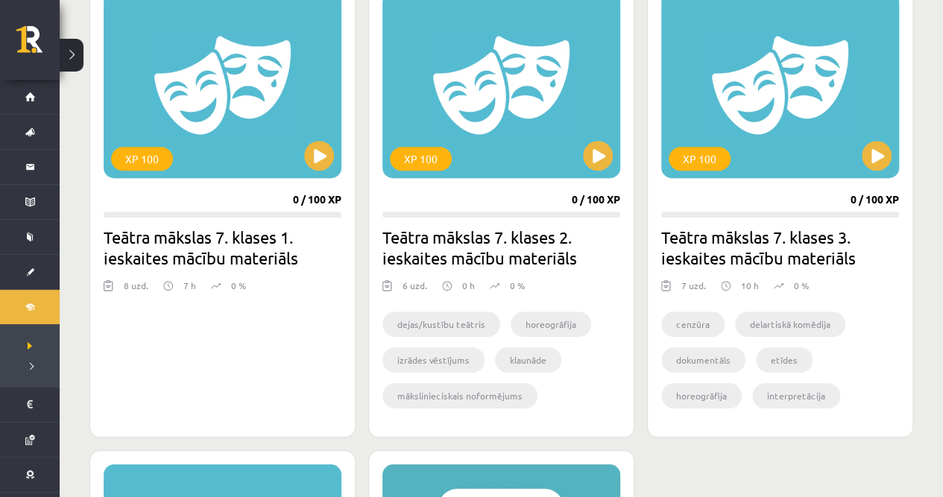
click at [473, 307] on div "dejas/kustību teātris horeogrāfija izrādes vēstījums klaunāde mākslinieciskais …" at bounding box center [501, 362] width 238 height 122
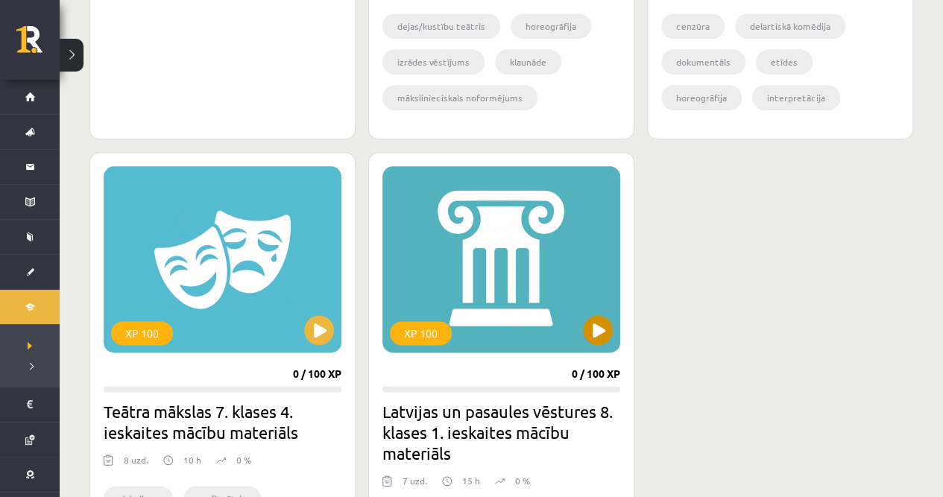
scroll to position [845, 0]
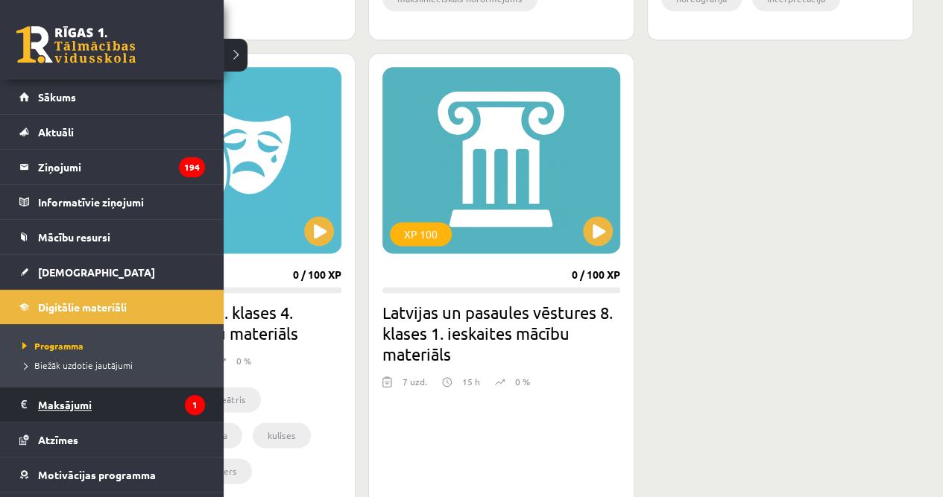
click at [112, 392] on legend "Maksājumi 1" at bounding box center [121, 405] width 167 height 34
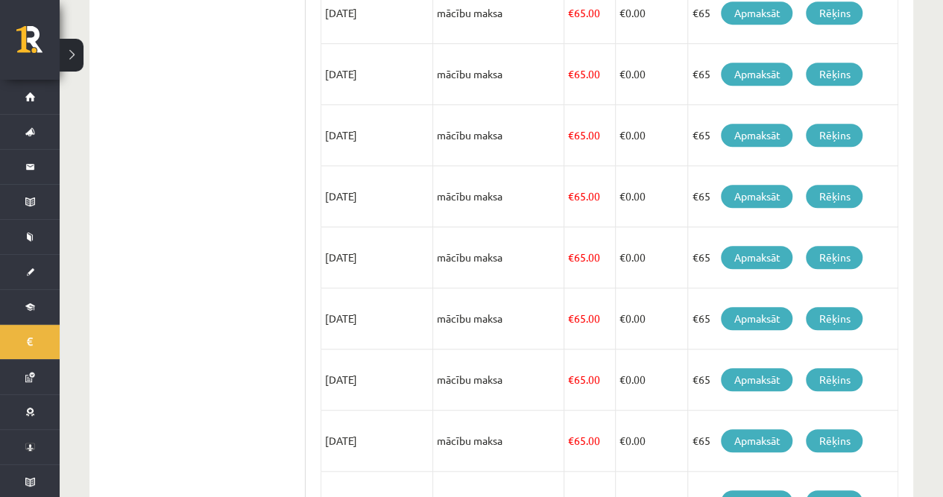
scroll to position [593, 0]
